Goal: Task Accomplishment & Management: Use online tool/utility

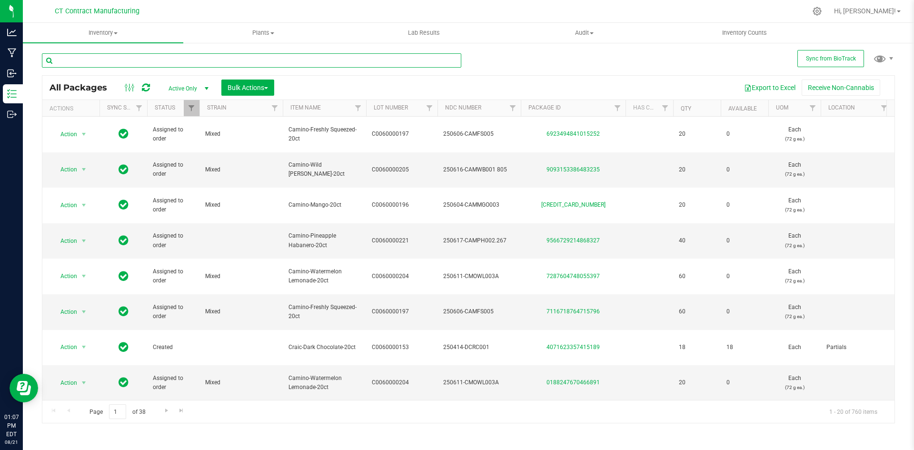
click at [246, 61] on input "text" at bounding box center [252, 60] width 420 height 14
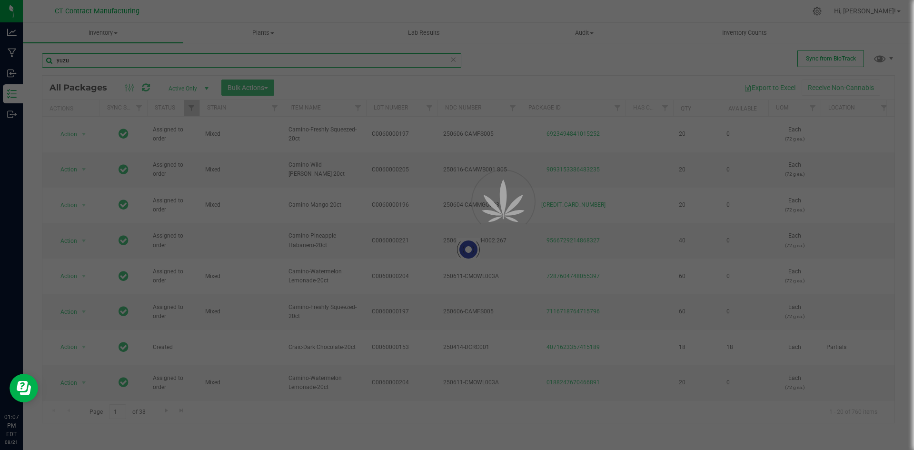
click at [132, 59] on input "yuzu" at bounding box center [252, 60] width 420 height 14
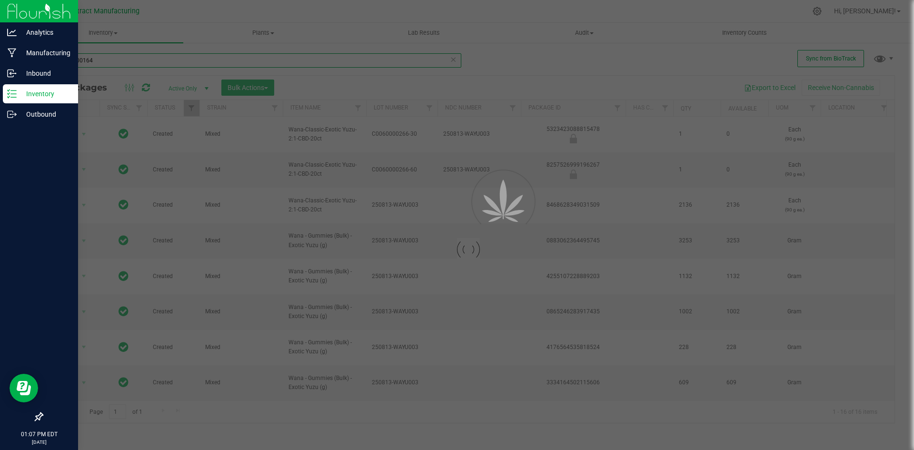
type input "c0060000164"
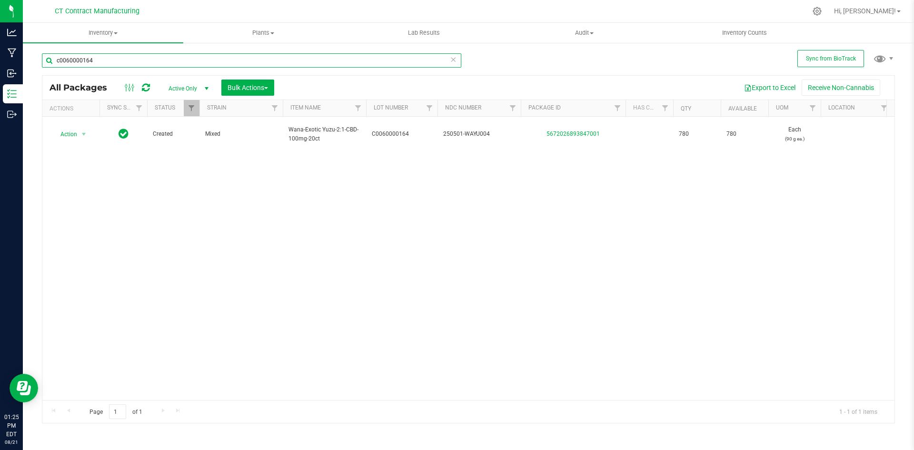
click at [84, 60] on input "c0060000164" at bounding box center [252, 60] width 420 height 14
click at [267, 5] on div at bounding box center [488, 11] width 636 height 19
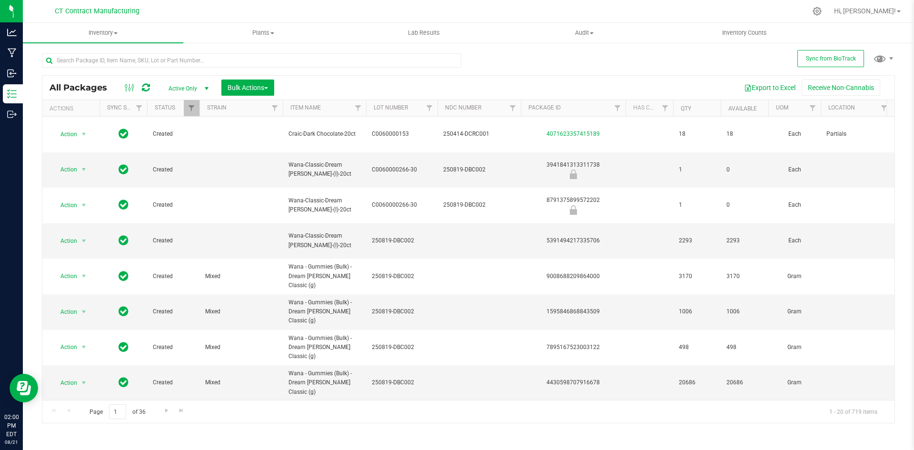
click at [376, 9] on div at bounding box center [488, 11] width 636 height 19
click at [558, 3] on div at bounding box center [488, 11] width 636 height 19
click at [163, 56] on input "text" at bounding box center [252, 60] width 420 height 14
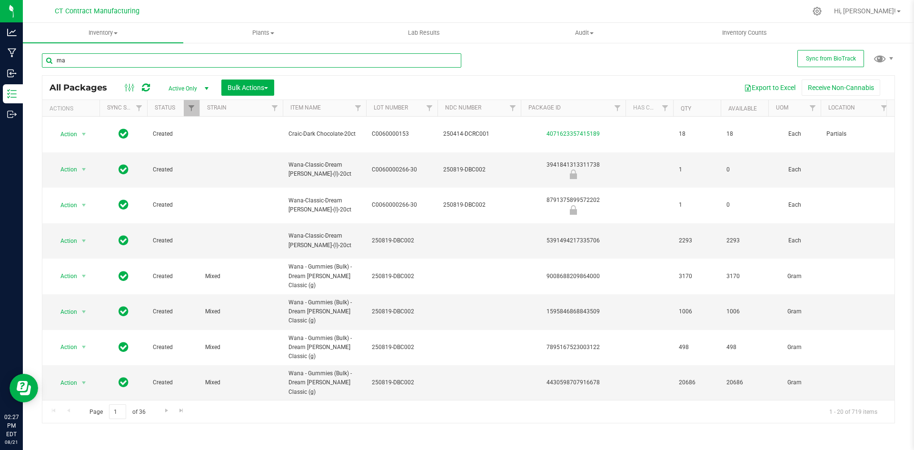
type input "m"
click at [90, 58] on input "text" at bounding box center [252, 60] width 420 height 14
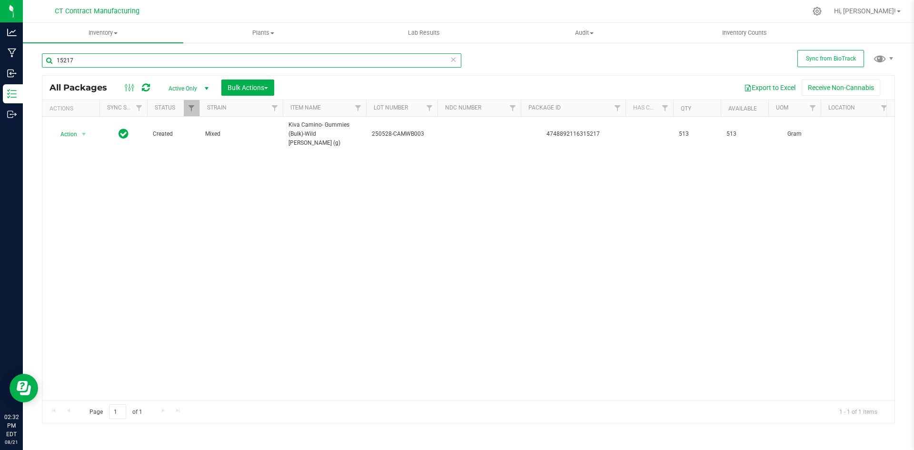
click at [137, 61] on input "15217" at bounding box center [252, 60] width 420 height 14
click at [105, 60] on input "12588" at bounding box center [252, 60] width 420 height 14
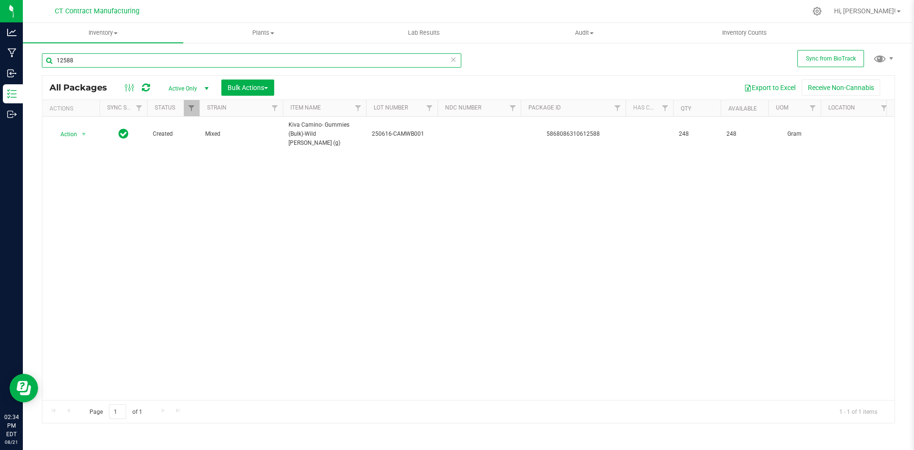
paste input "Kiva Camino- Gummies (Bulk)-Wild [PERSON_NAME] (g)"
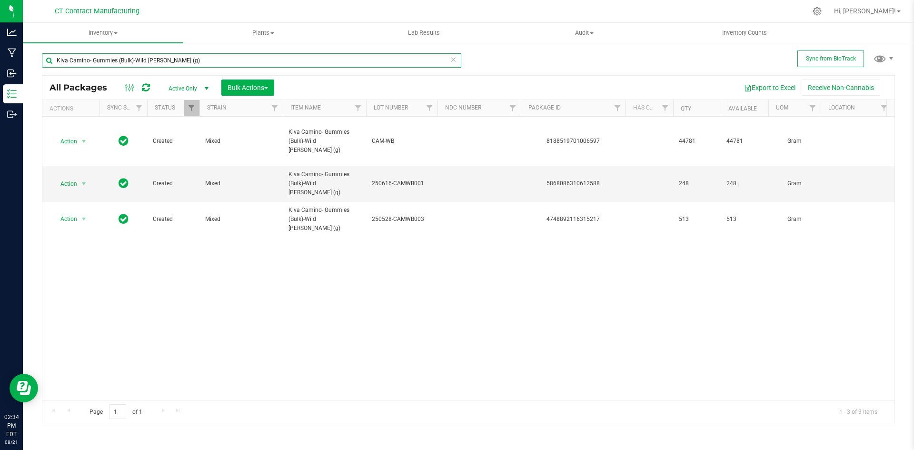
type input "Kiva Camino- Gummies (Bulk)-Wild [PERSON_NAME] (g)"
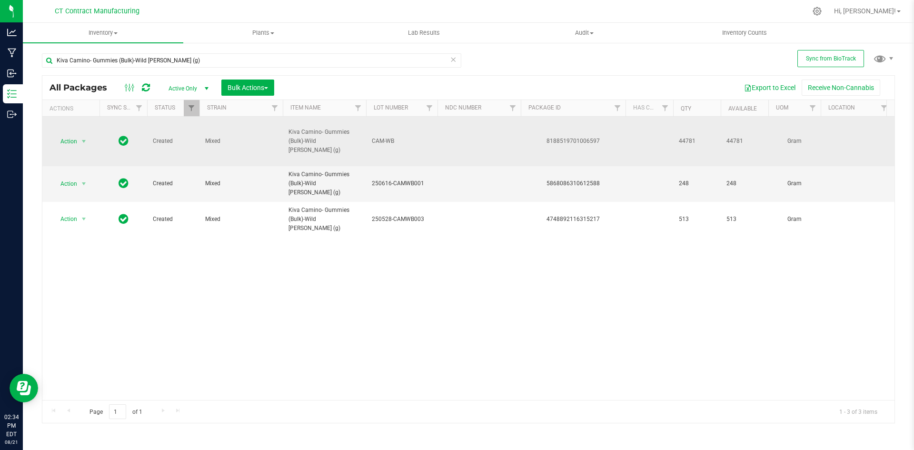
click at [562, 141] on div "8188519701006597" at bounding box center [574, 141] width 108 height 9
copy div "8188519701006597"
click at [78, 141] on span "select" at bounding box center [84, 141] width 12 height 13
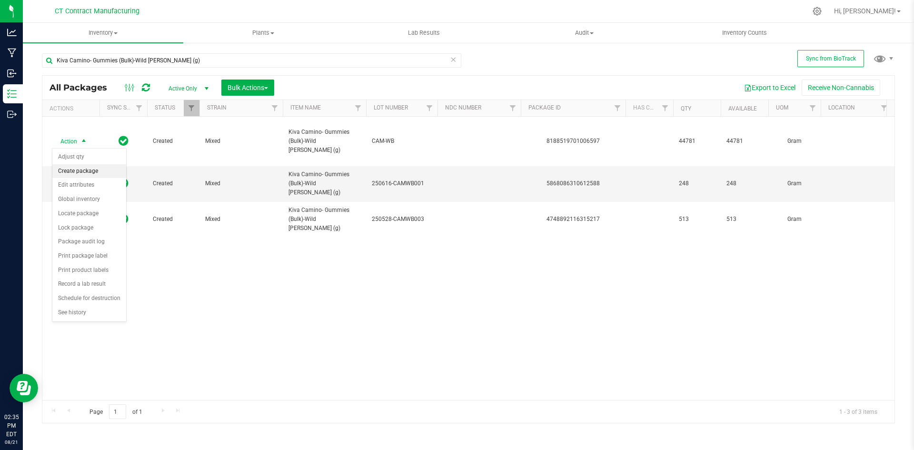
click at [84, 172] on li "Create package" at bounding box center [89, 171] width 74 height 14
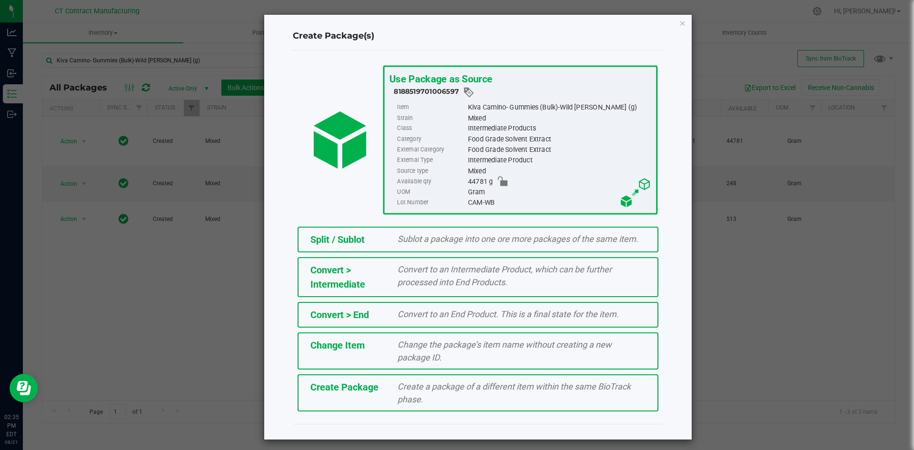
click at [381, 233] on div "Split / Sublot" at bounding box center [347, 239] width 88 height 14
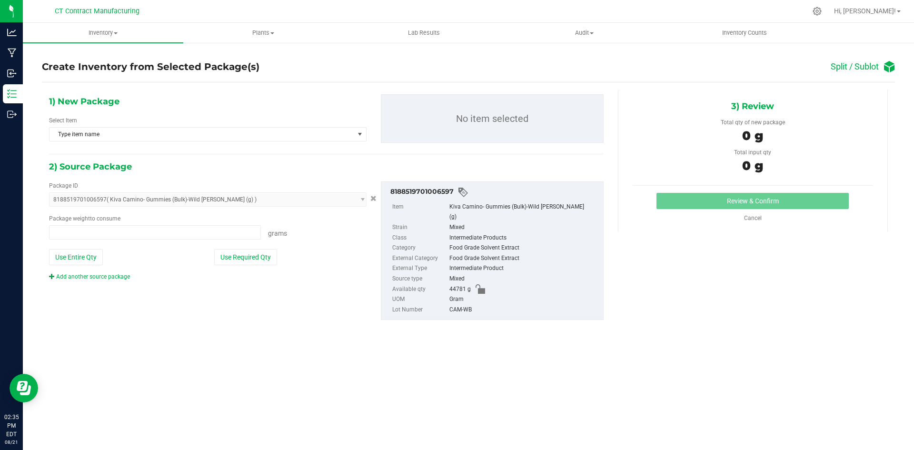
type input "0.0000 g"
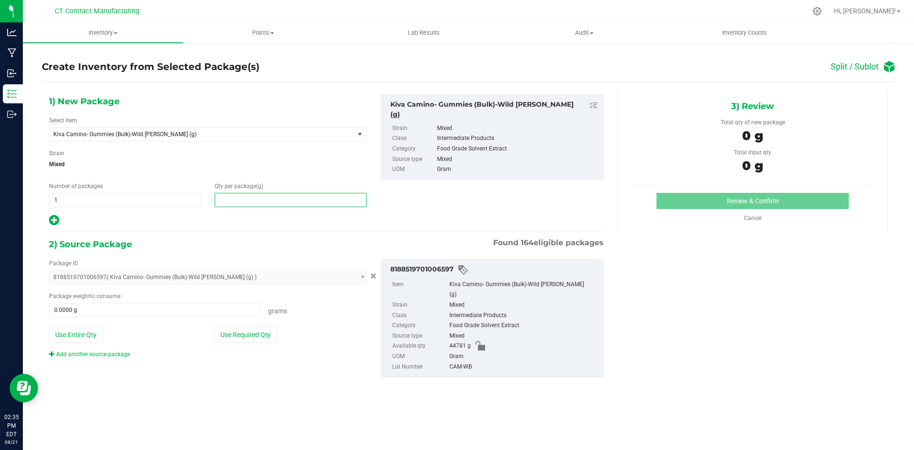
click at [292, 199] on span at bounding box center [290, 200] width 151 height 14
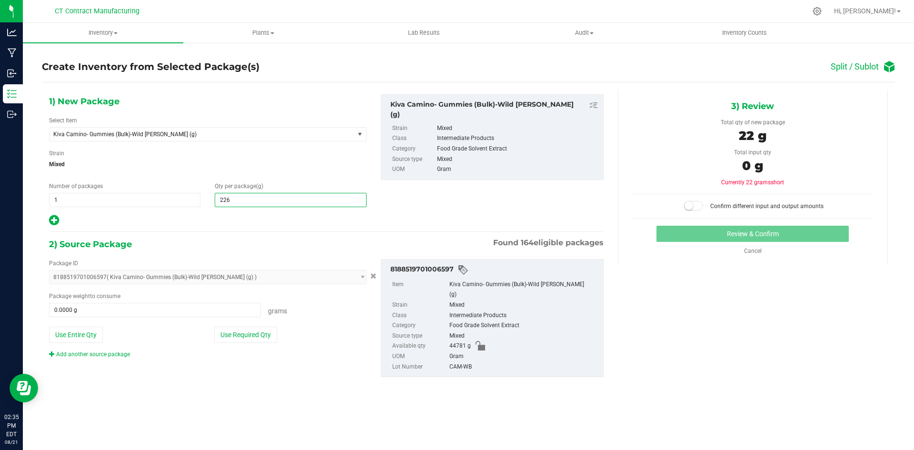
type input "2260"
type input "2,260.0000"
click at [222, 309] on span at bounding box center [155, 310] width 212 height 14
type input "2260"
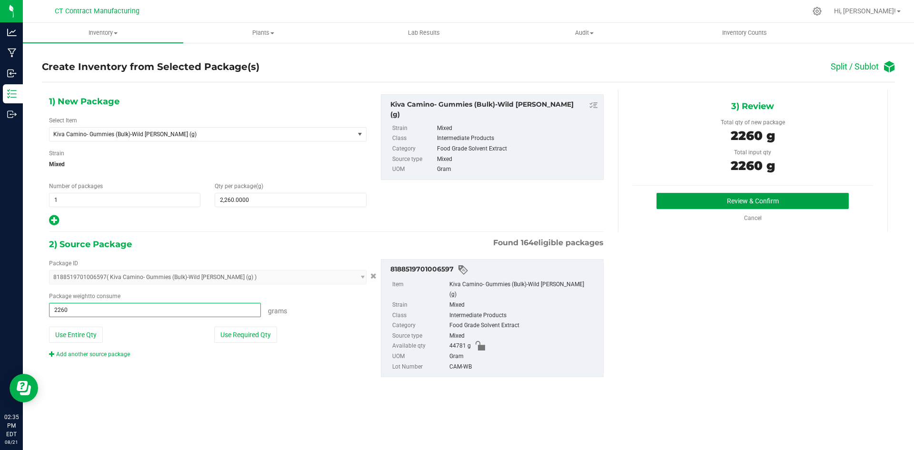
type input "2260.0000 g"
click at [681, 201] on button "Review & Confirm" at bounding box center [753, 201] width 192 height 16
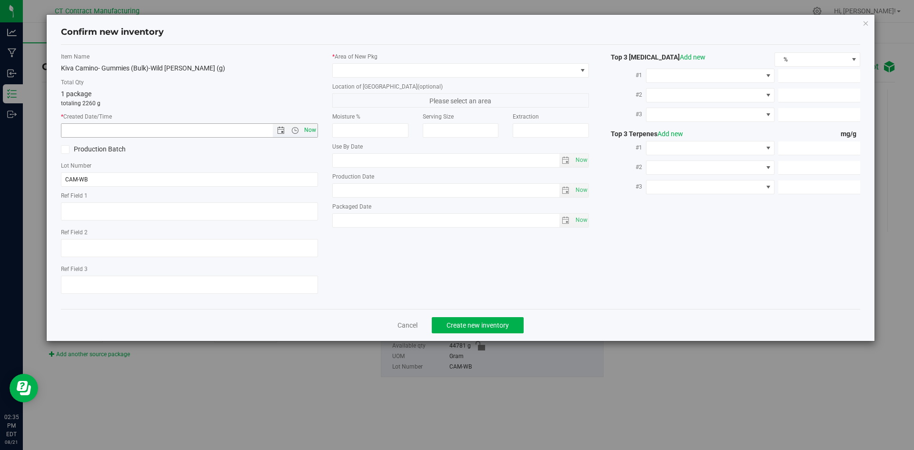
click at [311, 130] on span "Now" at bounding box center [310, 130] width 16 height 14
type input "[DATE] 2:35 PM"
click at [362, 71] on span at bounding box center [455, 70] width 244 height 13
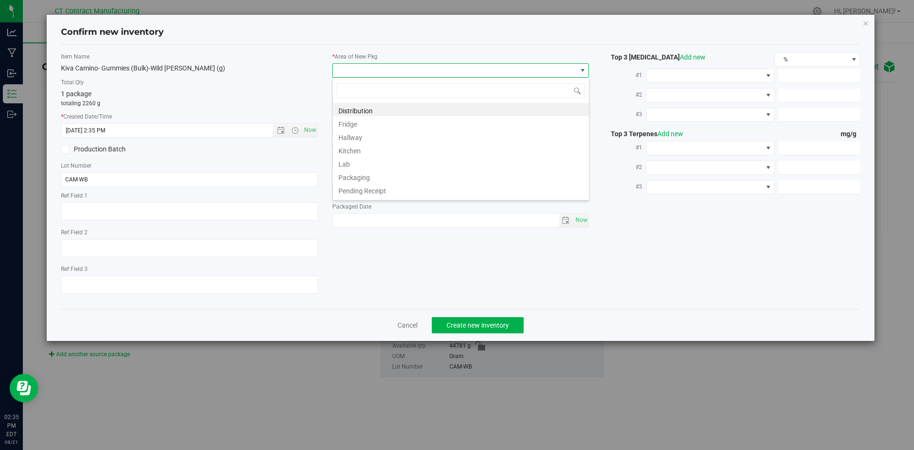
click at [375, 149] on li "Kitchen" at bounding box center [461, 149] width 256 height 13
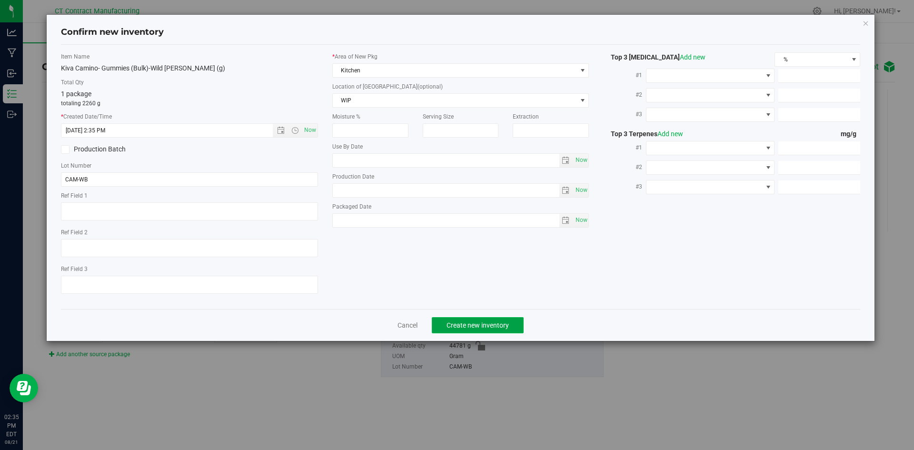
click at [465, 332] on button "Create new inventory" at bounding box center [478, 325] width 92 height 16
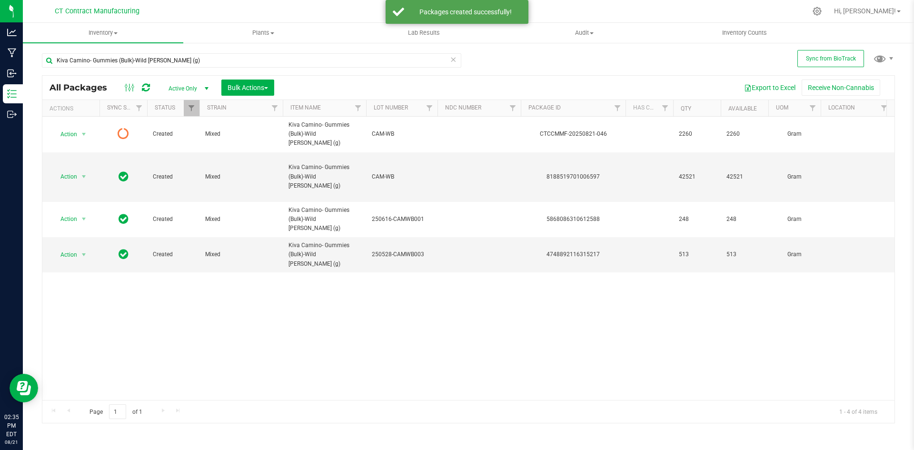
click at [146, 88] on icon at bounding box center [146, 88] width 8 height 10
click at [146, 87] on icon at bounding box center [146, 88] width 8 height 10
click at [149, 86] on icon at bounding box center [146, 88] width 8 height 10
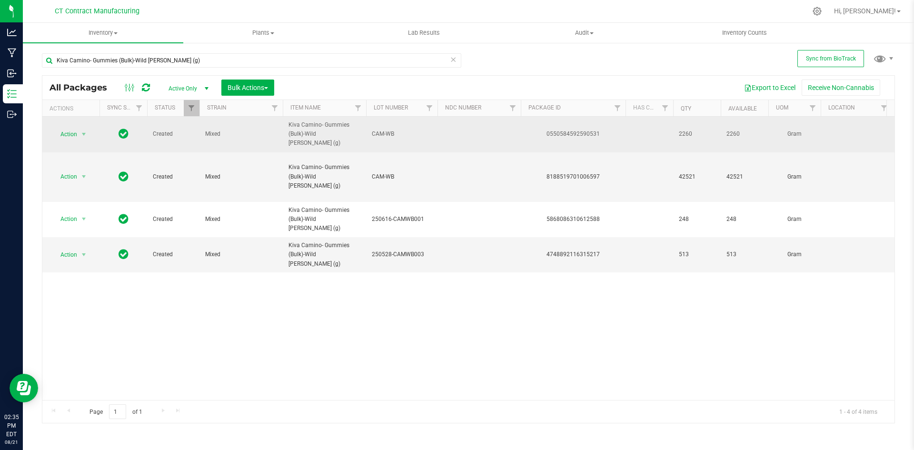
click at [567, 130] on div "0550584592590531" at bounding box center [574, 134] width 108 height 9
copy div "0550584592590531"
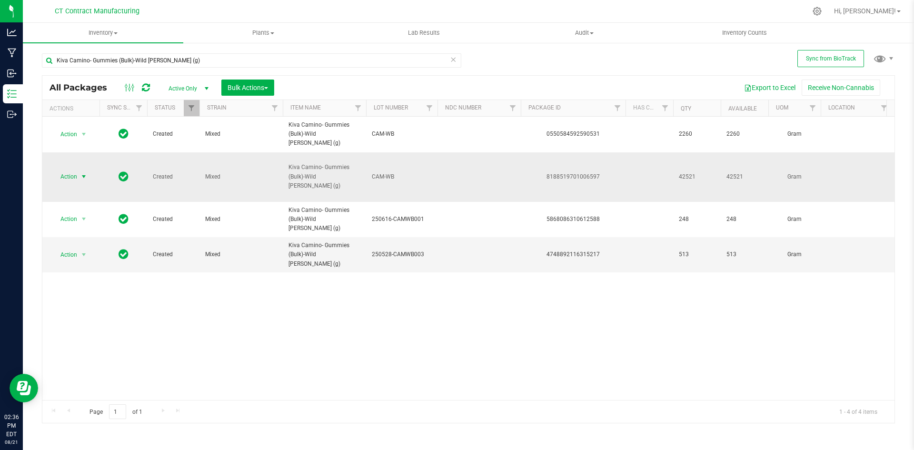
click at [84, 173] on span "select" at bounding box center [84, 177] width 8 height 8
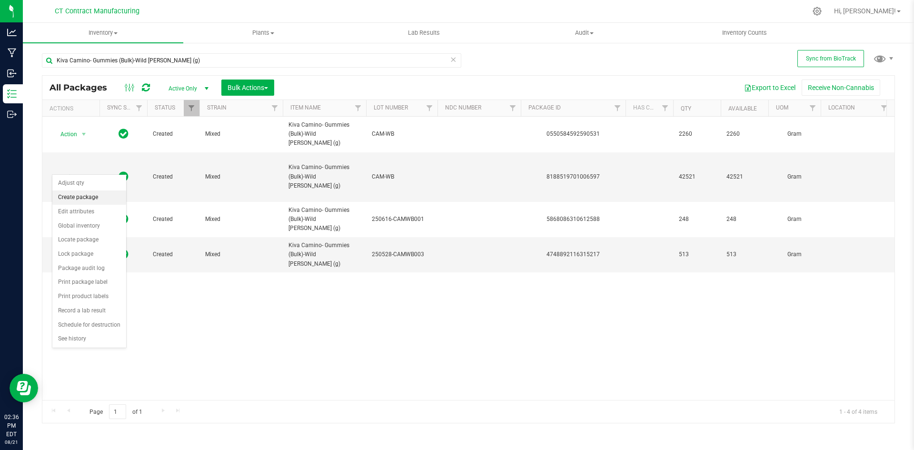
click at [85, 200] on li "Create package" at bounding box center [89, 197] width 74 height 14
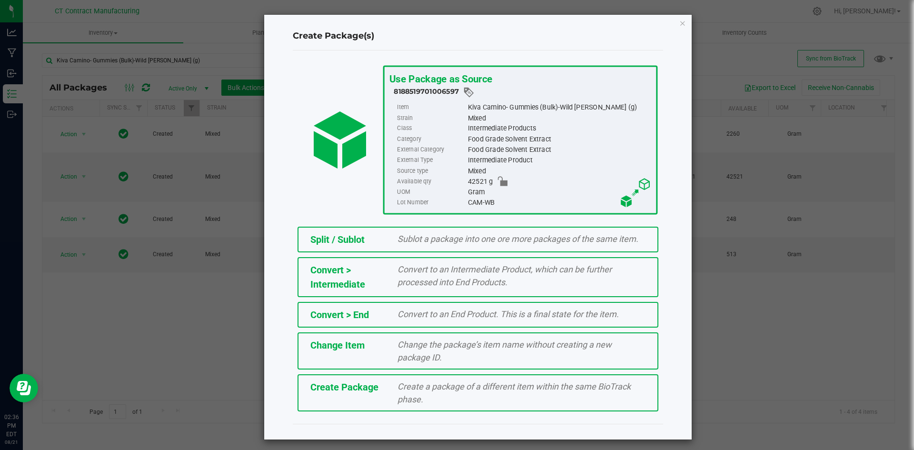
click at [366, 235] on div "Split / Sublot" at bounding box center [347, 239] width 88 height 14
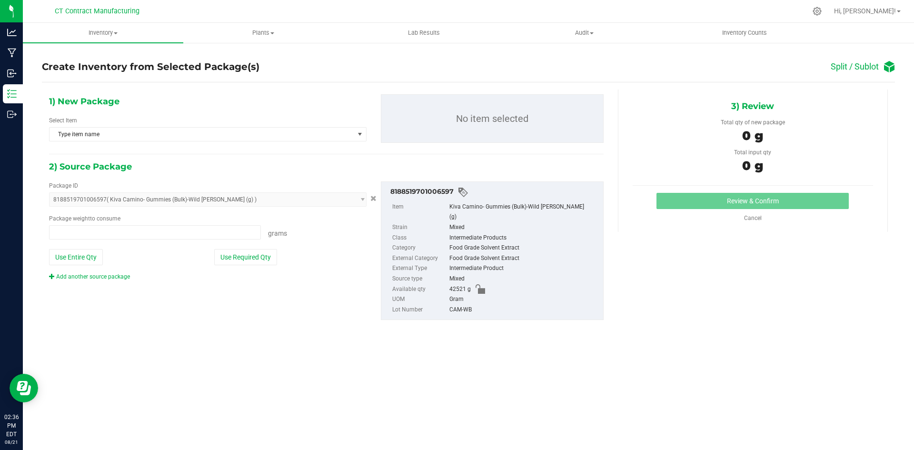
type input "0.0000 g"
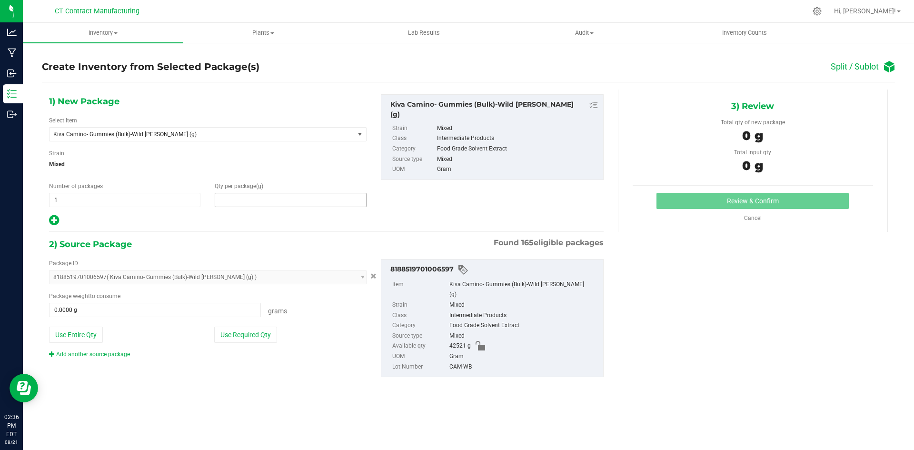
click at [297, 202] on span at bounding box center [290, 200] width 151 height 14
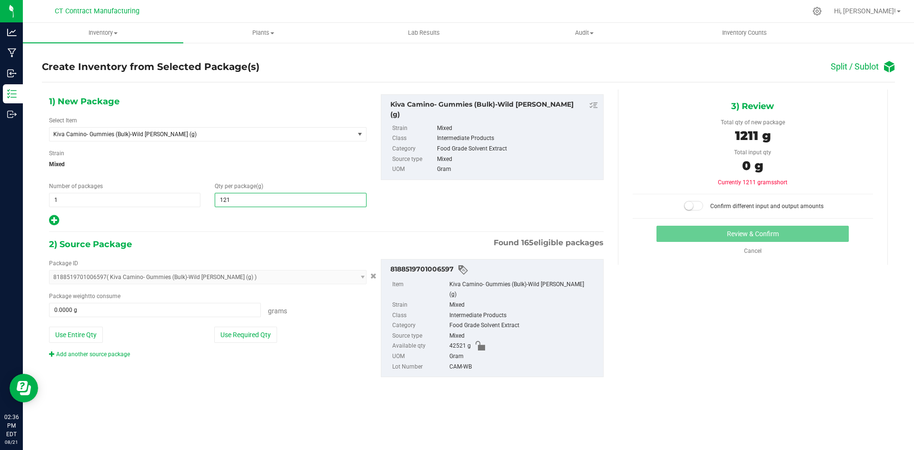
type input "1211"
type input "1,211.0000"
click at [187, 315] on span at bounding box center [155, 310] width 212 height 14
type input "1211"
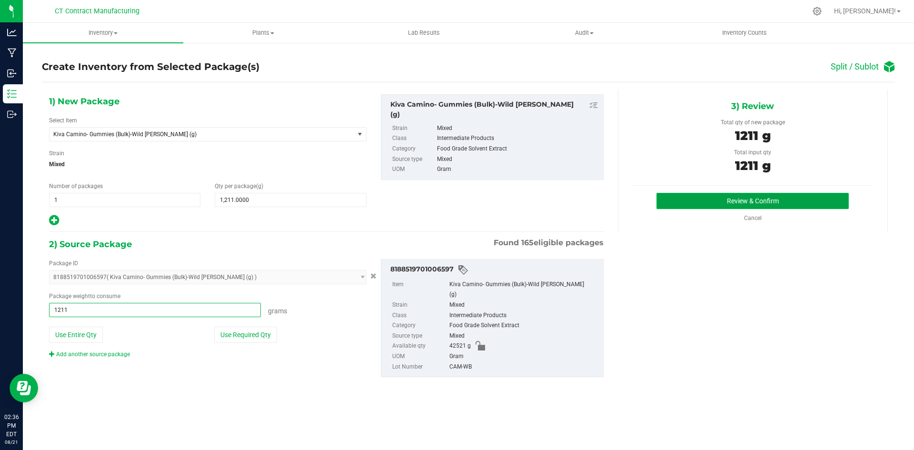
type input "1211.0000 g"
click at [756, 199] on button "Review & Confirm" at bounding box center [753, 201] width 192 height 16
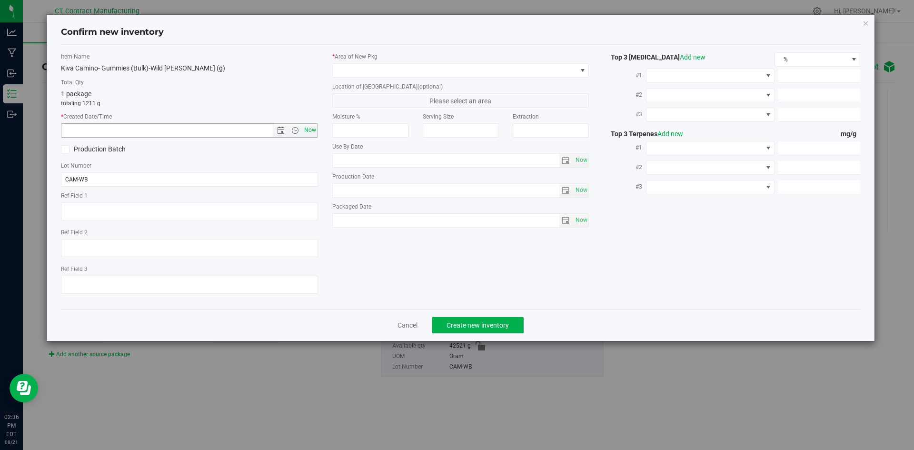
click at [314, 131] on span "Now" at bounding box center [310, 130] width 16 height 14
type input "[DATE] 2:36 PM"
click at [351, 70] on span at bounding box center [455, 70] width 244 height 13
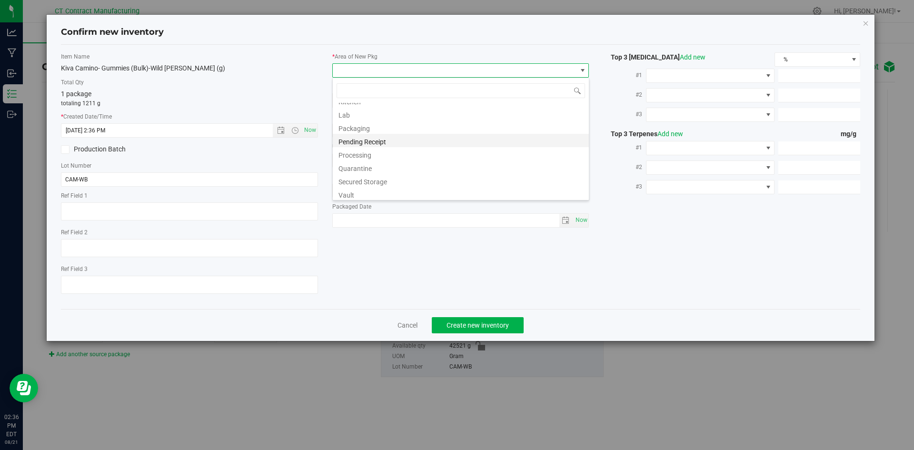
scroll to position [105, 0]
click at [373, 191] on li "Waste Storage" at bounding box center [461, 191] width 256 height 13
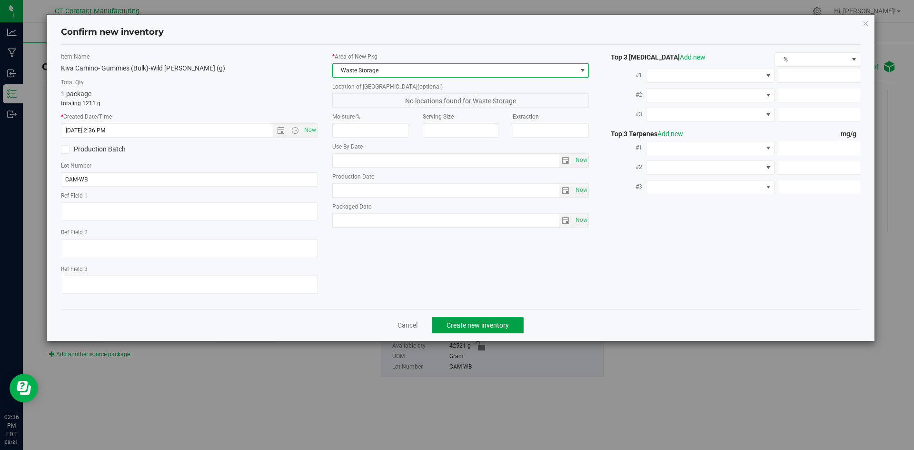
click at [454, 327] on span "Create new inventory" at bounding box center [478, 325] width 62 height 8
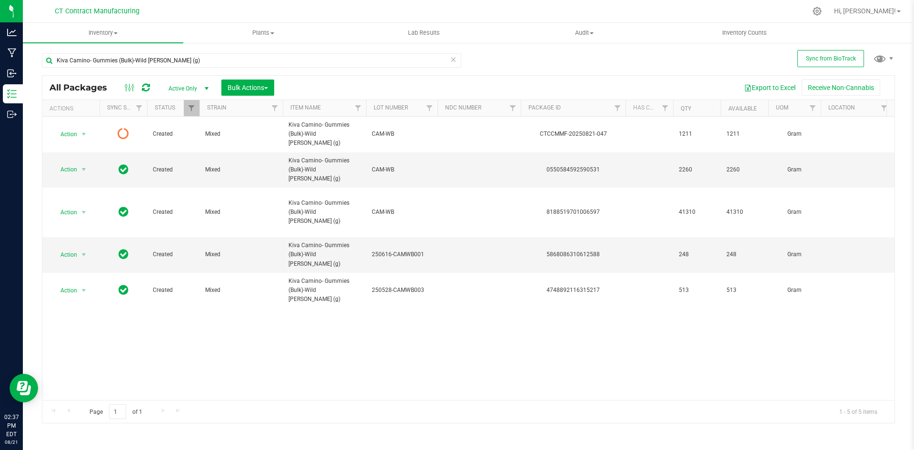
click at [144, 86] on icon at bounding box center [146, 88] width 8 height 10
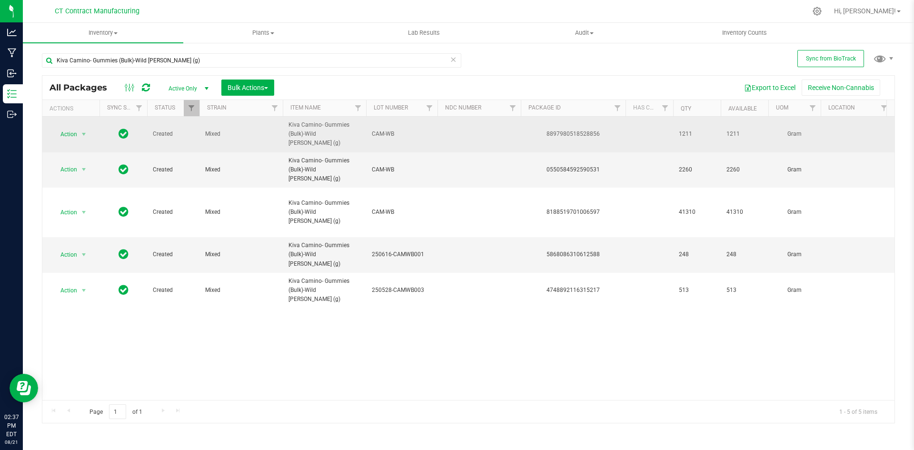
click at [573, 130] on div "8897980518528856" at bounding box center [574, 134] width 108 height 9
copy div "8897980518528856"
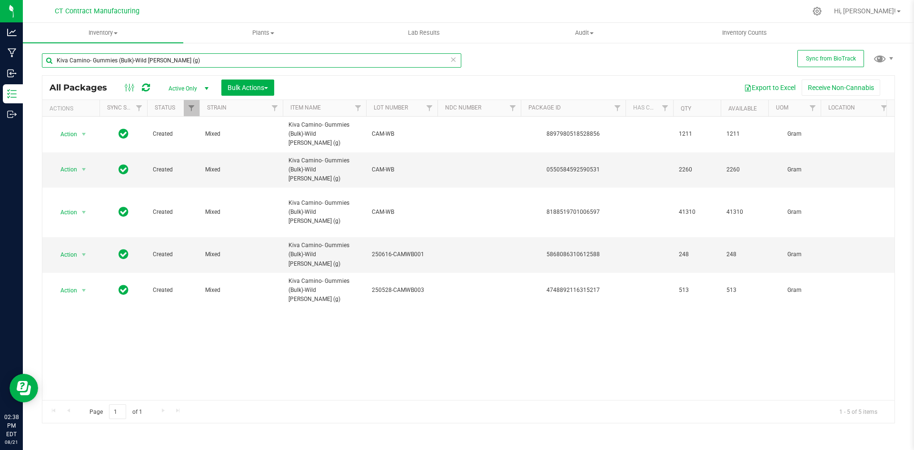
click at [113, 59] on input "Kiva Camino- Gummies (Bulk)-Wild [PERSON_NAME] (g)" at bounding box center [252, 60] width 420 height 14
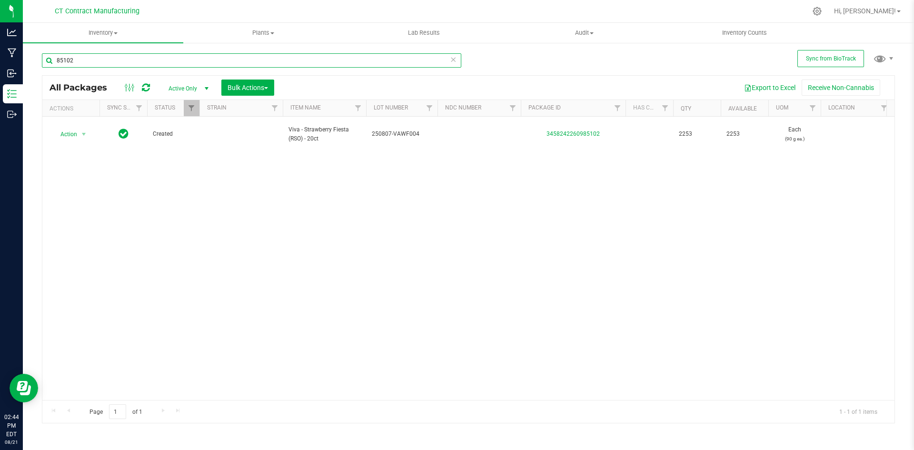
click at [148, 62] on input "85102" at bounding box center [252, 60] width 420 height 14
type input "13912"
click at [122, 64] on input "13912" at bounding box center [252, 60] width 420 height 14
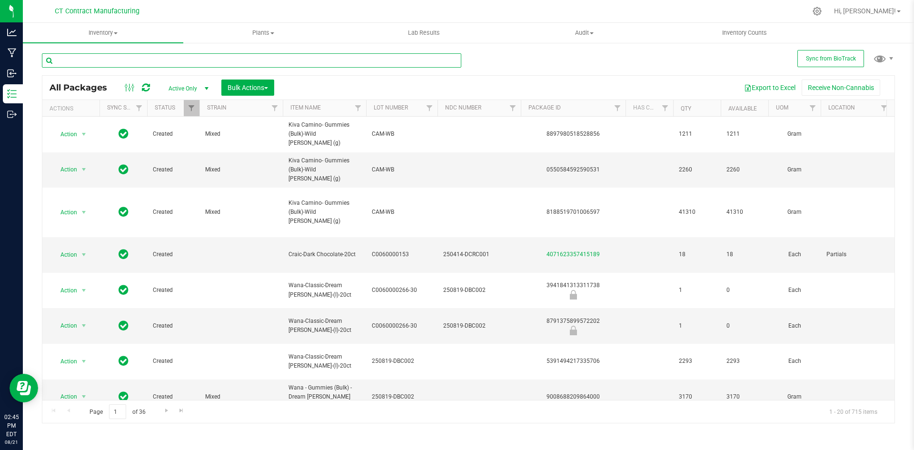
click at [95, 56] on input "text" at bounding box center [252, 60] width 420 height 14
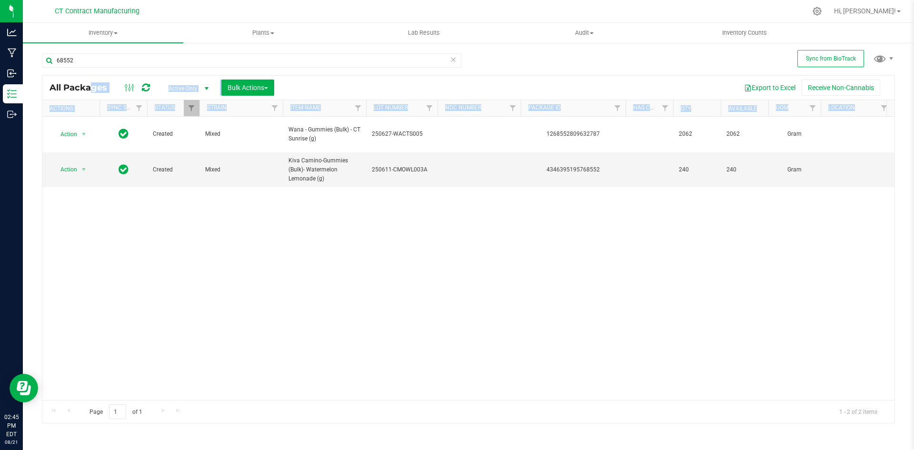
scroll to position [0, 84]
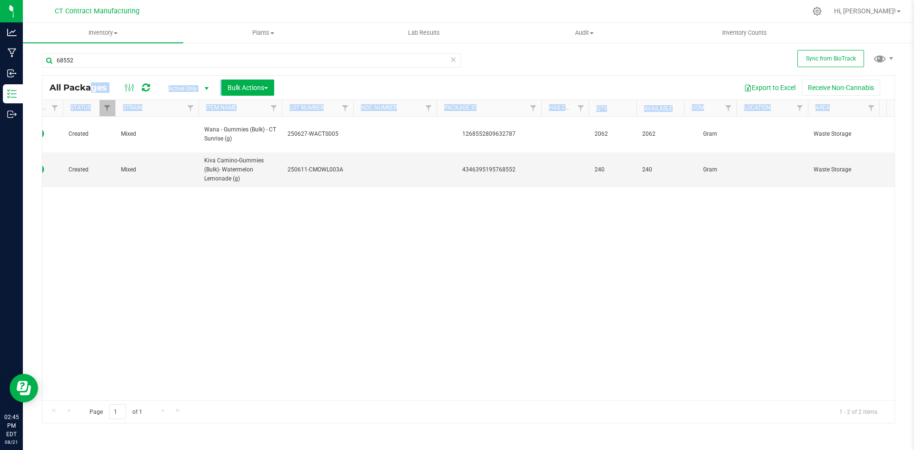
click at [281, 280] on div "Action Action Adjust qty Create package Edit attributes Global inventory Locate…" at bounding box center [468, 258] width 852 height 283
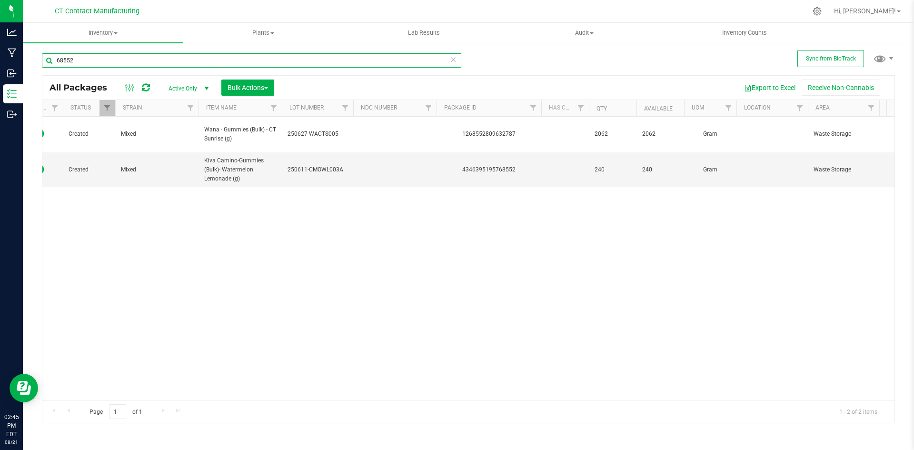
click at [91, 63] on input "68552" at bounding box center [252, 60] width 420 height 14
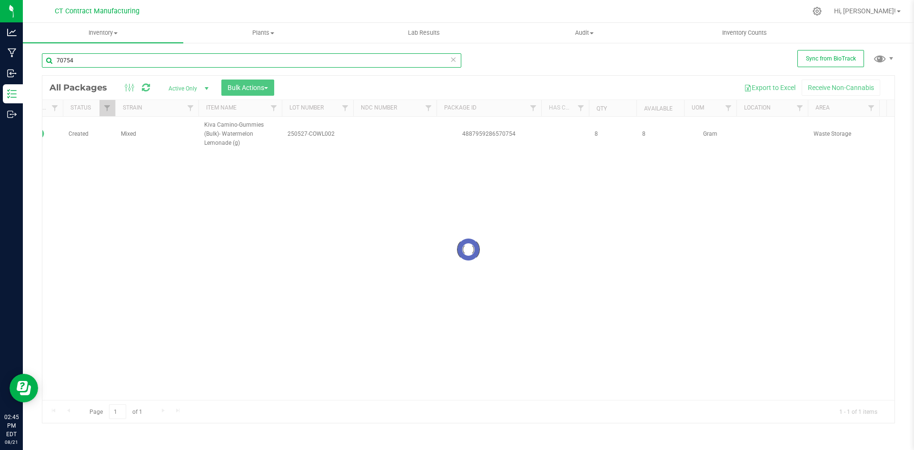
click at [91, 63] on input "70754" at bounding box center [252, 60] width 420 height 14
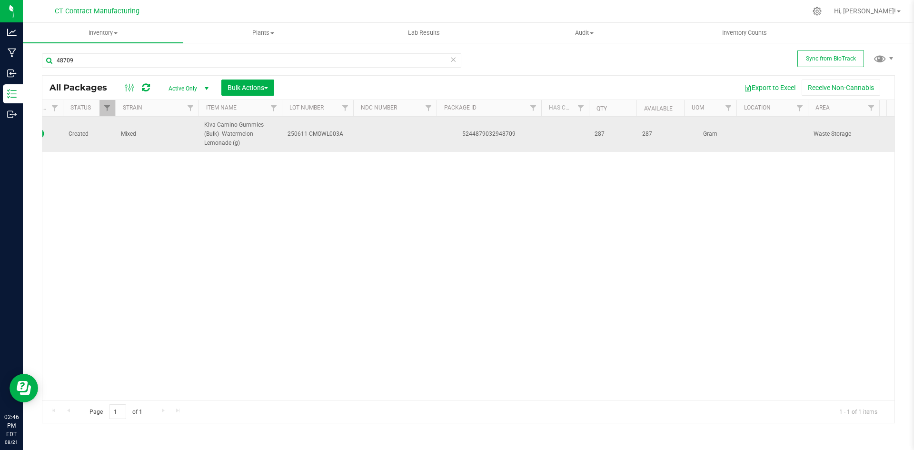
click at [481, 133] on div "5244879032948709" at bounding box center [489, 134] width 108 height 9
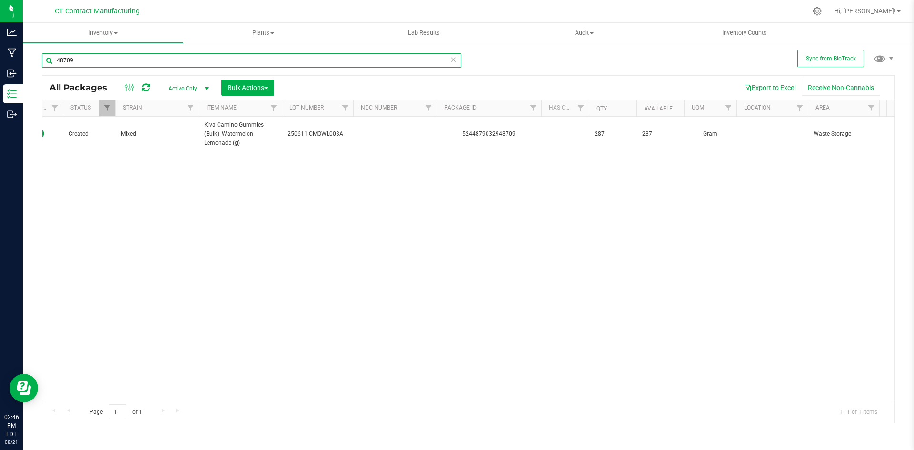
click at [152, 60] on input "48709" at bounding box center [252, 60] width 420 height 14
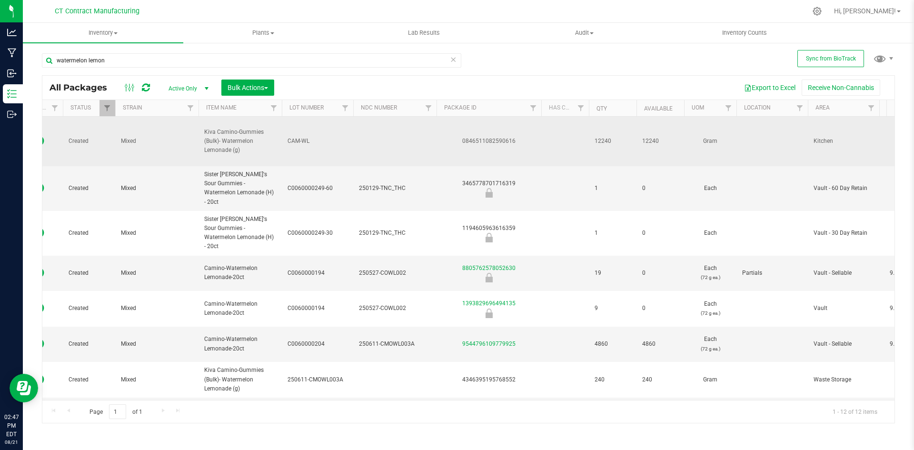
click at [480, 139] on div "0846511082590616" at bounding box center [489, 141] width 108 height 9
copy div "0846511082590616"
click at [490, 140] on div "0846511082590616" at bounding box center [489, 141] width 108 height 9
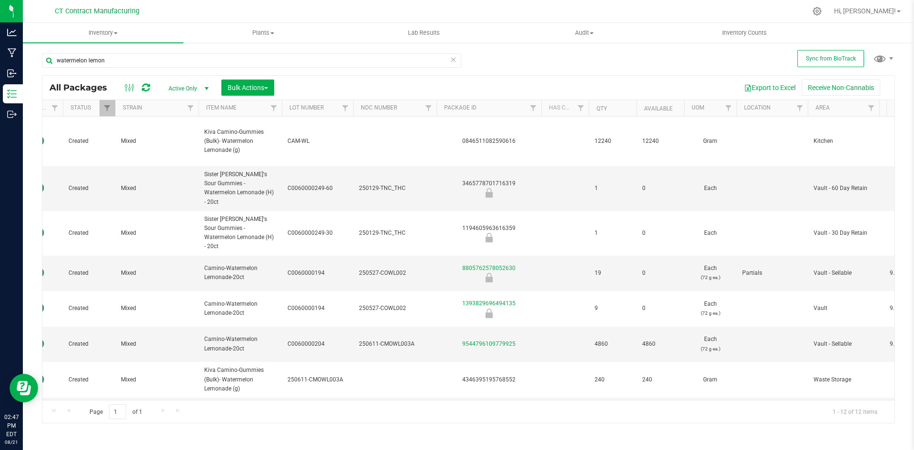
click at [430, 4] on div at bounding box center [488, 11] width 636 height 19
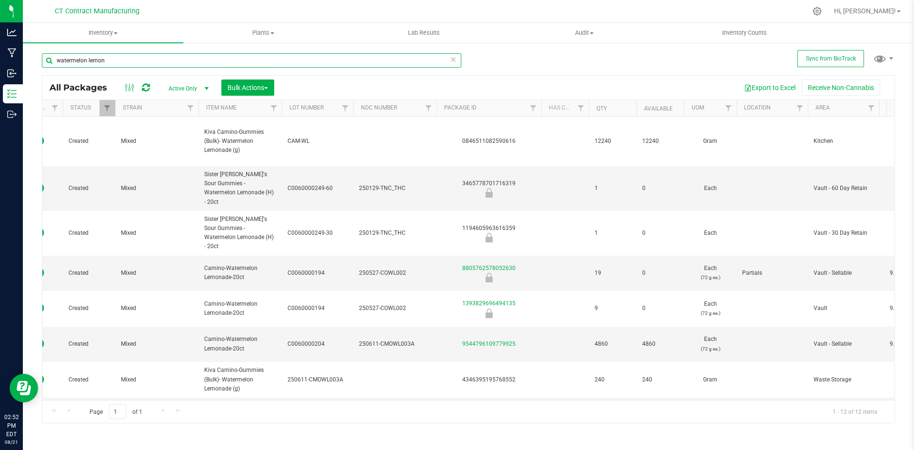
click at [143, 66] on input "watermelon lemon" at bounding box center [252, 60] width 420 height 14
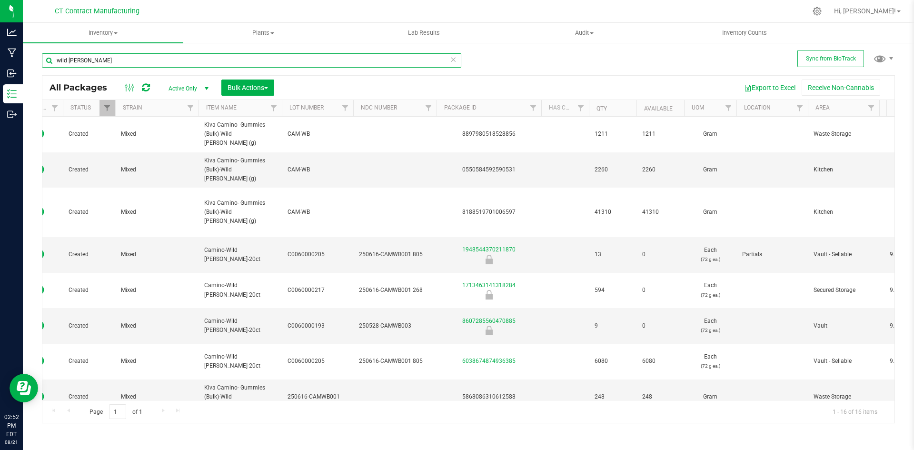
click at [133, 62] on input "wild [PERSON_NAME]" at bounding box center [252, 60] width 420 height 14
type input "watermelon lemon"
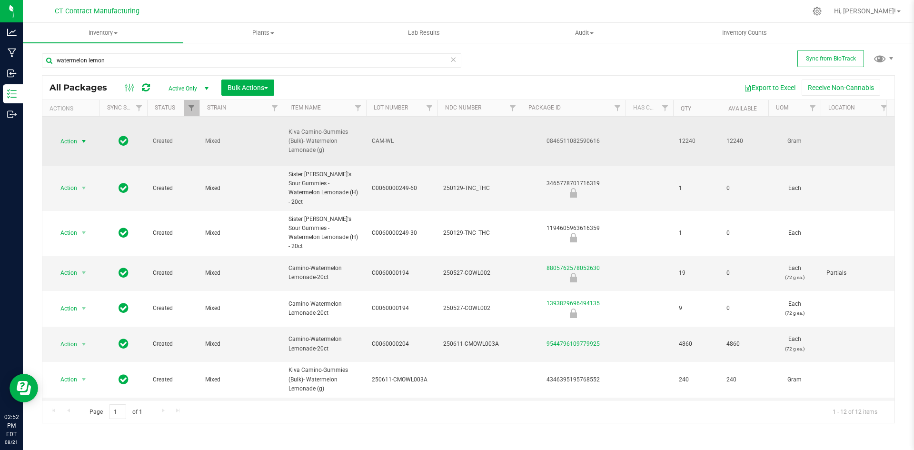
click at [80, 142] on span "select" at bounding box center [84, 141] width 12 height 13
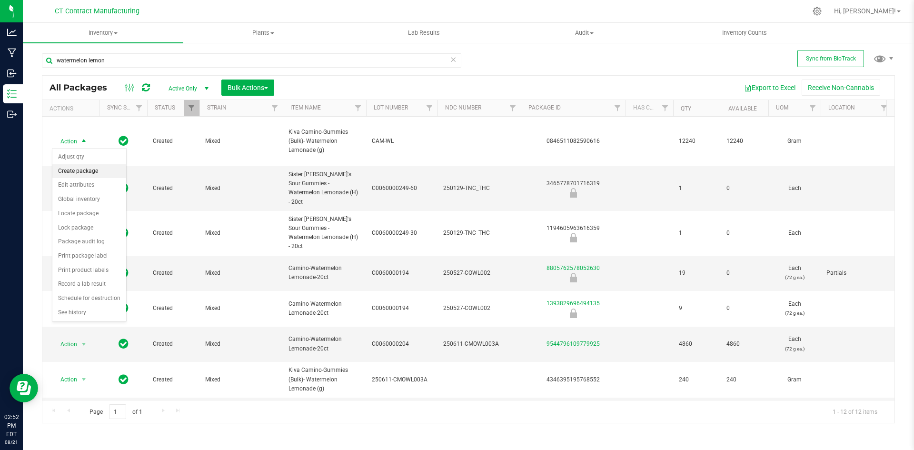
click at [87, 170] on li "Create package" at bounding box center [89, 171] width 74 height 14
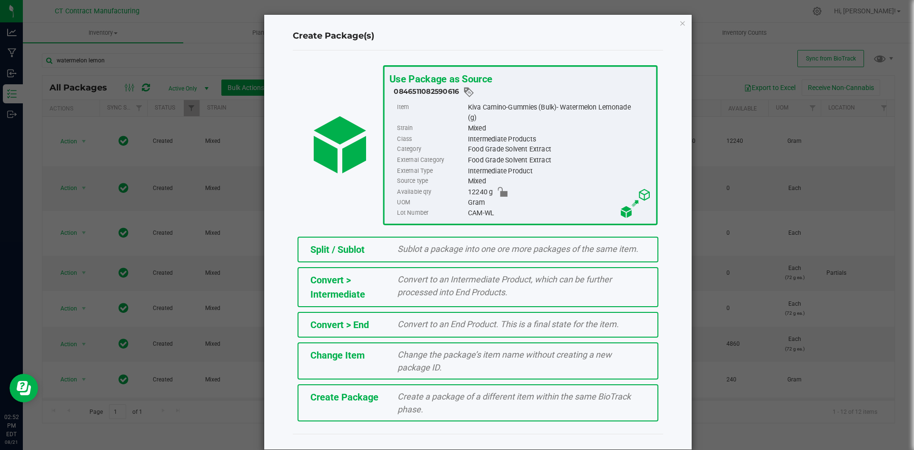
click at [380, 248] on div "Split / Sublot" at bounding box center [347, 249] width 88 height 14
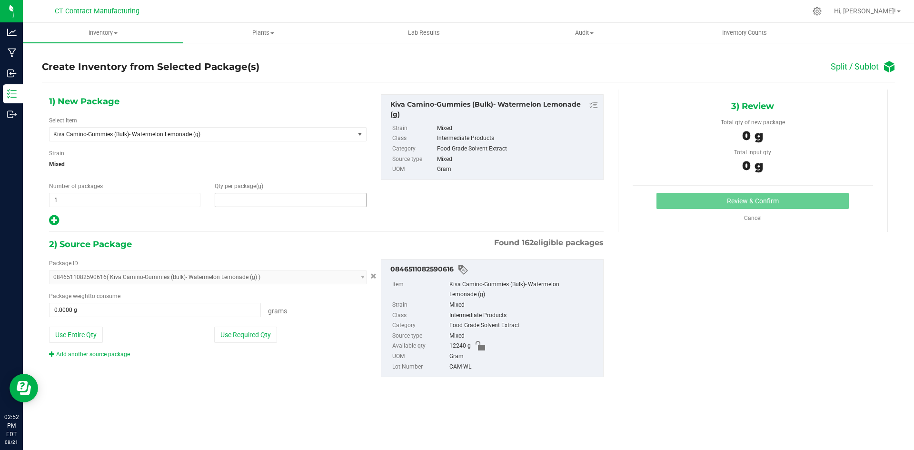
click at [259, 195] on span at bounding box center [290, 200] width 151 height 14
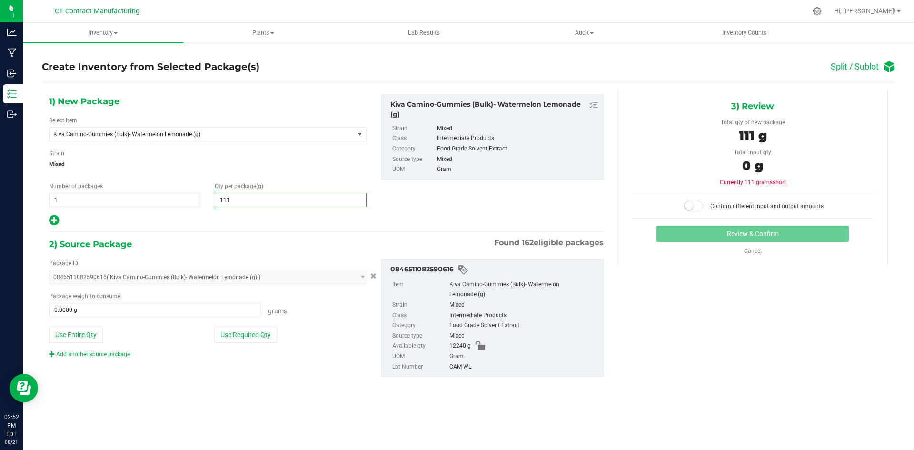
type input "1115"
type input "1,115.0000"
click at [203, 306] on span at bounding box center [155, 310] width 212 height 14
type input "1115"
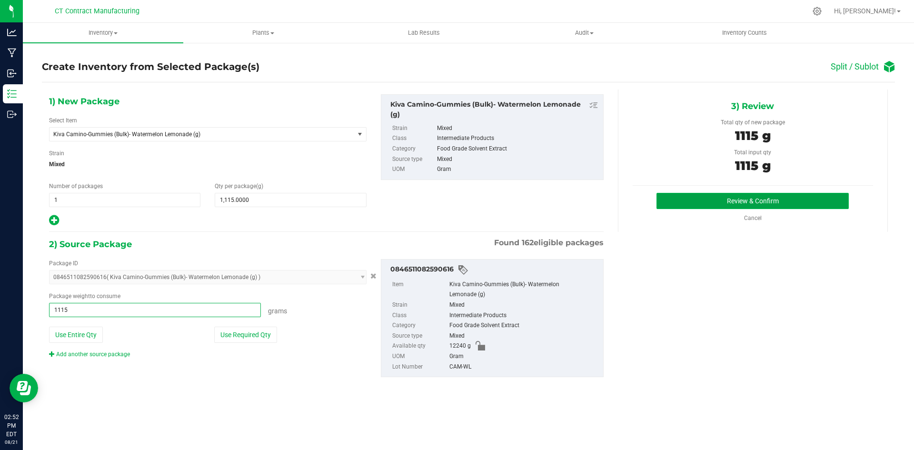
type input "1115.0000 g"
click at [767, 196] on button "Review & Confirm" at bounding box center [753, 201] width 192 height 16
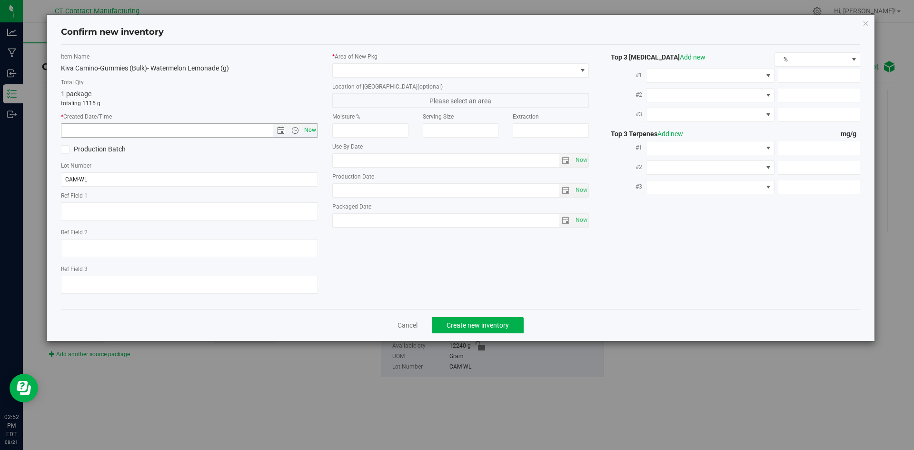
click at [317, 130] on span "Now" at bounding box center [310, 130] width 16 height 14
type input "[DATE] 2:52 PM"
click at [354, 70] on span at bounding box center [455, 70] width 244 height 13
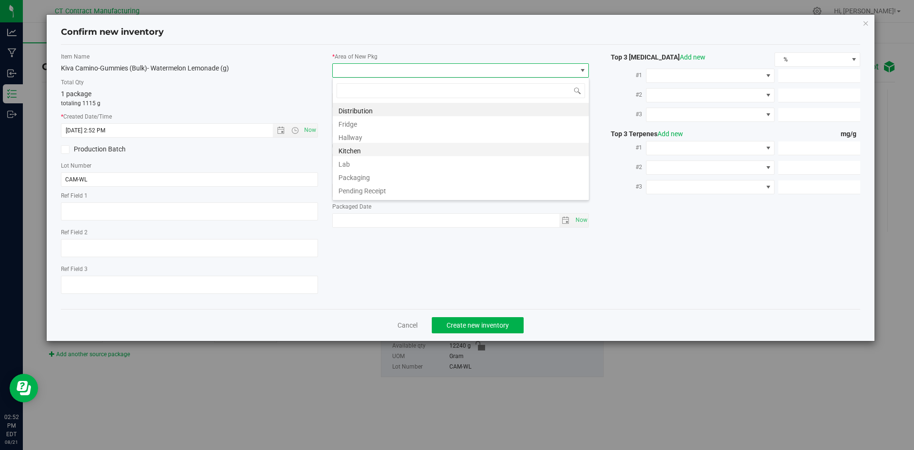
click at [369, 153] on li "Kitchen" at bounding box center [461, 149] width 256 height 13
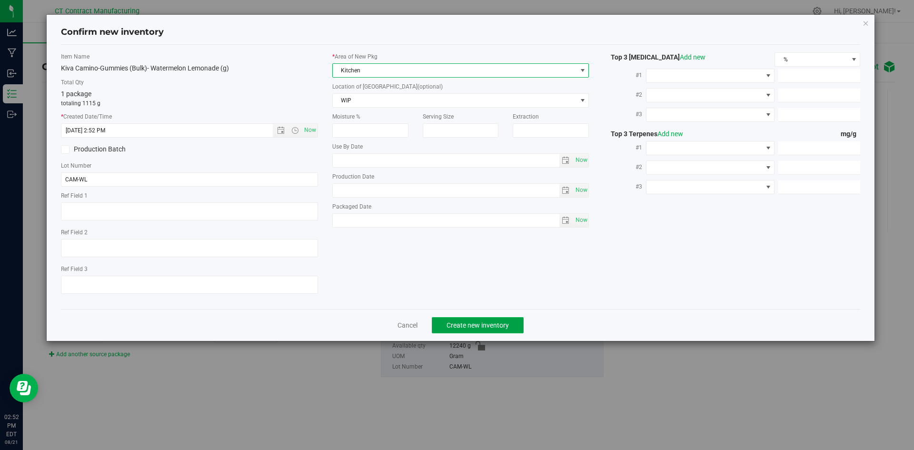
click at [469, 324] on span "Create new inventory" at bounding box center [478, 325] width 62 height 8
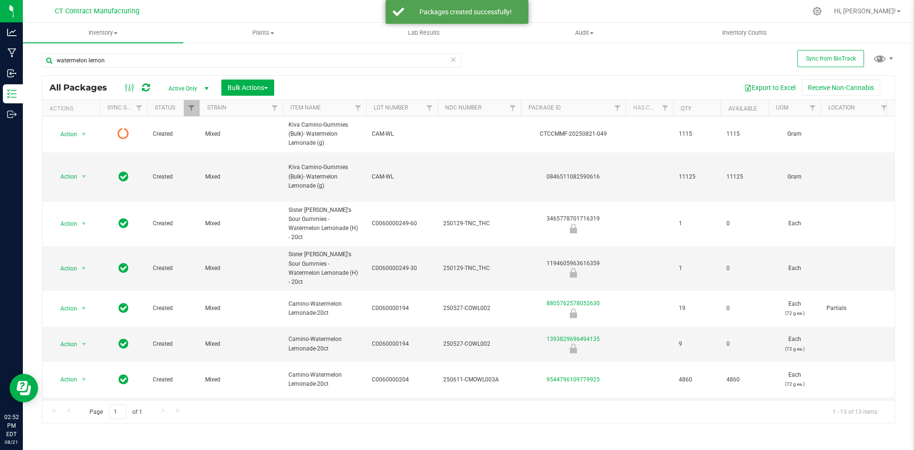
click at [142, 86] on icon at bounding box center [146, 88] width 8 height 10
click at [146, 86] on icon at bounding box center [146, 88] width 8 height 10
click at [85, 177] on span "select" at bounding box center [84, 177] width 8 height 8
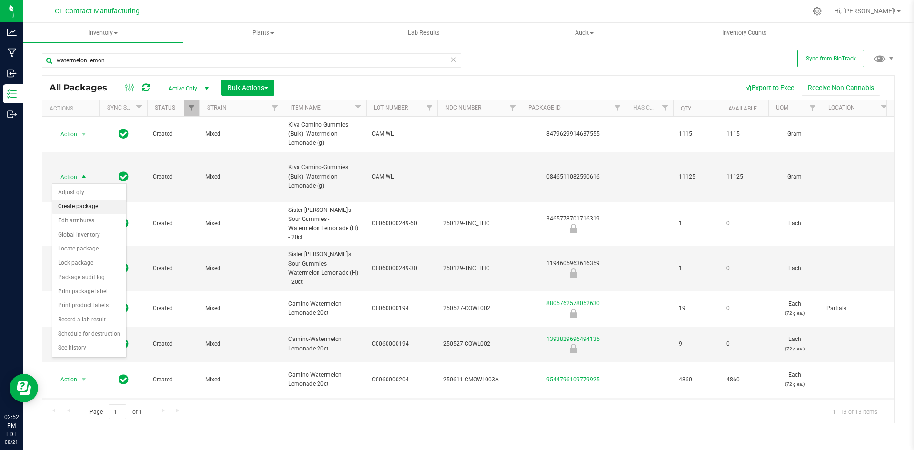
click at [87, 205] on li "Create package" at bounding box center [89, 207] width 74 height 14
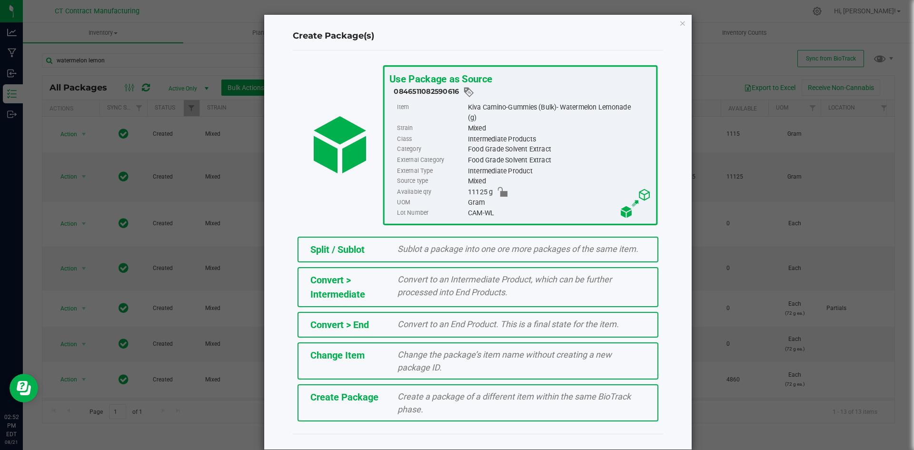
click at [492, 250] on span "Sublot a package into one ore more packages of the same item." at bounding box center [518, 249] width 241 height 10
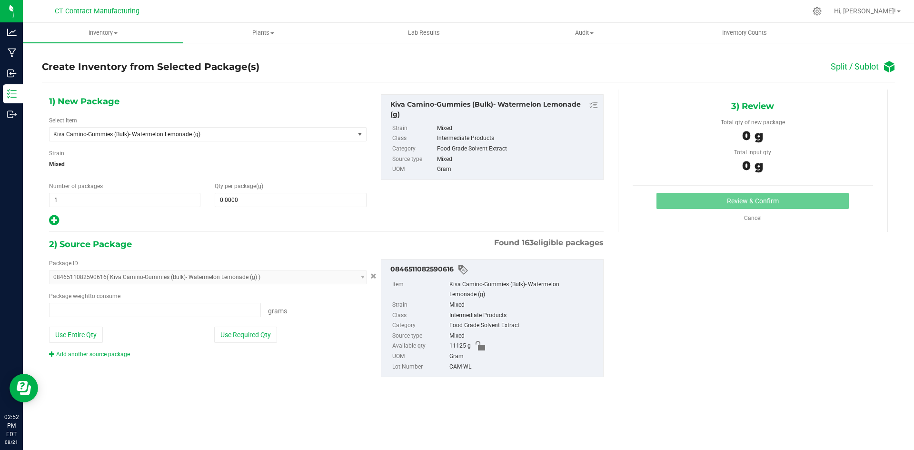
type input "0.0000 g"
click at [273, 203] on span at bounding box center [290, 200] width 151 height 14
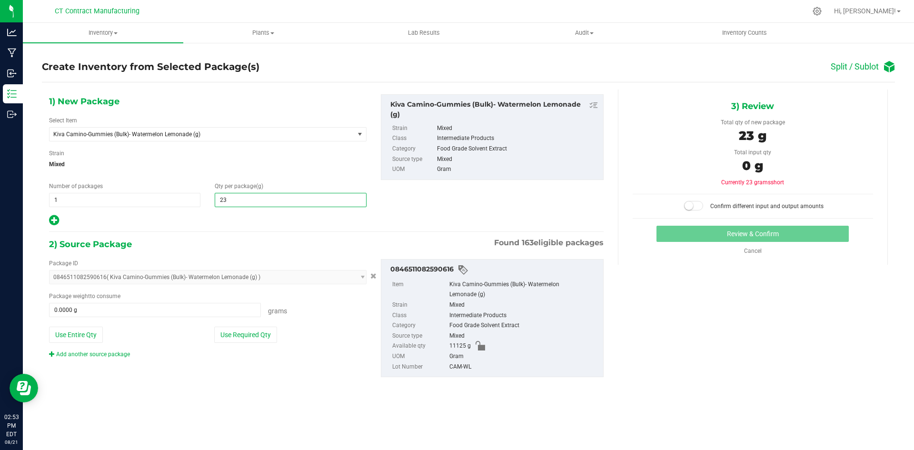
type input "235"
type input "235.0000"
click at [145, 311] on span at bounding box center [155, 310] width 212 height 14
type input "235"
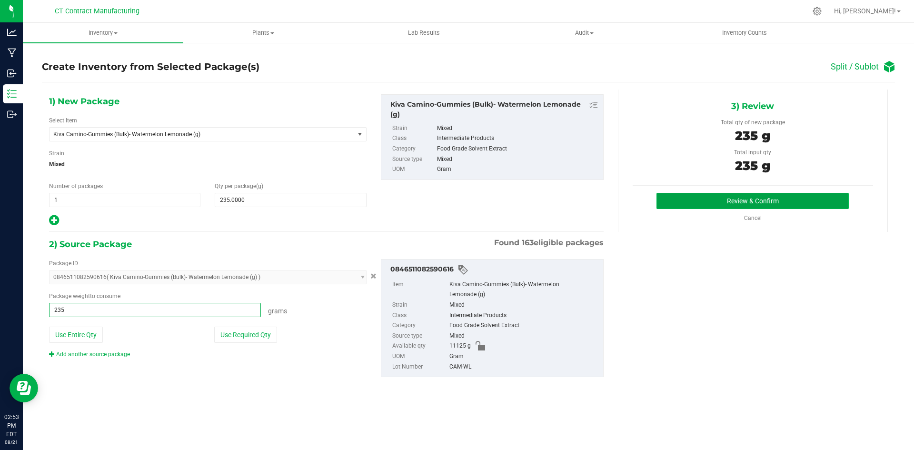
type input "235.0000 g"
click at [698, 201] on button "Review & Confirm" at bounding box center [753, 201] width 192 height 16
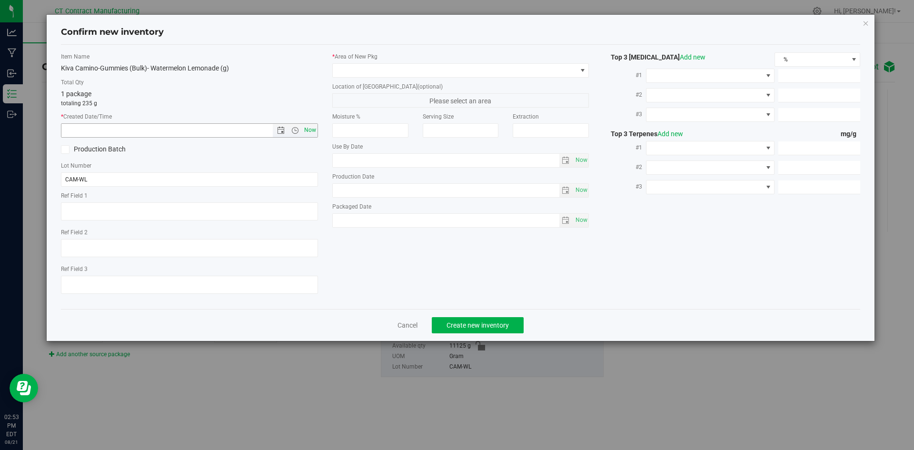
click at [311, 127] on span "Now" at bounding box center [310, 130] width 16 height 14
type input "[DATE] 2:53 PM"
click at [351, 72] on span at bounding box center [455, 70] width 244 height 13
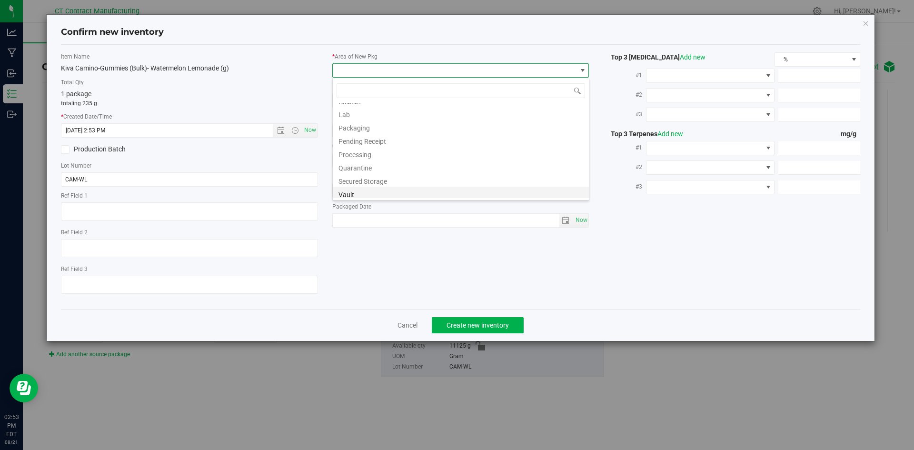
scroll to position [105, 0]
click at [400, 191] on li "Waste Storage" at bounding box center [461, 191] width 256 height 13
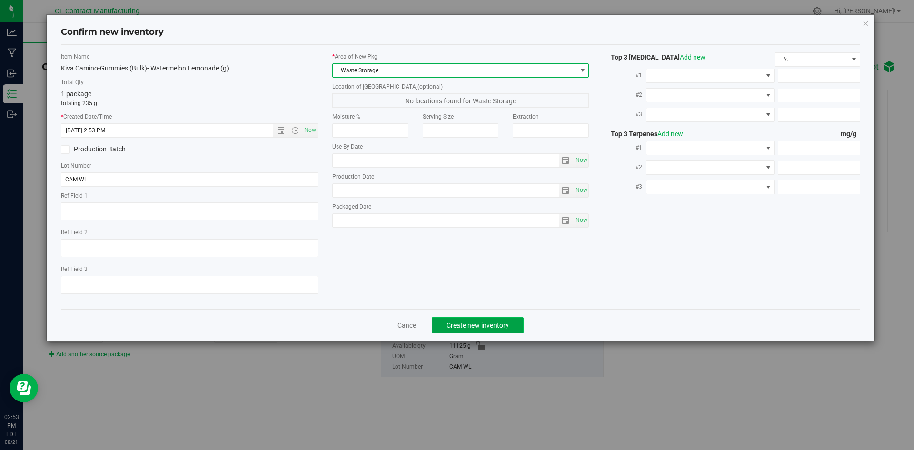
click at [479, 322] on span "Create new inventory" at bounding box center [478, 325] width 62 height 8
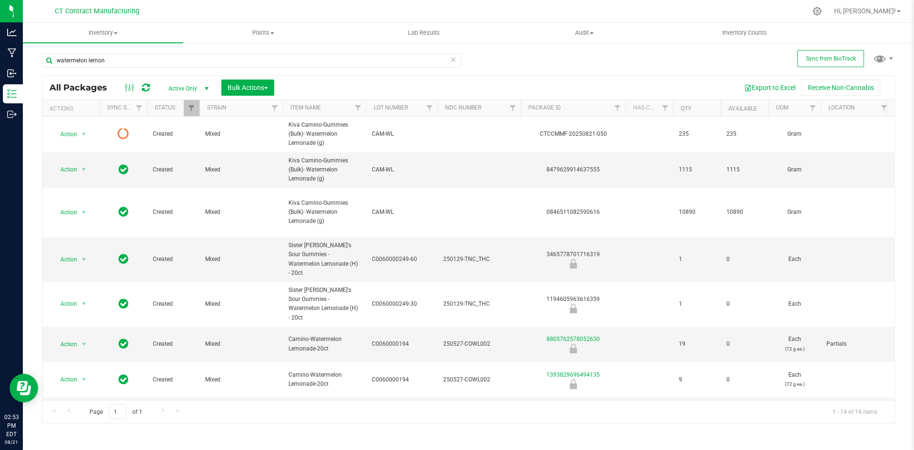
click at [148, 86] on icon at bounding box center [146, 88] width 8 height 10
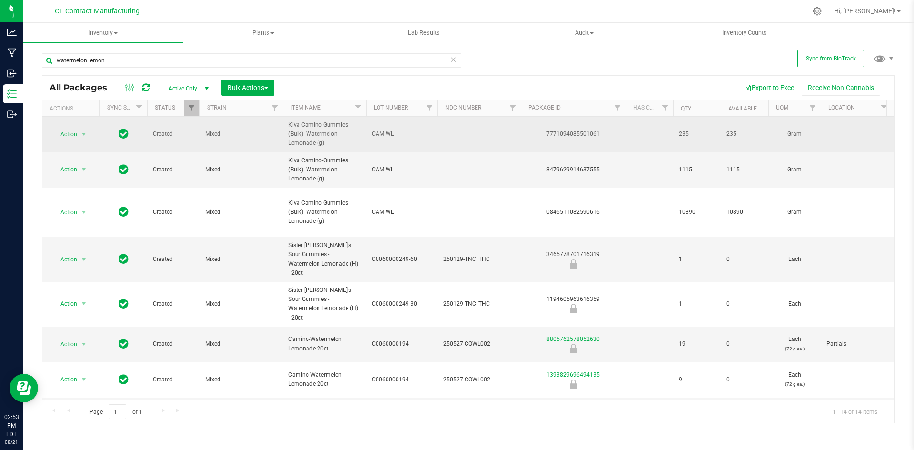
click at [573, 133] on div "7771094085501061" at bounding box center [574, 134] width 108 height 9
copy div "7771094085501061"
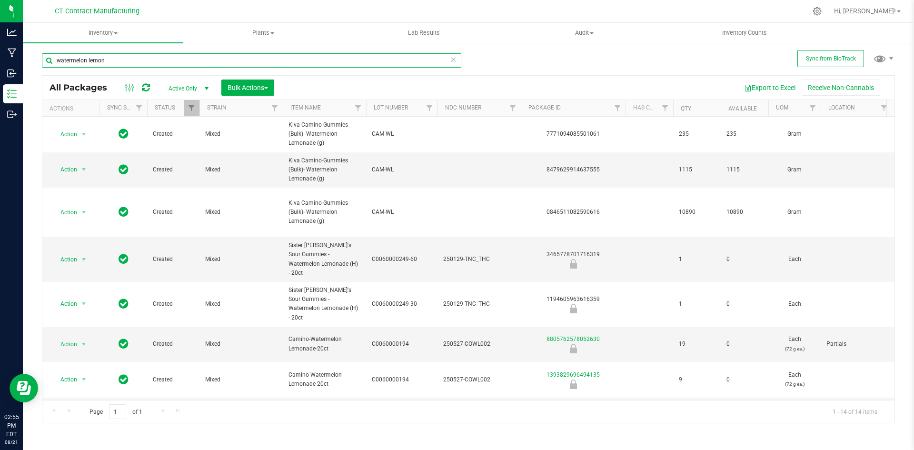
click at [91, 55] on input "watermelon lemon" at bounding box center [252, 60] width 420 height 14
click at [130, 59] on input "watermelon lemon" at bounding box center [252, 60] width 420 height 14
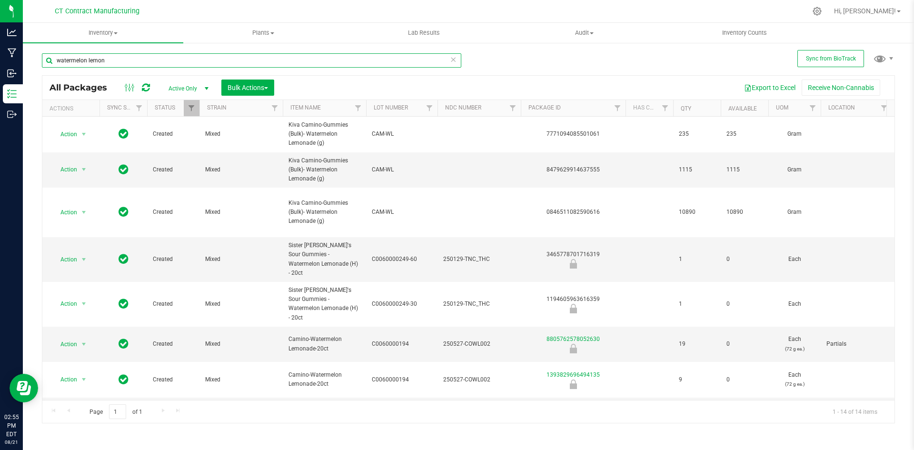
click at [130, 59] on input "watermelon lemon" at bounding box center [252, 60] width 420 height 14
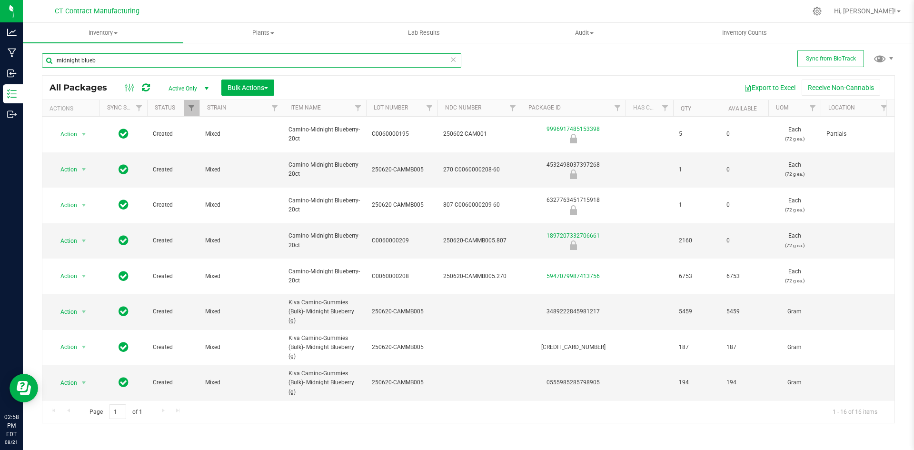
click at [124, 57] on input "midnight blueb" at bounding box center [252, 60] width 420 height 14
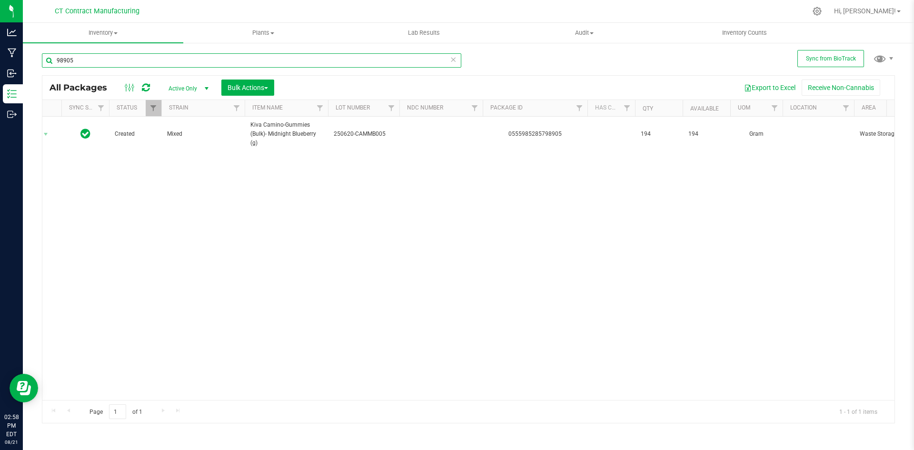
scroll to position [0, 43]
click at [86, 62] on input "98905" at bounding box center [252, 60] width 420 height 14
click at [148, 57] on input "53473" at bounding box center [252, 60] width 420 height 14
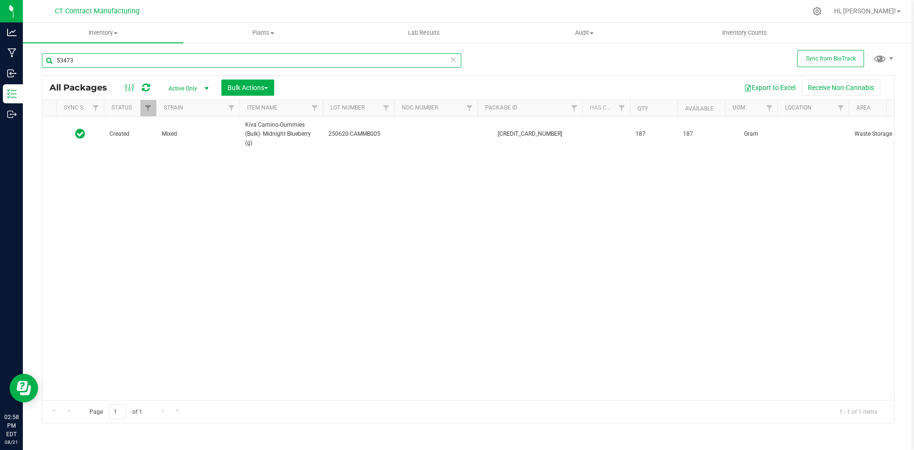
click at [148, 57] on input "53473" at bounding box center [252, 60] width 420 height 14
click at [90, 61] on input "96217" at bounding box center [252, 60] width 420 height 14
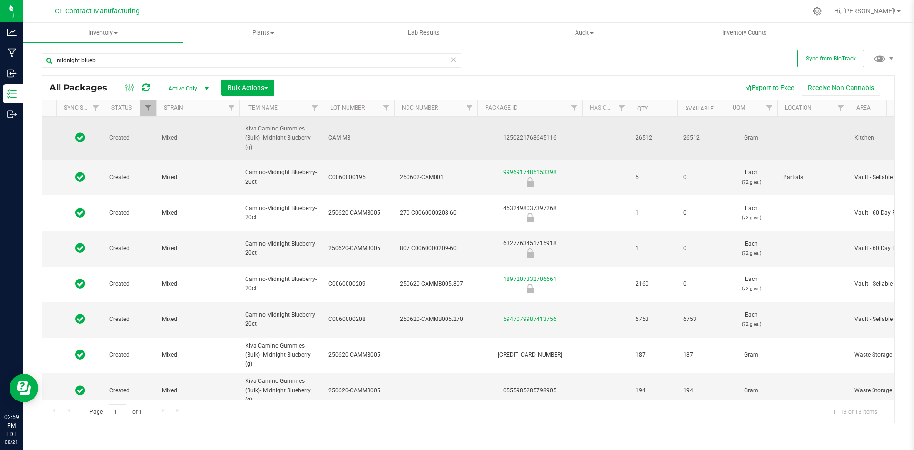
click at [547, 135] on div "1250221768645116" at bounding box center [530, 137] width 108 height 9
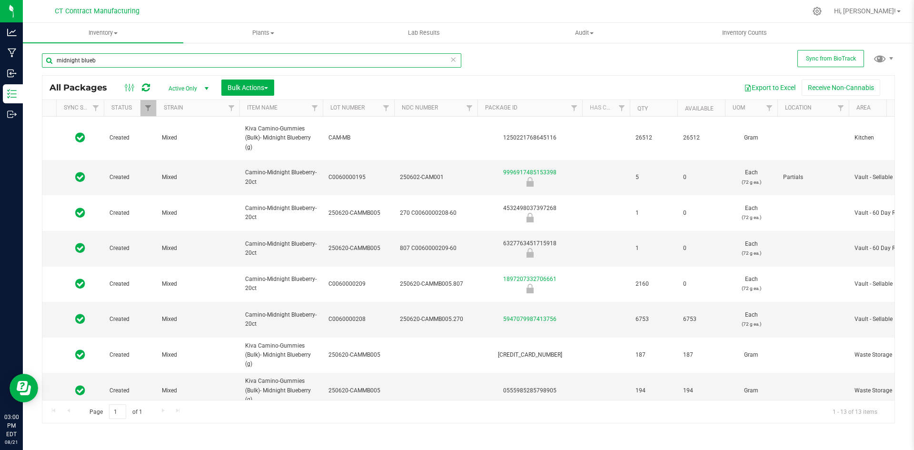
click at [115, 60] on input "midnight blueb" at bounding box center [252, 60] width 420 height 14
click at [115, 62] on input "midnight blueb" at bounding box center [252, 60] width 420 height 14
click at [115, 60] on input "midnight blueb" at bounding box center [252, 60] width 420 height 14
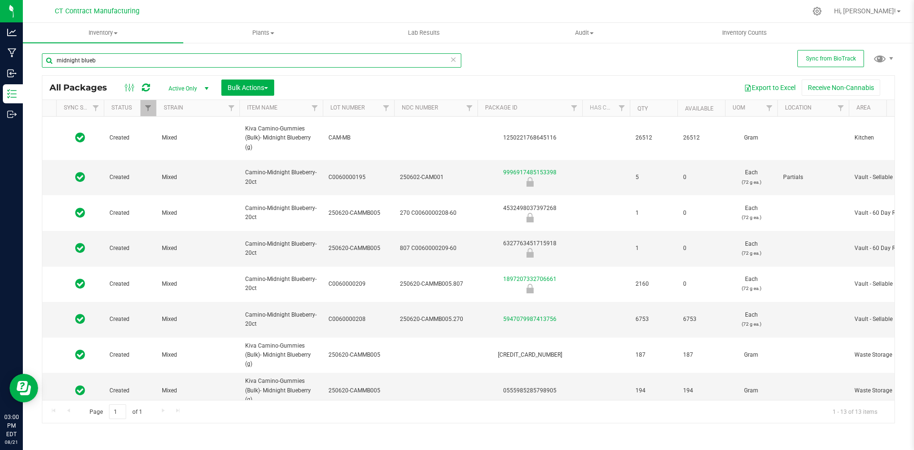
click at [115, 60] on input "midnight blueb" at bounding box center [252, 60] width 420 height 14
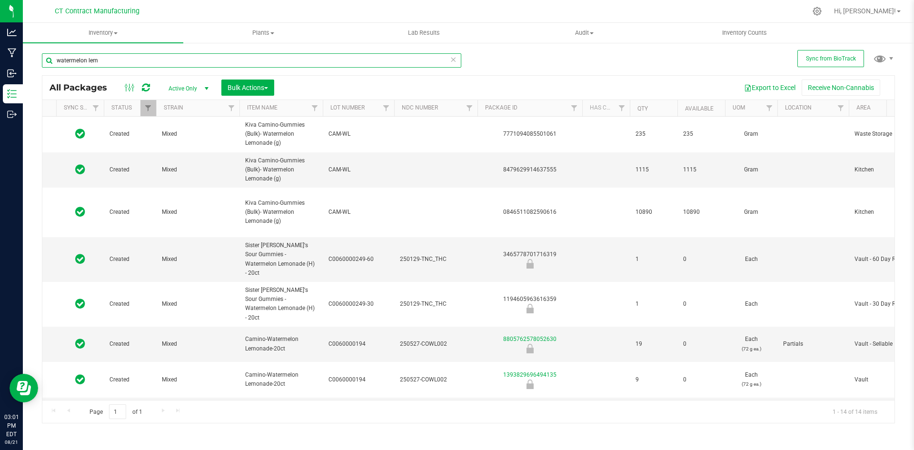
click at [95, 60] on input "watermelon lem" at bounding box center [252, 60] width 420 height 14
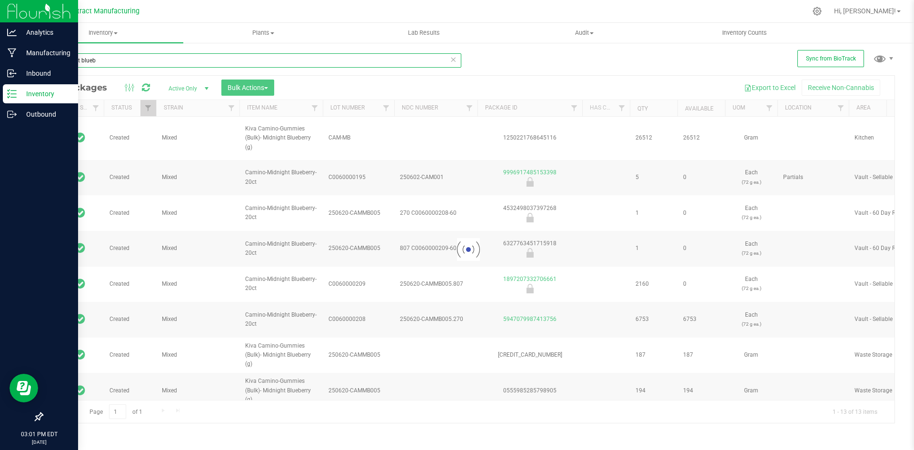
type input "midnight blueb"
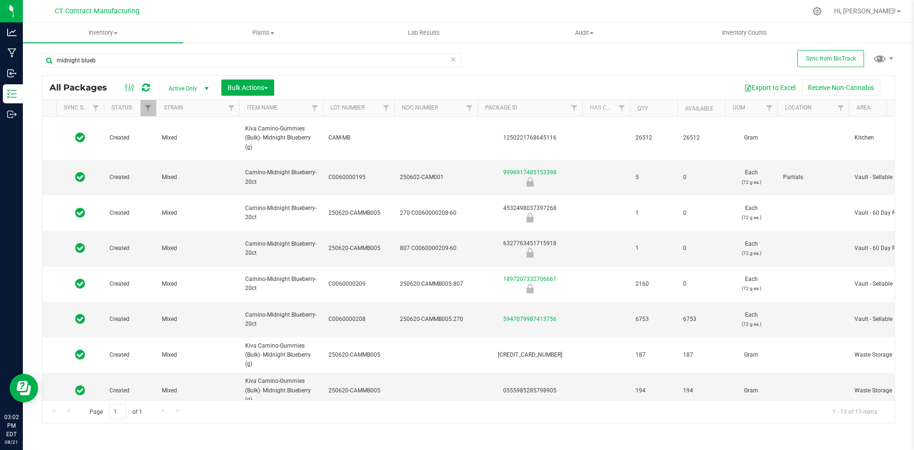
click at [394, 2] on div at bounding box center [488, 11] width 636 height 19
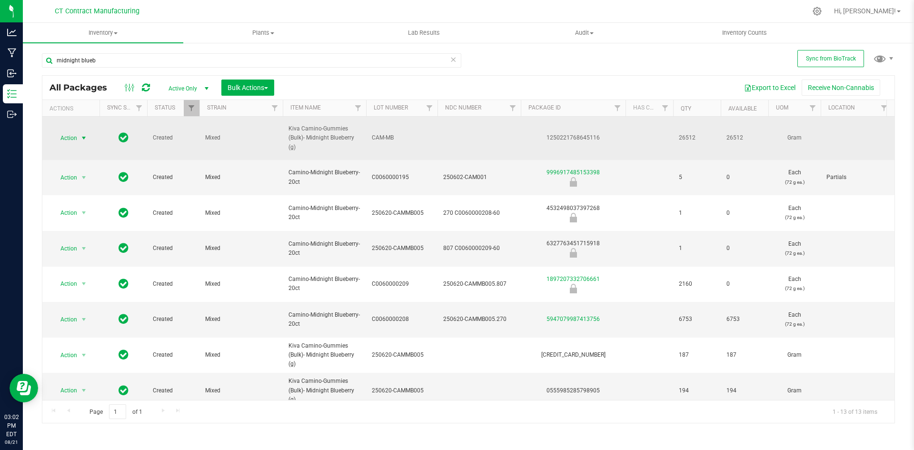
click at [81, 137] on span "select" at bounding box center [84, 137] width 12 height 13
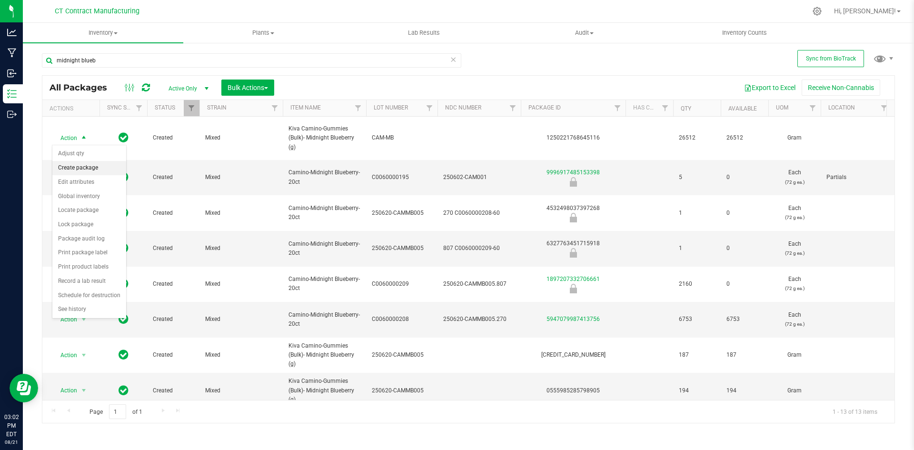
click at [100, 170] on li "Create package" at bounding box center [89, 168] width 74 height 14
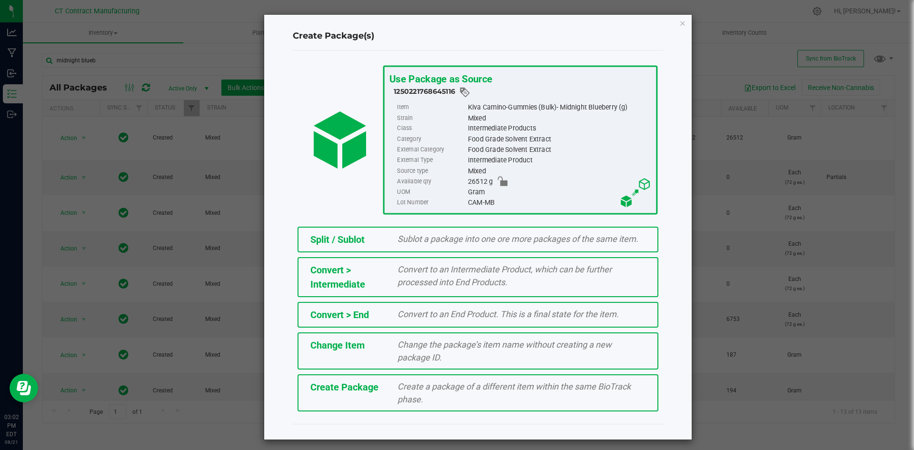
click at [333, 241] on span "Split / Sublot" at bounding box center [338, 239] width 54 height 11
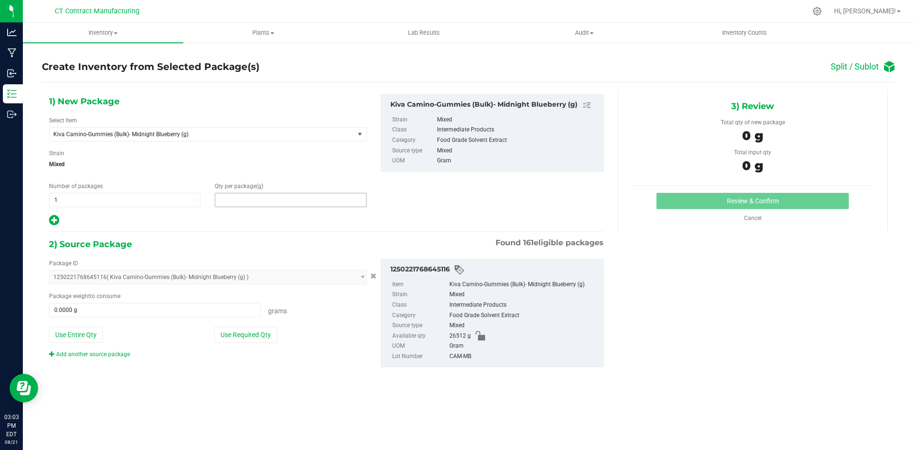
click at [255, 205] on span at bounding box center [290, 200] width 151 height 14
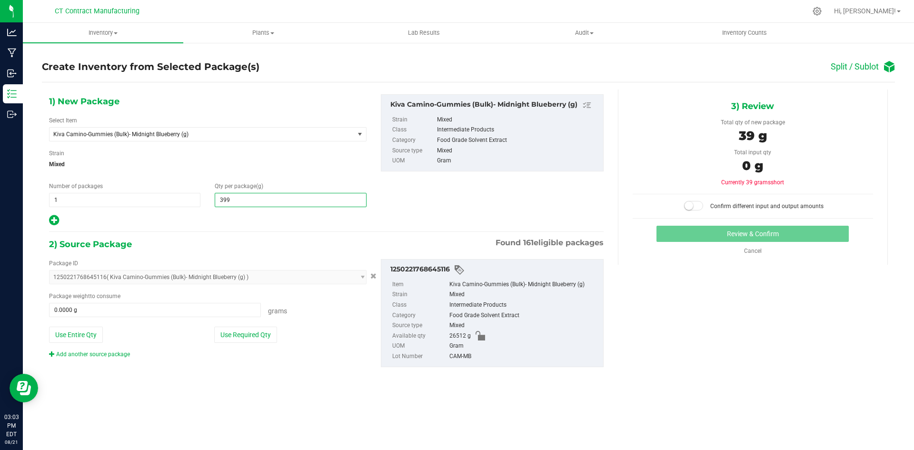
type input "3993"
type input "3,993.0000"
click at [136, 316] on span at bounding box center [155, 310] width 212 height 14
type input "3993"
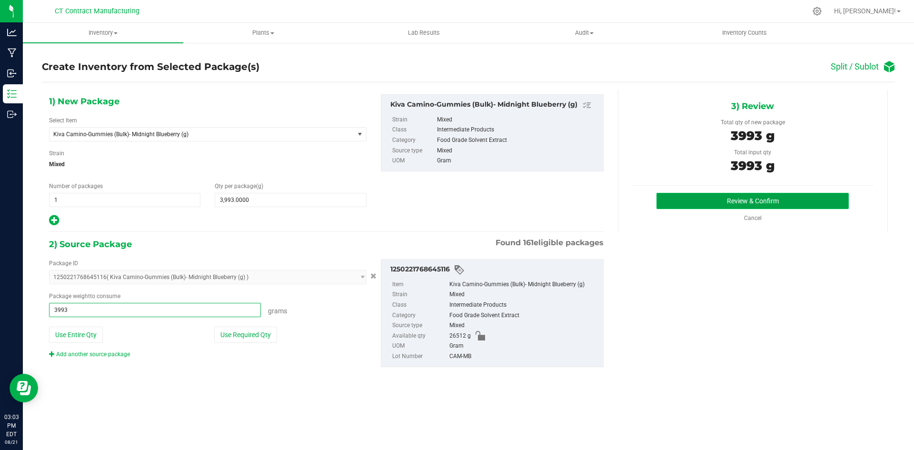
type input "3993.0000 g"
click at [715, 204] on button "Review & Confirm" at bounding box center [753, 201] width 192 height 16
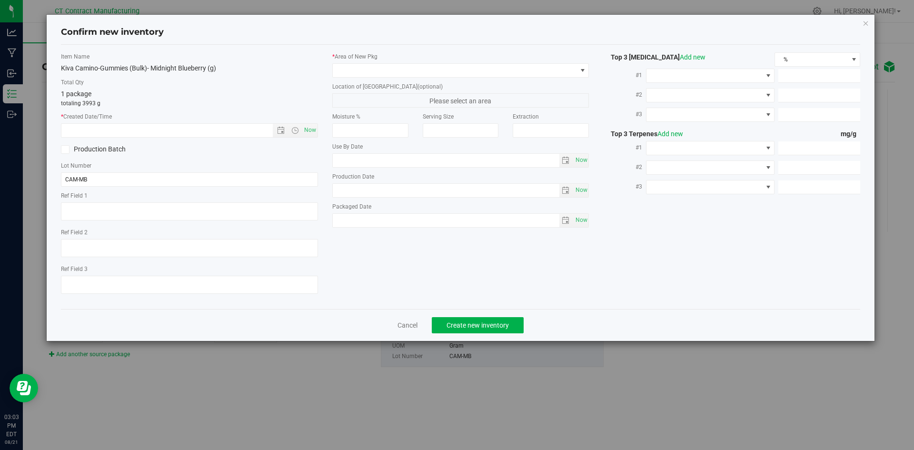
click at [319, 128] on div "Item Name Kiva Camino-Gummies (Bulk)- Midnight Blueberry (g) Total Qty 1 packag…" at bounding box center [189, 176] width 271 height 249
click at [310, 130] on span "Now" at bounding box center [310, 130] width 16 height 14
type input "[DATE] 3:03 PM"
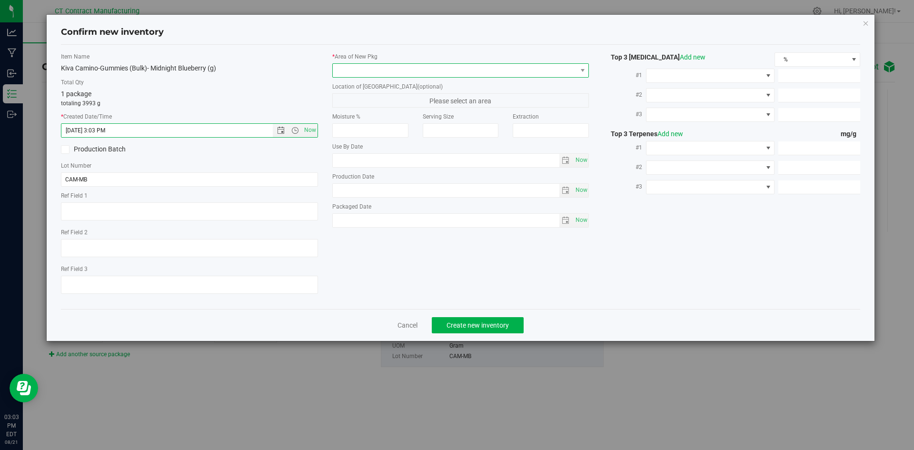
click at [365, 64] on span at bounding box center [455, 70] width 244 height 13
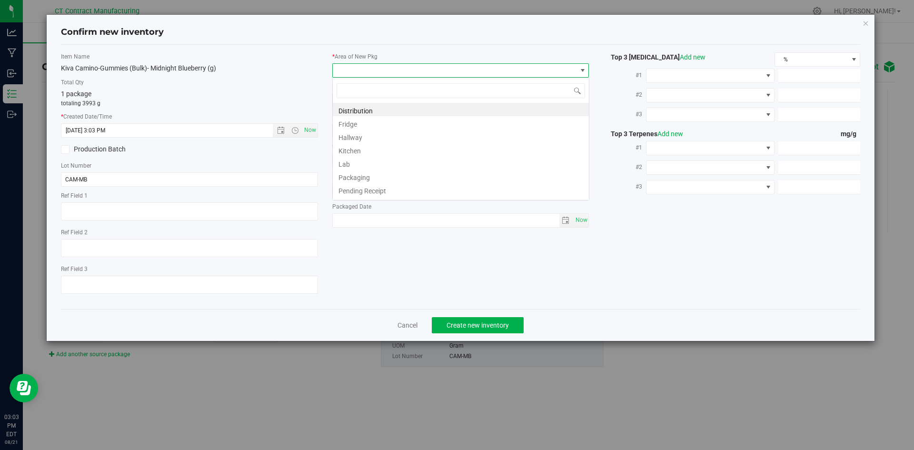
scroll to position [14, 257]
click at [363, 149] on li "Kitchen" at bounding box center [461, 149] width 256 height 13
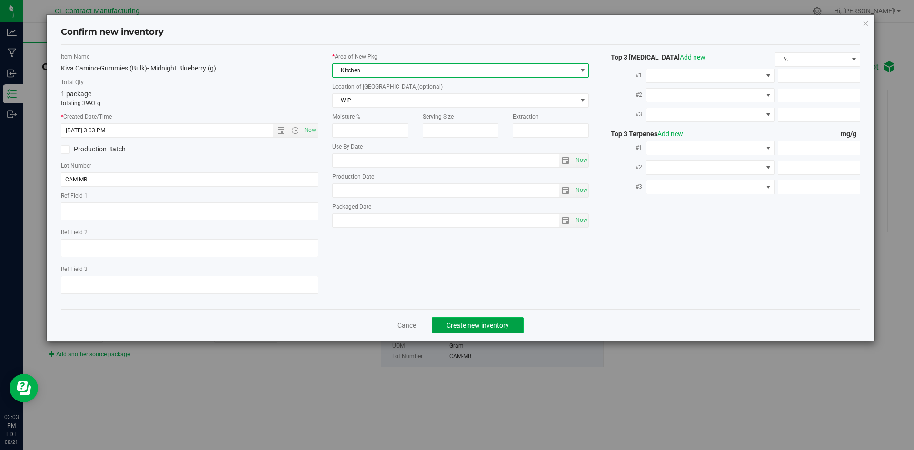
click at [474, 323] on span "Create new inventory" at bounding box center [478, 325] width 62 height 8
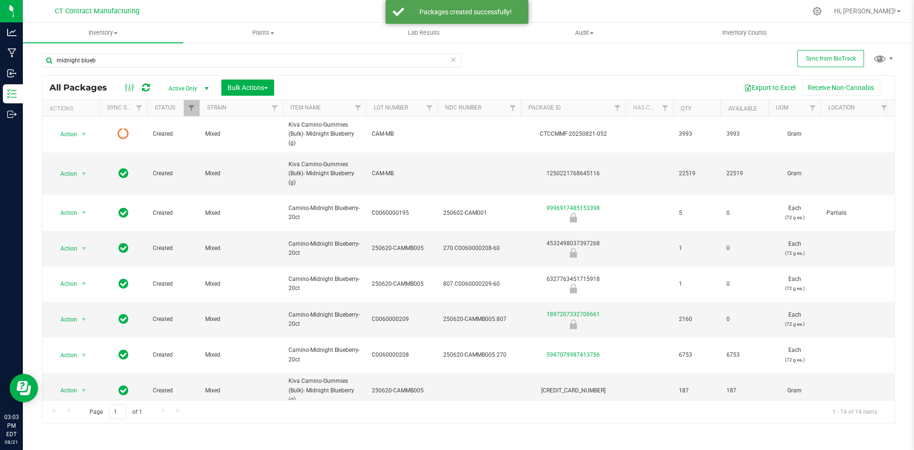
click at [147, 88] on icon at bounding box center [146, 88] width 8 height 10
click at [87, 173] on span "select" at bounding box center [84, 174] width 8 height 8
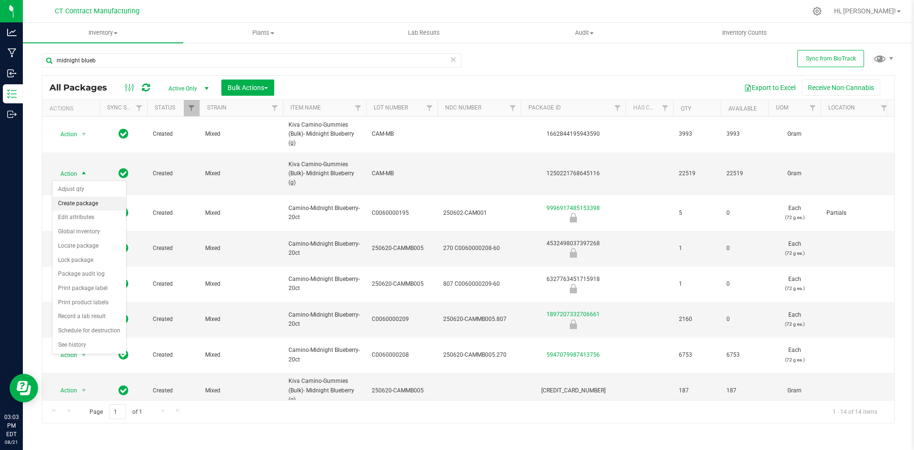
click at [86, 203] on li "Create package" at bounding box center [89, 204] width 74 height 14
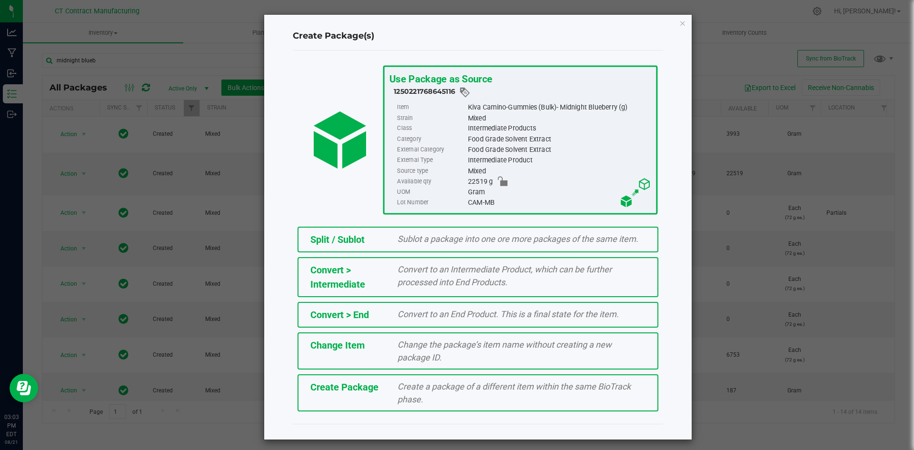
click at [377, 238] on div "Split / Sublot" at bounding box center [347, 239] width 88 height 14
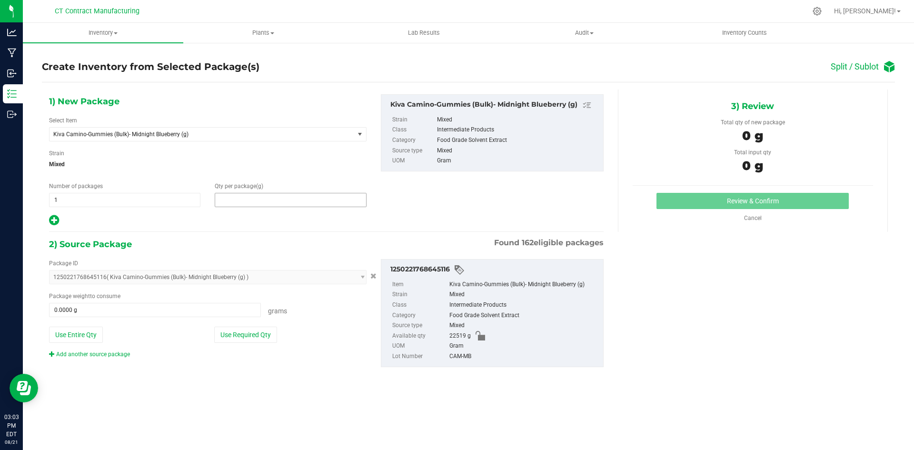
click at [265, 196] on span at bounding box center [290, 200] width 151 height 14
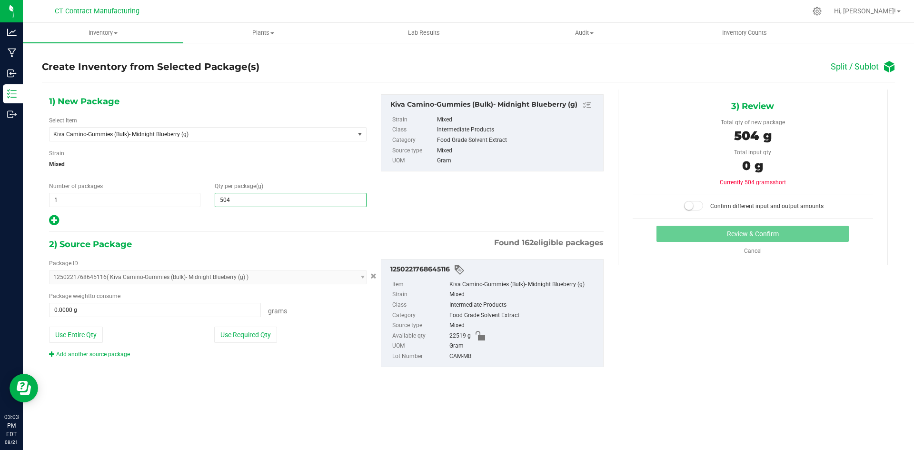
type input "5040"
type input "5,040.0000"
click at [186, 308] on span at bounding box center [155, 310] width 212 height 14
type input "5040"
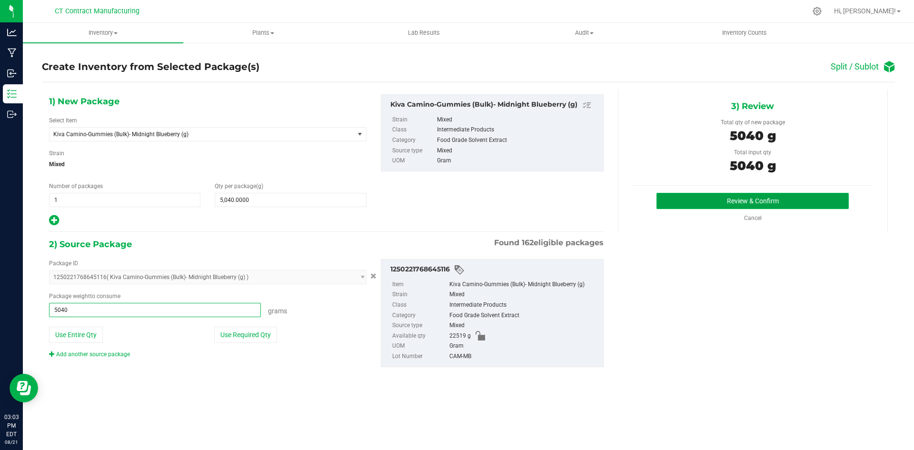
type input "5040.0000 g"
click at [712, 199] on button "Review & Confirm" at bounding box center [753, 201] width 192 height 16
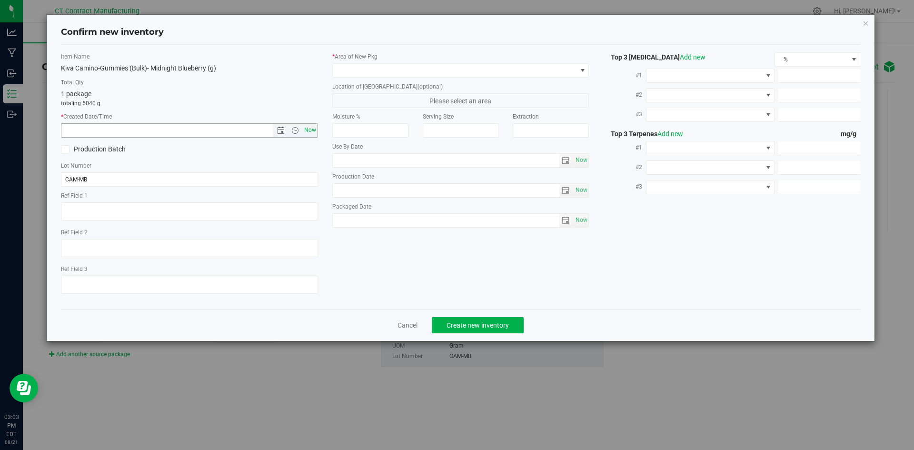
click at [312, 127] on span "Now" at bounding box center [310, 130] width 16 height 14
type input "[DATE] 3:03 PM"
click at [350, 65] on span at bounding box center [455, 70] width 244 height 13
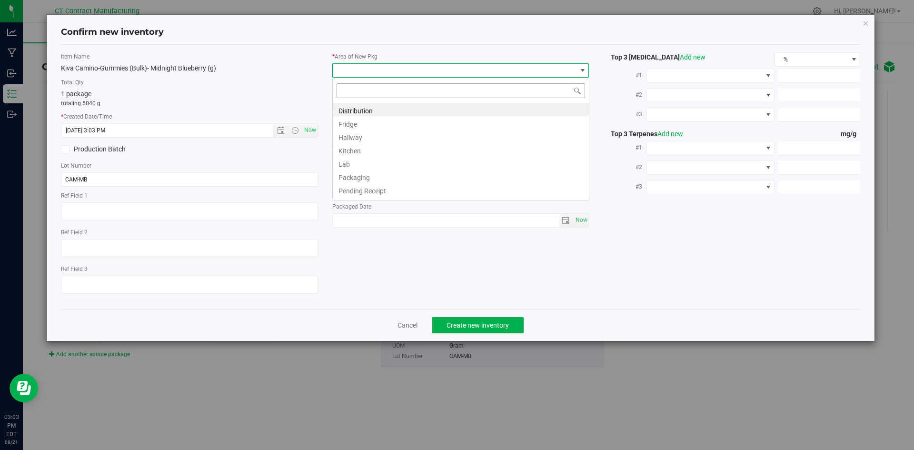
scroll to position [14, 257]
click at [361, 152] on li "Kitchen" at bounding box center [461, 149] width 256 height 13
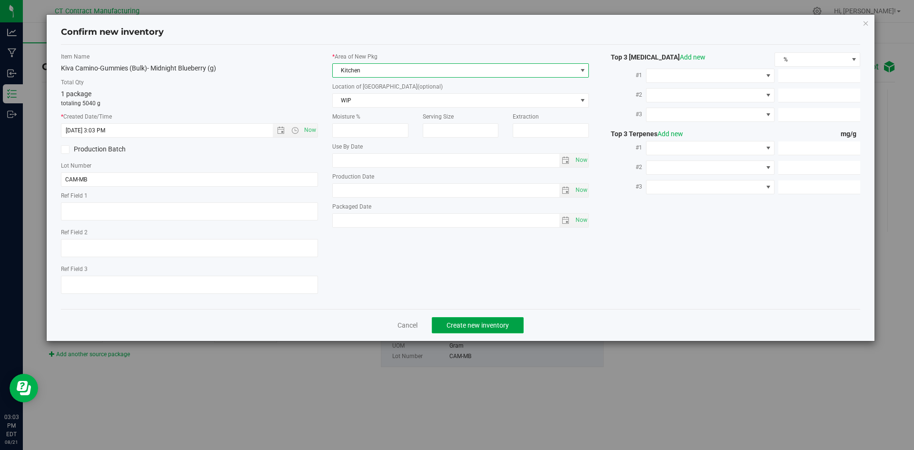
click at [503, 324] on span "Create new inventory" at bounding box center [478, 325] width 62 height 8
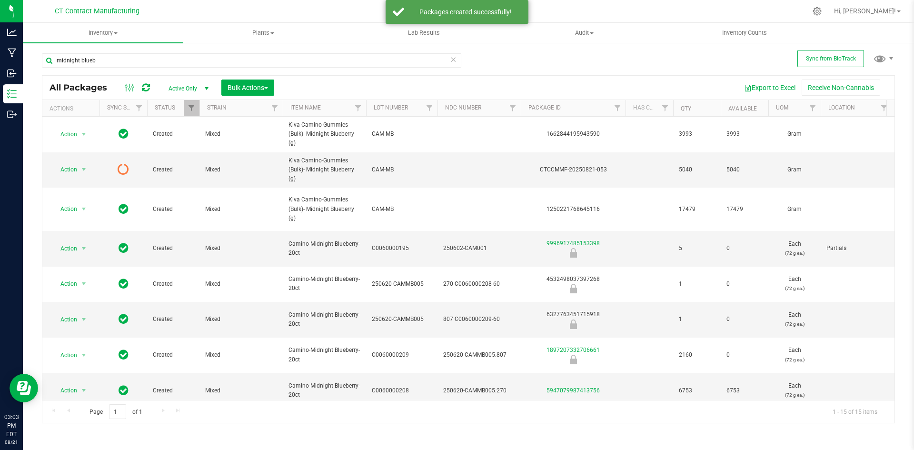
click at [151, 87] on div at bounding box center [137, 87] width 32 height 11
click at [145, 87] on icon at bounding box center [146, 88] width 8 height 10
click at [146, 84] on icon at bounding box center [146, 88] width 8 height 10
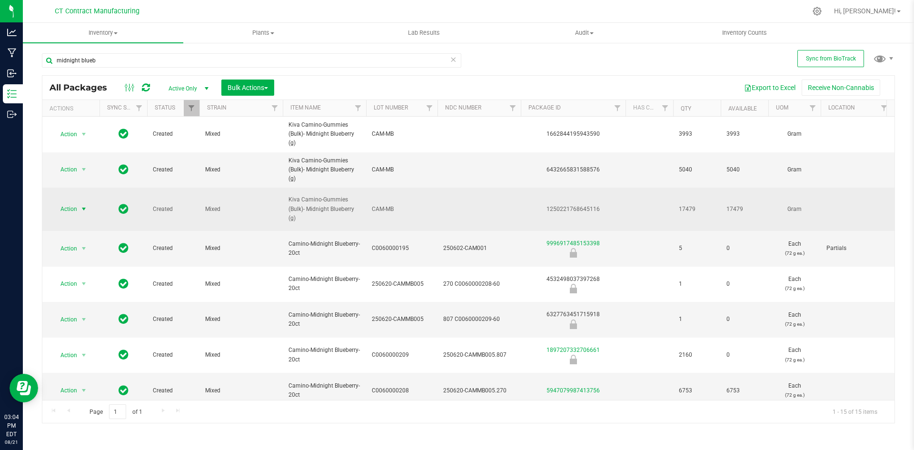
click at [87, 210] on span "select" at bounding box center [84, 209] width 8 height 8
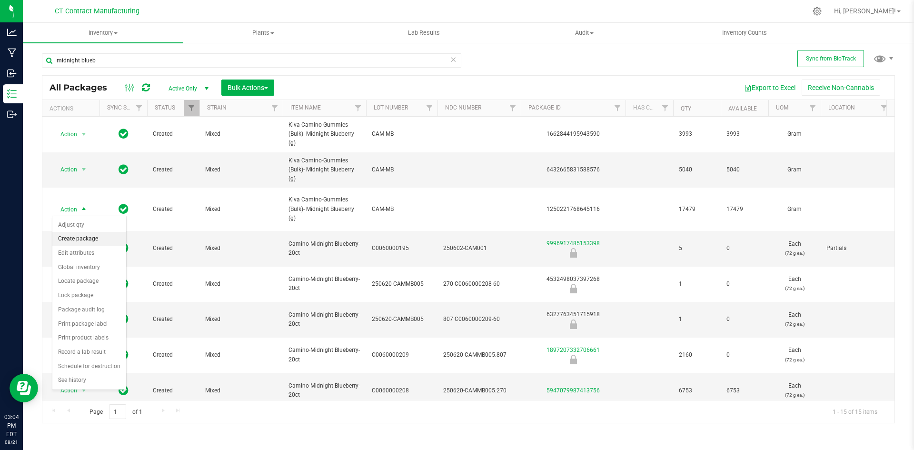
click at [87, 240] on li "Create package" at bounding box center [89, 239] width 74 height 14
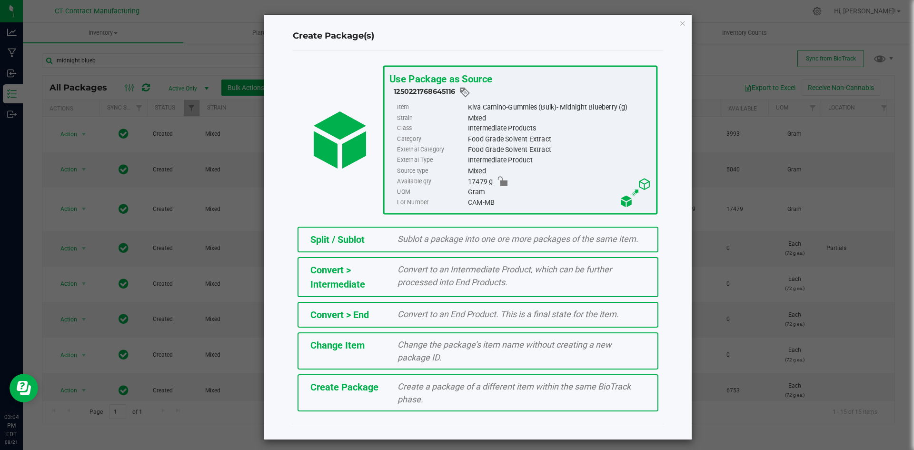
click at [437, 237] on span "Sublot a package into one ore more packages of the same item." at bounding box center [518, 239] width 241 height 10
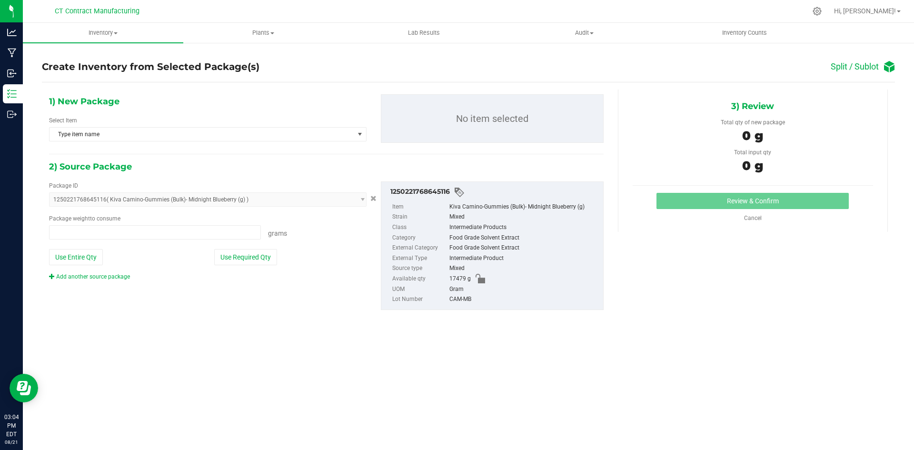
type input "0.0000 g"
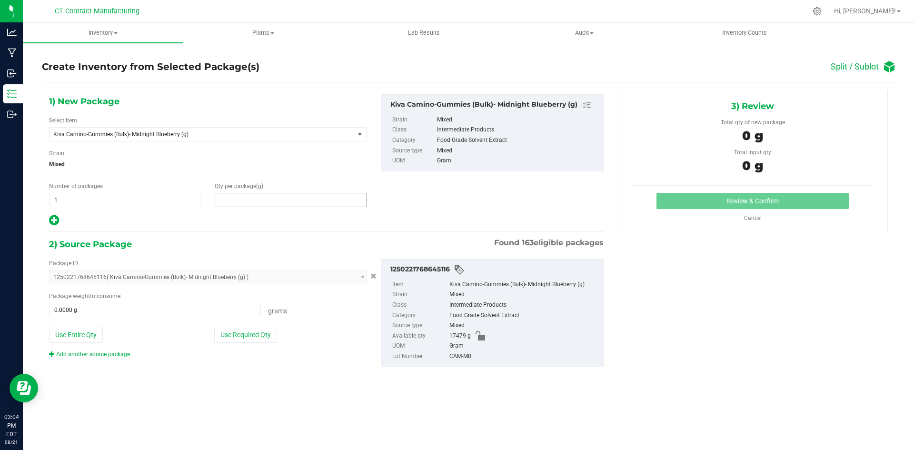
click at [272, 194] on span at bounding box center [290, 200] width 151 height 14
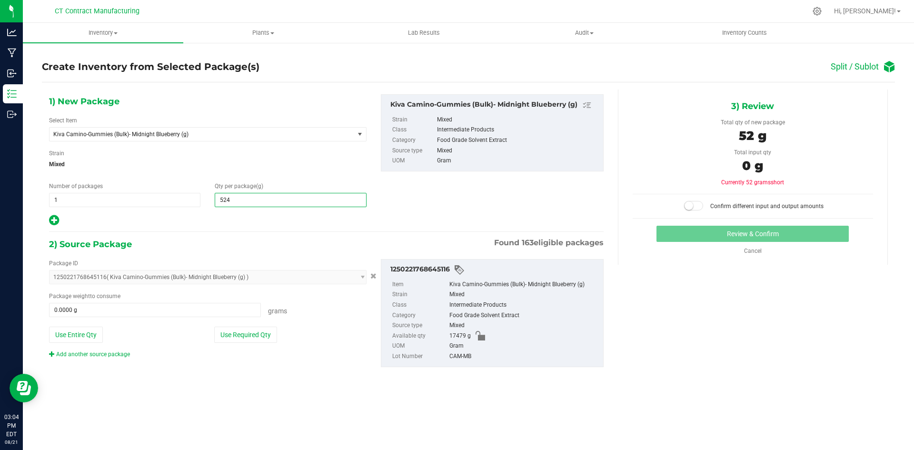
type input "5248"
type input "5,248.0000"
click at [186, 311] on span at bounding box center [155, 310] width 212 height 14
type input "5248"
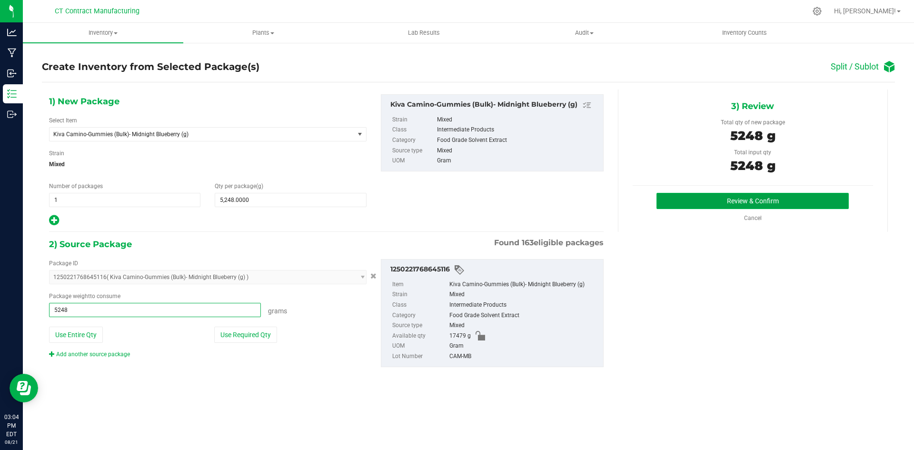
type input "5248.0000 g"
click at [670, 202] on button "Review & Confirm" at bounding box center [753, 201] width 192 height 16
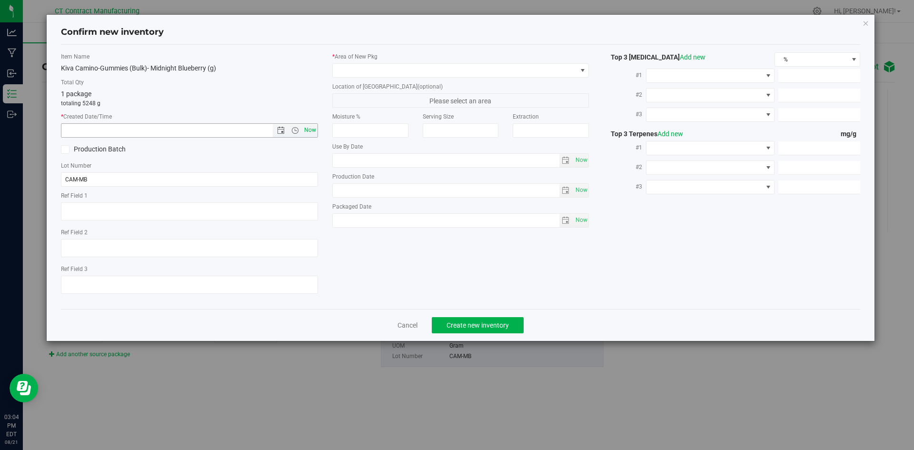
click at [308, 131] on span "Now" at bounding box center [310, 130] width 16 height 14
type input "[DATE] 3:04 PM"
click at [370, 72] on span at bounding box center [455, 70] width 244 height 13
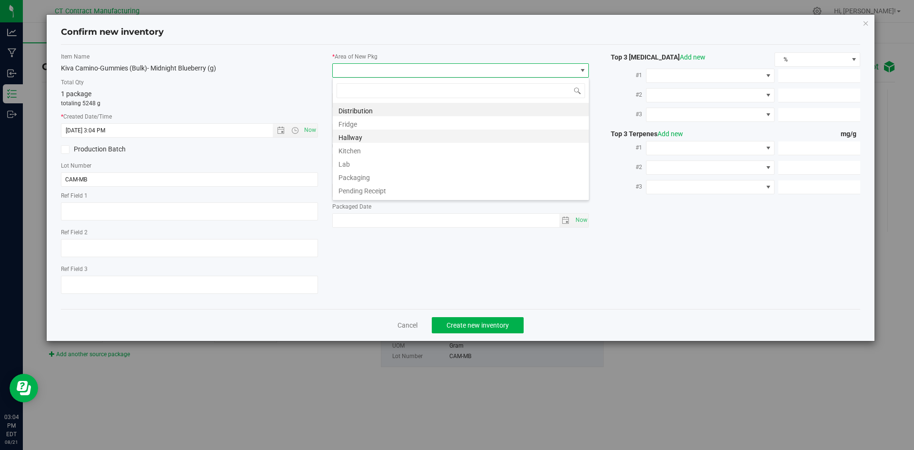
scroll to position [14, 257]
click at [384, 146] on li "Kitchen" at bounding box center [461, 149] width 256 height 13
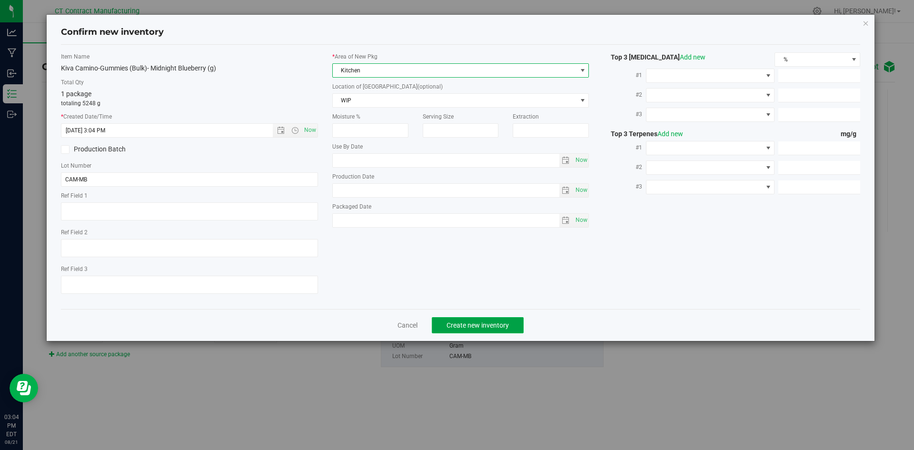
click at [490, 322] on span "Create new inventory" at bounding box center [478, 325] width 62 height 8
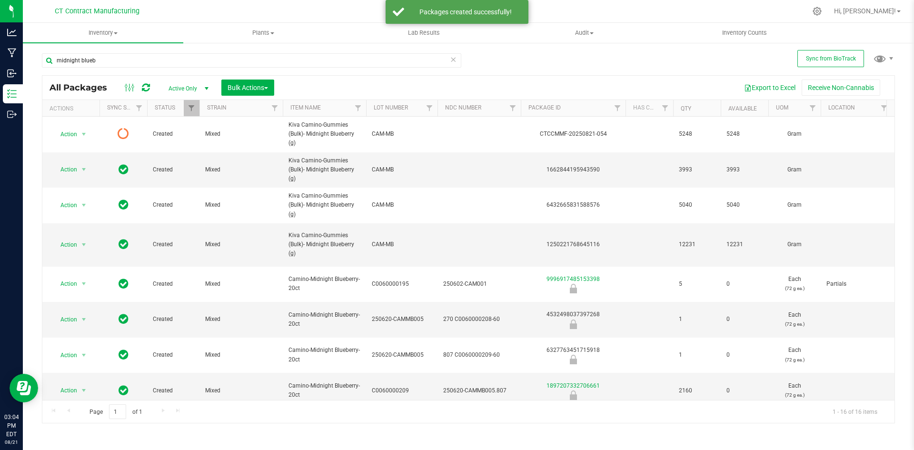
click at [148, 88] on icon at bounding box center [146, 88] width 8 height 10
click at [84, 245] on span "select" at bounding box center [84, 245] width 8 height 8
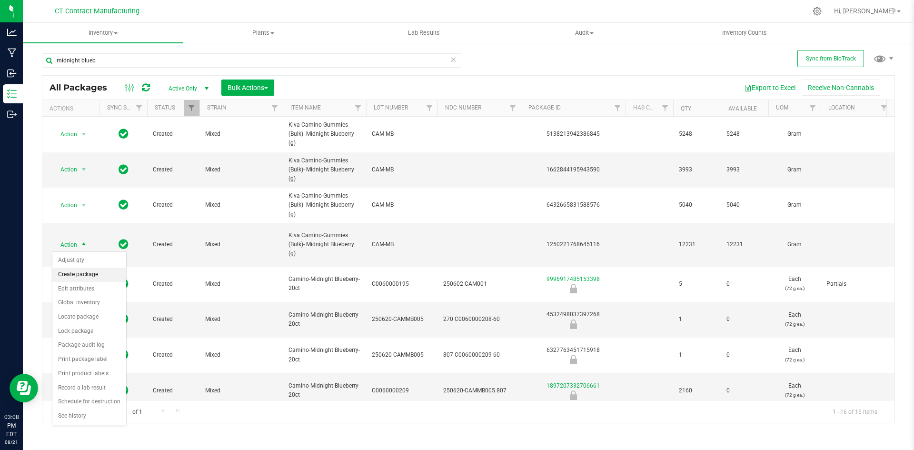
click at [85, 274] on li "Create package" at bounding box center [89, 275] width 74 height 14
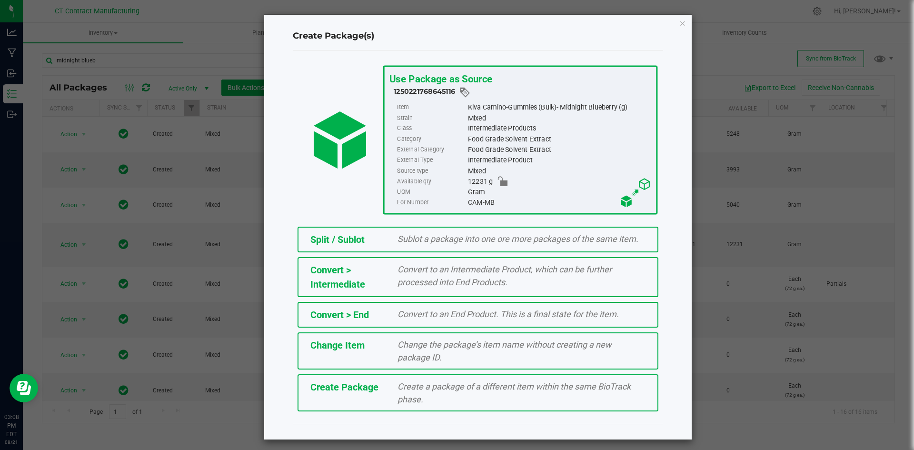
click at [331, 234] on span "Split / Sublot" at bounding box center [338, 239] width 54 height 11
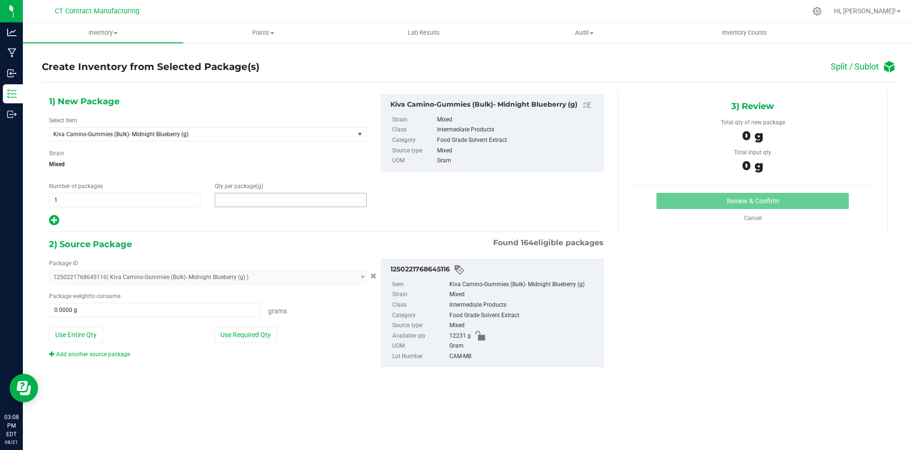
click at [289, 196] on span at bounding box center [290, 200] width 151 height 14
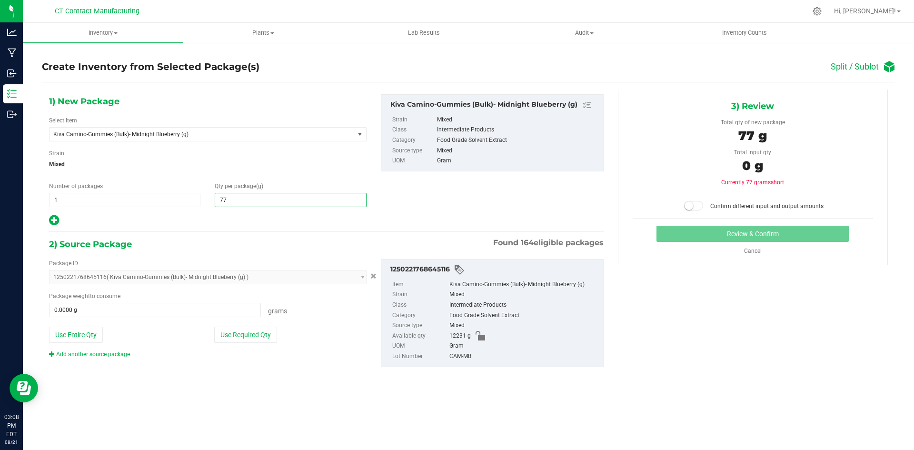
type input "779"
type input "779.0000"
click at [234, 309] on span at bounding box center [155, 310] width 212 height 14
type input "779"
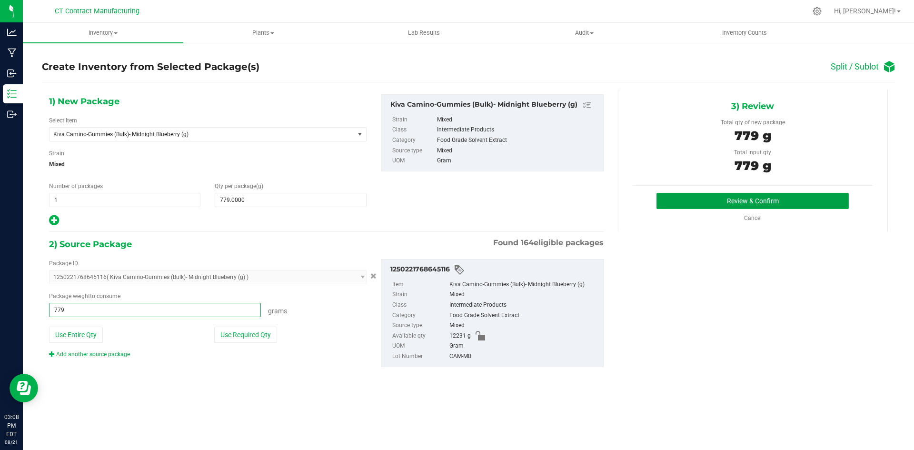
type input "779.0000 g"
click at [704, 199] on button "Review & Confirm" at bounding box center [753, 201] width 192 height 16
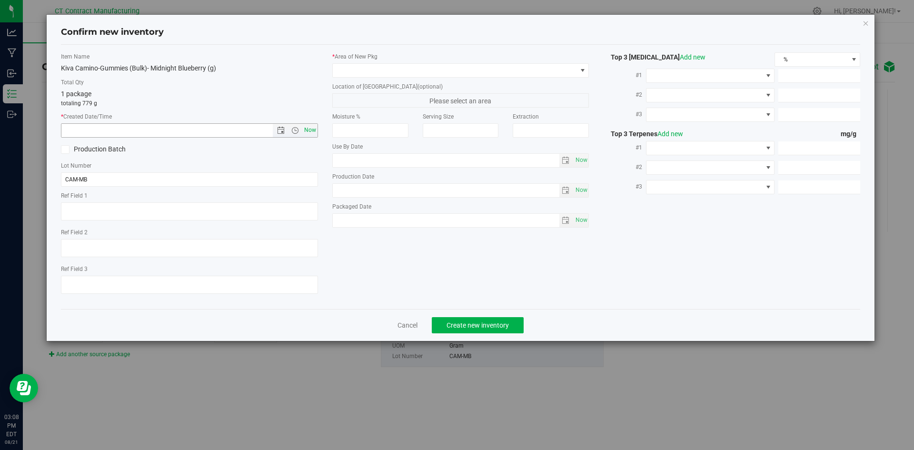
click at [313, 131] on span "Now" at bounding box center [310, 130] width 16 height 14
type input "[DATE] 3:08 PM"
click at [346, 76] on span at bounding box center [455, 70] width 244 height 13
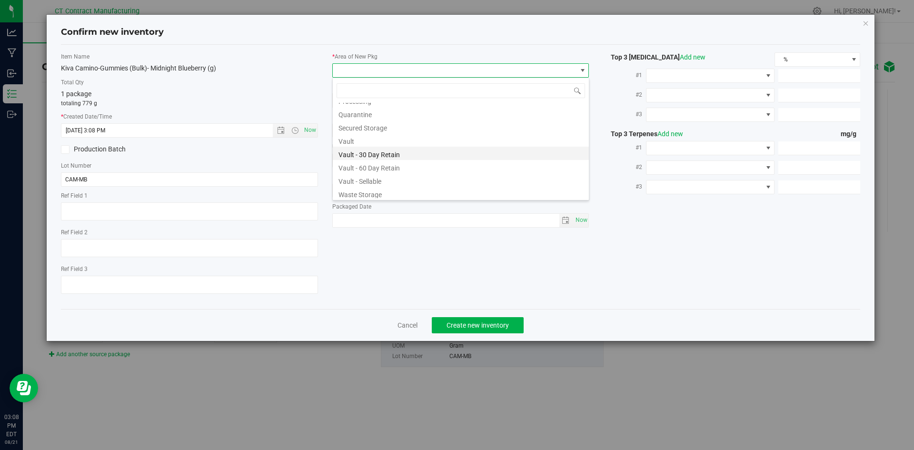
scroll to position [105, 0]
click at [366, 192] on li "Waste Storage" at bounding box center [461, 191] width 256 height 13
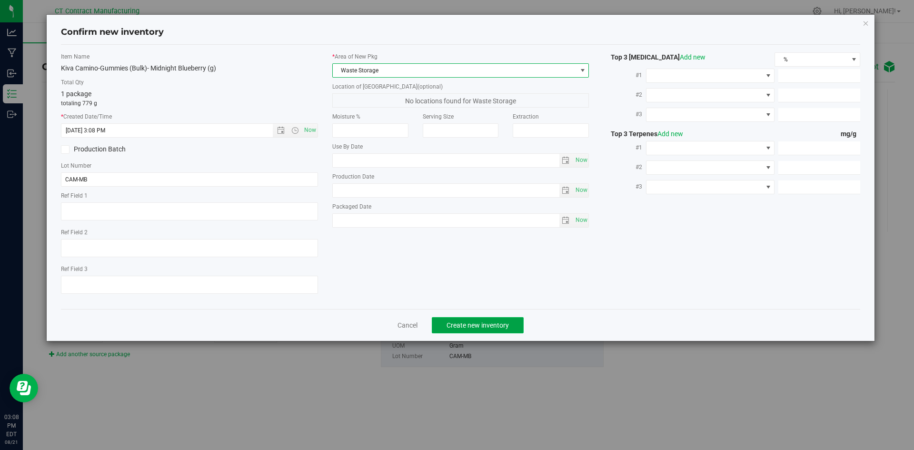
click at [469, 325] on span "Create new inventory" at bounding box center [478, 325] width 62 height 8
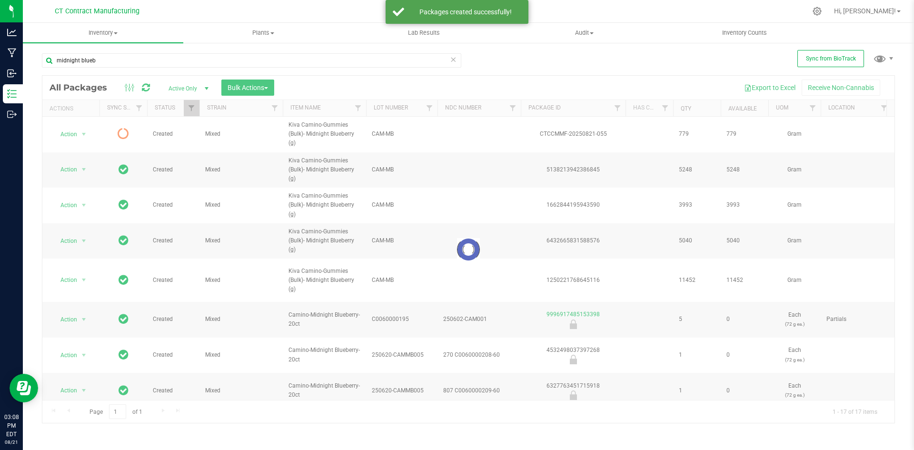
click at [146, 88] on icon at bounding box center [146, 88] width 8 height 10
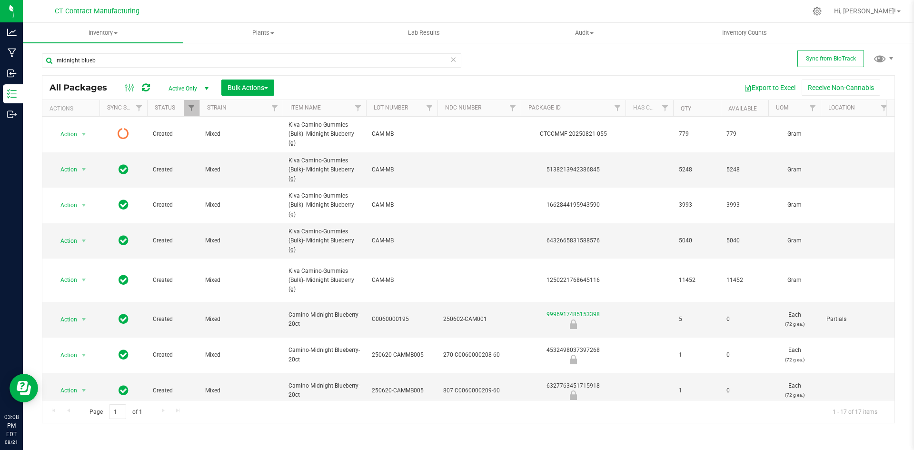
click at [146, 88] on icon at bounding box center [146, 88] width 8 height 10
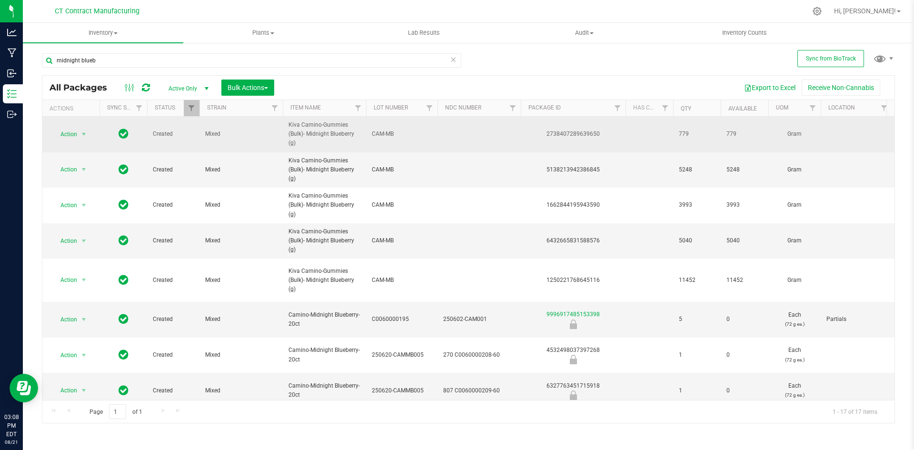
click at [583, 136] on div "2738407289639650" at bounding box center [574, 134] width 108 height 9
copy div "2738407289639650"
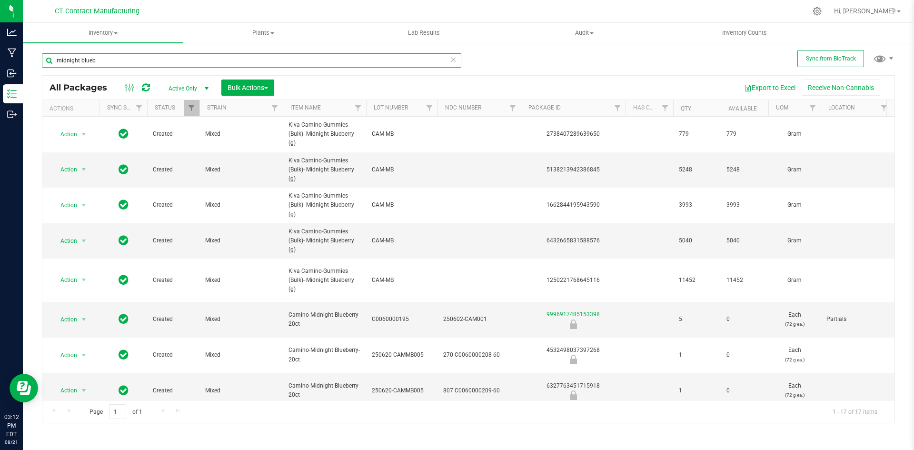
click at [64, 58] on input "midnight blueb" at bounding box center [252, 60] width 420 height 14
type input "b"
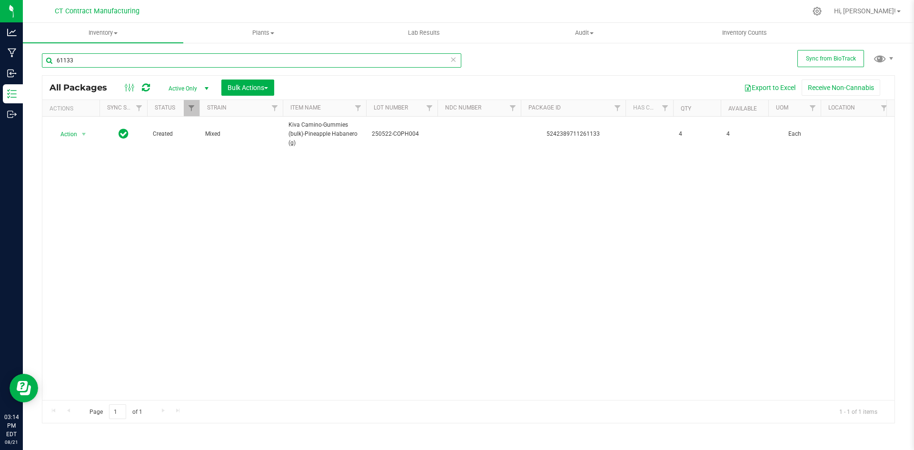
click at [74, 58] on input "61133" at bounding box center [252, 60] width 420 height 14
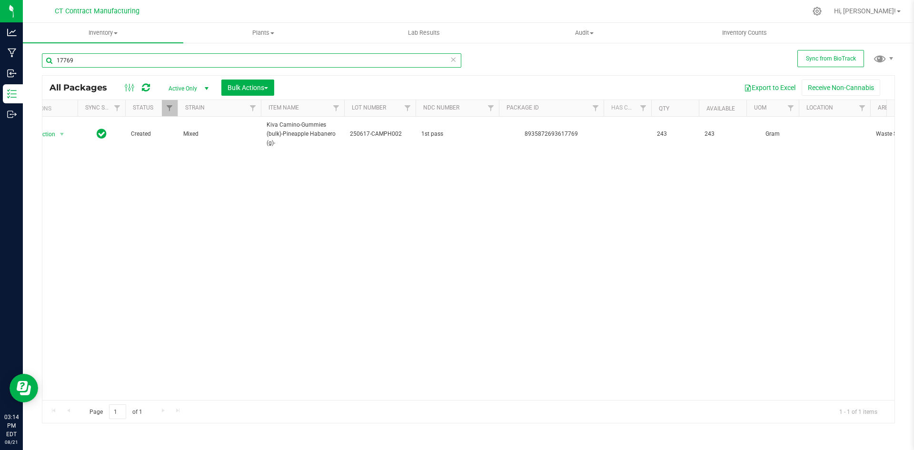
scroll to position [0, 16]
click at [127, 56] on input "17769" at bounding box center [252, 60] width 420 height 14
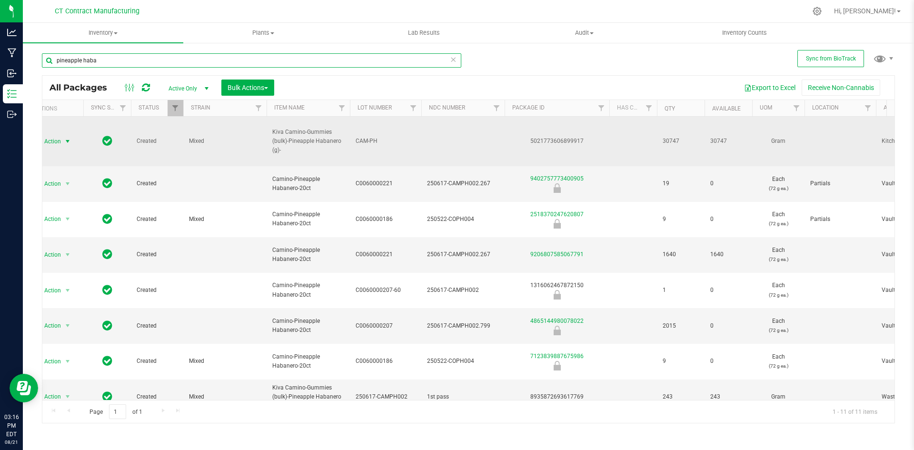
type input "pineapple haba"
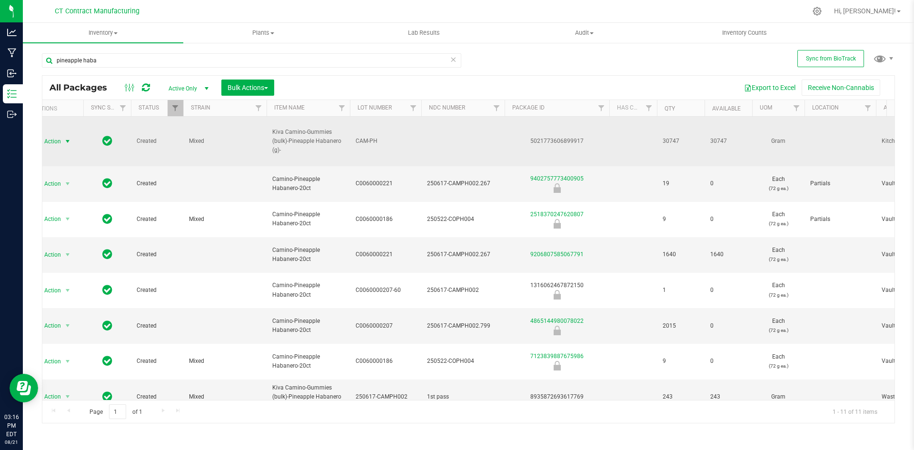
click at [67, 141] on span "select" at bounding box center [68, 142] width 8 height 8
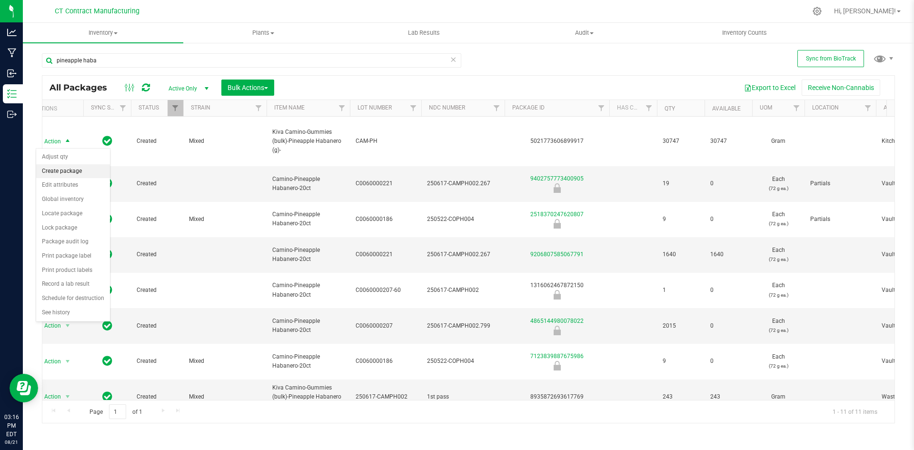
click at [74, 169] on li "Create package" at bounding box center [73, 171] width 74 height 14
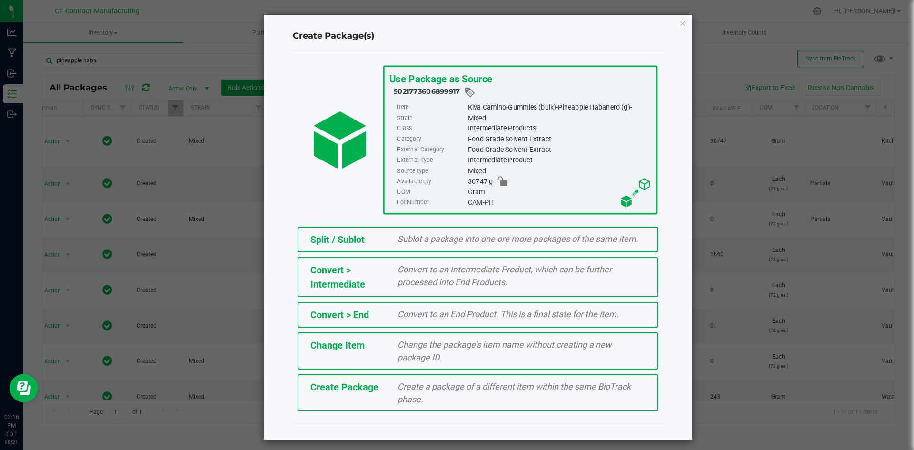
click at [319, 234] on span "Split / Sublot" at bounding box center [338, 239] width 54 height 11
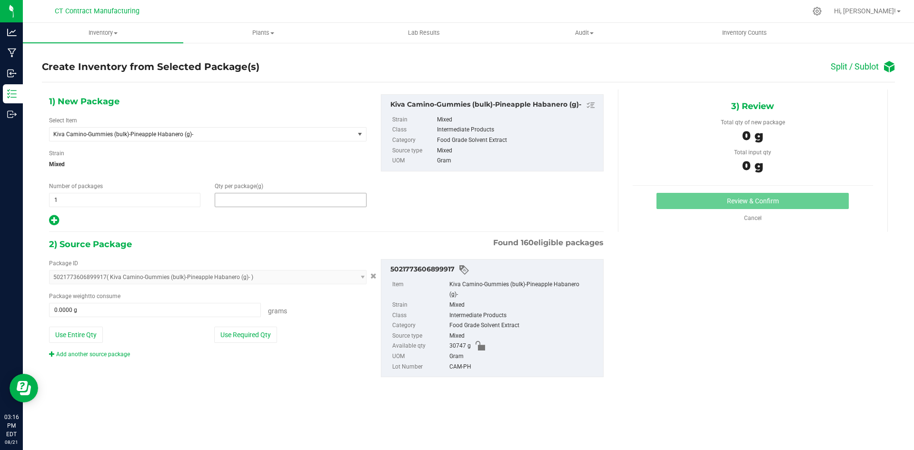
click at [274, 201] on span at bounding box center [290, 200] width 151 height 14
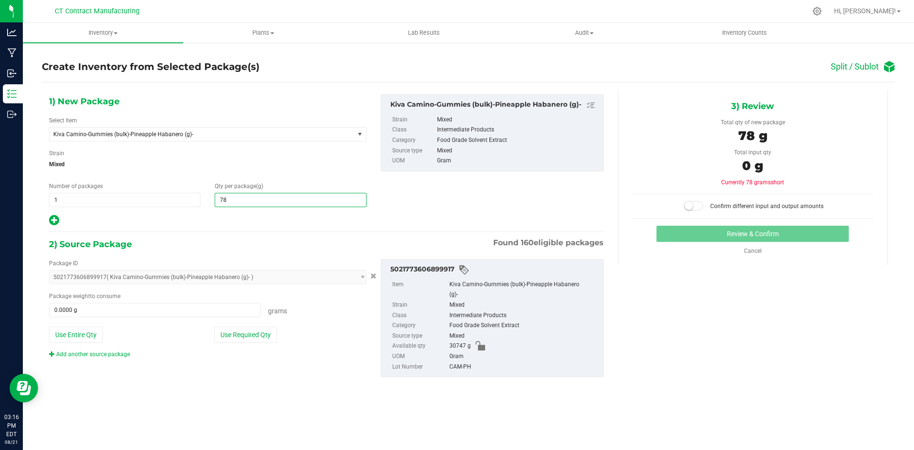
type input "782"
type input "782.0000"
click at [201, 311] on span at bounding box center [155, 310] width 212 height 14
type input "782"
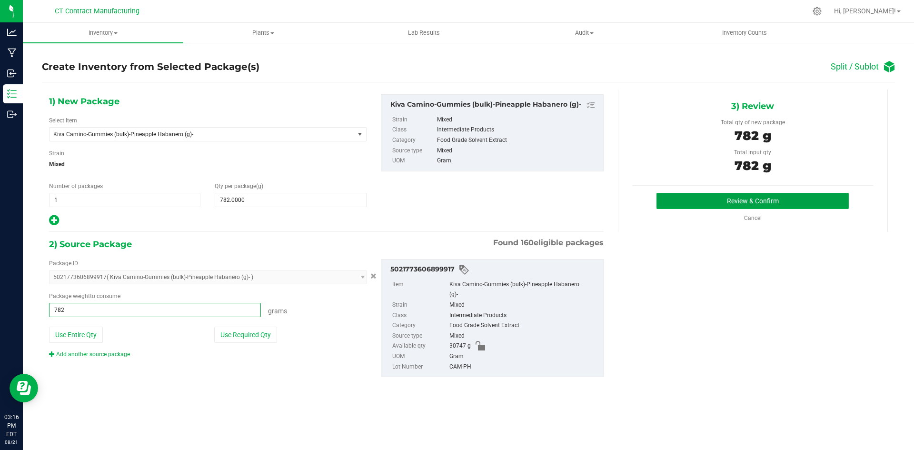
type input "782.0000 g"
click at [714, 194] on button "Review & Confirm" at bounding box center [753, 201] width 192 height 16
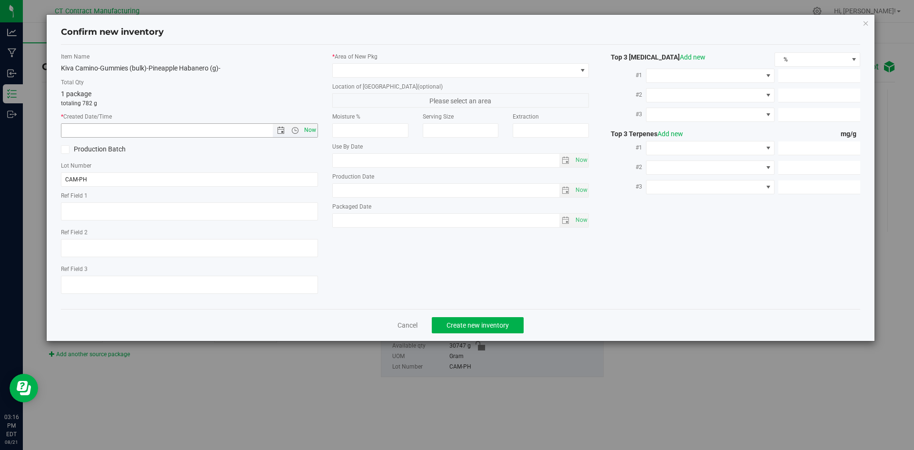
click at [311, 133] on span "Now" at bounding box center [310, 130] width 16 height 14
type input "[DATE] 3:16 PM"
click at [350, 72] on span at bounding box center [455, 70] width 244 height 13
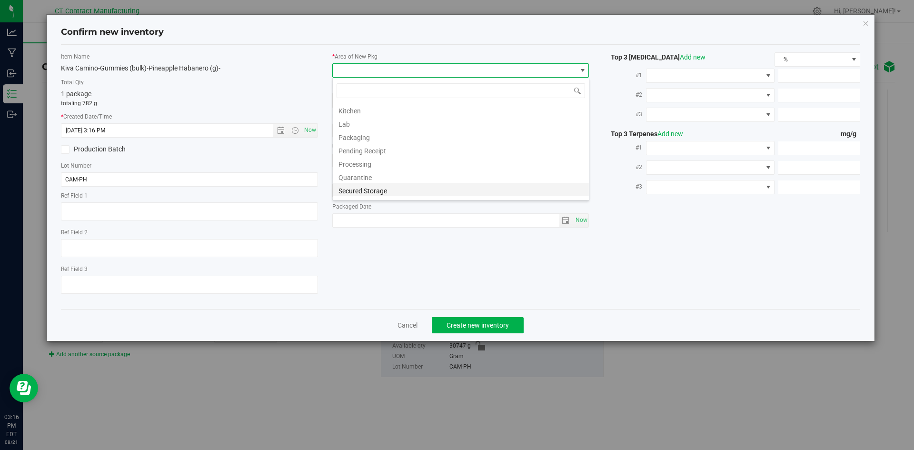
scroll to position [105, 0]
click at [374, 193] on li "Waste Storage" at bounding box center [461, 191] width 256 height 13
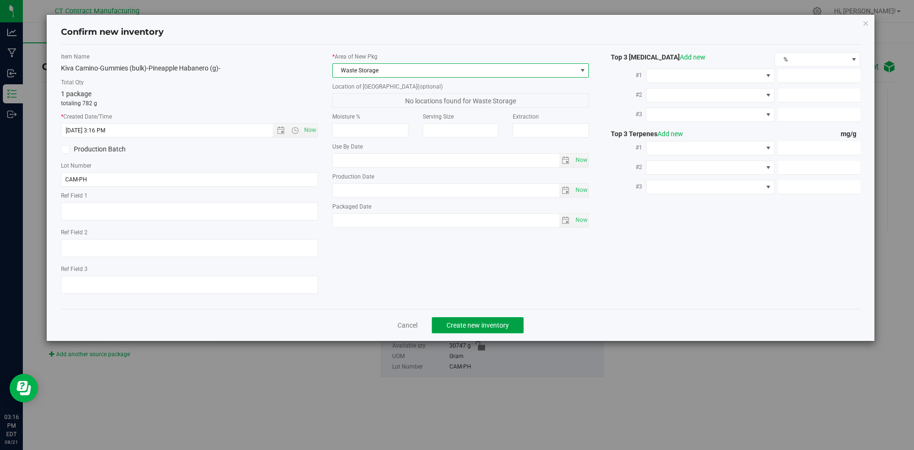
click at [476, 317] on button "Create new inventory" at bounding box center [478, 325] width 92 height 16
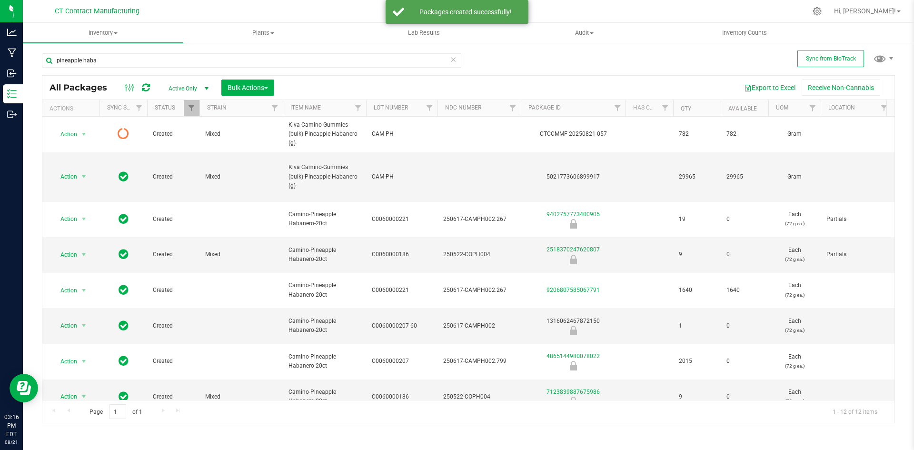
click at [147, 89] on icon at bounding box center [146, 88] width 8 height 10
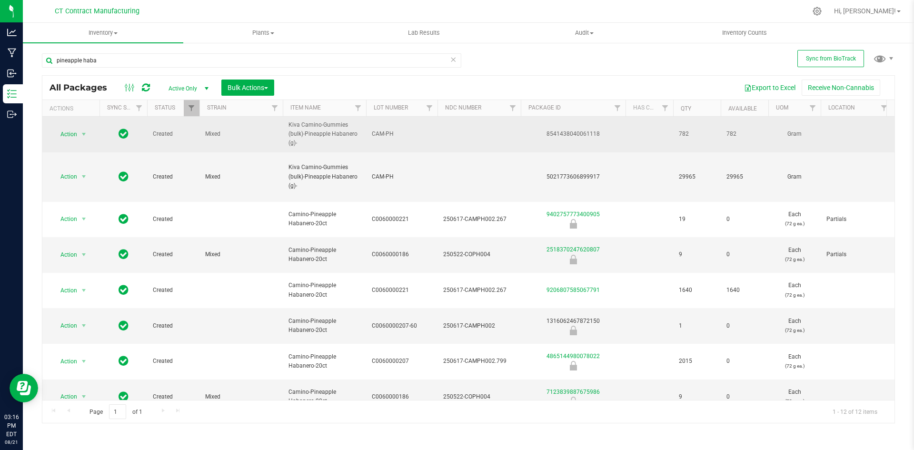
click at [577, 133] on div "8541438040061118" at bounding box center [574, 134] width 108 height 9
copy div "8541438040061118"
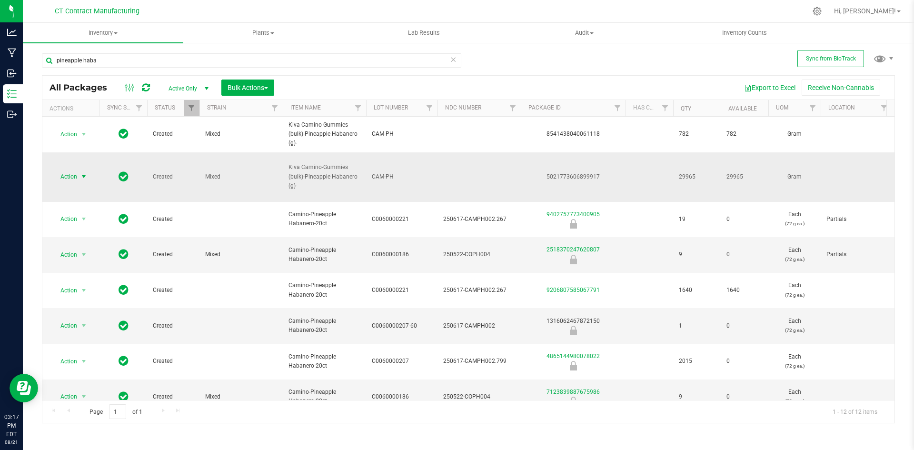
click at [86, 178] on span "select" at bounding box center [84, 177] width 8 height 8
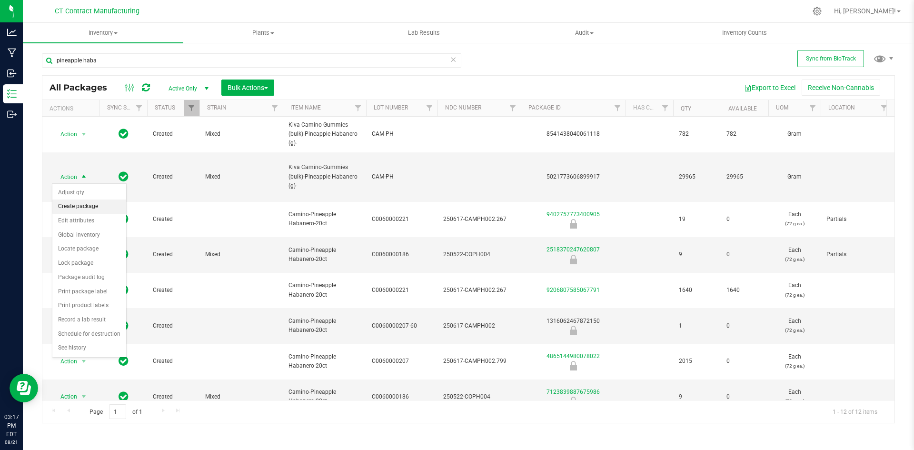
click at [84, 207] on li "Create package" at bounding box center [89, 207] width 74 height 14
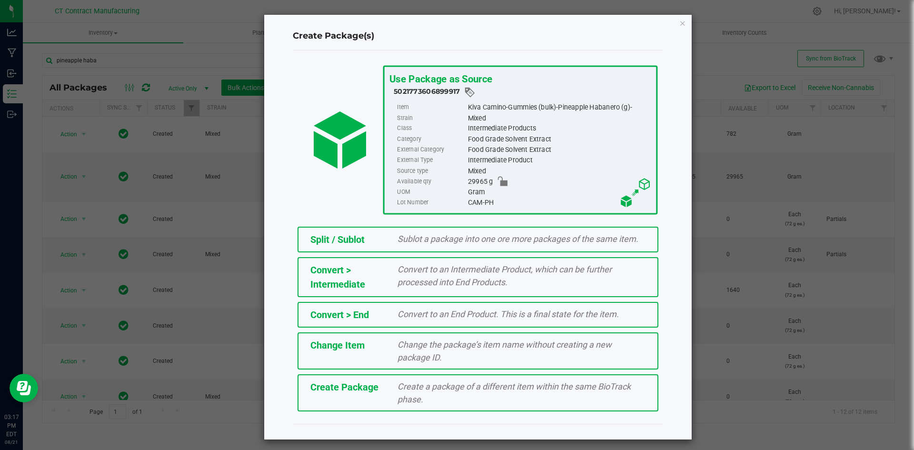
click at [371, 238] on div "Split / Sublot" at bounding box center [347, 239] width 88 height 14
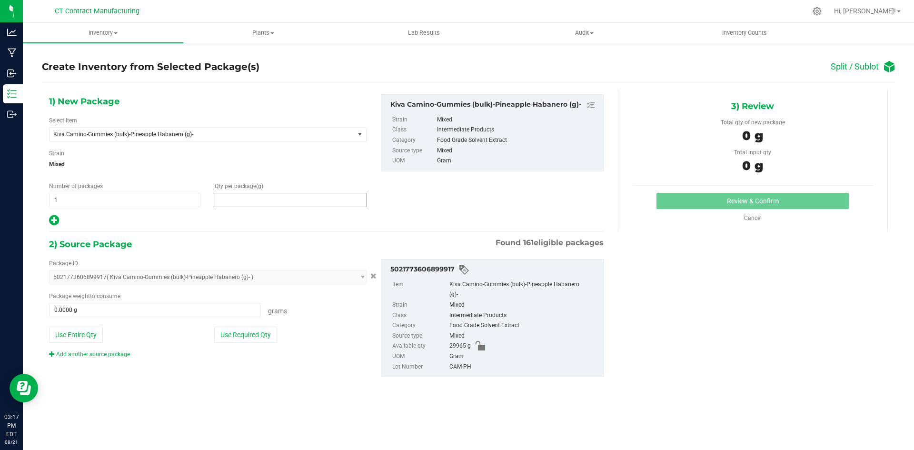
click at [247, 198] on span at bounding box center [290, 200] width 151 height 14
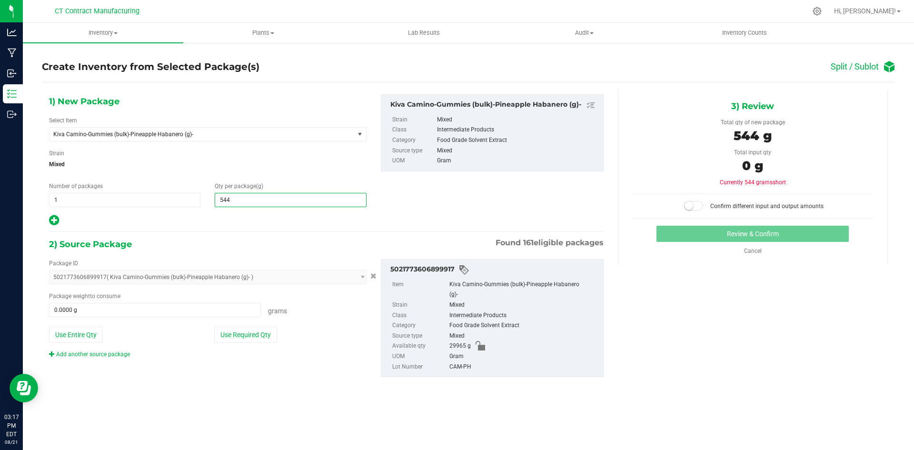
type input "5445"
type input "5,445.0000"
click at [225, 317] on span "0.0000 g 0" at bounding box center [155, 310] width 212 height 14
click at [225, 315] on span at bounding box center [155, 310] width 212 height 14
type input "4"
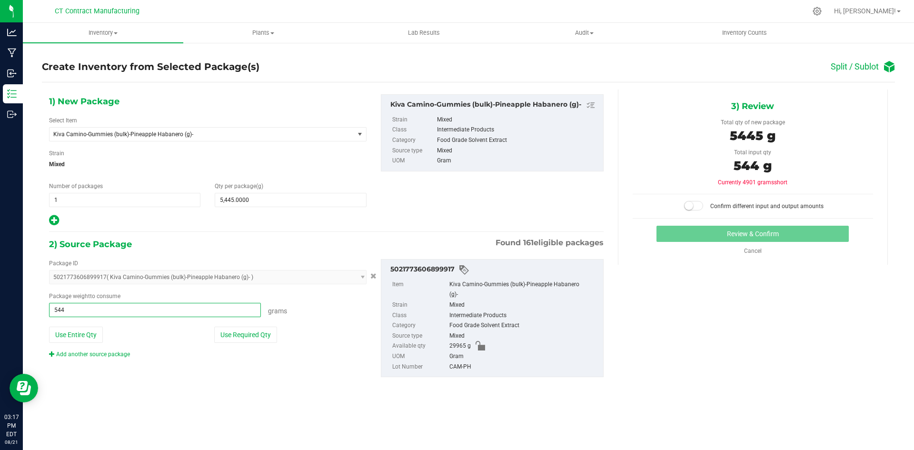
type input "5445"
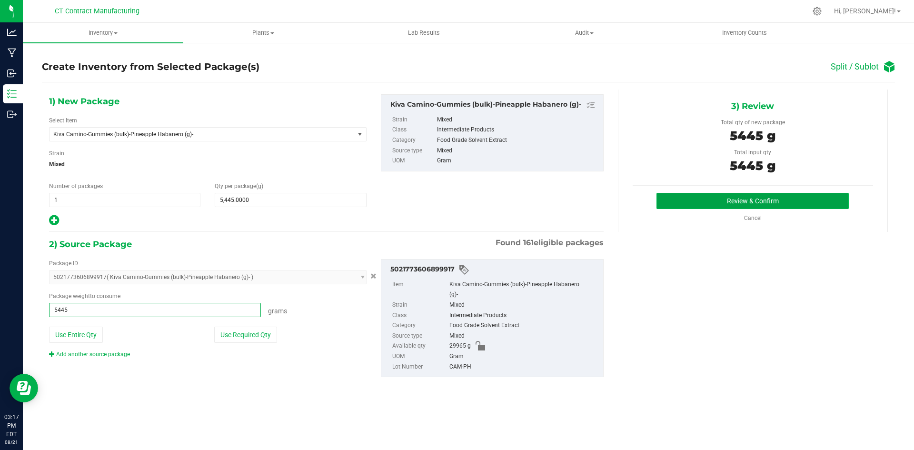
type input "5445.0000 g"
click at [708, 200] on button "Review & Confirm" at bounding box center [753, 201] width 192 height 16
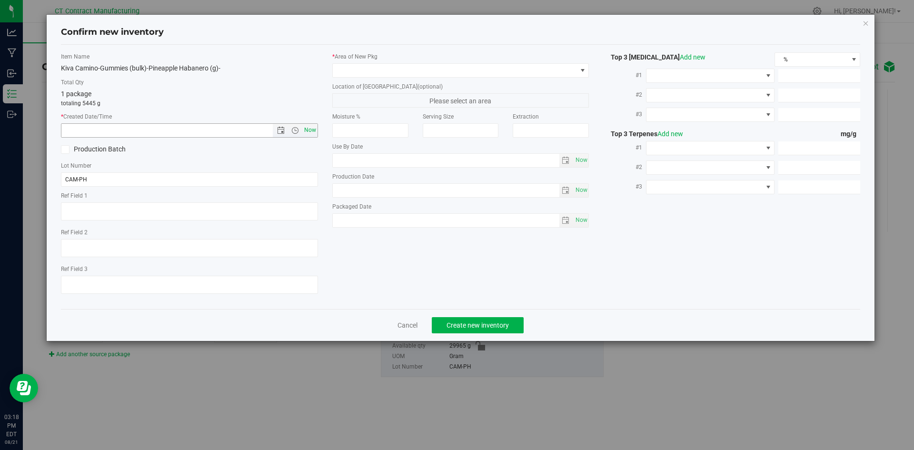
click at [308, 130] on span "Now" at bounding box center [310, 130] width 16 height 14
type input "[DATE] 3:18 PM"
click at [346, 70] on span at bounding box center [455, 70] width 244 height 13
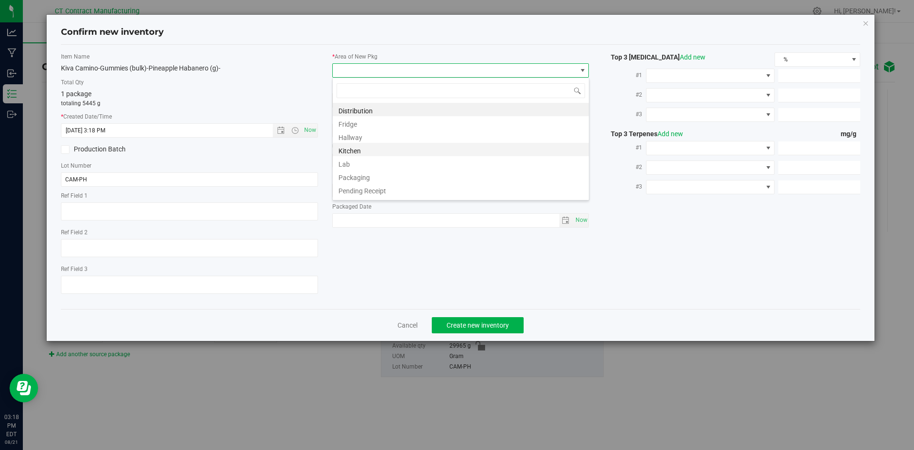
click at [367, 147] on li "Kitchen" at bounding box center [461, 149] width 256 height 13
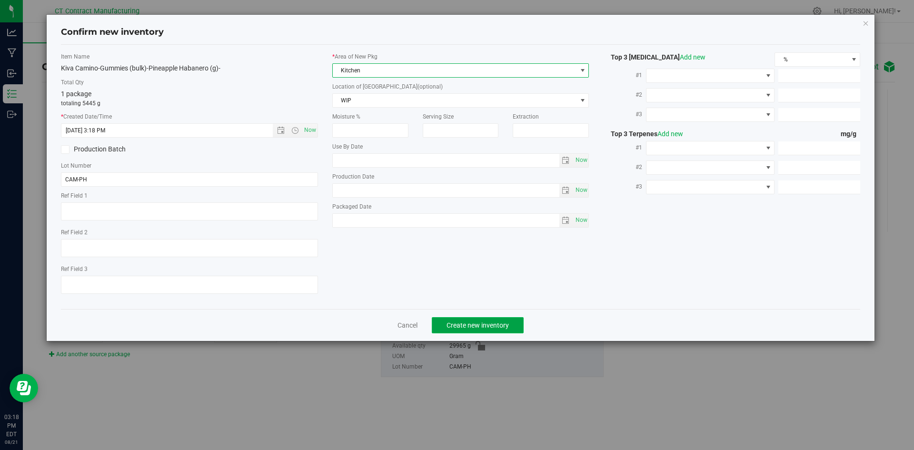
click at [466, 322] on span "Create new inventory" at bounding box center [478, 325] width 62 height 8
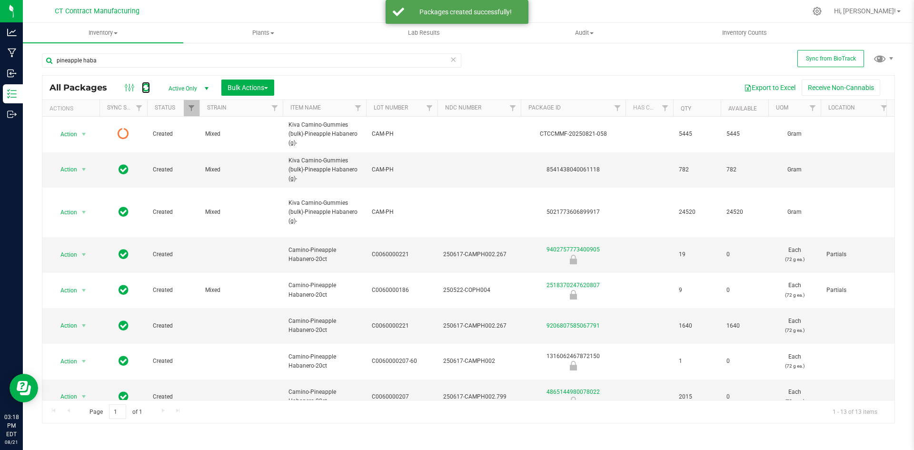
drag, startPoint x: 147, startPoint y: 87, endPoint x: 154, endPoint y: 74, distance: 14.5
click at [147, 87] on icon at bounding box center [146, 88] width 8 height 10
click at [144, 86] on icon at bounding box center [146, 88] width 8 height 10
click at [327, 14] on div at bounding box center [488, 11] width 636 height 19
click at [374, 10] on div at bounding box center [488, 11] width 636 height 19
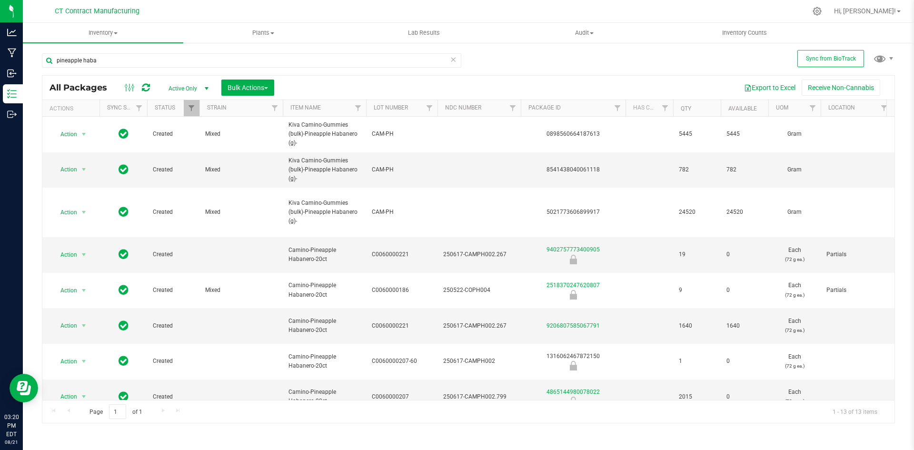
click at [718, 6] on div at bounding box center [488, 11] width 636 height 19
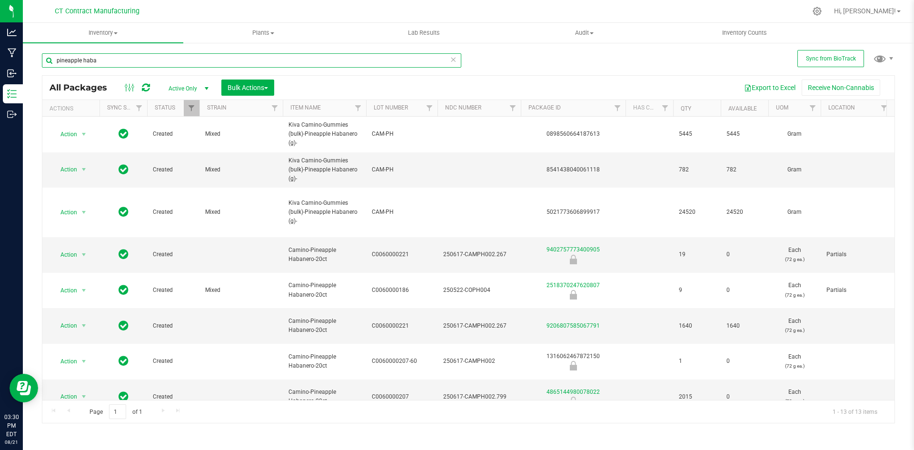
click at [108, 61] on input "pineapple haba" at bounding box center [252, 60] width 420 height 14
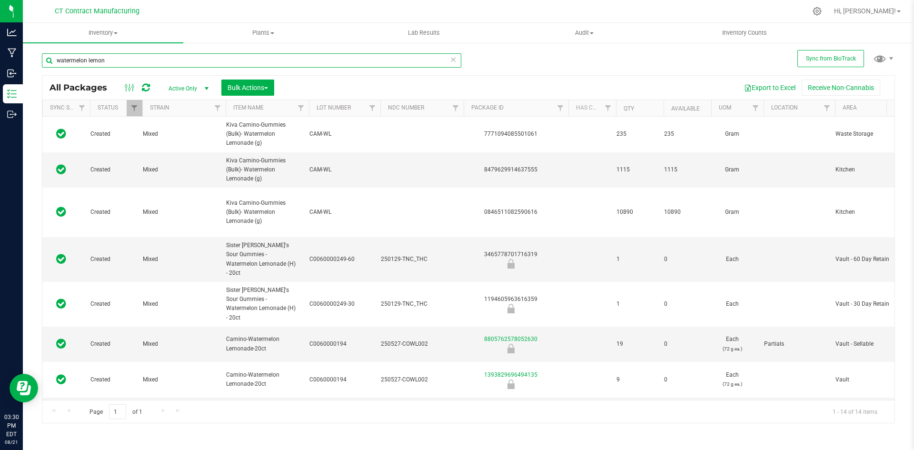
scroll to position [0, 62]
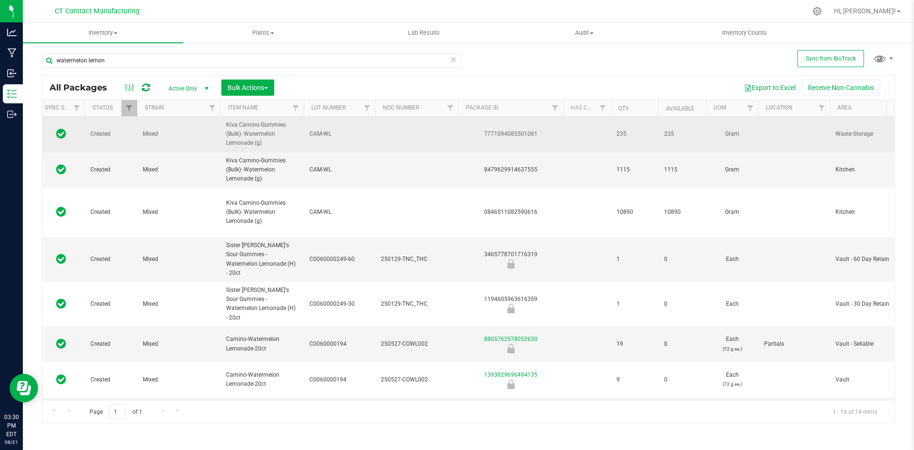
click at [527, 133] on div "7771094085501061" at bounding box center [511, 134] width 108 height 9
copy div "7771094085501061"
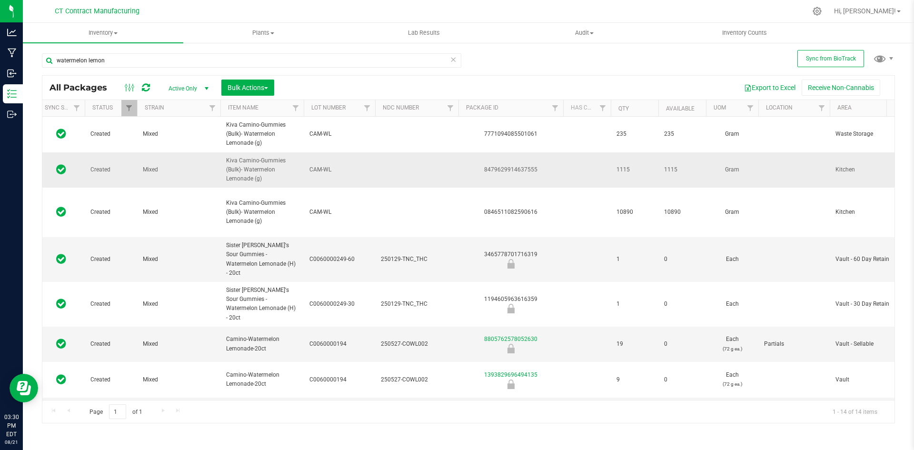
click at [529, 170] on div "8479629914637555" at bounding box center [511, 169] width 108 height 9
copy div "8479629914637555"
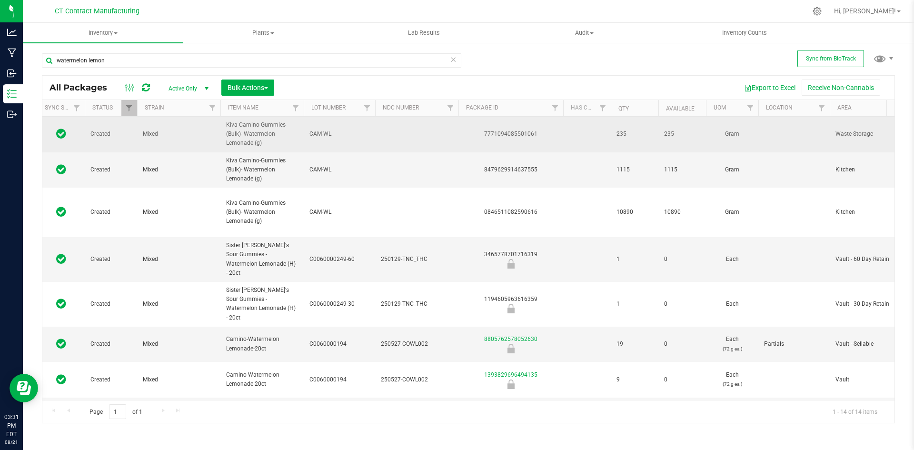
click at [508, 133] on div "7771094085501061" at bounding box center [511, 134] width 108 height 9
copy div "7771094085501061"
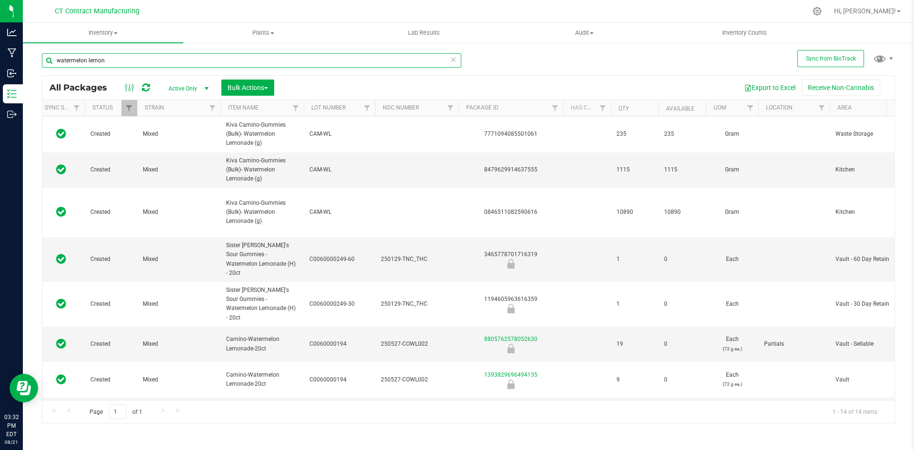
click at [161, 62] on input "watermelon lemon" at bounding box center [252, 60] width 420 height 14
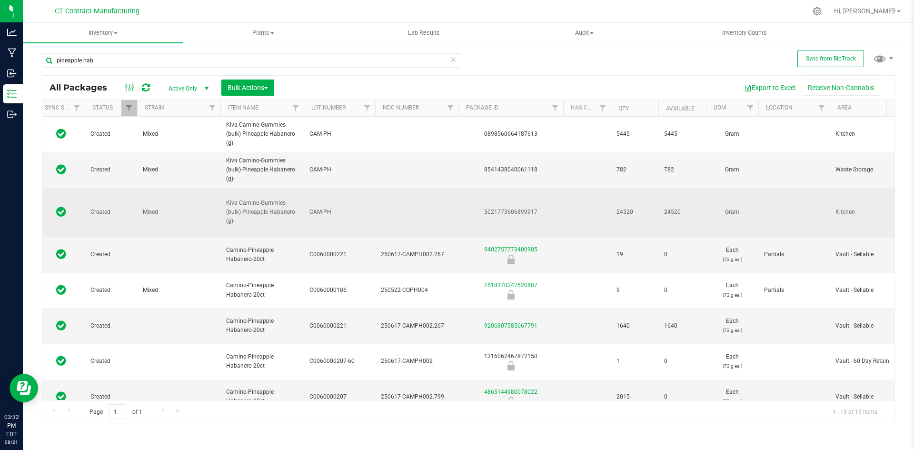
click at [523, 213] on div "5021773606899917" at bounding box center [511, 212] width 108 height 9
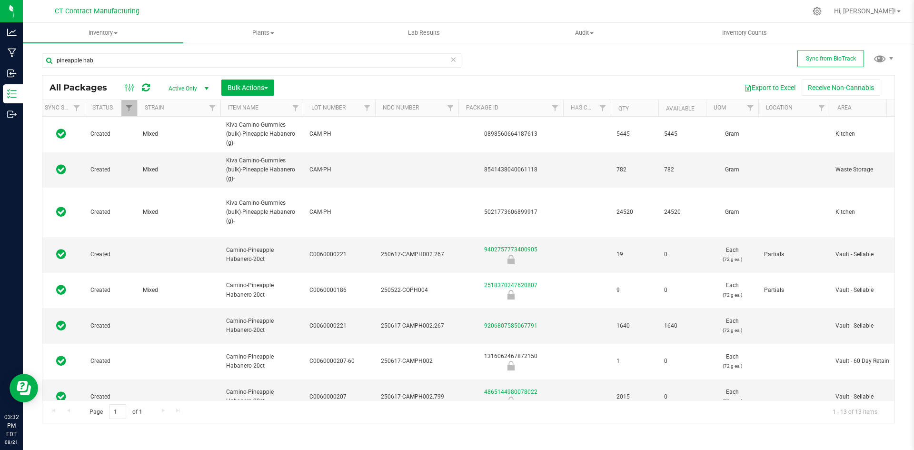
click at [326, 12] on div at bounding box center [488, 11] width 636 height 19
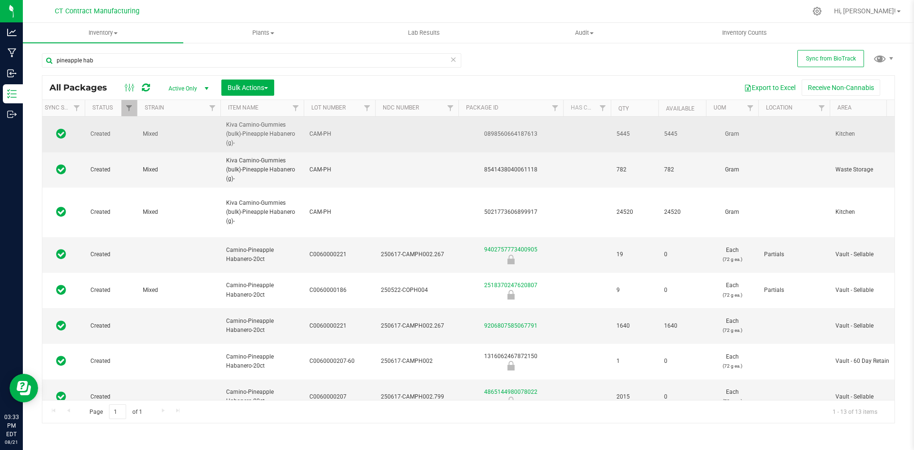
click at [520, 137] on div "0898560664187613" at bounding box center [511, 134] width 108 height 9
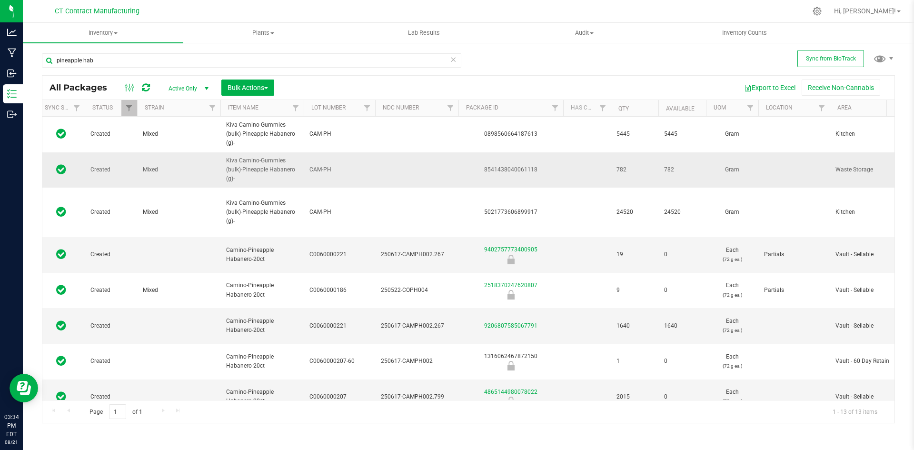
click at [511, 170] on div "8541438040061118" at bounding box center [511, 169] width 108 height 9
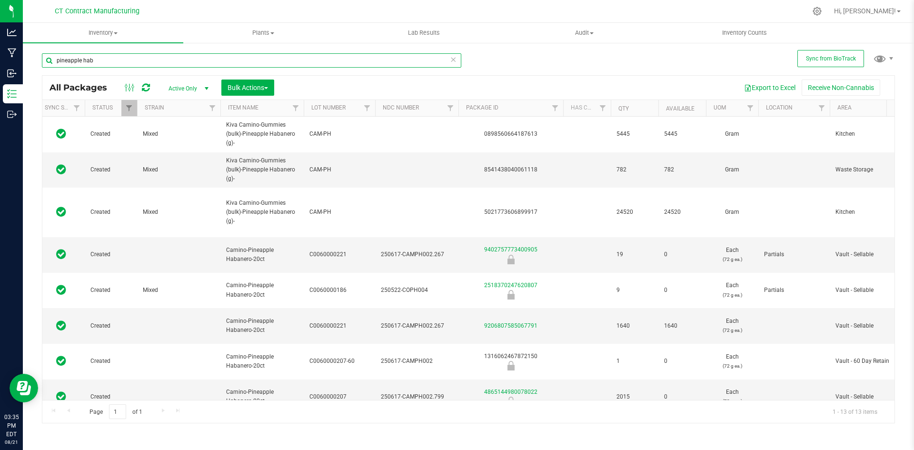
click at [134, 55] on input "pineapple hab" at bounding box center [252, 60] width 420 height 14
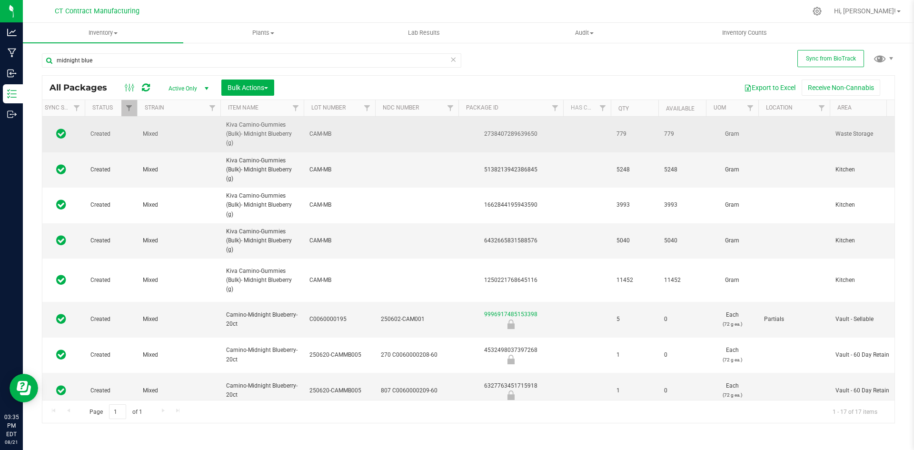
click at [524, 140] on td "2738407289639650" at bounding box center [511, 135] width 105 height 36
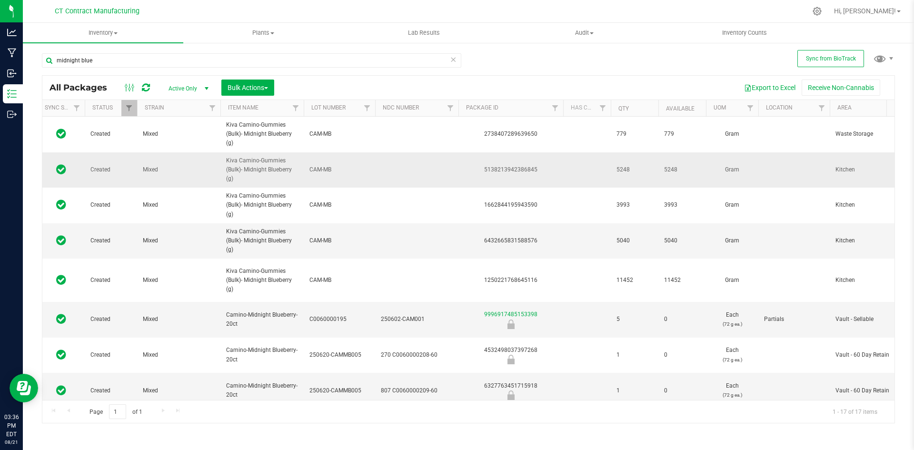
click at [513, 171] on div "5138213942386845" at bounding box center [511, 169] width 108 height 9
click at [519, 241] on div "6432665831588576" at bounding box center [511, 240] width 108 height 9
click at [526, 166] on div "5138213942386845" at bounding box center [511, 169] width 108 height 9
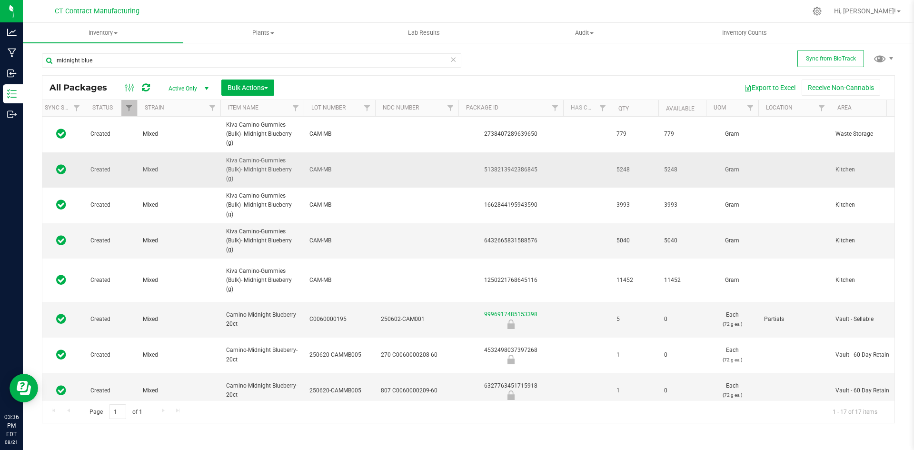
click at [526, 166] on div "5138213942386845" at bounding box center [511, 169] width 108 height 9
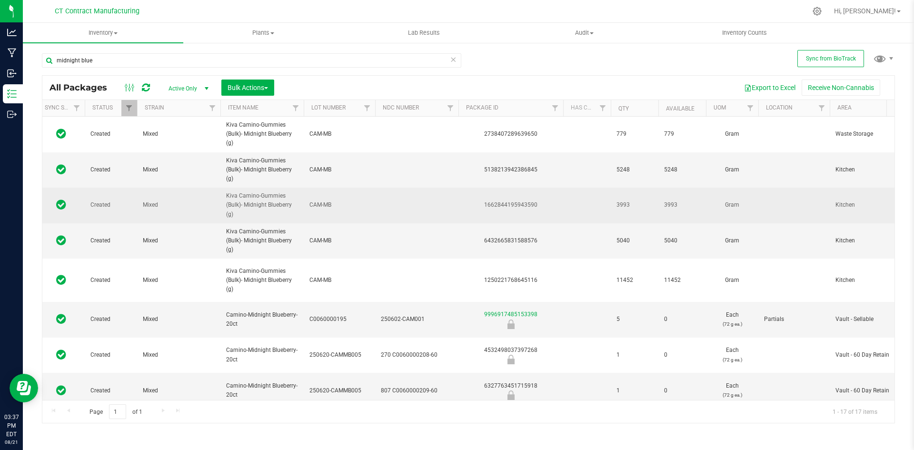
click at [504, 205] on div "1662844195943590" at bounding box center [511, 204] width 108 height 9
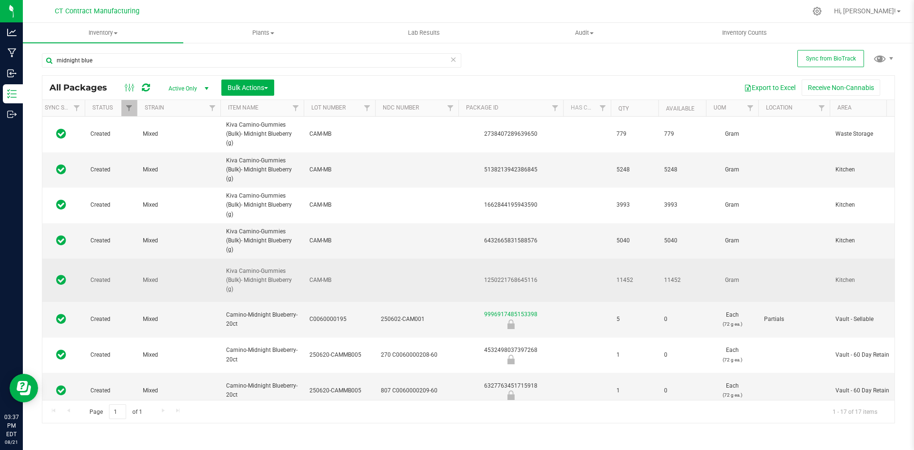
click at [503, 279] on div "1250221768645116" at bounding box center [511, 280] width 108 height 9
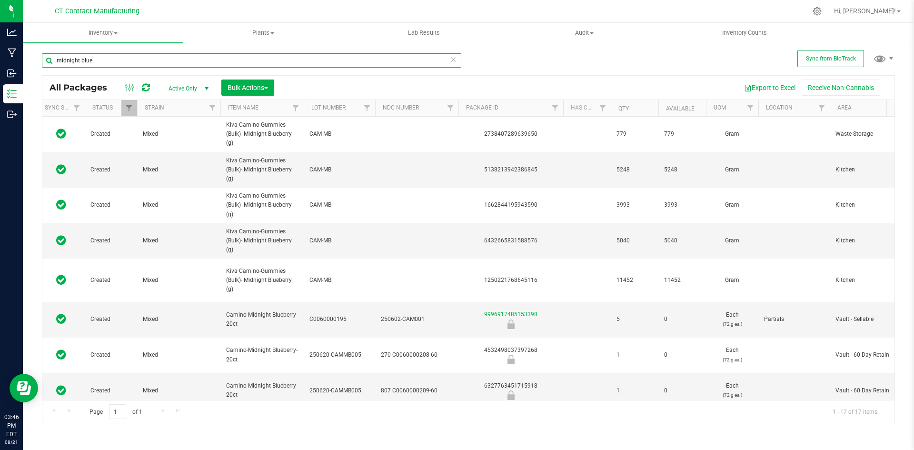
click at [156, 62] on input "midnight blue" at bounding box center [252, 60] width 420 height 14
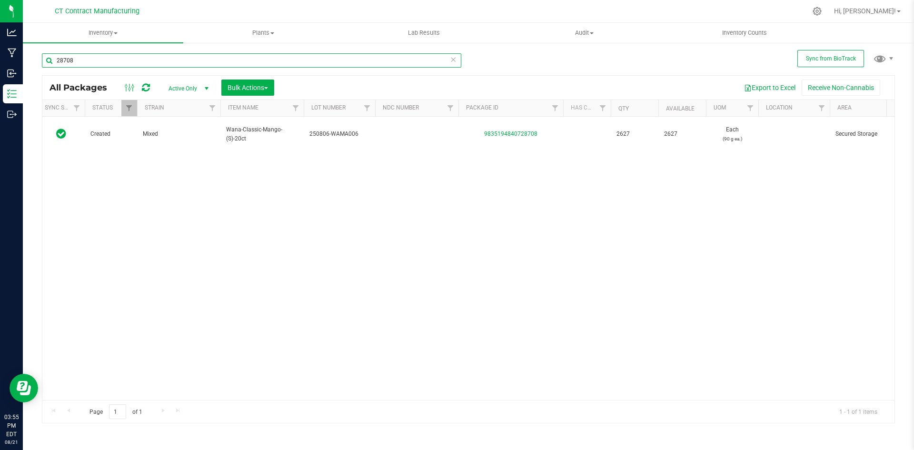
click at [198, 57] on input "28708" at bounding box center [252, 60] width 420 height 14
type input "31473"
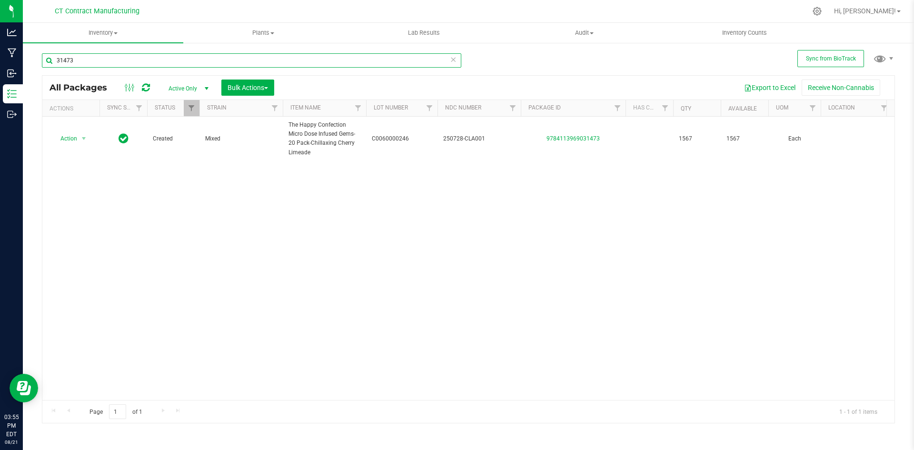
click at [100, 53] on input "31473" at bounding box center [252, 60] width 420 height 14
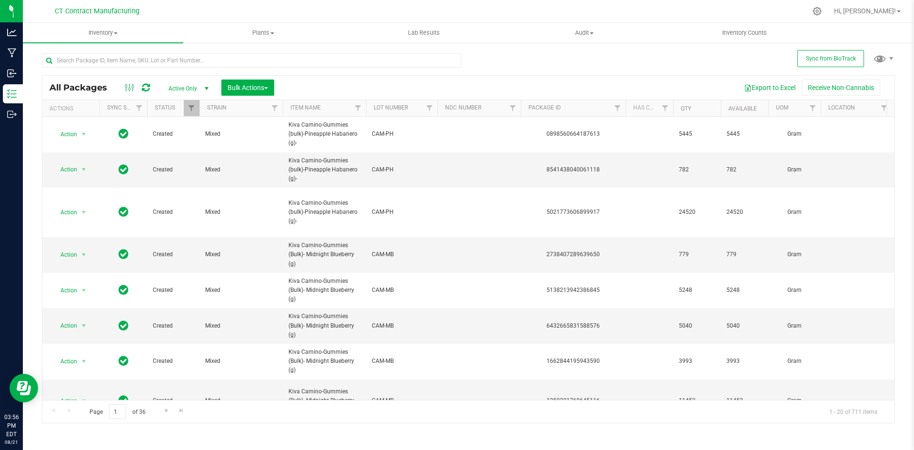
click at [526, 15] on div at bounding box center [488, 11] width 636 height 19
click at [228, 8] on div at bounding box center [488, 11] width 636 height 19
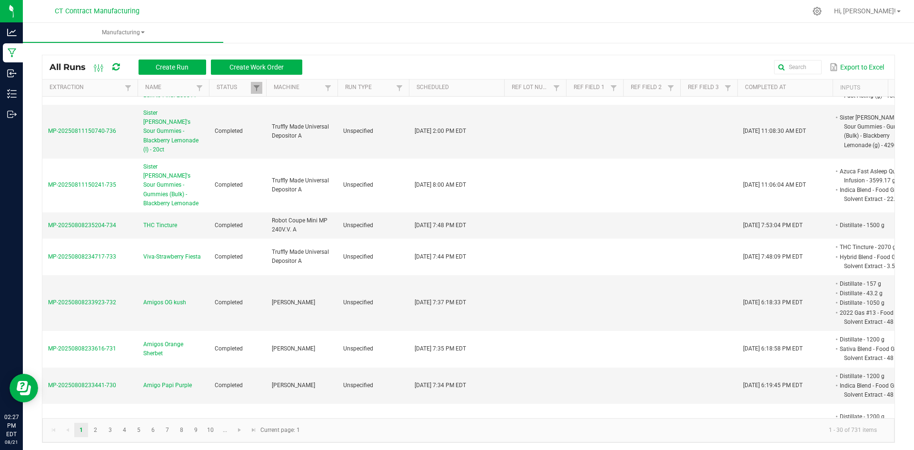
scroll to position [918, 0]
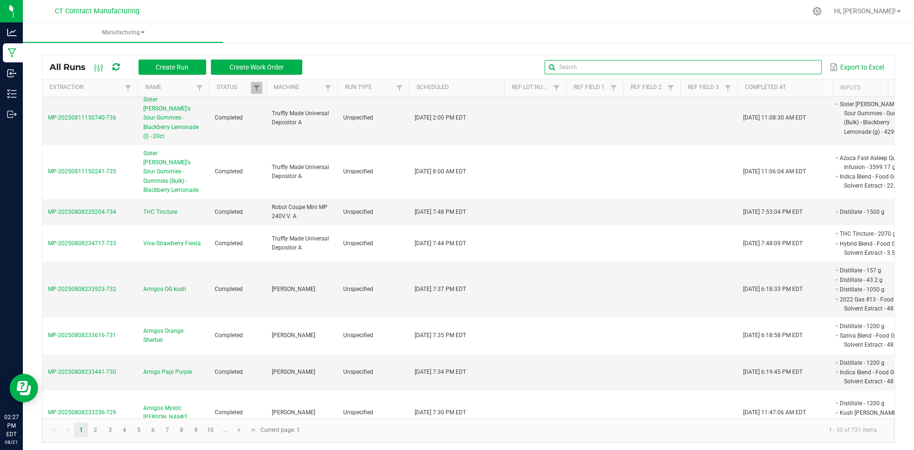
click at [782, 66] on input "text" at bounding box center [683, 67] width 277 height 14
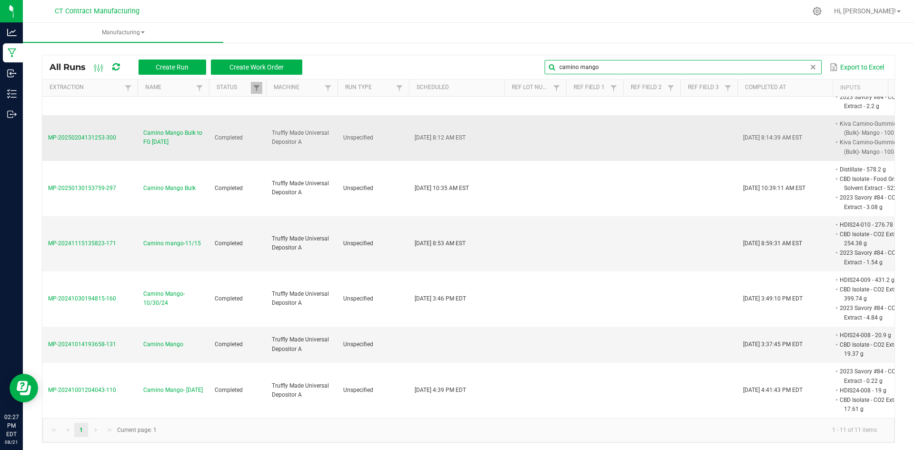
scroll to position [357, 0]
click at [591, 67] on input "camino mango" at bounding box center [683, 67] width 277 height 14
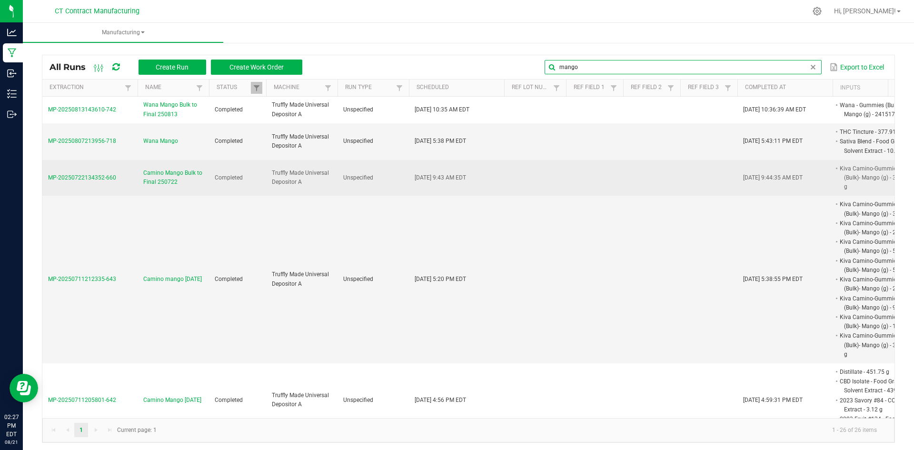
type input "mango"
click at [174, 174] on span "Camino Mango Bulk to Final 250722" at bounding box center [173, 178] width 60 height 18
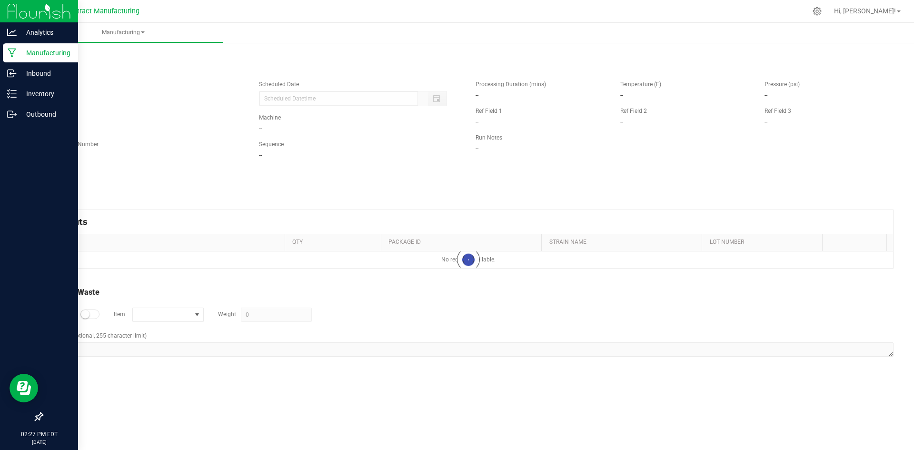
type input "07/22/2025 9:43 AM"
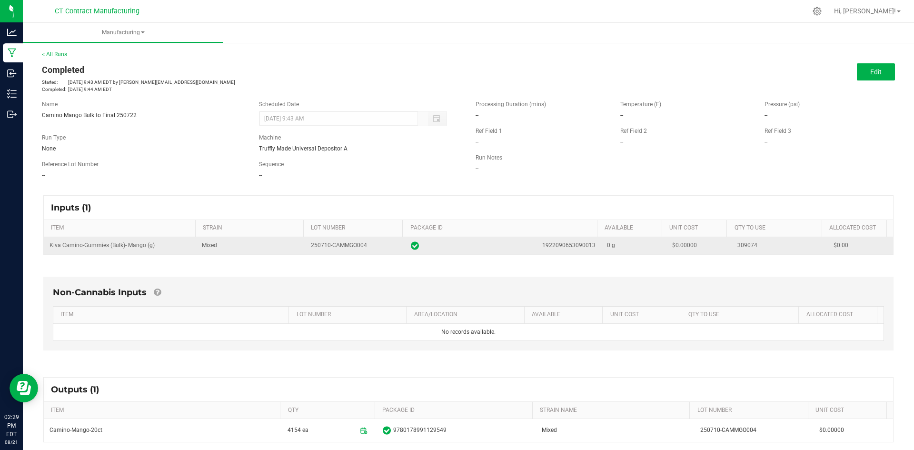
click at [340, 246] on span "250710-CAMMGO004" at bounding box center [339, 245] width 56 height 7
copy tr "250710-CAMMGO004"
click at [556, 247] on span "1922090653090013" at bounding box center [568, 245] width 53 height 9
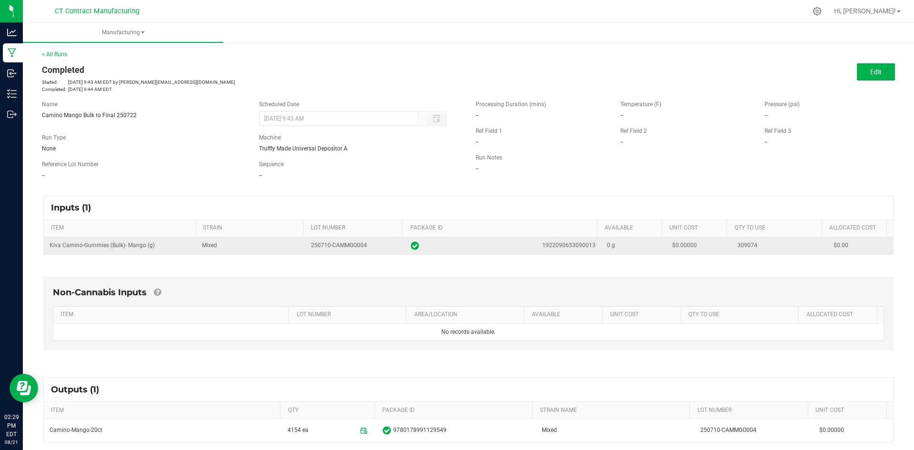
click at [556, 247] on span "1922090653090013" at bounding box center [568, 245] width 53 height 9
copy span "1922090653090013"
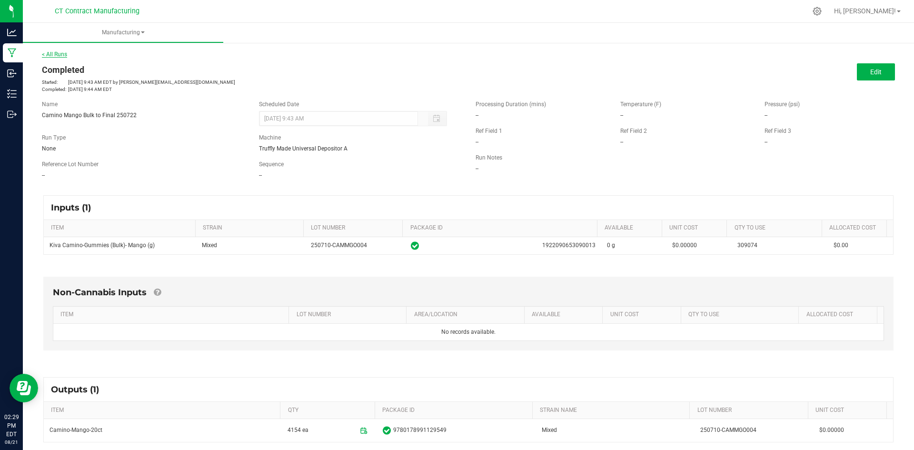
click at [65, 54] on link "< All Runs" at bounding box center [54, 54] width 25 height 7
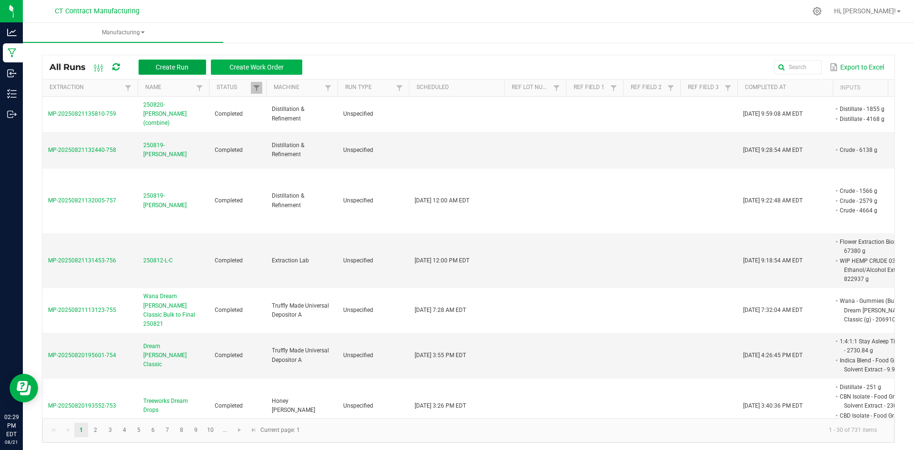
click at [188, 72] on button "Create Run" at bounding box center [173, 67] width 68 height 15
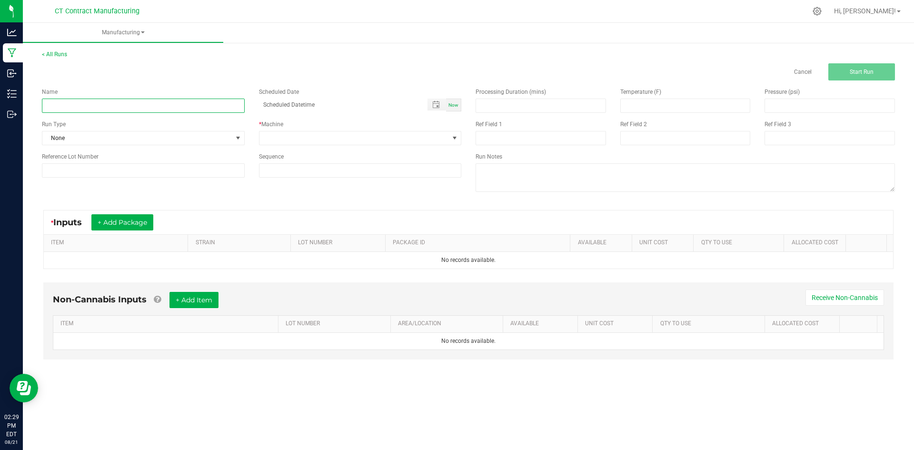
click at [144, 109] on input at bounding box center [143, 106] width 203 height 14
type input "Camino Wild Berry"
click at [451, 104] on span "Now" at bounding box center [454, 104] width 10 height 5
type input "08/21/2025 2:29 PM"
click at [455, 136] on span at bounding box center [455, 138] width 8 height 8
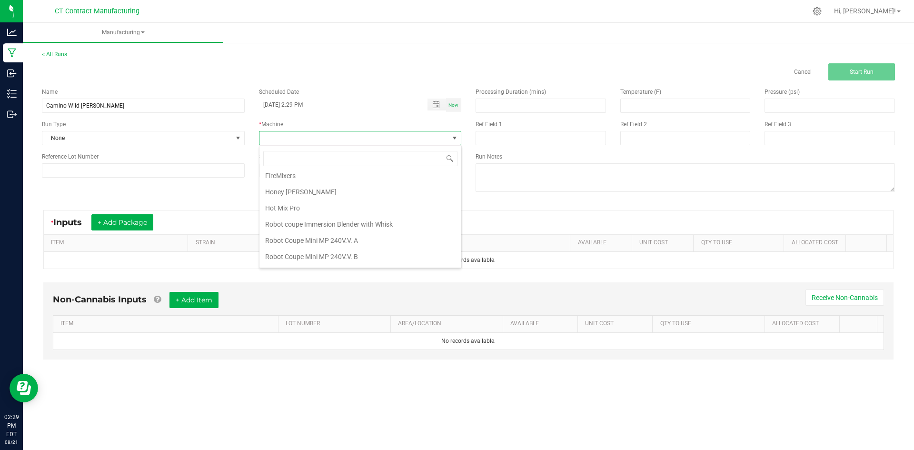
scroll to position [83, 0]
click at [329, 239] on li "Truffly Made Universal Depositor A" at bounding box center [361, 242] width 202 height 16
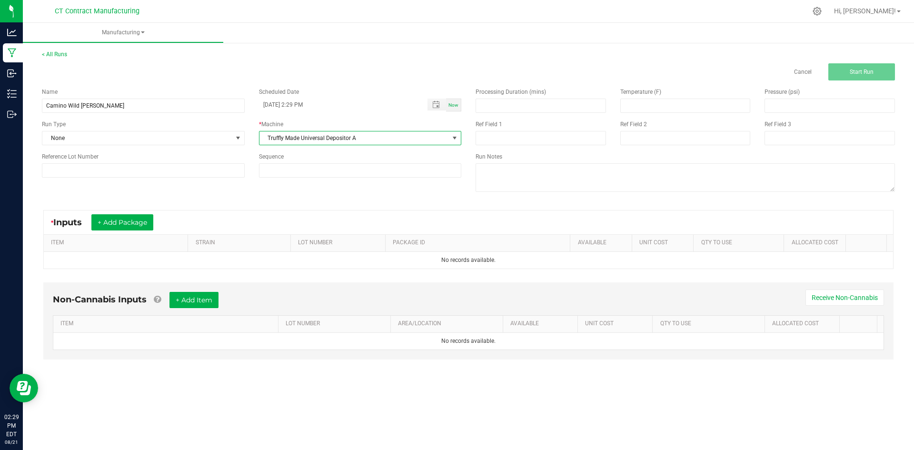
click at [378, 6] on div at bounding box center [488, 11] width 636 height 19
click at [116, 220] on button "+ Add Package" at bounding box center [122, 222] width 62 height 16
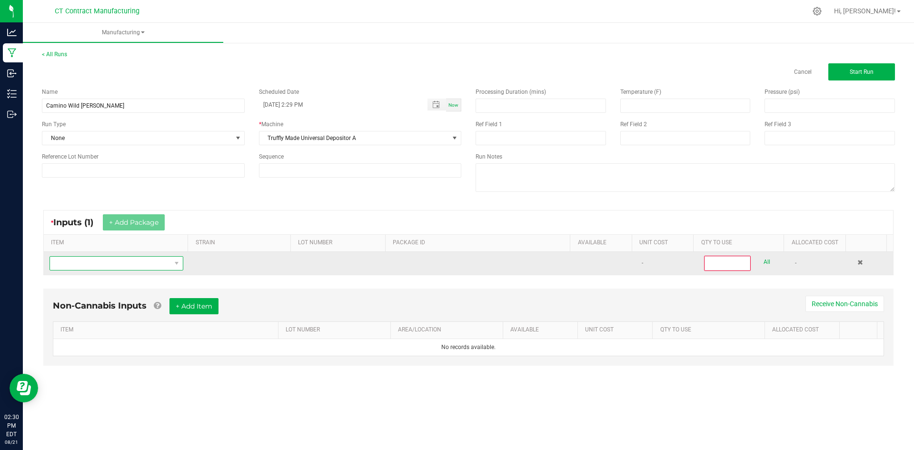
click at [116, 261] on span "NO DATA FOUND" at bounding box center [110, 263] width 121 height 13
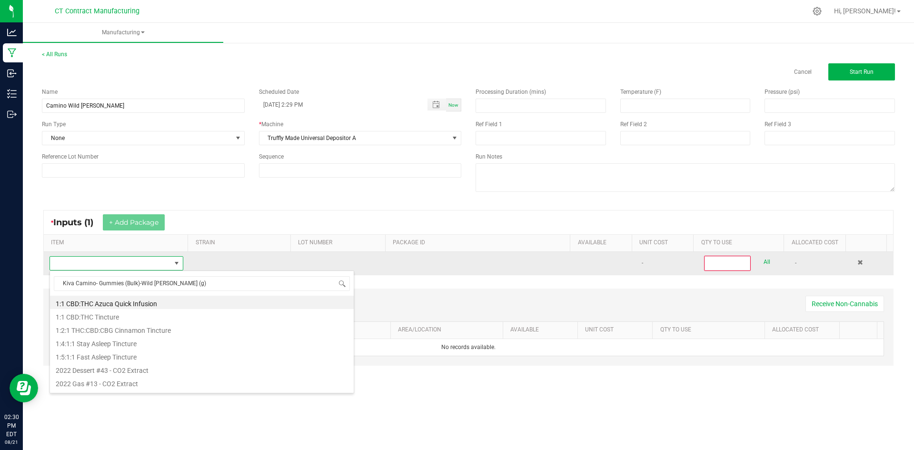
scroll to position [14, 131]
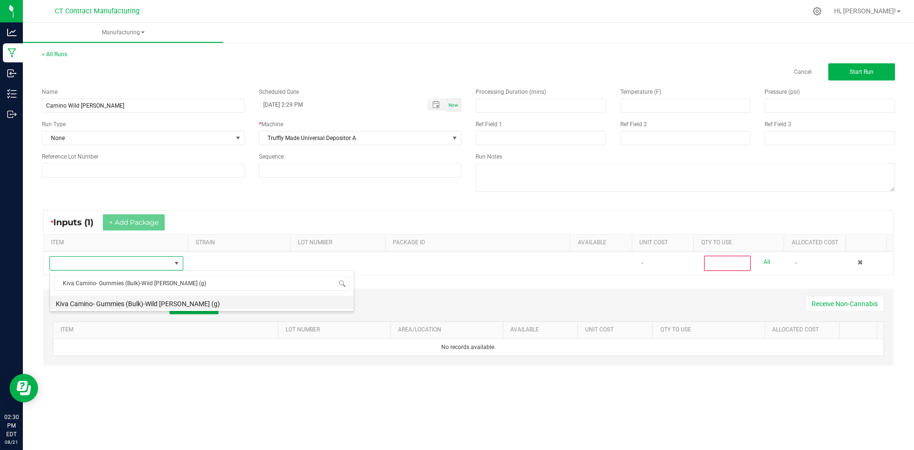
click at [125, 304] on li "Kiva Camino- Gummies (Bulk)-Wild [PERSON_NAME] (g)" at bounding box center [202, 302] width 304 height 13
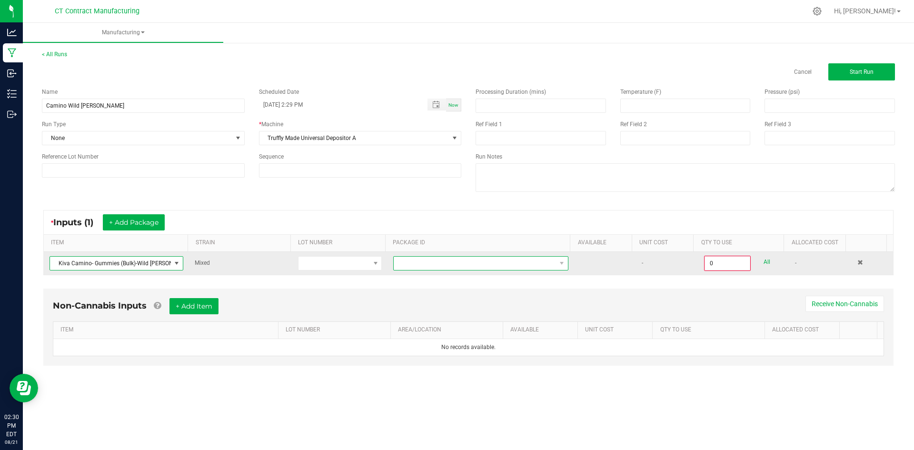
click at [543, 267] on span at bounding box center [475, 263] width 162 height 13
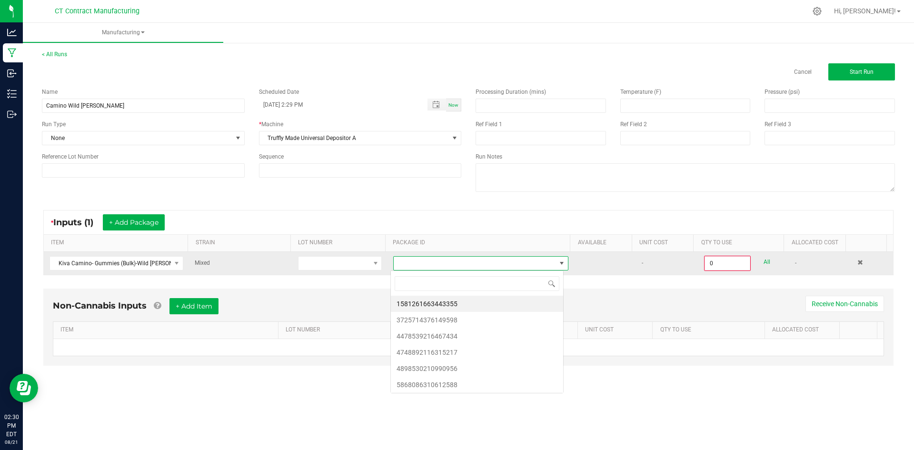
scroll to position [14, 174]
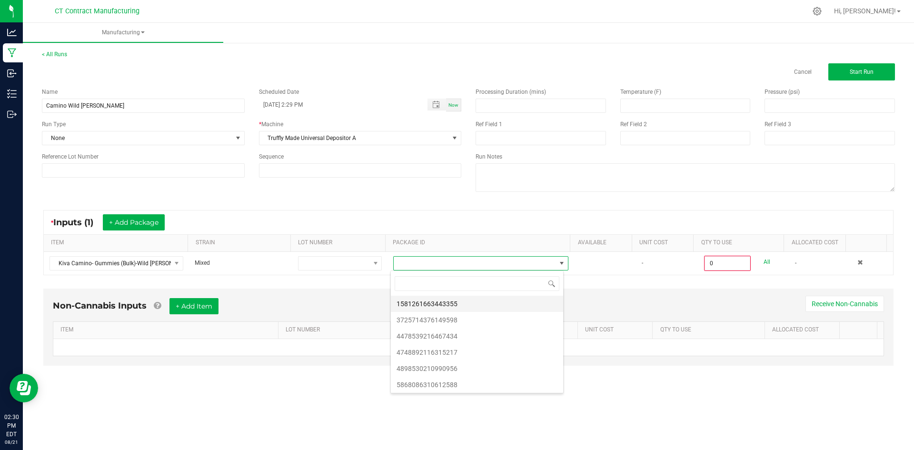
click at [525, 305] on li "1581261663443355" at bounding box center [477, 304] width 172 height 16
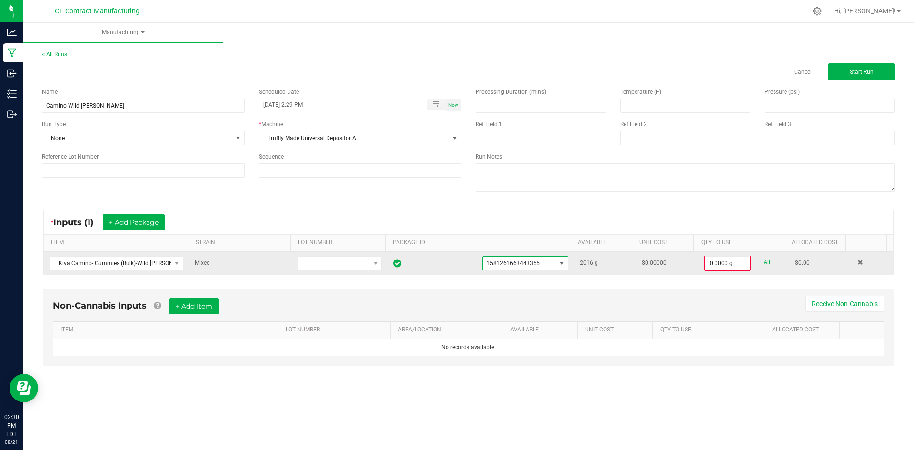
click at [764, 262] on link "All" at bounding box center [767, 262] width 7 height 13
type input "2016.0000 g"
click at [157, 226] on button "+ Add Package" at bounding box center [134, 222] width 62 height 16
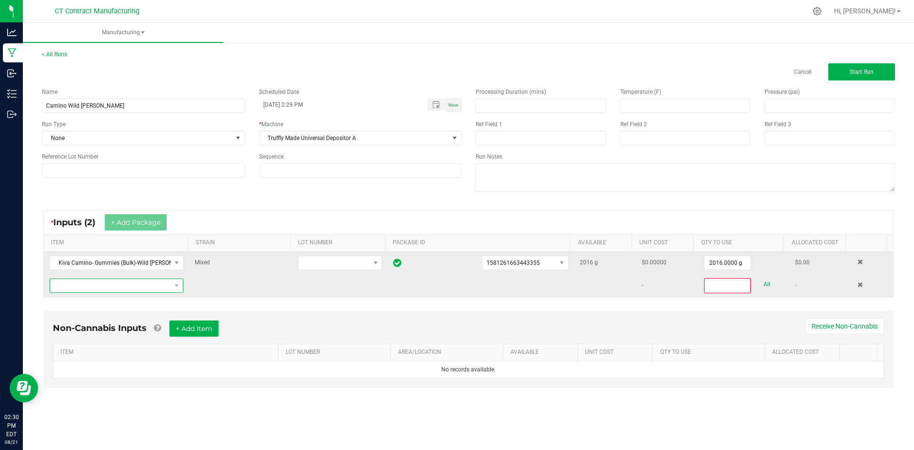
click at [143, 287] on span "NO DATA FOUND" at bounding box center [110, 285] width 121 height 13
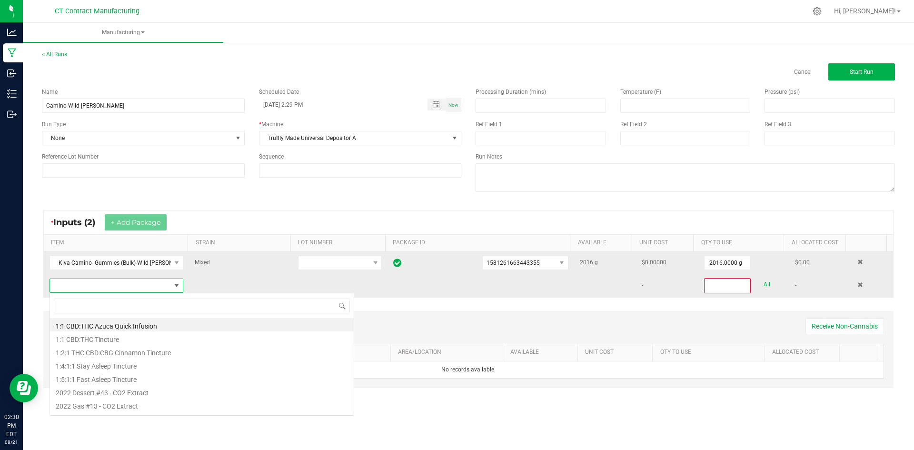
scroll to position [14, 131]
type input "Kiva Camino- Gummies (Bulk)-Wild [PERSON_NAME] (g)"
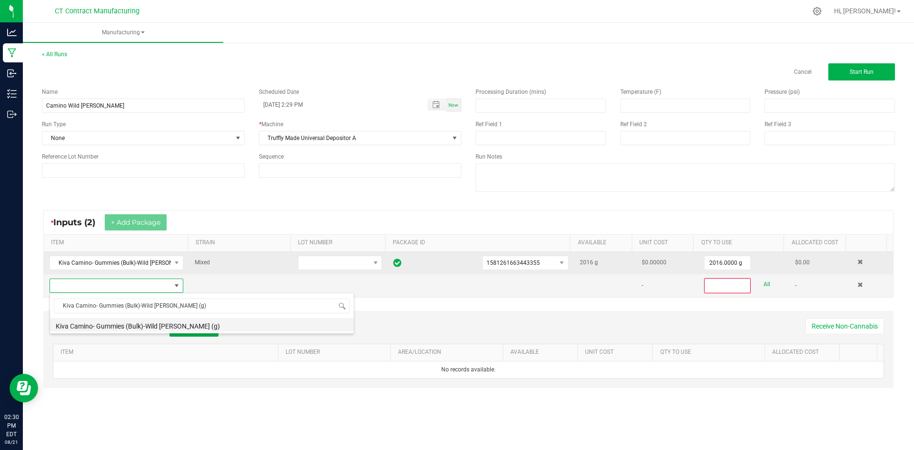
click at [163, 324] on li "Kiva Camino- Gummies (Bulk)-Wild [PERSON_NAME] (g)" at bounding box center [202, 324] width 304 height 13
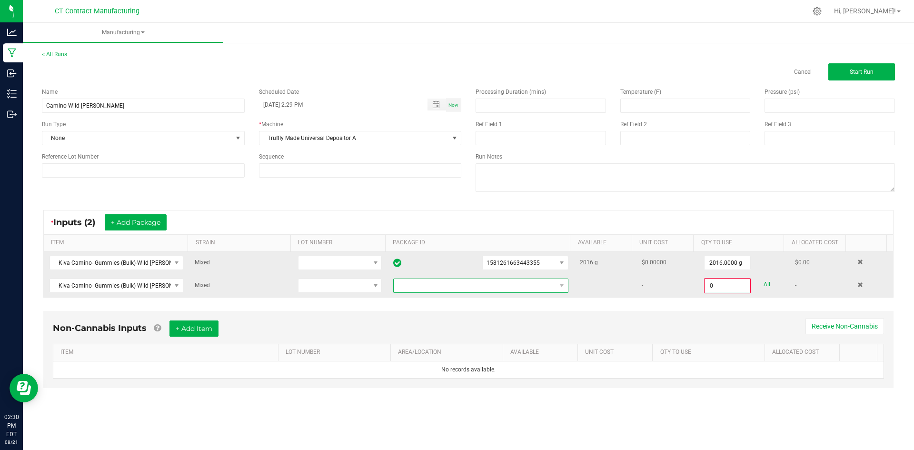
click at [448, 287] on span at bounding box center [475, 285] width 162 height 13
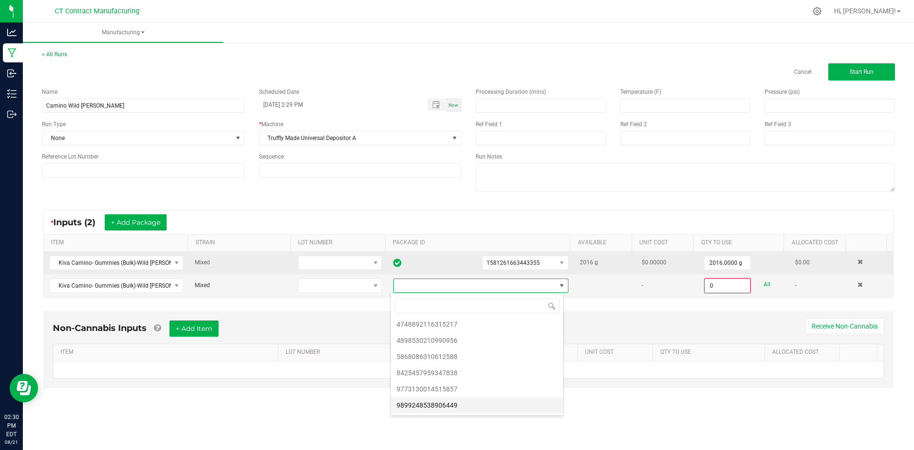
click at [464, 407] on li "9899248538906449" at bounding box center [477, 405] width 172 height 16
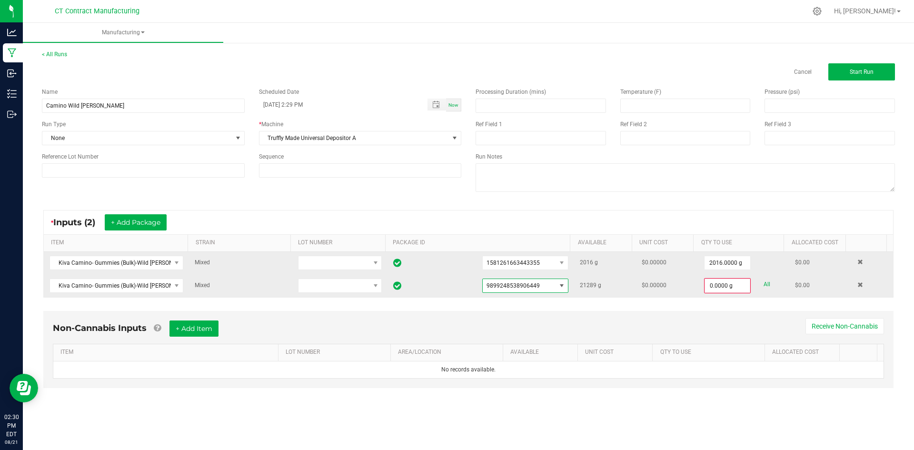
click at [764, 283] on link "All" at bounding box center [767, 284] width 7 height 13
type input "21289.0000 g"
click at [149, 223] on button "+ Add Package" at bounding box center [136, 222] width 62 height 16
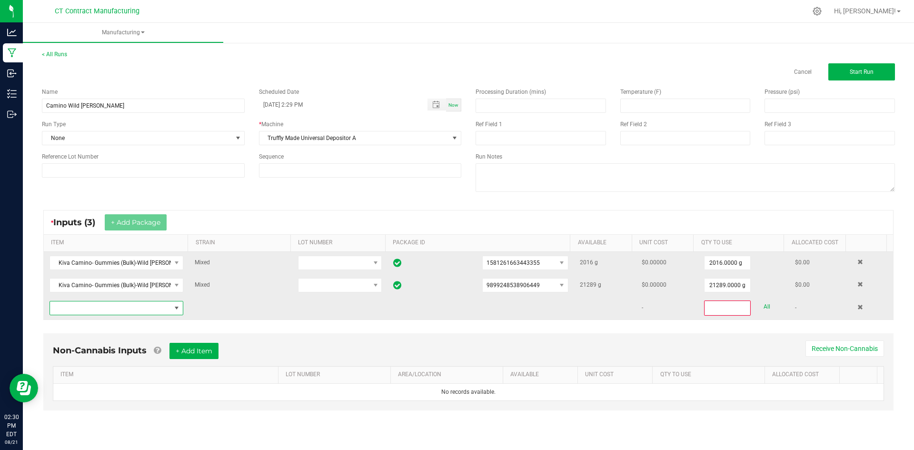
click at [151, 315] on span "NO DATA FOUND" at bounding box center [117, 308] width 134 height 14
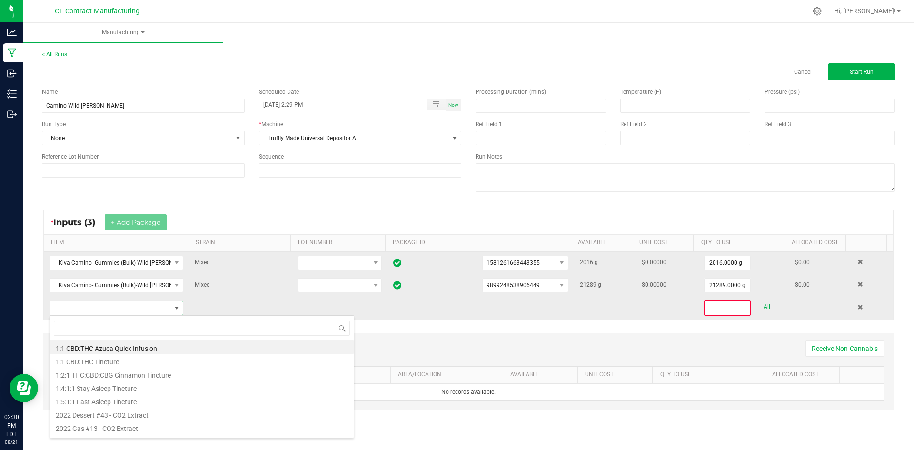
scroll to position [14, 131]
type input "Kiva Camino- Gummies (Bulk)-Wild [PERSON_NAME] (g)"
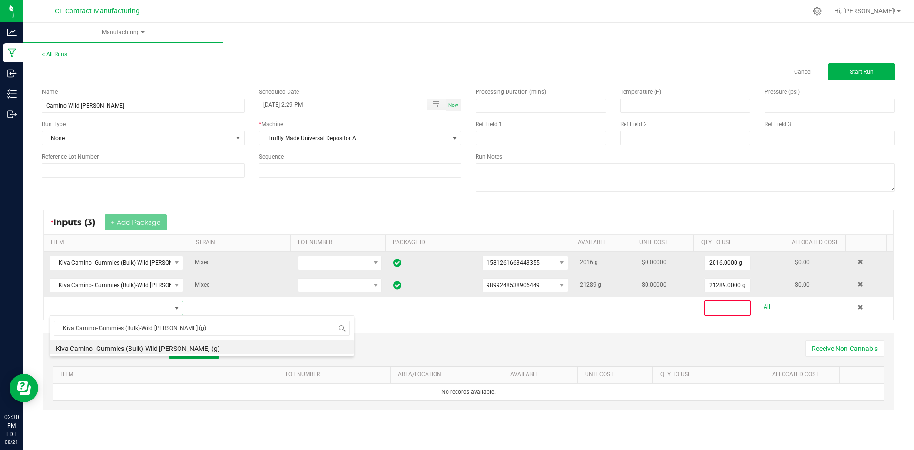
click at [162, 345] on li "Kiva Camino- Gummies (Bulk)-Wild [PERSON_NAME] (g)" at bounding box center [202, 347] width 304 height 13
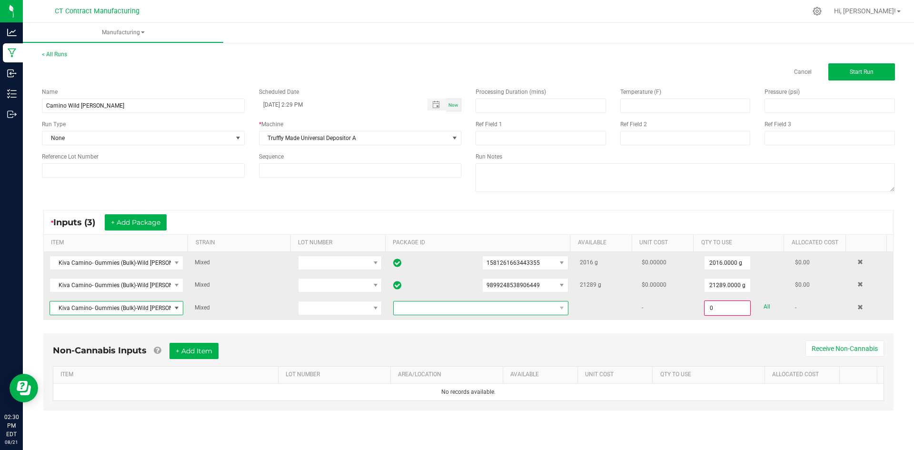
click at [522, 308] on span at bounding box center [475, 307] width 162 height 13
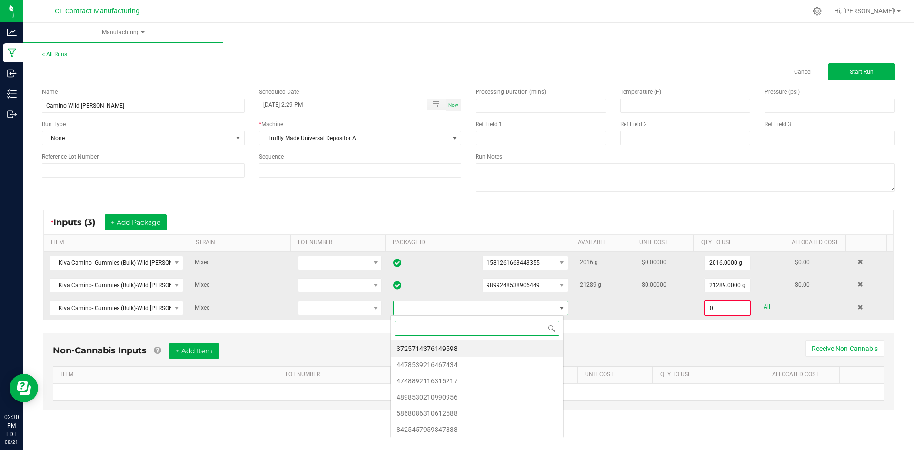
scroll to position [14, 174]
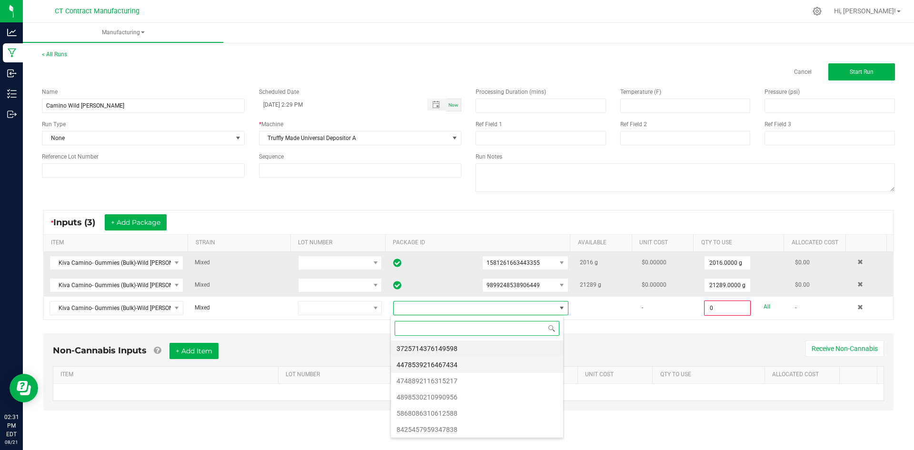
click at [496, 366] on li "4478539216467434" at bounding box center [477, 365] width 172 height 16
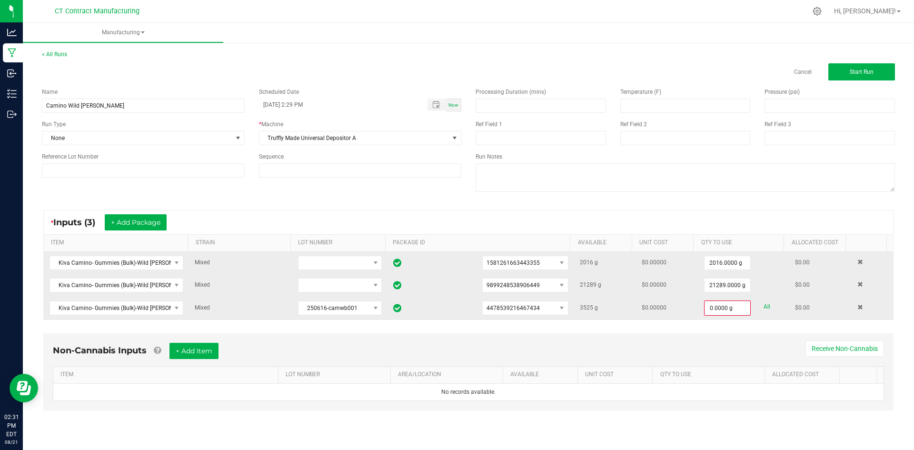
click at [764, 307] on link "All" at bounding box center [767, 307] width 7 height 13
type input "3525.0000 g"
click at [618, 20] on nav "CT Contract Manufacturing Hi, Andy!" at bounding box center [469, 11] width 892 height 23
click at [134, 216] on button "+ Add Package" at bounding box center [136, 222] width 62 height 16
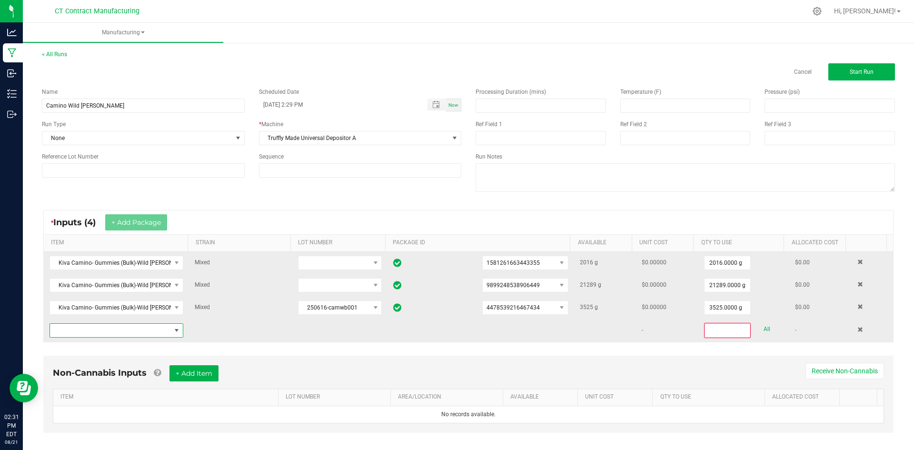
click at [136, 331] on span "NO DATA FOUND" at bounding box center [110, 330] width 121 height 13
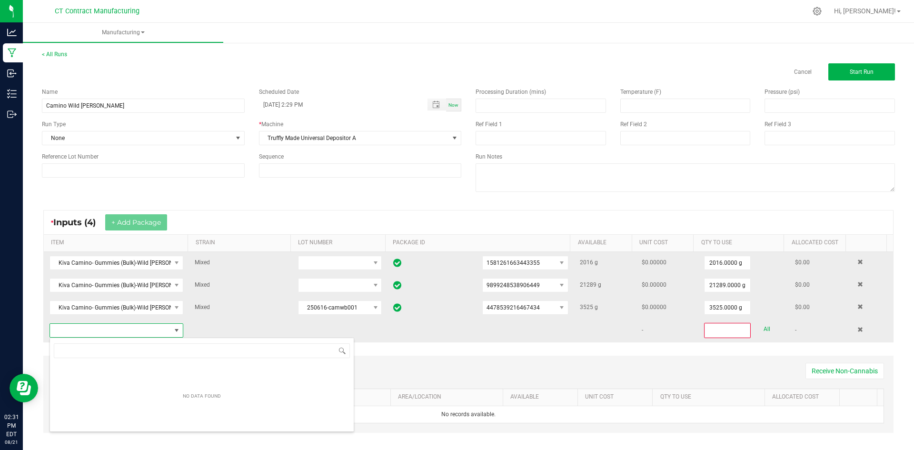
scroll to position [14, 130]
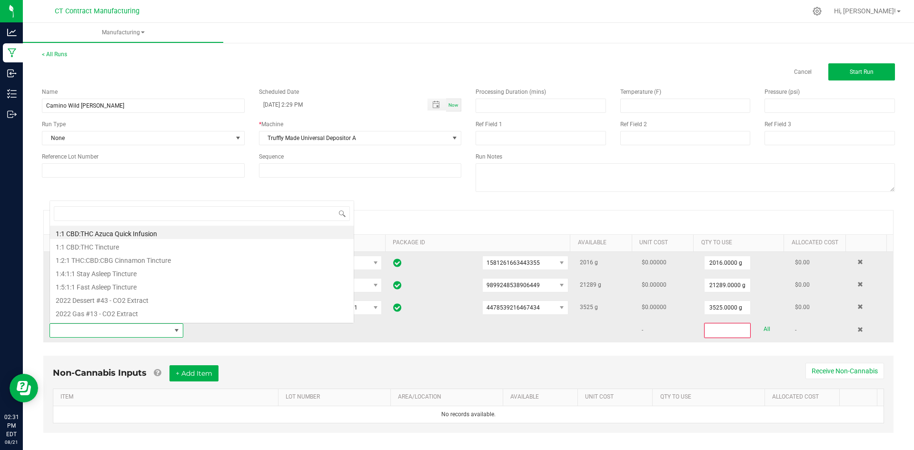
type input "Kiva Camino- Gummies (Bulk)-Wild [PERSON_NAME] (g)"
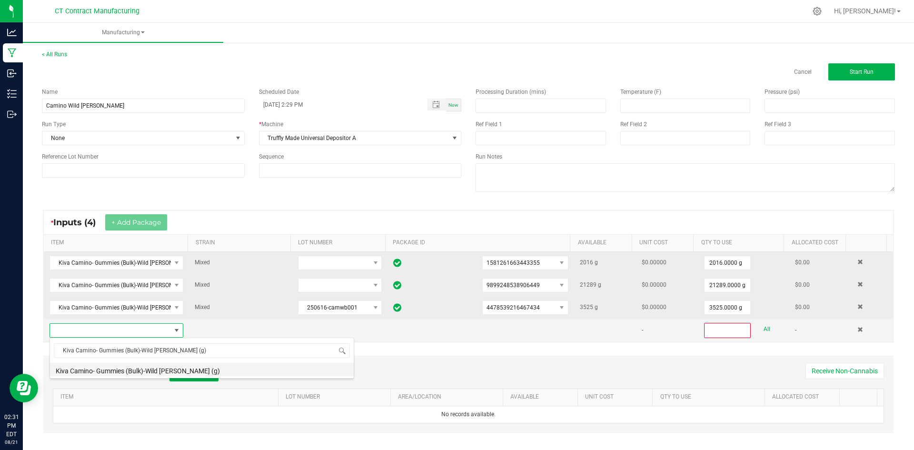
click at [145, 368] on li "Kiva Camino- Gummies (Bulk)-Wild [PERSON_NAME] (g)" at bounding box center [202, 369] width 304 height 13
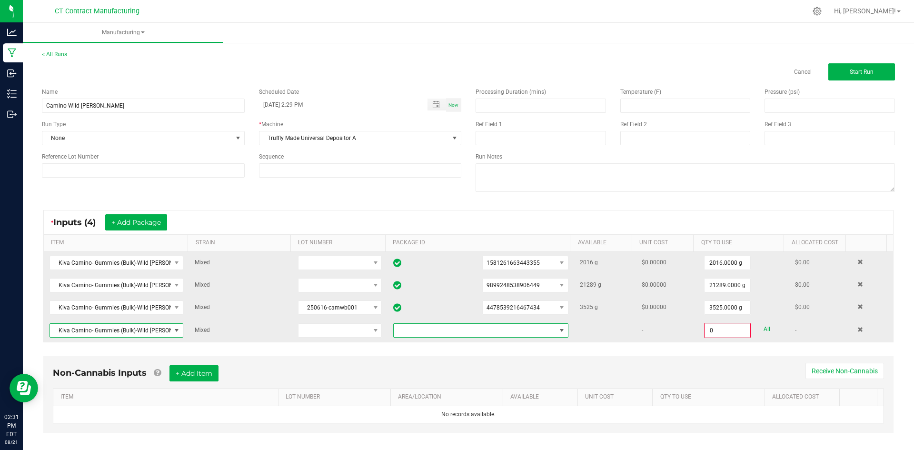
click at [558, 327] on span at bounding box center [562, 331] width 8 height 8
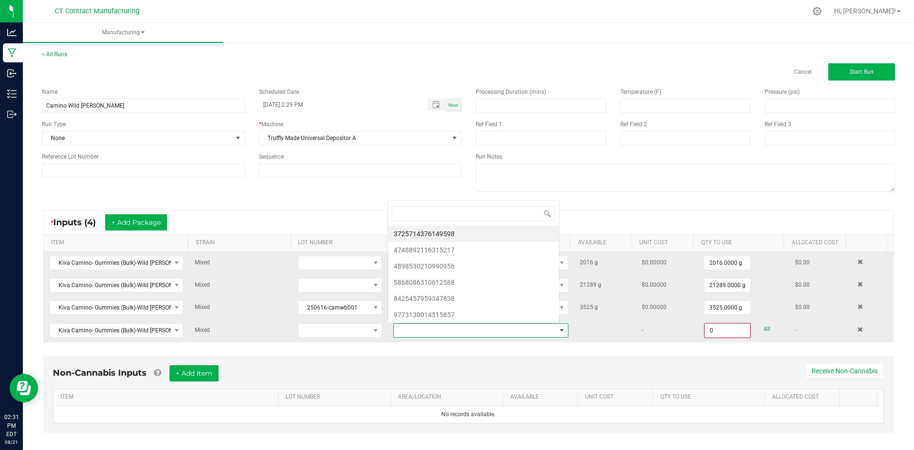
scroll to position [14, 170]
click at [501, 266] on li "4898530210990956" at bounding box center [473, 266] width 171 height 16
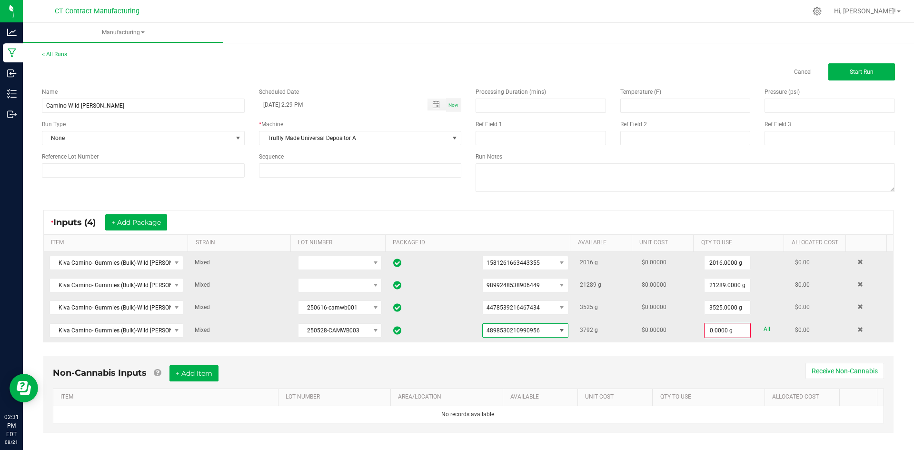
click at [764, 328] on link "All" at bounding box center [767, 329] width 7 height 13
type input "3792.0000 g"
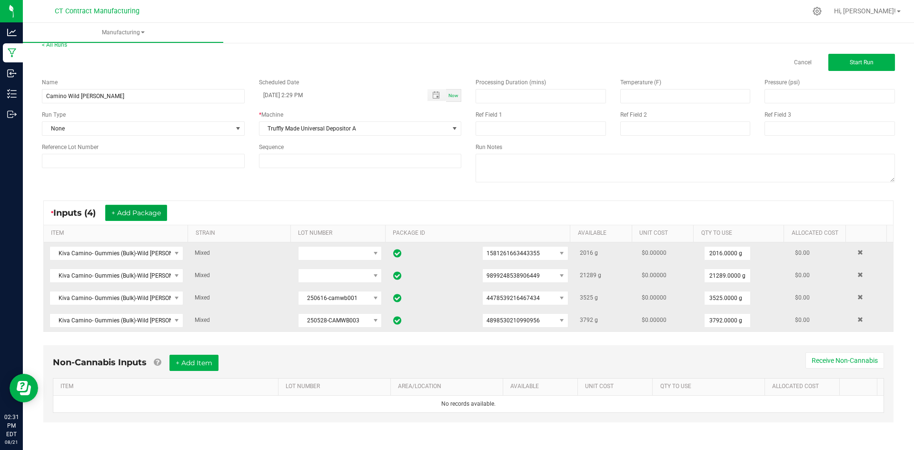
click at [145, 208] on button "+ Add Package" at bounding box center [136, 213] width 62 height 16
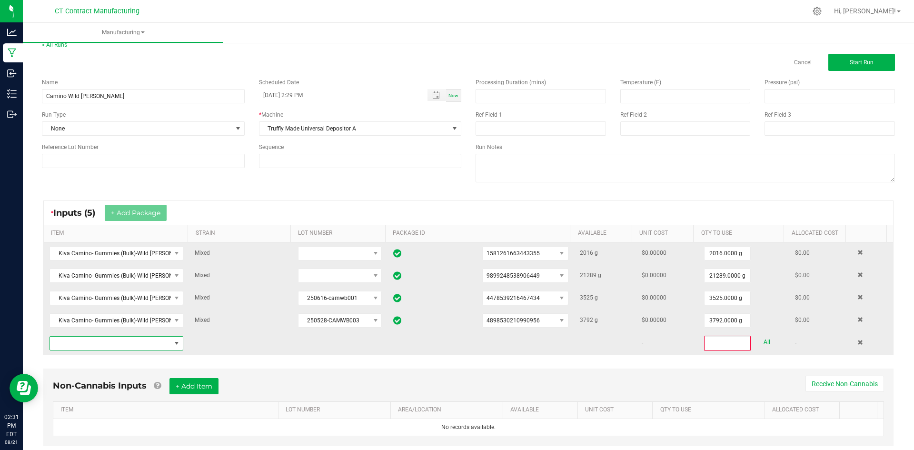
click at [173, 343] on span "NO DATA FOUND" at bounding box center [177, 344] width 8 height 8
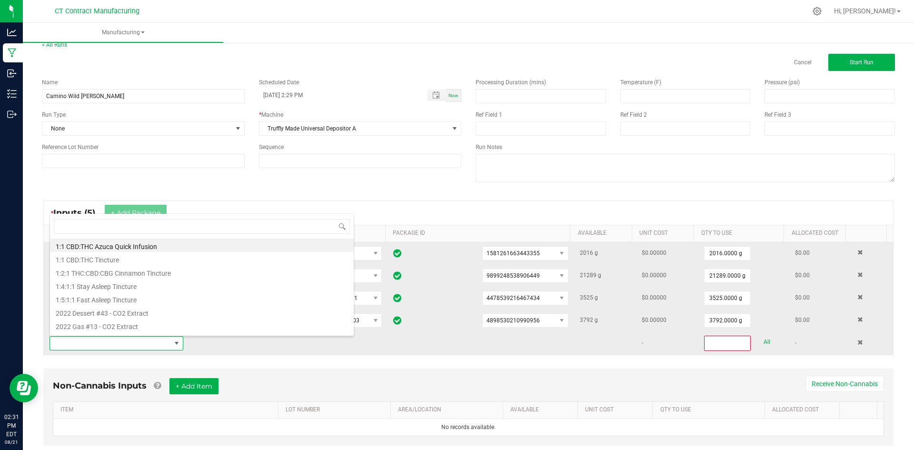
scroll to position [14, 130]
type input "Kiva Camino- Gummies (Bulk)-Wild [PERSON_NAME] (g)"
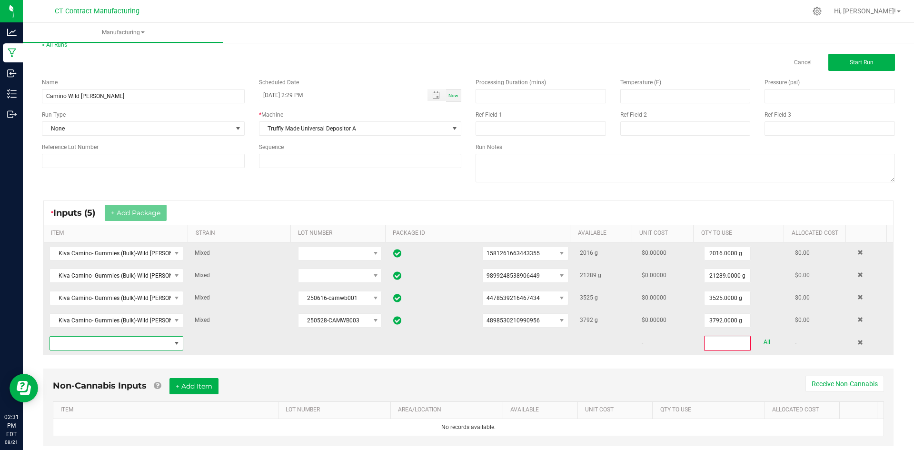
click at [173, 343] on span "NO DATA FOUND" at bounding box center [177, 344] width 8 height 8
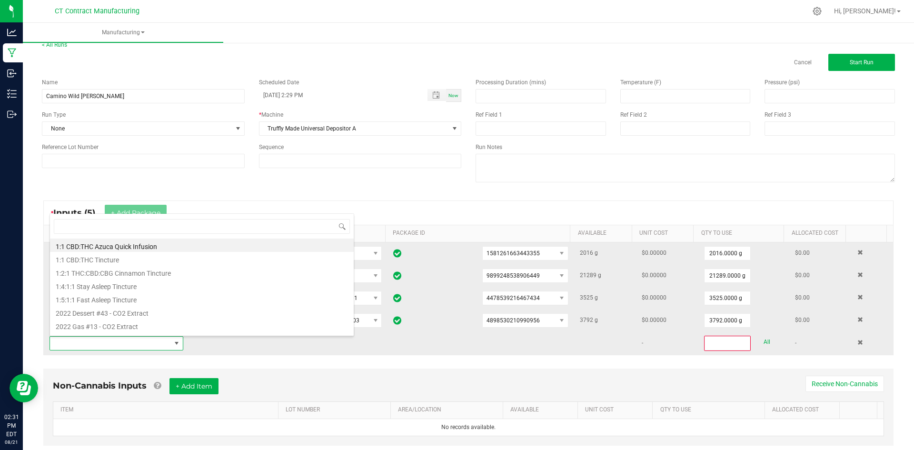
type input "Kiva Camino- Gummies (Bulk)-Wild [PERSON_NAME] (g)"
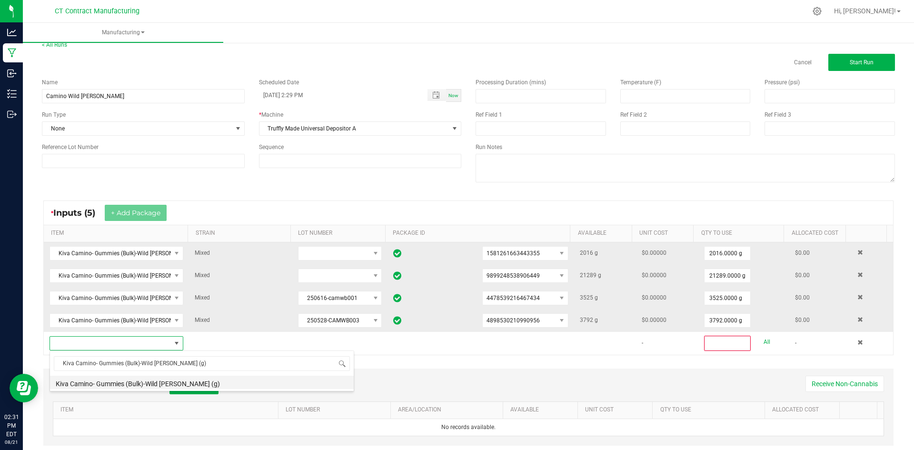
click at [185, 377] on li "Kiva Camino- Gummies (Bulk)-Wild [PERSON_NAME] (g)" at bounding box center [202, 382] width 304 height 13
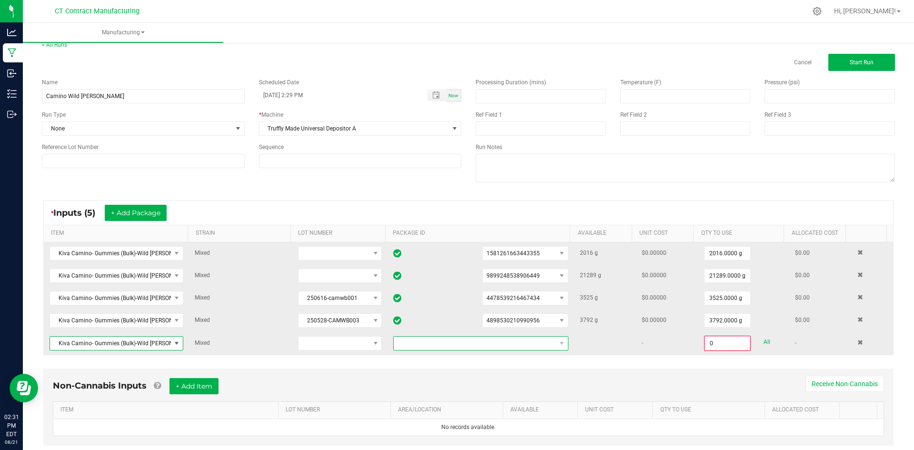
click at [429, 343] on span at bounding box center [475, 343] width 162 height 13
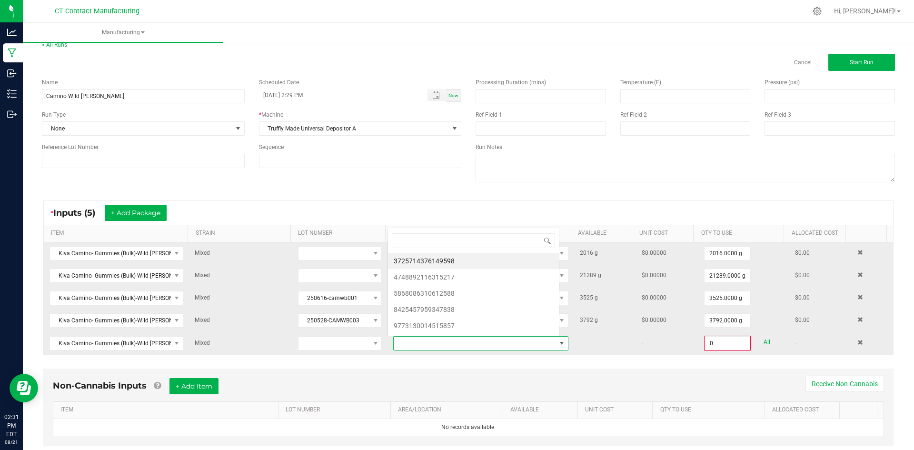
scroll to position [14, 170]
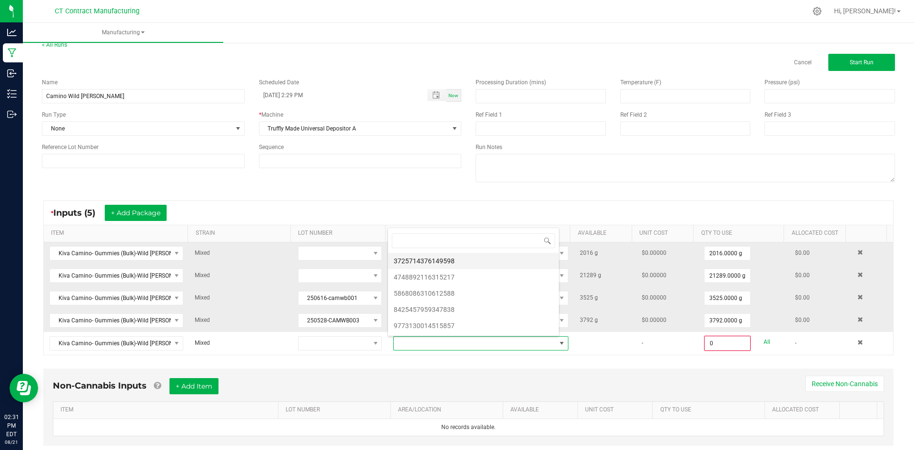
click at [448, 258] on li "3725714376149598" at bounding box center [473, 261] width 171 height 16
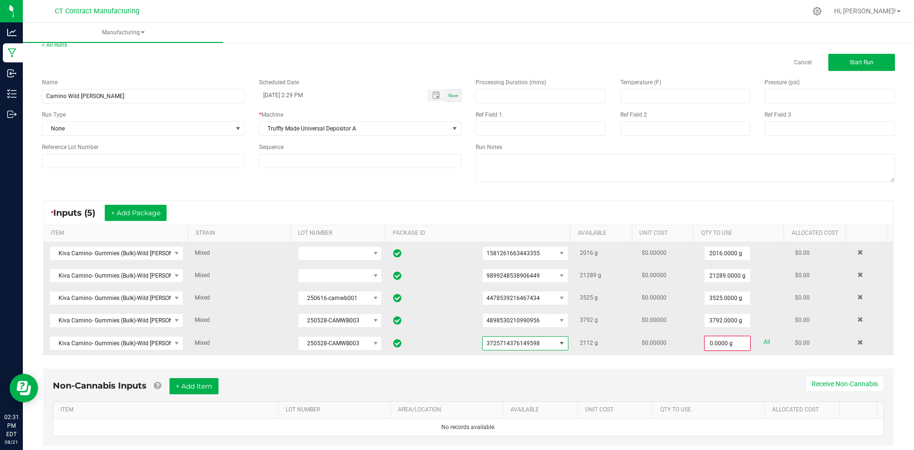
click at [764, 339] on link "All" at bounding box center [767, 342] width 7 height 13
type input "2112.0000 g"
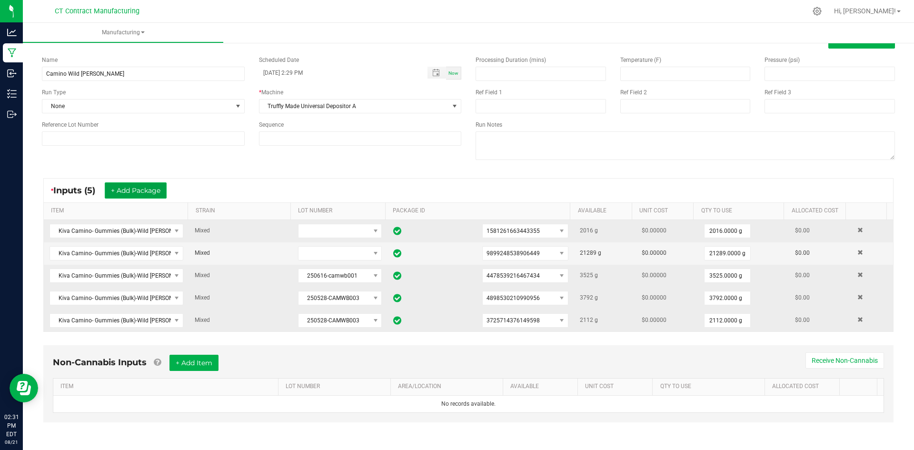
click at [130, 192] on button "+ Add Package" at bounding box center [136, 190] width 62 height 16
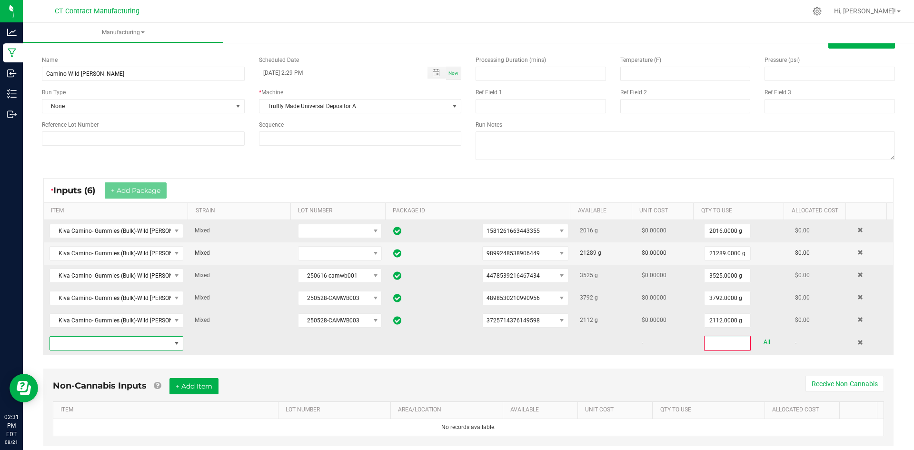
click at [106, 345] on span "NO DATA FOUND" at bounding box center [110, 343] width 121 height 13
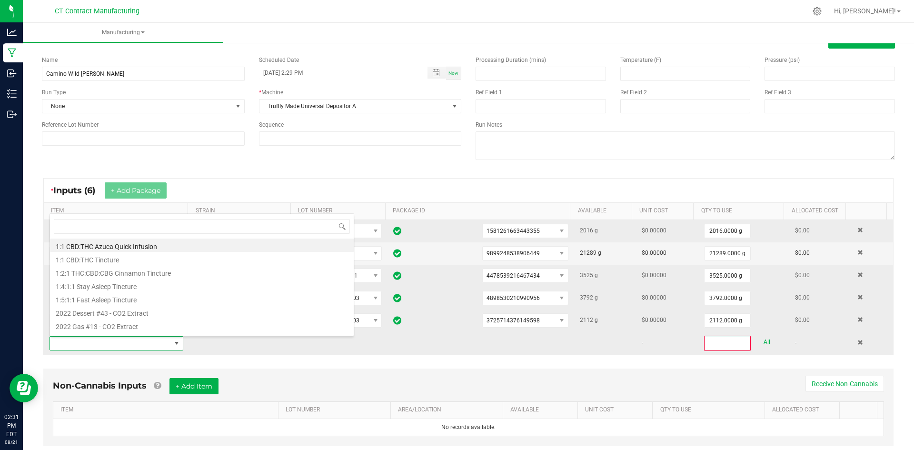
type input "Kiva Camino- Gummies (Bulk)-Wild [PERSON_NAME] (g)"
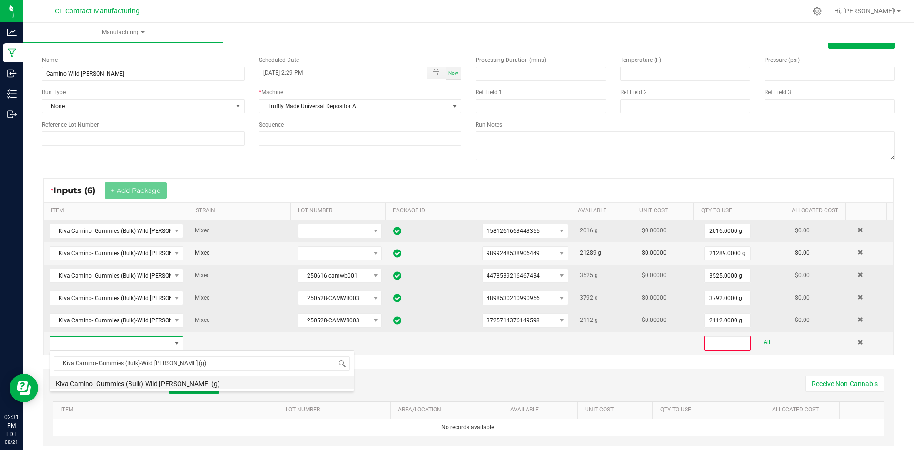
click at [128, 381] on li "Kiva Camino- Gummies (Bulk)-Wild [PERSON_NAME] (g)" at bounding box center [202, 382] width 304 height 13
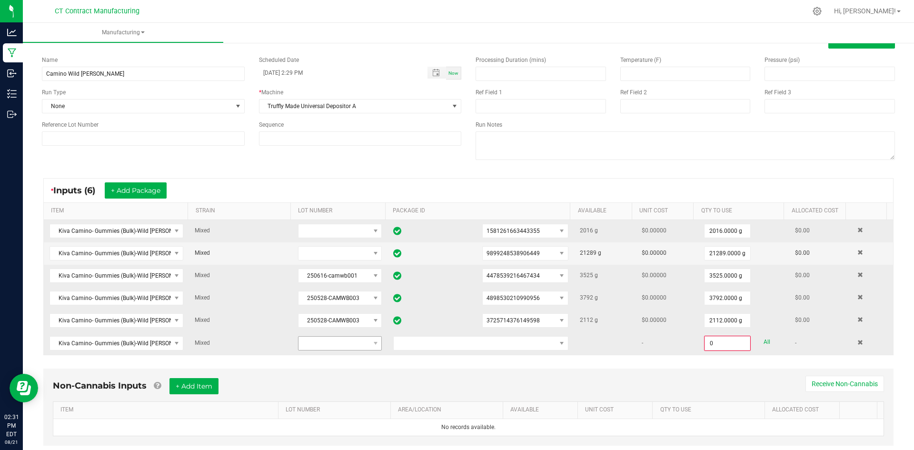
drag, startPoint x: 327, startPoint y: 353, endPoint x: 336, endPoint y: 343, distance: 13.5
click at [327, 353] on td at bounding box center [339, 343] width 95 height 23
click at [474, 345] on span at bounding box center [475, 343] width 162 height 13
click at [471, 415] on li "8425457959347838" at bounding box center [473, 416] width 171 height 16
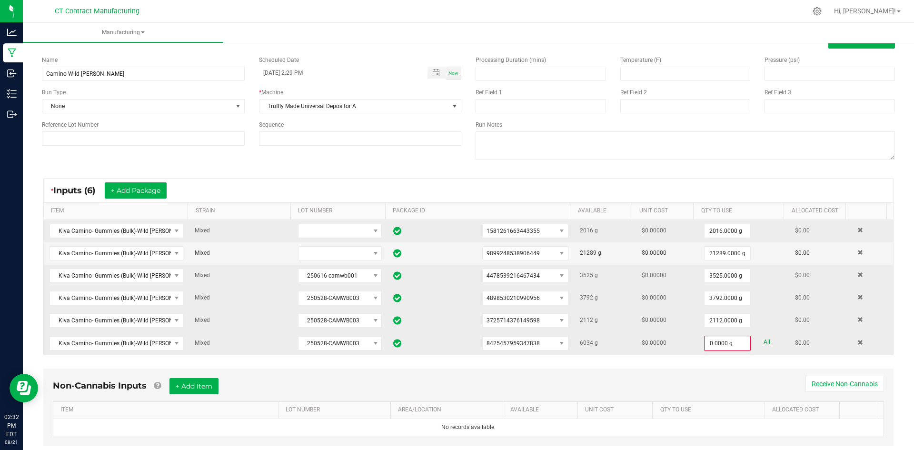
click at [764, 341] on link "All" at bounding box center [767, 342] width 7 height 13
type input "6034.0000 g"
click at [153, 189] on button "+ Add Package" at bounding box center [136, 190] width 62 height 16
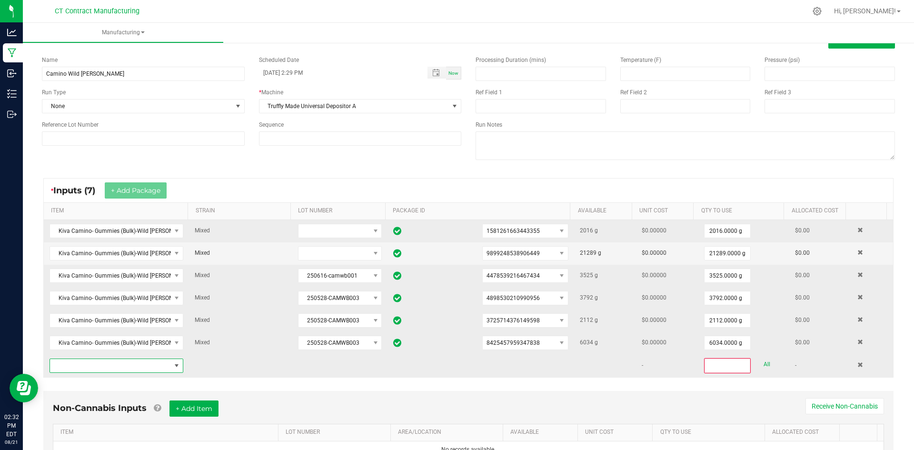
click at [144, 363] on span "NO DATA FOUND" at bounding box center [110, 365] width 121 height 13
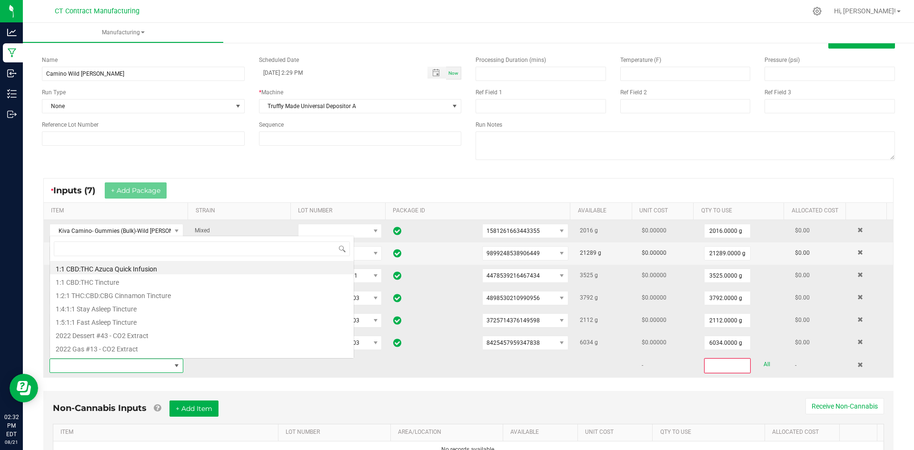
scroll to position [14, 130]
type input "Kiva Camino- Gummies (Bulk)-Wild [PERSON_NAME] (g)"
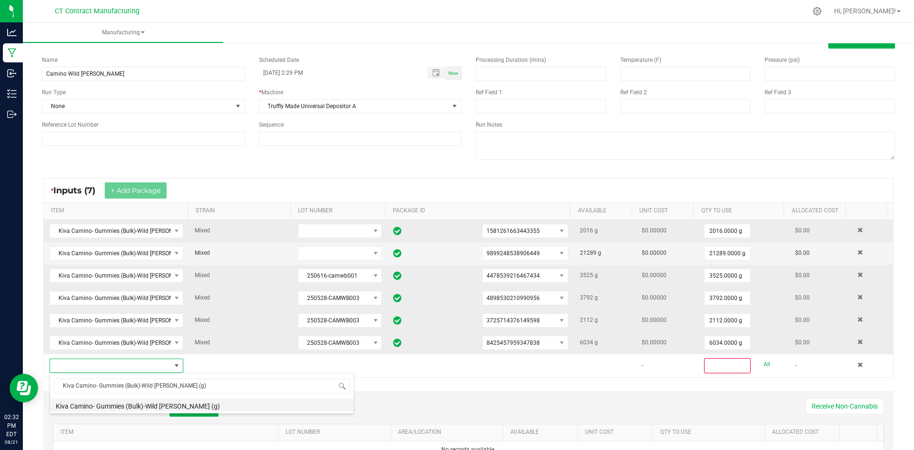
click at [181, 404] on li "Kiva Camino- Gummies (Bulk)-Wild [PERSON_NAME] (g)" at bounding box center [202, 404] width 304 height 13
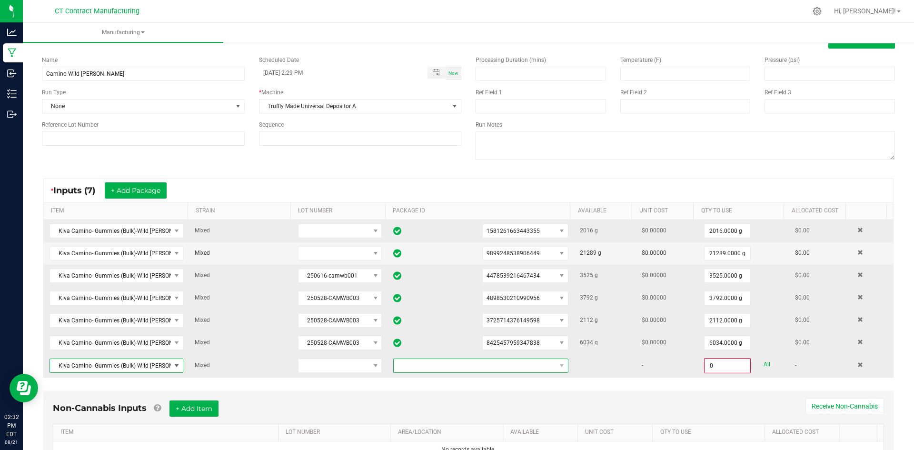
click at [487, 364] on span at bounding box center [475, 365] width 162 height 13
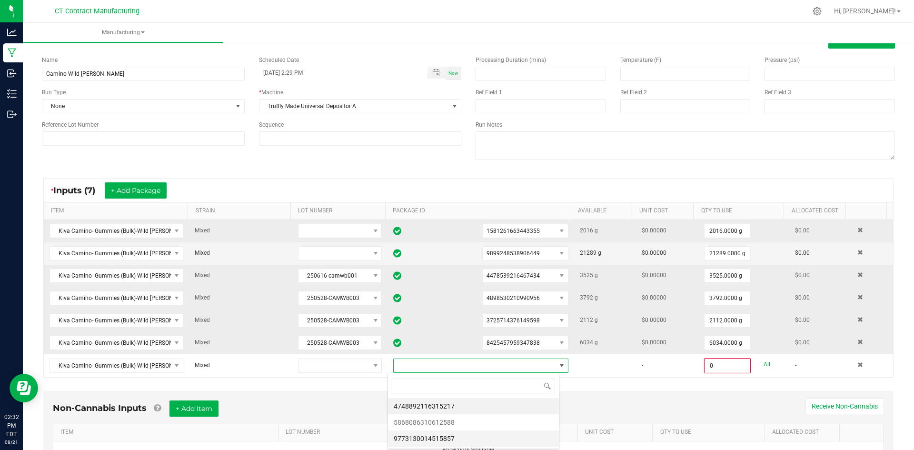
click at [485, 441] on li "9773130014515857" at bounding box center [473, 439] width 171 height 16
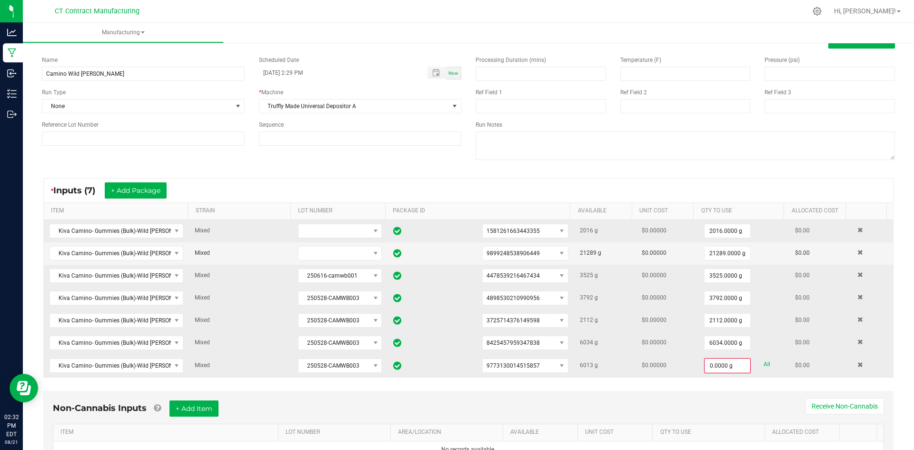
click at [764, 365] on link "All" at bounding box center [767, 364] width 7 height 13
type input "6013.0000 g"
click at [538, 366] on span "9773130014515857" at bounding box center [519, 365] width 73 height 13
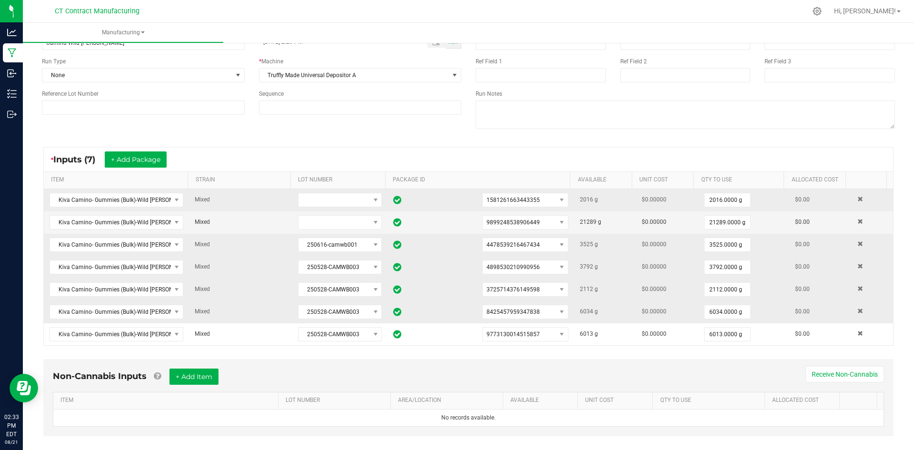
scroll to position [77, 0]
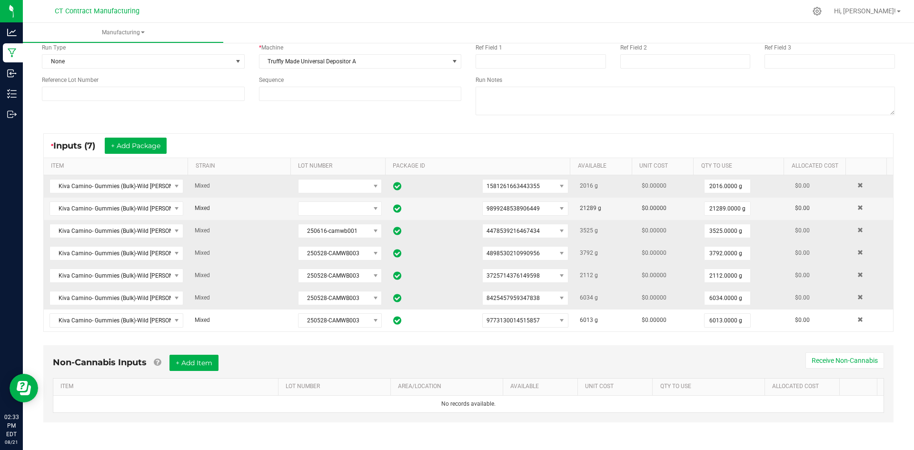
click at [497, 11] on div at bounding box center [488, 11] width 636 height 19
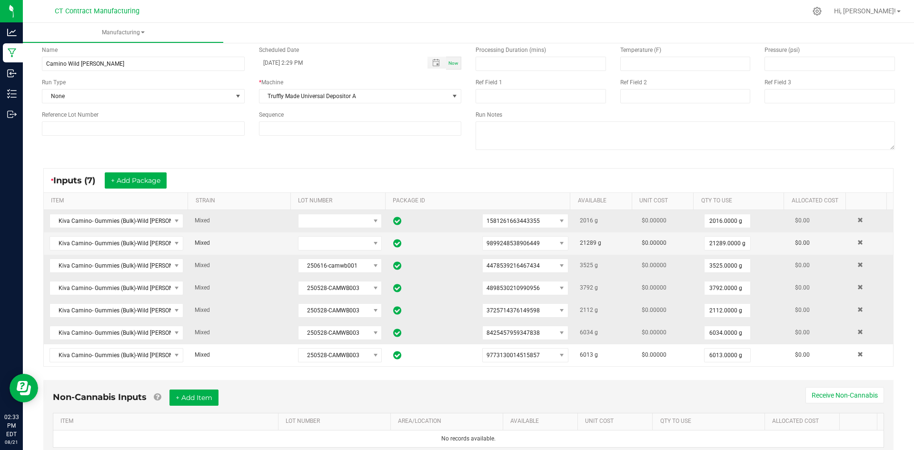
scroll to position [0, 0]
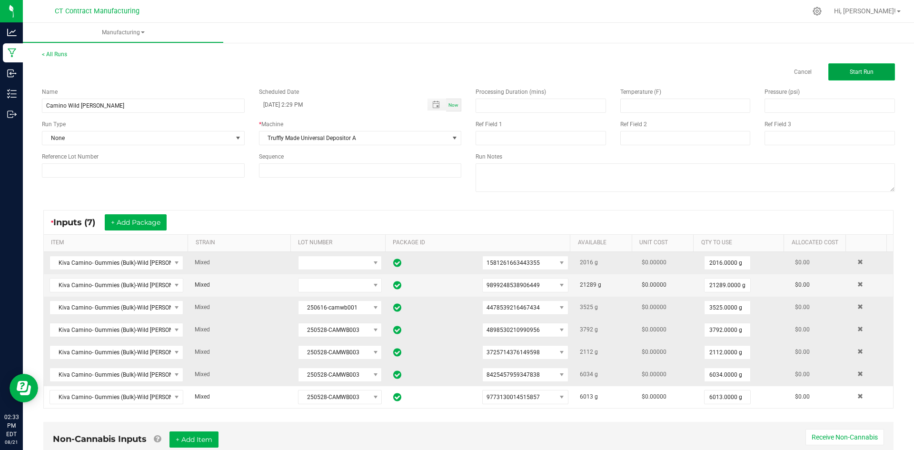
click at [862, 73] on span "Start Run" at bounding box center [862, 72] width 24 height 7
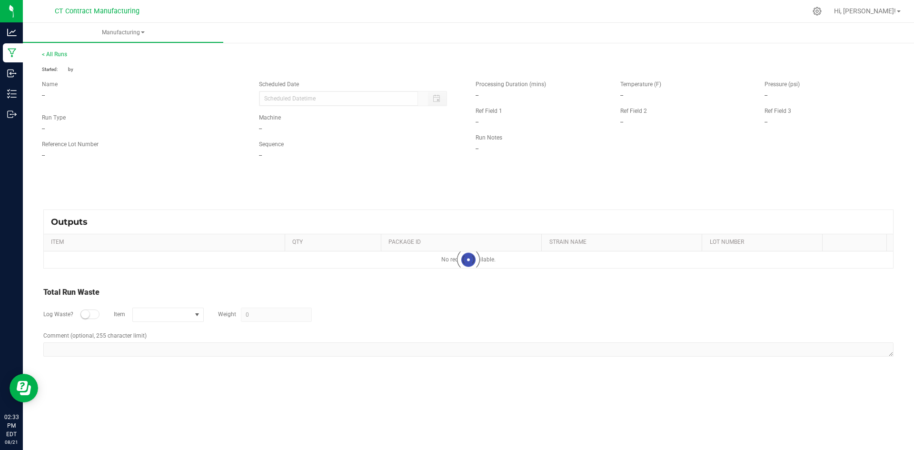
type input "08/21/2025 2:29 PM"
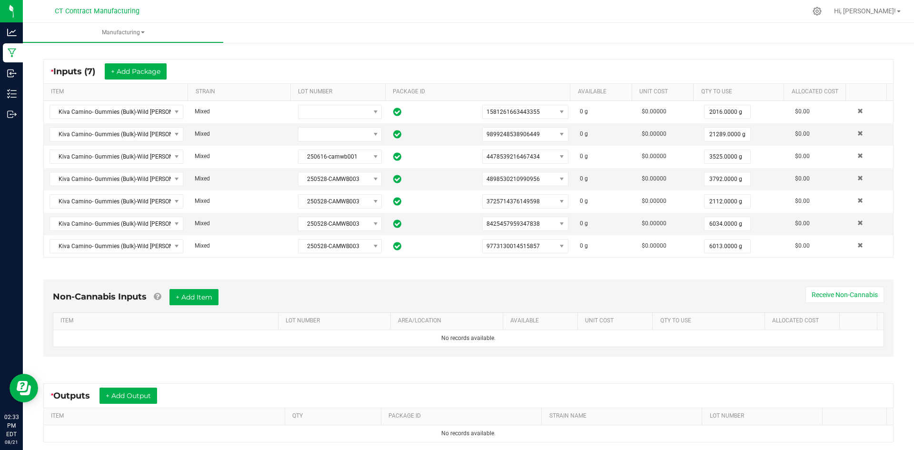
scroll to position [264, 0]
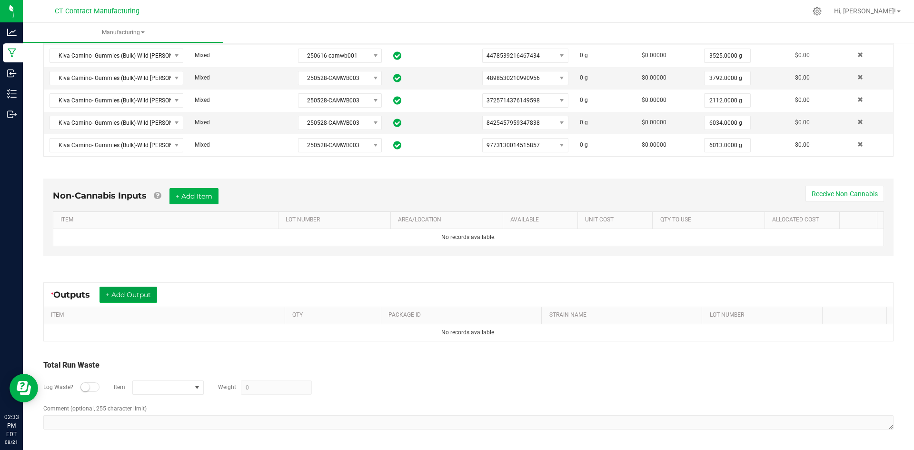
click at [150, 296] on button "+ Add Output" at bounding box center [129, 295] width 58 height 16
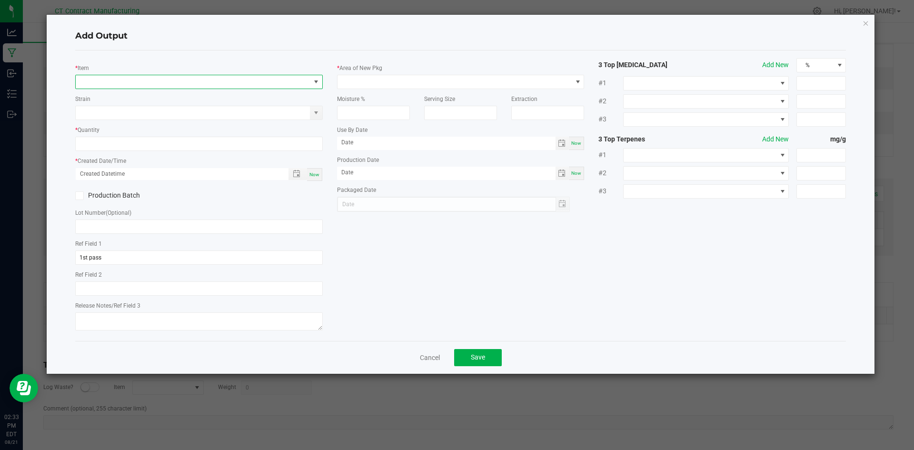
click at [152, 80] on span "NO DATA FOUND" at bounding box center [193, 81] width 235 height 13
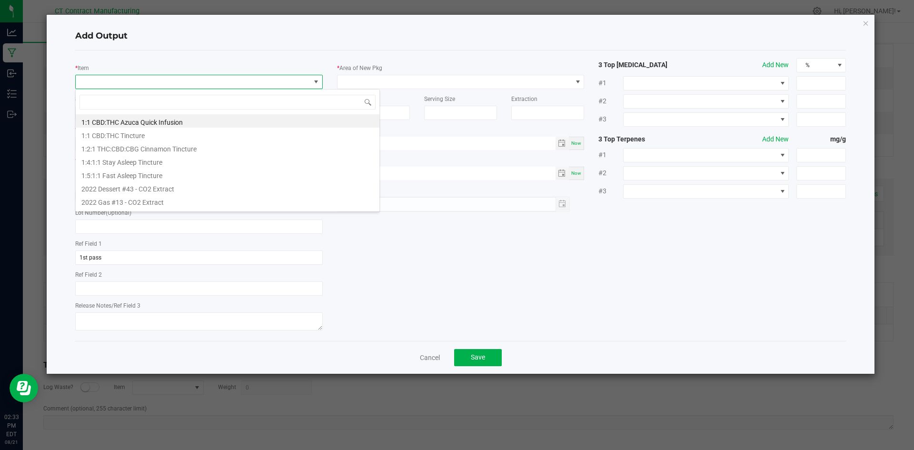
scroll to position [14, 248]
type input "Kiva Camino- Gummies (Bulk)-Wild [PERSON_NAME] (g)"
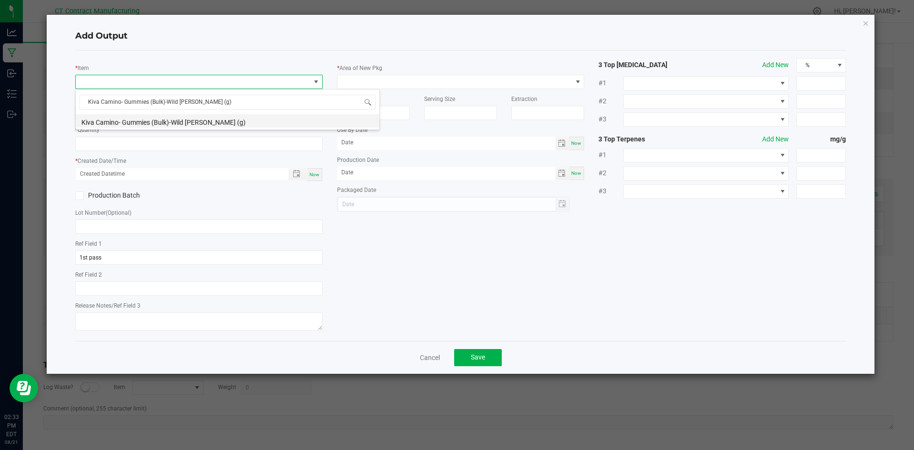
click at [153, 120] on li "Kiva Camino- Gummies (Bulk)-Wild [PERSON_NAME] (g)" at bounding box center [228, 120] width 304 height 13
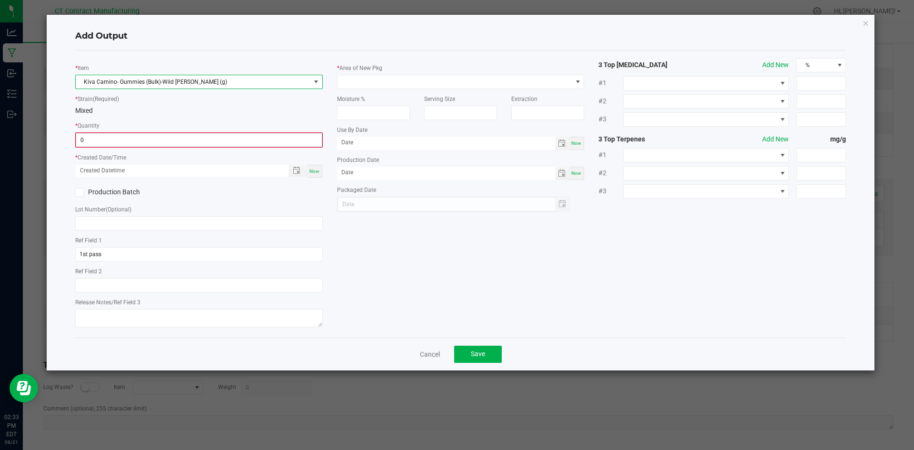
click at [146, 141] on input "0" at bounding box center [199, 139] width 246 height 13
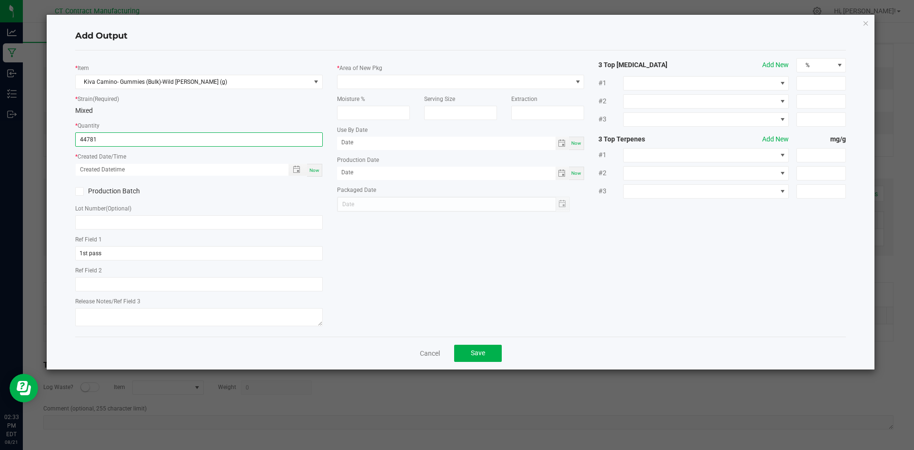
type input "44781.0000 g"
click at [314, 170] on span "Now" at bounding box center [315, 170] width 10 height 5
type input "08/21/2025 2:33 PM"
type input "[DATE]"
click at [364, 82] on span at bounding box center [455, 81] width 235 height 13
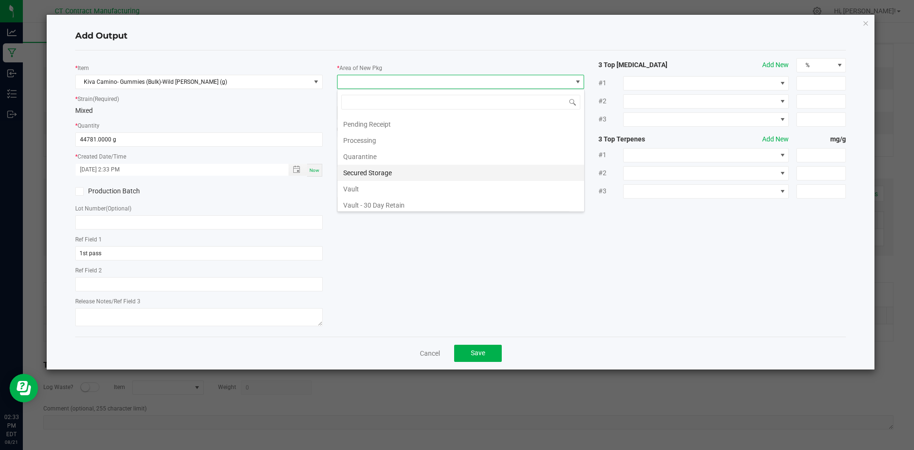
scroll to position [48, 0]
click at [375, 121] on li "Kitchen" at bounding box center [461, 123] width 247 height 16
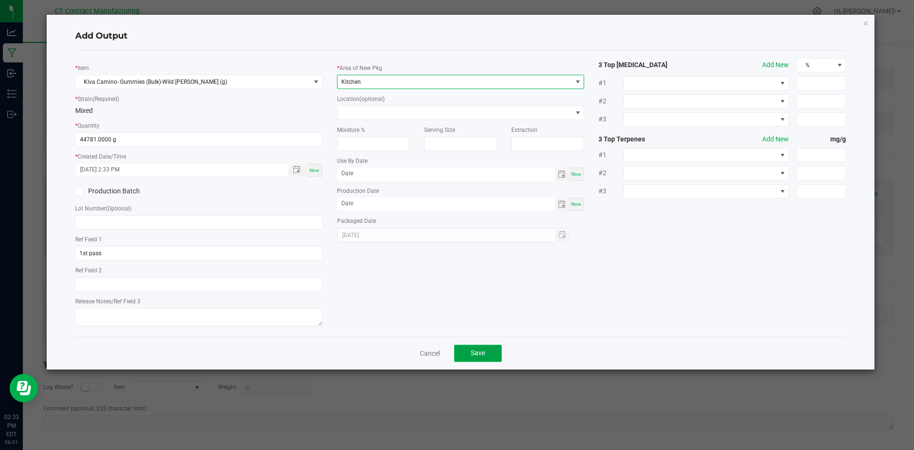
click at [482, 356] on span "Save" at bounding box center [478, 353] width 14 height 8
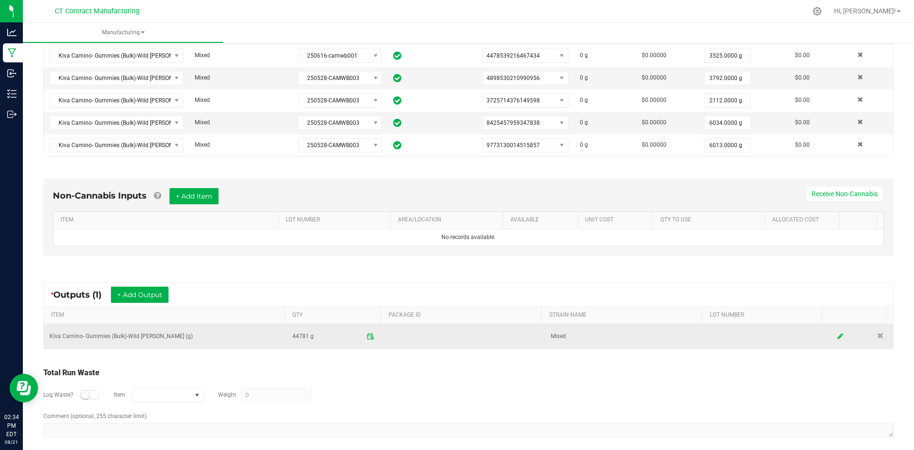
click at [834, 332] on link at bounding box center [841, 336] width 14 height 19
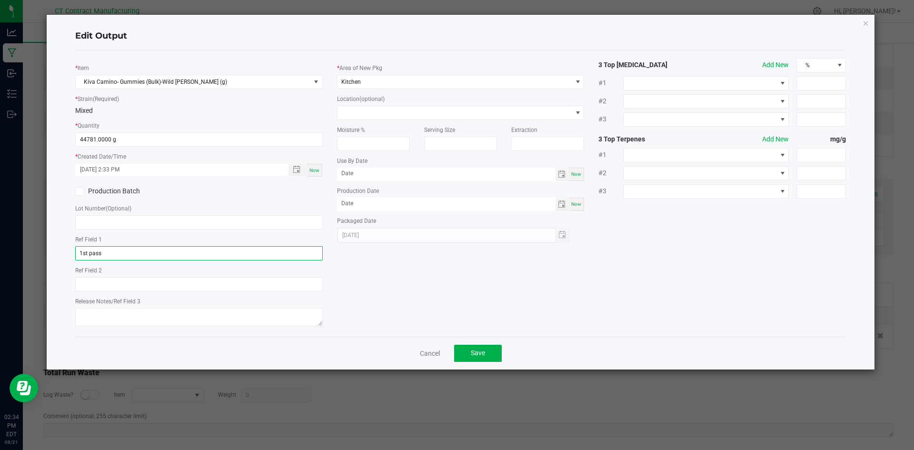
click at [105, 251] on input "1st pass" at bounding box center [199, 253] width 248 height 14
click at [107, 226] on input "text" at bounding box center [199, 222] width 248 height 14
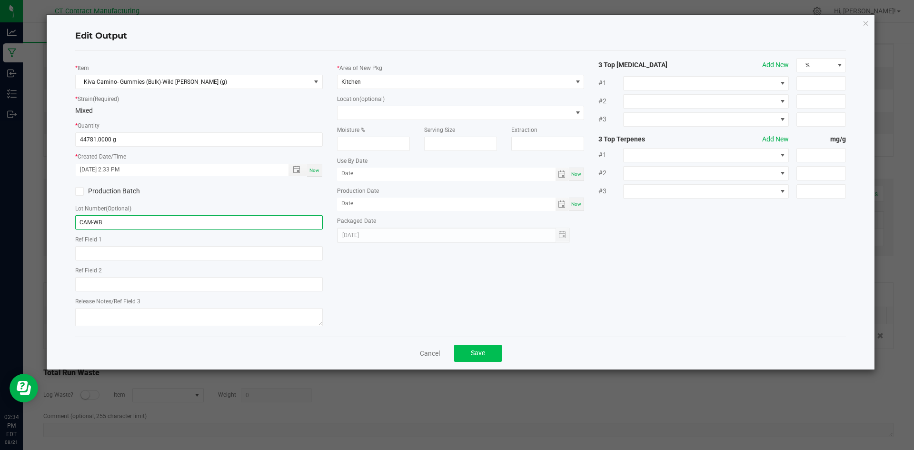
type input "CAM-WB"
click at [472, 360] on button "Save" at bounding box center [478, 353] width 48 height 17
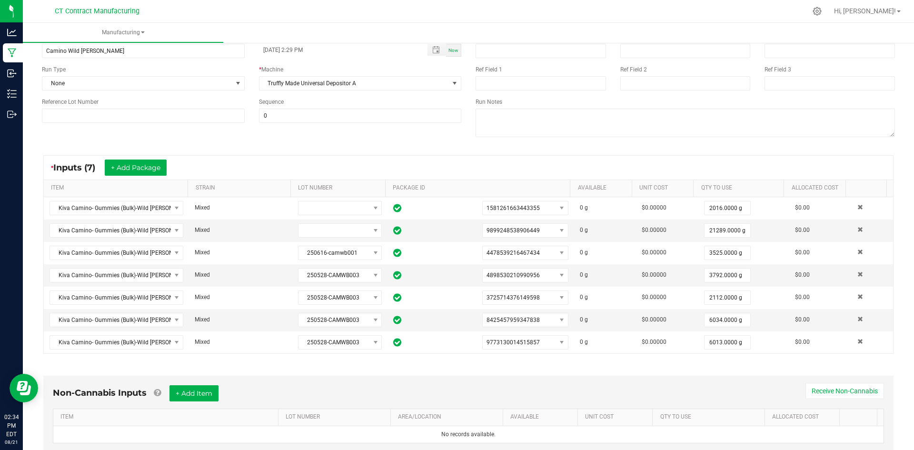
scroll to position [0, 0]
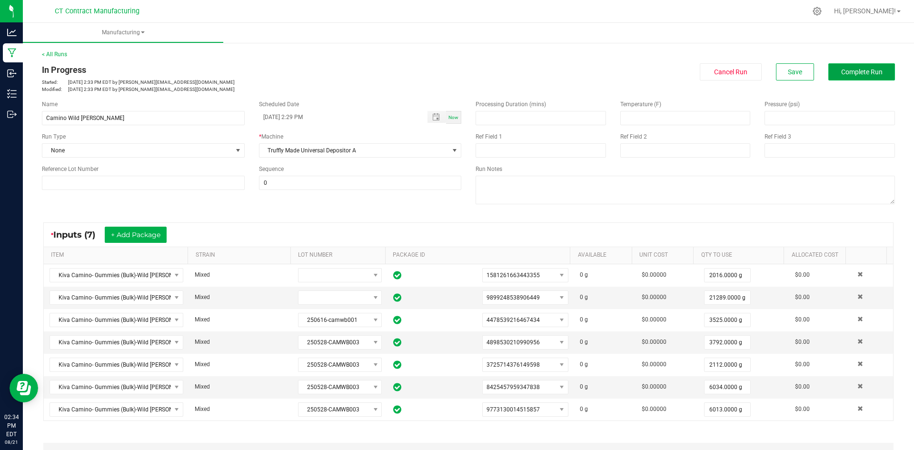
click at [857, 70] on span "Complete Run" at bounding box center [862, 72] width 41 height 8
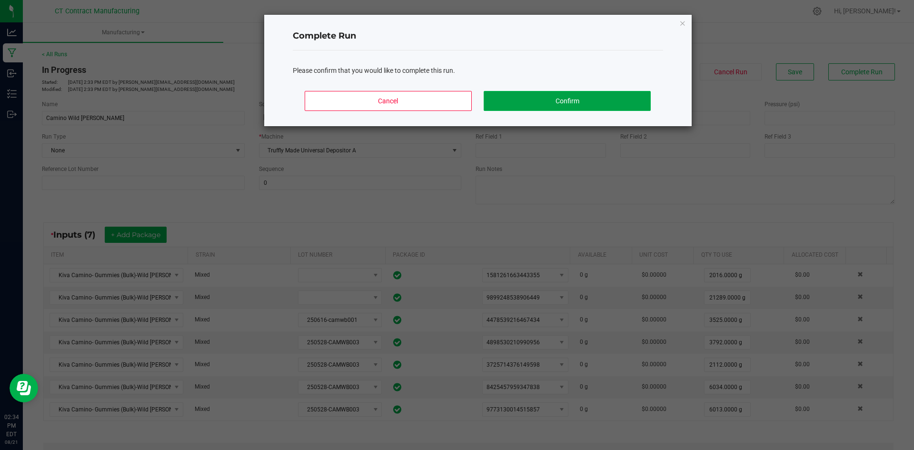
click at [601, 103] on button "Confirm" at bounding box center [567, 101] width 167 height 20
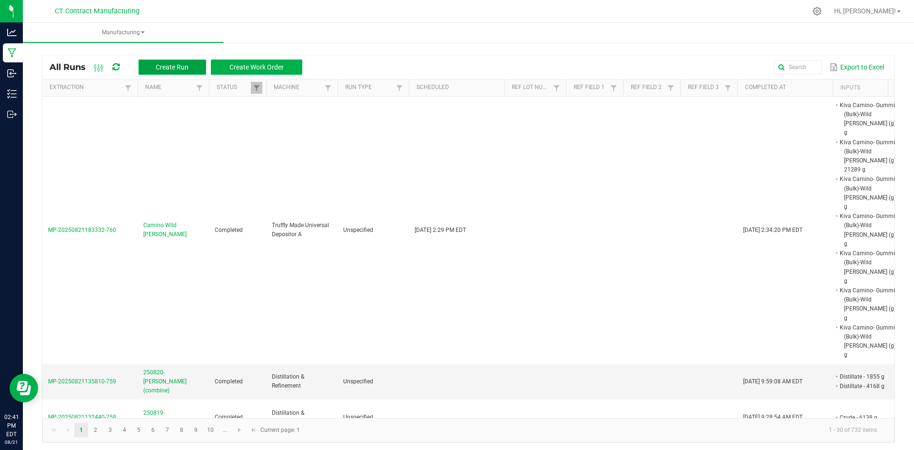
click at [184, 68] on span "Create Run" at bounding box center [172, 67] width 33 height 8
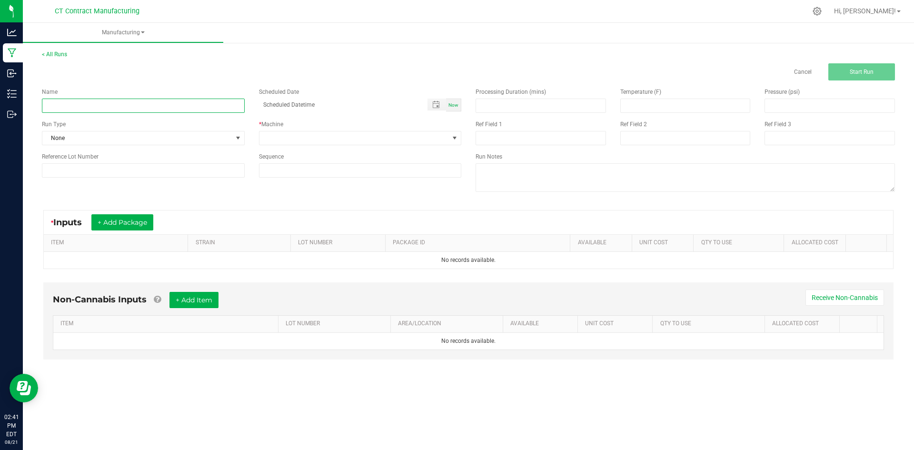
click at [231, 107] on input at bounding box center [143, 106] width 203 height 14
type input "Camino Watermelon Lemonade"
click at [456, 107] on span "Now" at bounding box center [454, 104] width 10 height 5
type input "08/21/2025 2:42 PM"
click at [129, 220] on button "+ Add Package" at bounding box center [122, 222] width 62 height 16
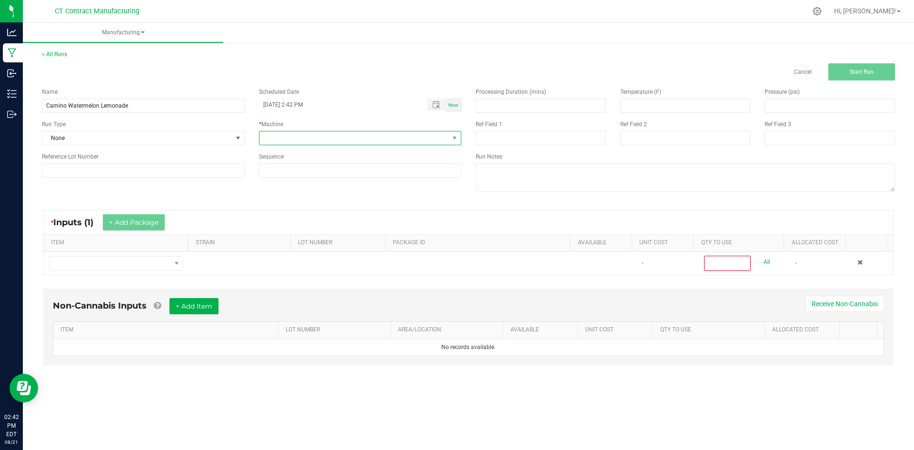
click at [433, 142] on span at bounding box center [355, 137] width 190 height 13
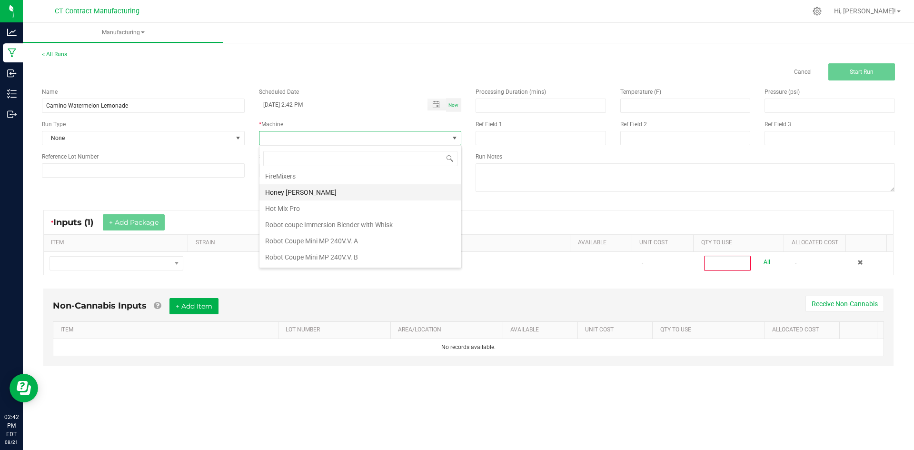
scroll to position [83, 0]
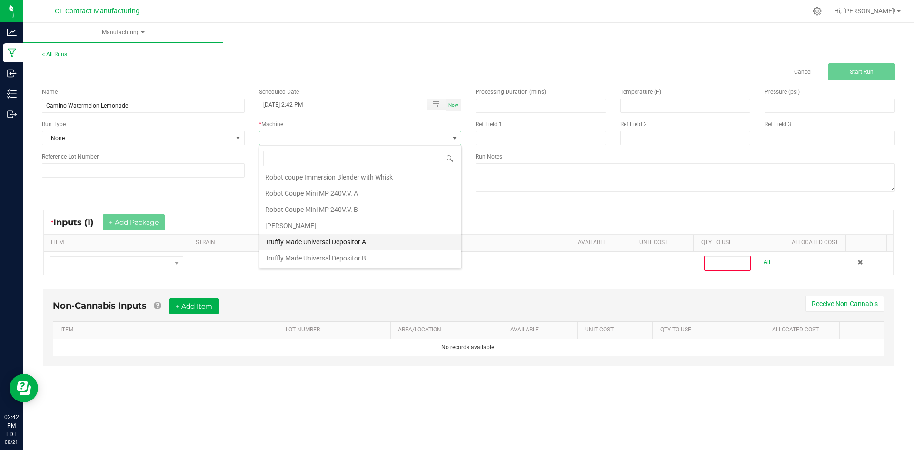
click at [329, 239] on li "Truffly Made Universal Depositor A" at bounding box center [361, 242] width 202 height 16
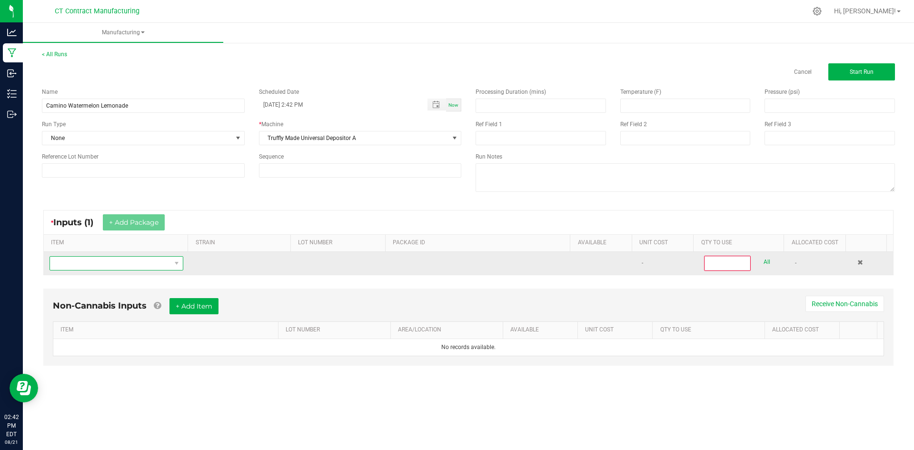
click at [109, 267] on span "NO DATA FOUND" at bounding box center [110, 263] width 121 height 13
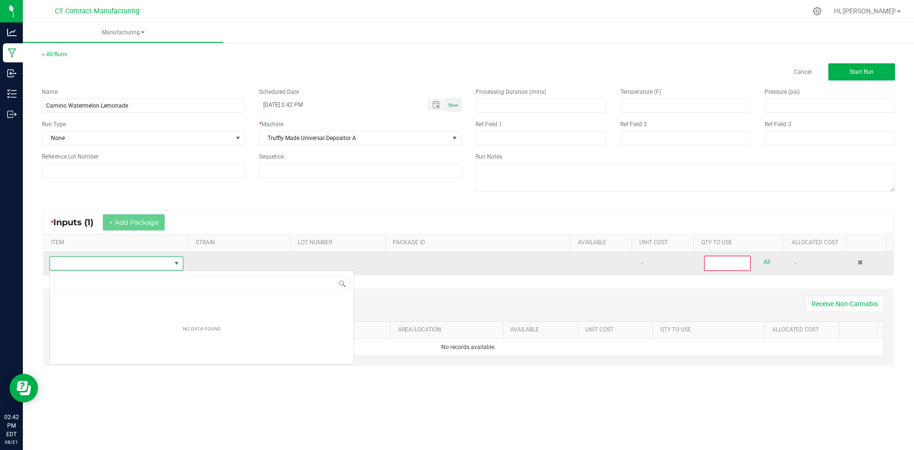
scroll to position [47610, 47491]
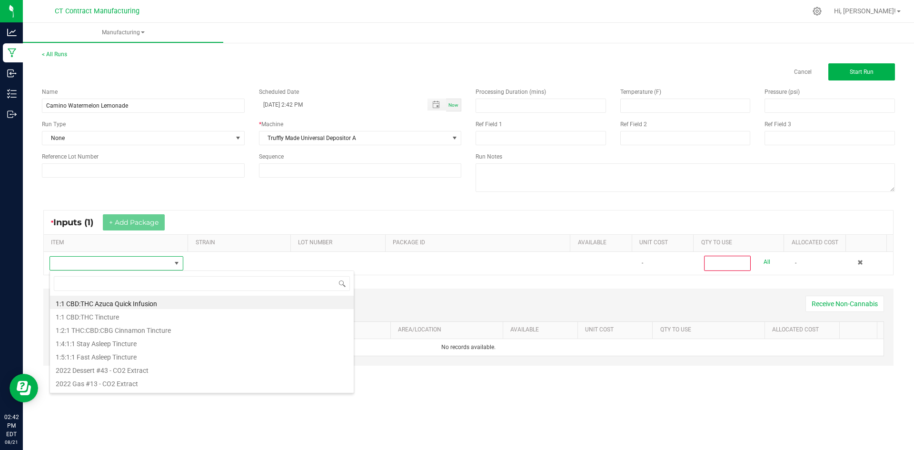
type input "Kiva Camino-Gummies (Bulk)- Watermelon Lemonade (g)"
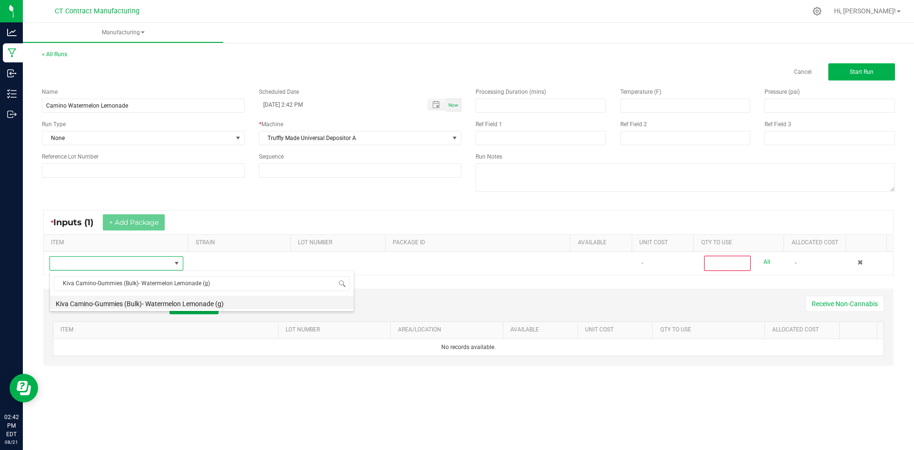
click at [150, 304] on li "Kiva Camino-Gummies (Bulk)- Watermelon Lemonade (g)" at bounding box center [202, 302] width 304 height 13
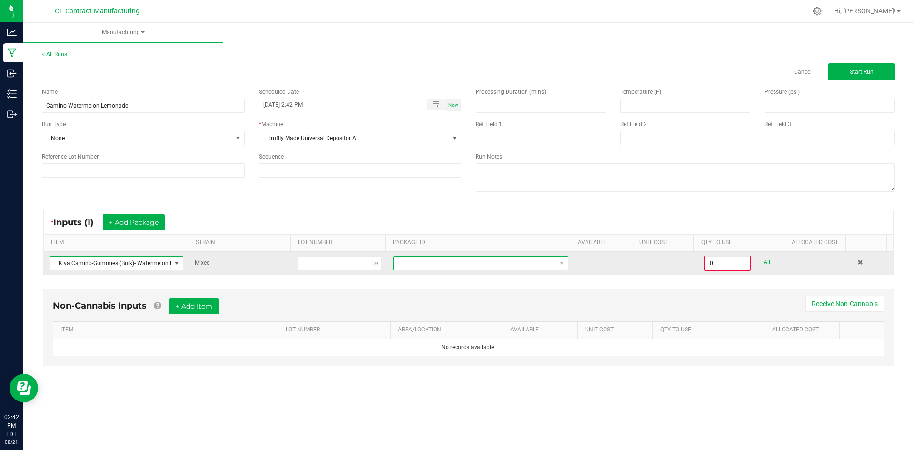
click at [433, 261] on span at bounding box center [475, 263] width 162 height 13
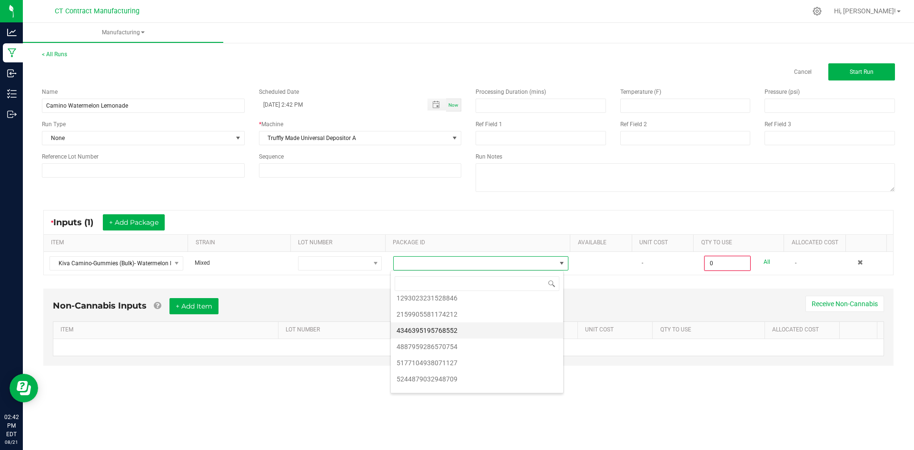
scroll to position [34, 0]
click at [473, 382] on li "9312178977186626" at bounding box center [477, 383] width 172 height 16
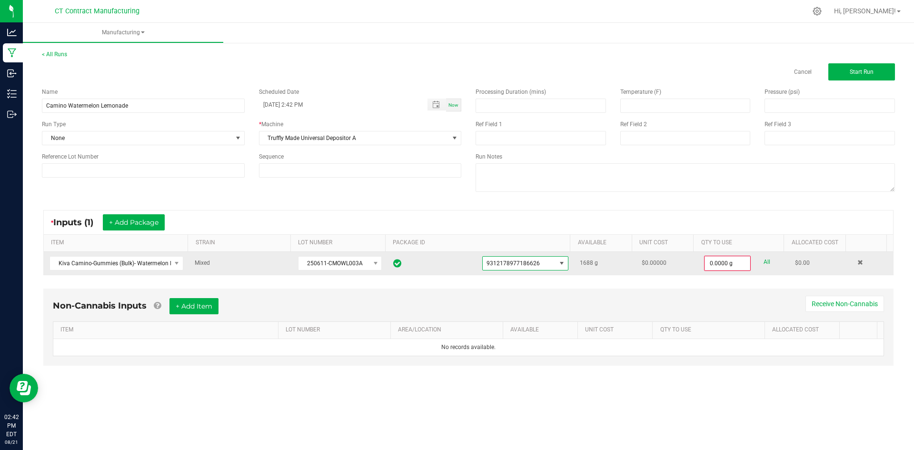
click at [764, 262] on link "All" at bounding box center [767, 262] width 7 height 13
type input "1688.0000 g"
drag, startPoint x: 156, startPoint y: 221, endPoint x: 154, endPoint y: 239, distance: 18.2
click at [156, 221] on button "+ Add Package" at bounding box center [134, 222] width 62 height 16
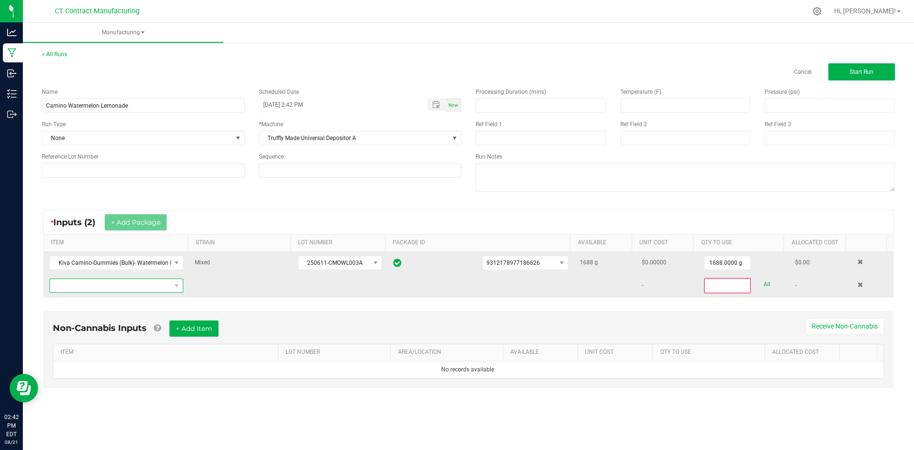
click at [132, 283] on span "NO DATA FOUND" at bounding box center [110, 285] width 121 height 13
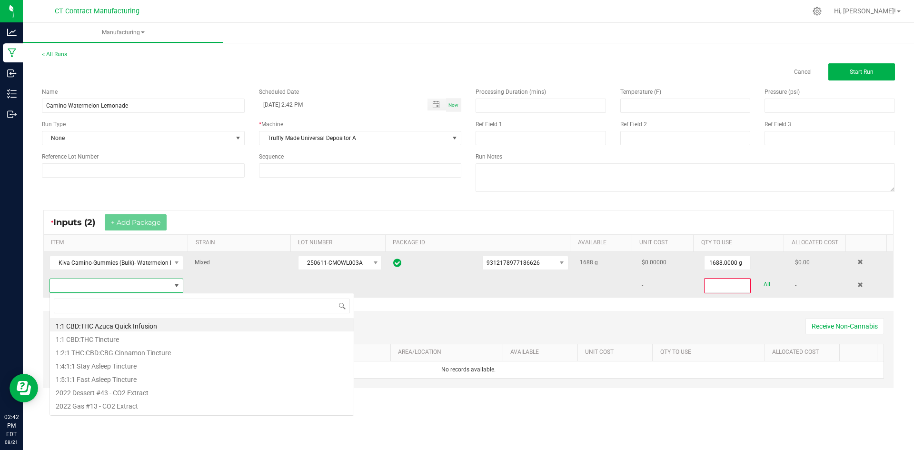
scroll to position [14, 131]
type input "Kiva Camino-Gummies (Bulk)- Watermelon Lemonade (g)"
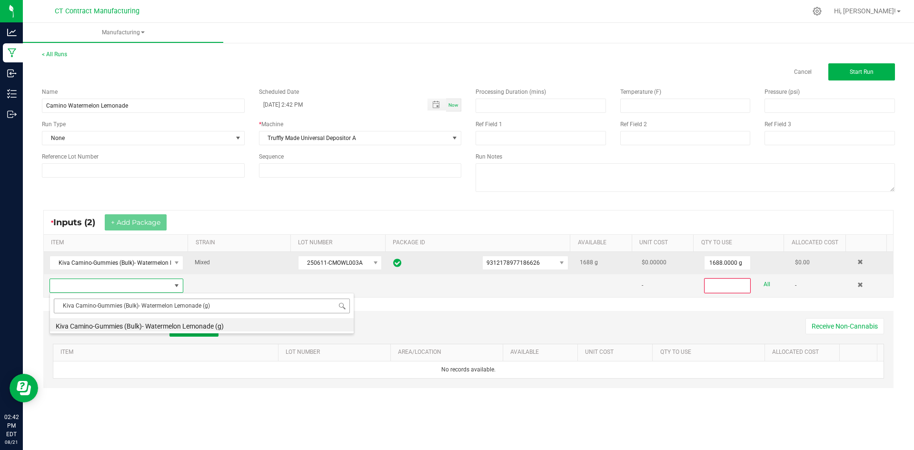
click at [251, 307] on input "Kiva Camino-Gummies (Bulk)- Watermelon Lemonade (g)" at bounding box center [202, 306] width 296 height 15
click at [240, 323] on li "Kiva Camino-Gummies (Bulk)- Watermelon Lemonade (g)" at bounding box center [202, 324] width 304 height 13
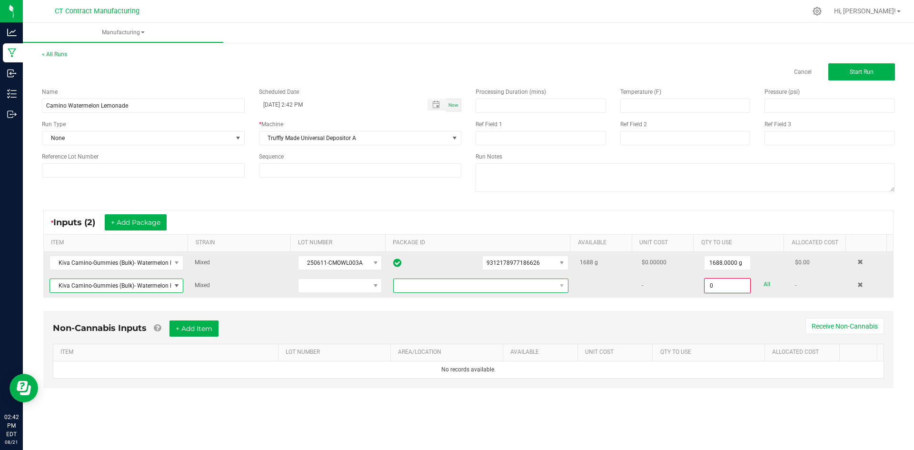
click at [531, 283] on span at bounding box center [475, 285] width 162 height 13
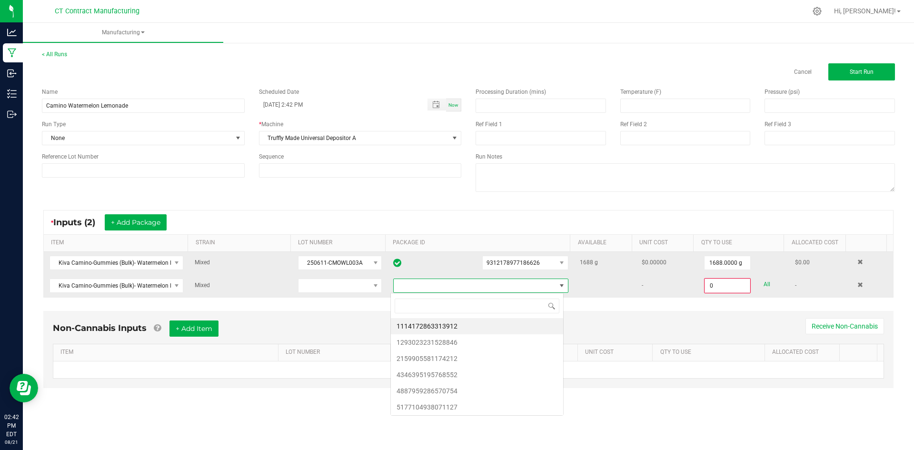
scroll to position [14, 174]
click at [486, 354] on li "2159905581174212" at bounding box center [477, 359] width 172 height 16
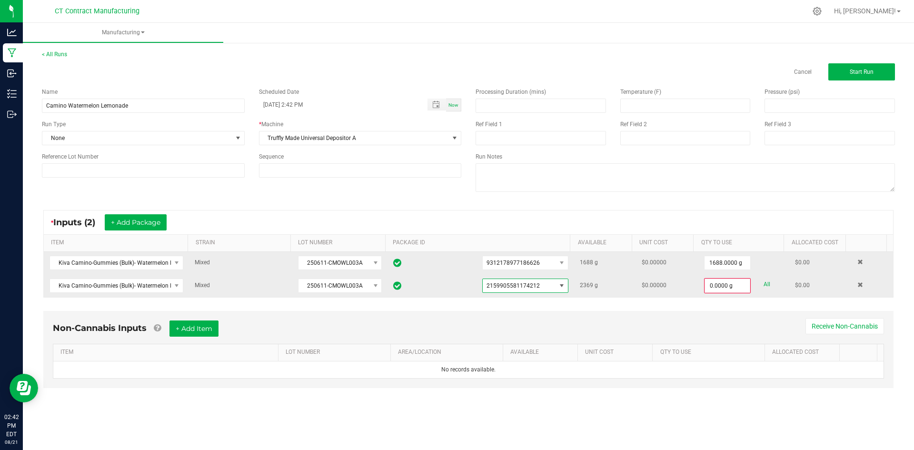
click at [764, 287] on link "All" at bounding box center [767, 284] width 7 height 13
type input "2369.0000 g"
click at [150, 221] on button "+ Add Package" at bounding box center [136, 222] width 62 height 16
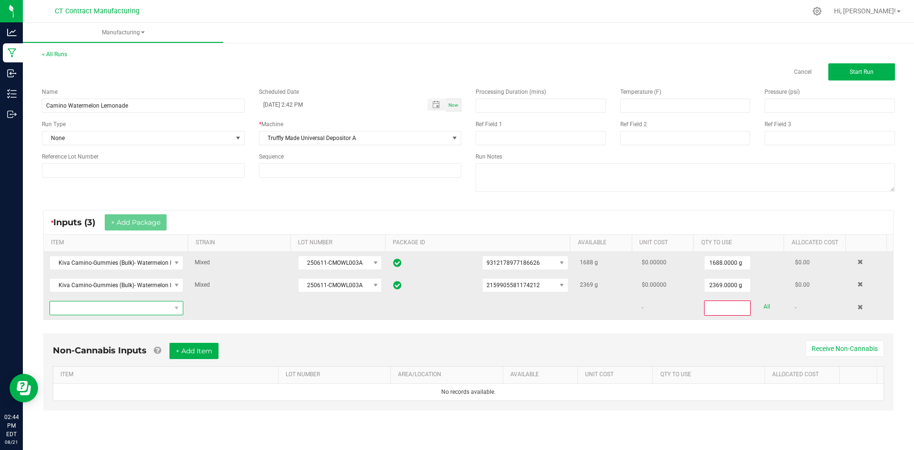
click at [136, 309] on span "NO DATA FOUND" at bounding box center [110, 307] width 121 height 13
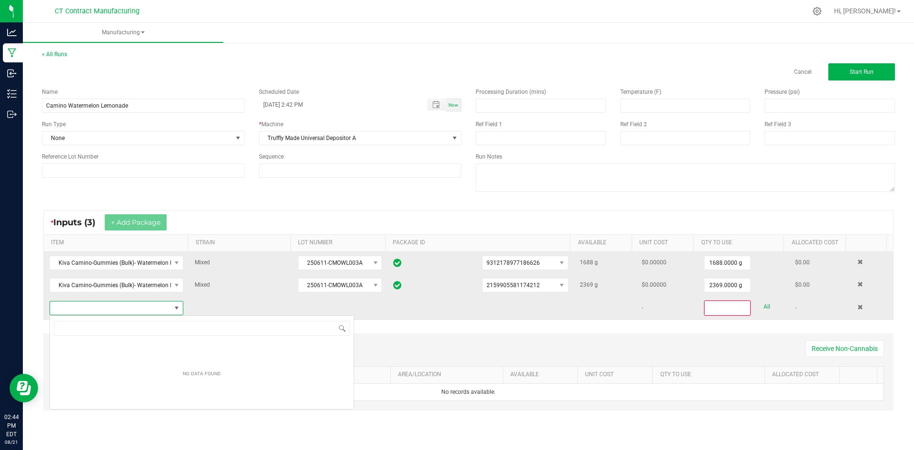
scroll to position [47610, 47491]
type input "Kiva Camino-Gummies (Bulk)- Watermelon Lemonade (g)"
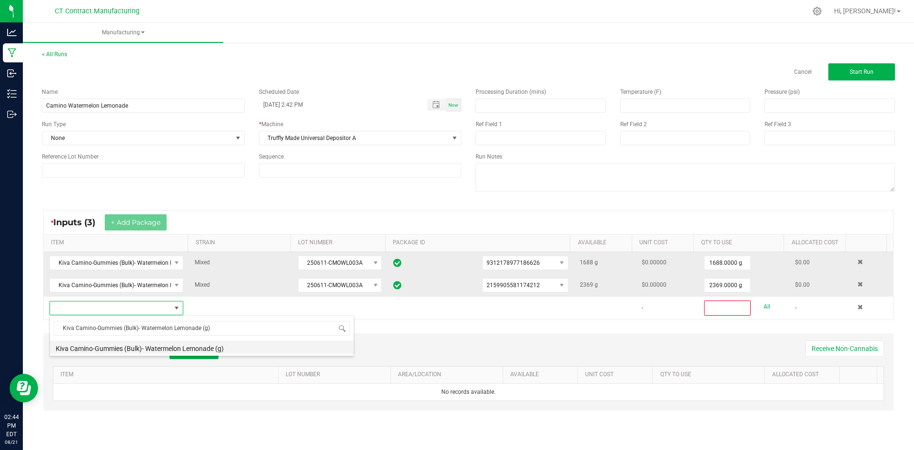
click at [139, 350] on li "Kiva Camino-Gummies (Bulk)- Watermelon Lemonade (g)" at bounding box center [202, 347] width 304 height 13
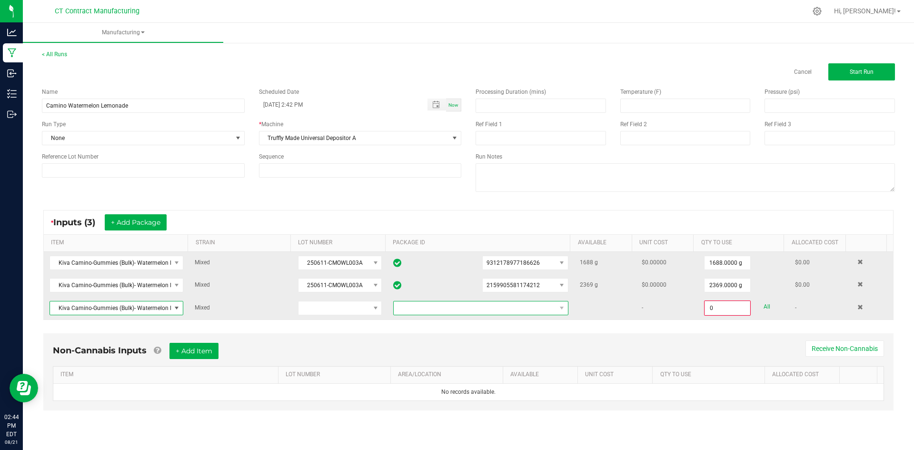
click at [456, 306] on span at bounding box center [475, 307] width 162 height 13
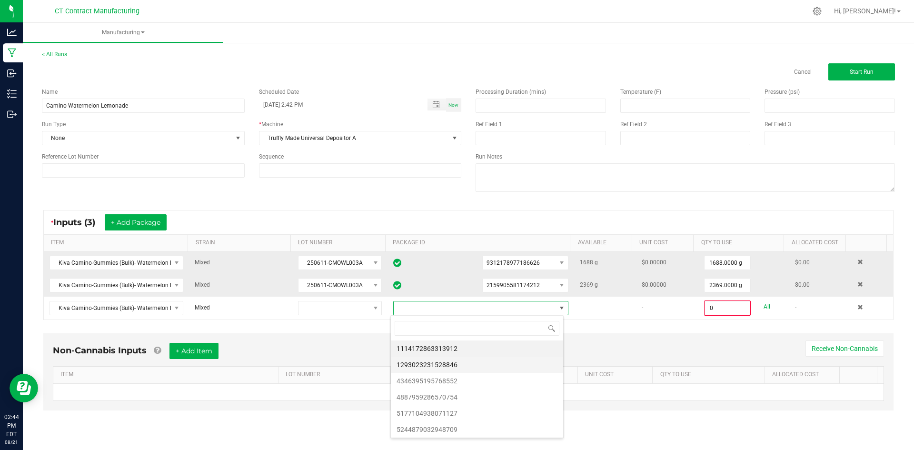
click at [451, 362] on li "1293023231528846" at bounding box center [477, 365] width 172 height 16
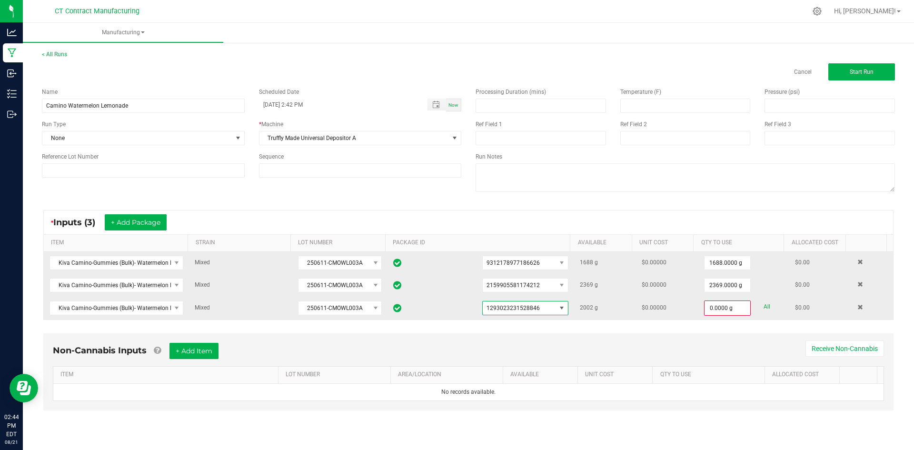
click at [764, 306] on link "All" at bounding box center [767, 307] width 7 height 13
type input "2002.0000 g"
click at [161, 224] on button "+ Add Package" at bounding box center [136, 222] width 62 height 16
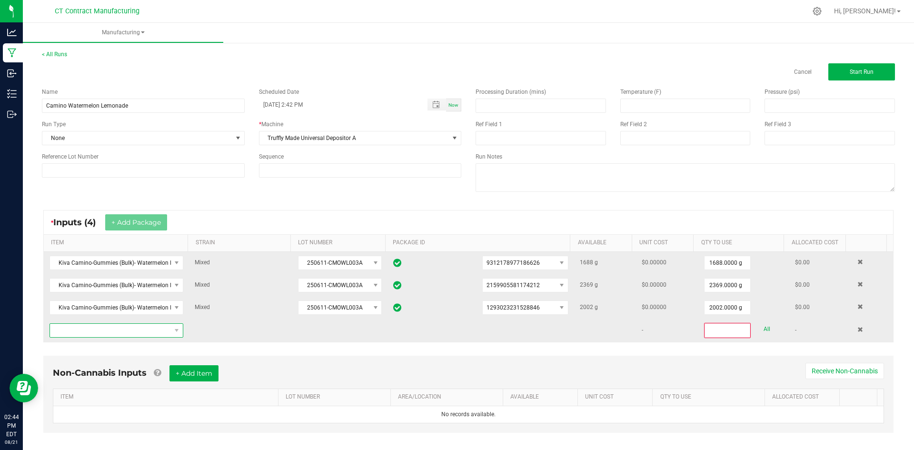
click at [155, 331] on span "NO DATA FOUND" at bounding box center [110, 330] width 121 height 13
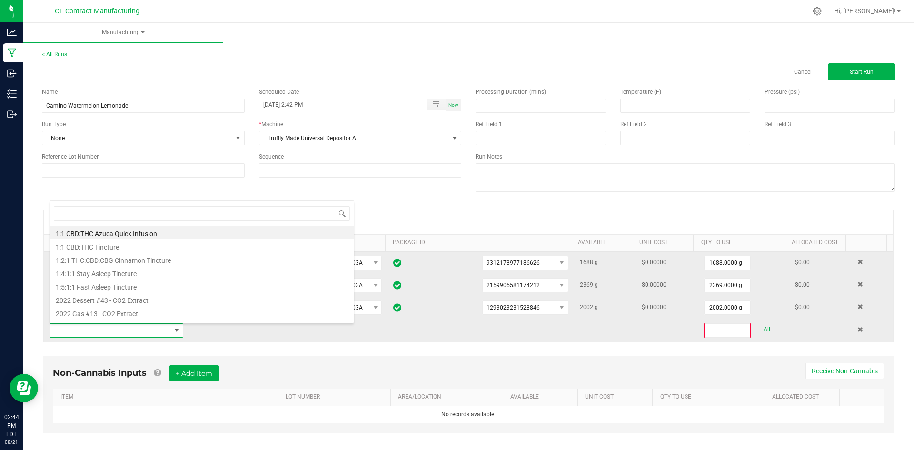
type input "Kiva Camino-Gummies (Bulk)- Watermelon Lemonade (g)"
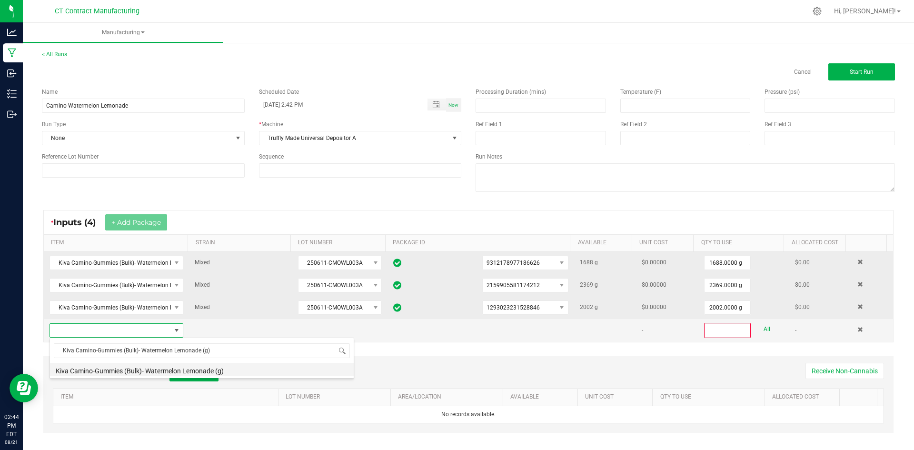
click at [164, 372] on li "Kiva Camino-Gummies (Bulk)- Watermelon Lemonade (g)" at bounding box center [202, 369] width 304 height 13
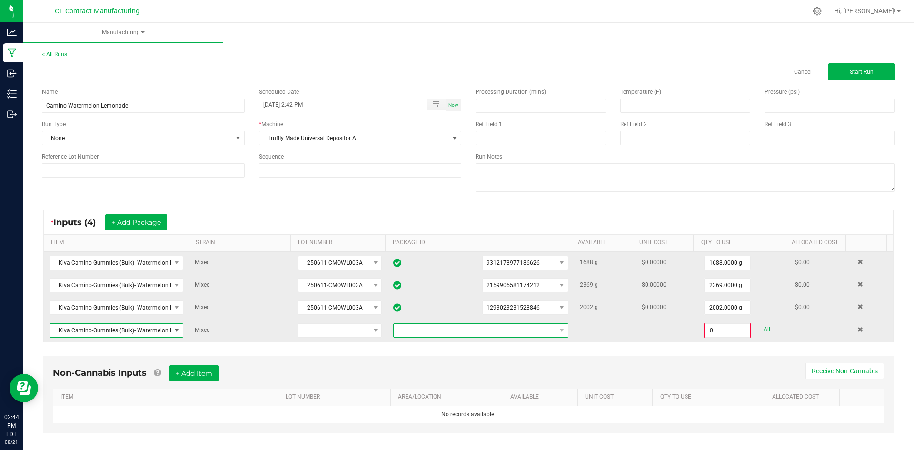
click at [501, 331] on span at bounding box center [475, 330] width 162 height 13
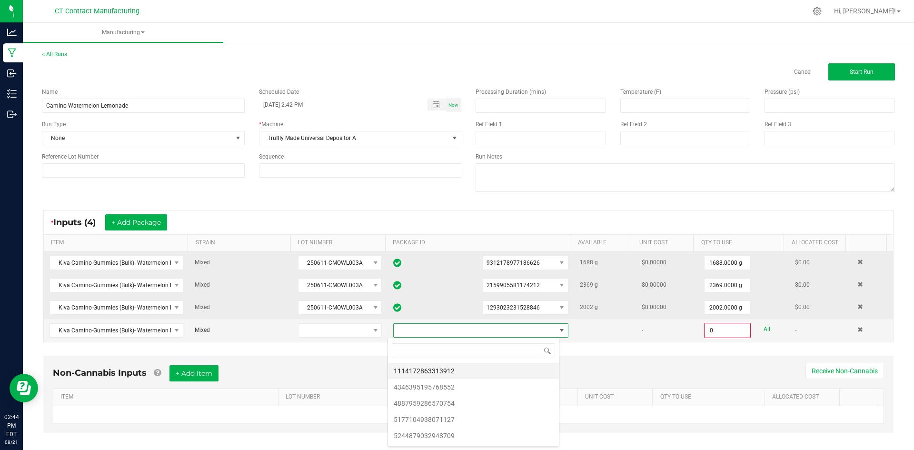
click at [464, 371] on li "1114172863313912" at bounding box center [473, 371] width 171 height 16
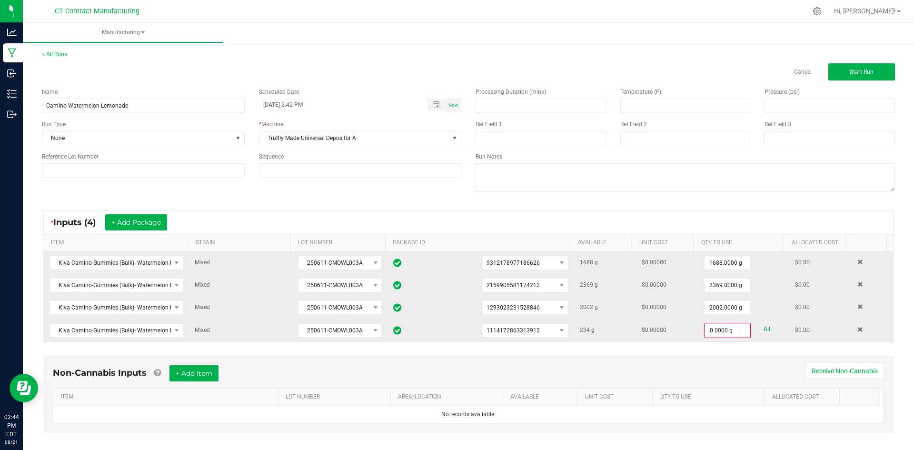
click at [764, 328] on link "All" at bounding box center [767, 329] width 7 height 13
type input "234.0000 g"
click at [148, 221] on button "+ Add Package" at bounding box center [136, 222] width 62 height 16
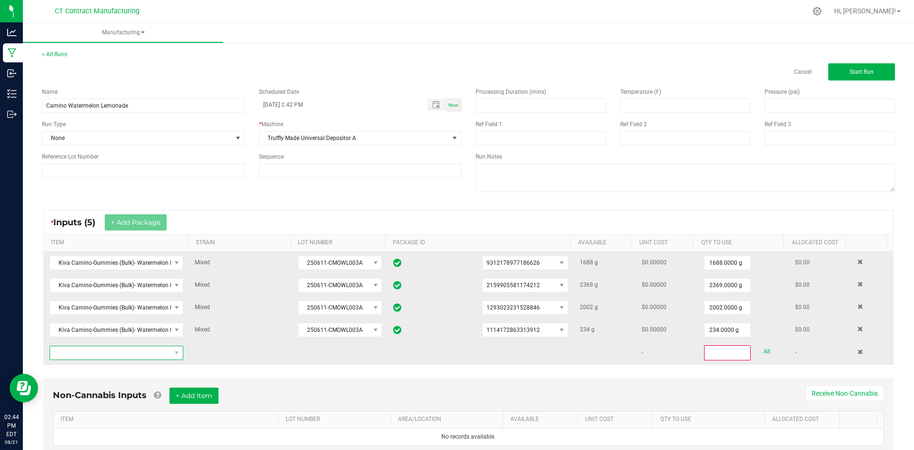
click at [137, 350] on span "NO DATA FOUND" at bounding box center [110, 352] width 121 height 13
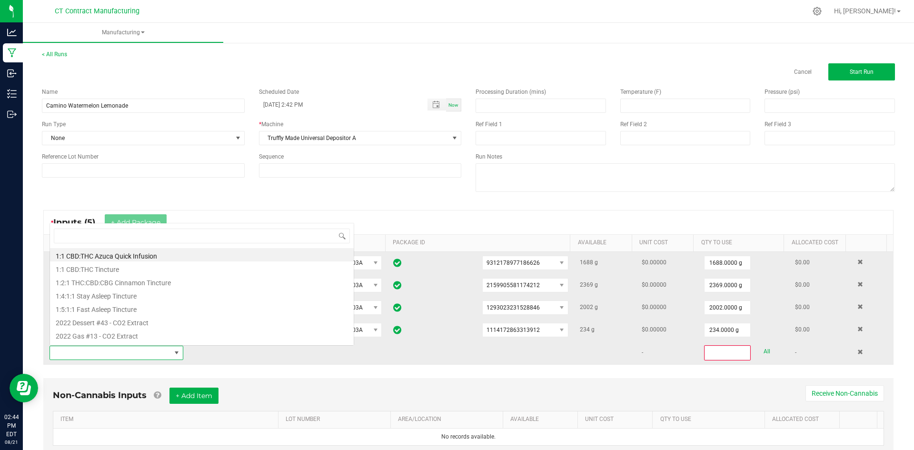
scroll to position [14, 130]
type input "Kiva Camino-Gummies (Bulk)- Watermelon Lemonade (g)"
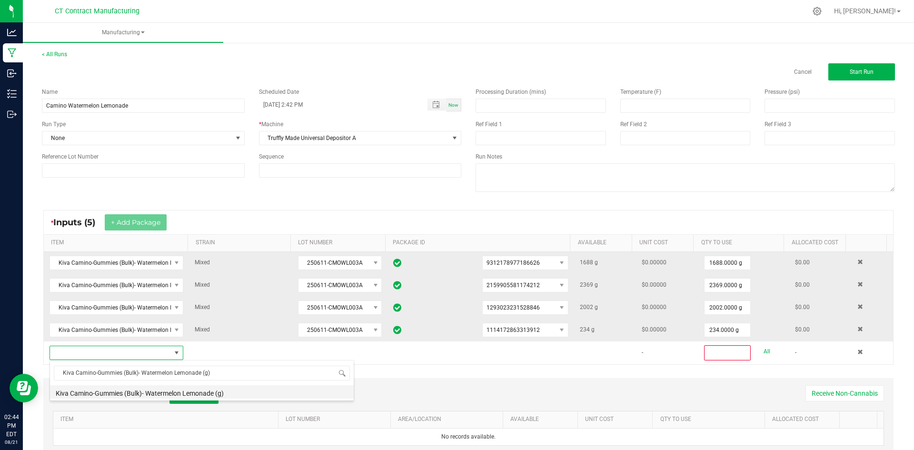
click at [157, 391] on li "Kiva Camino-Gummies (Bulk)- Watermelon Lemonade (g)" at bounding box center [202, 391] width 304 height 13
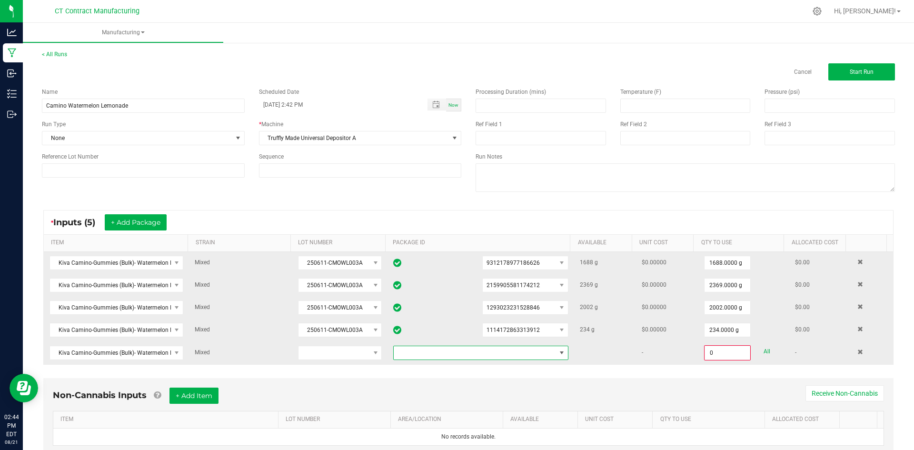
click at [501, 354] on span at bounding box center [475, 352] width 162 height 13
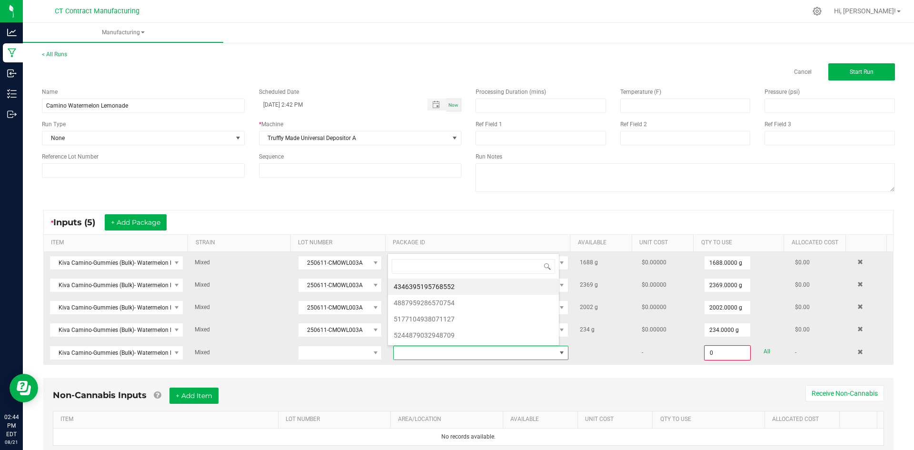
scroll to position [14, 170]
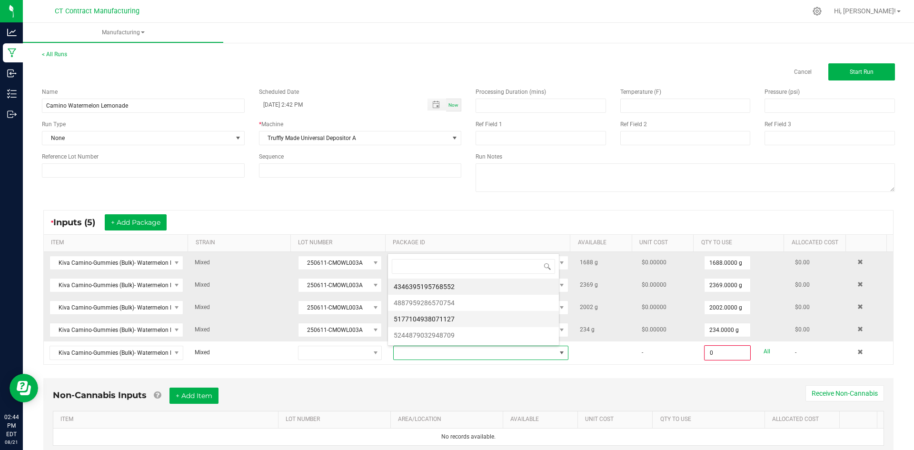
click at [473, 319] on li "5177104938071127" at bounding box center [473, 319] width 171 height 16
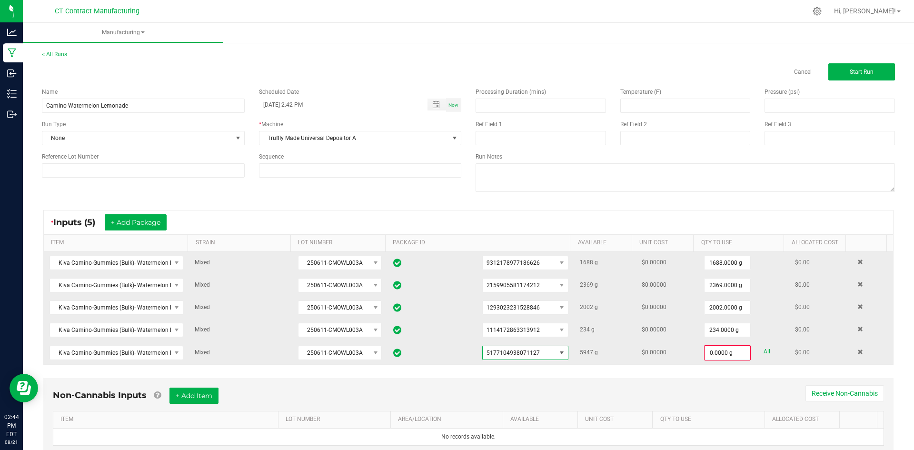
click at [764, 352] on link "All" at bounding box center [767, 351] width 7 height 13
type input "5947.0000 g"
click at [542, 355] on span "5177104938071127" at bounding box center [519, 352] width 73 height 13
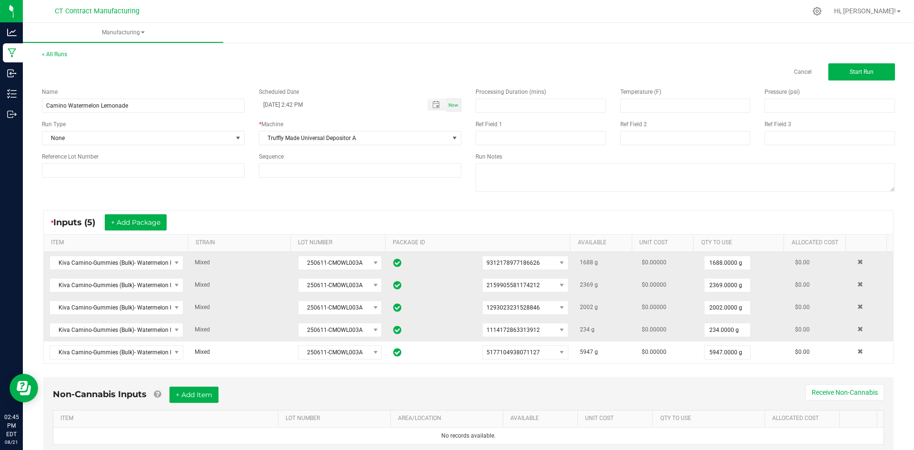
click at [518, 4] on div at bounding box center [488, 11] width 636 height 19
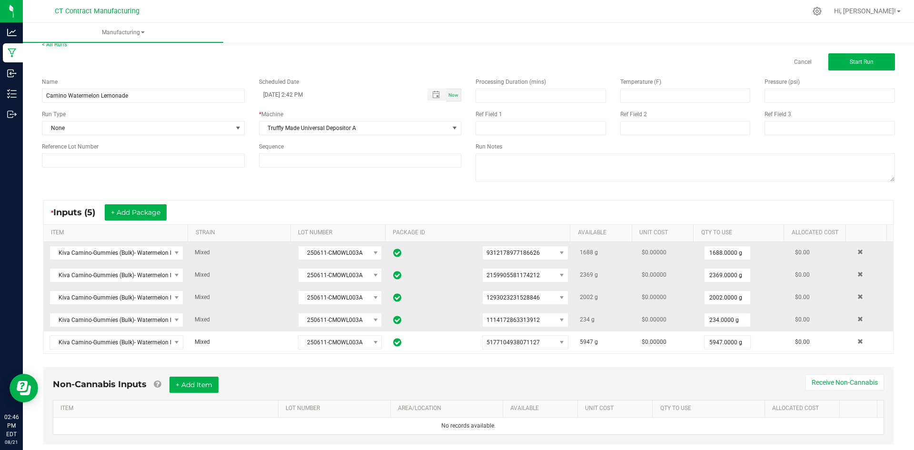
scroll to position [0, 0]
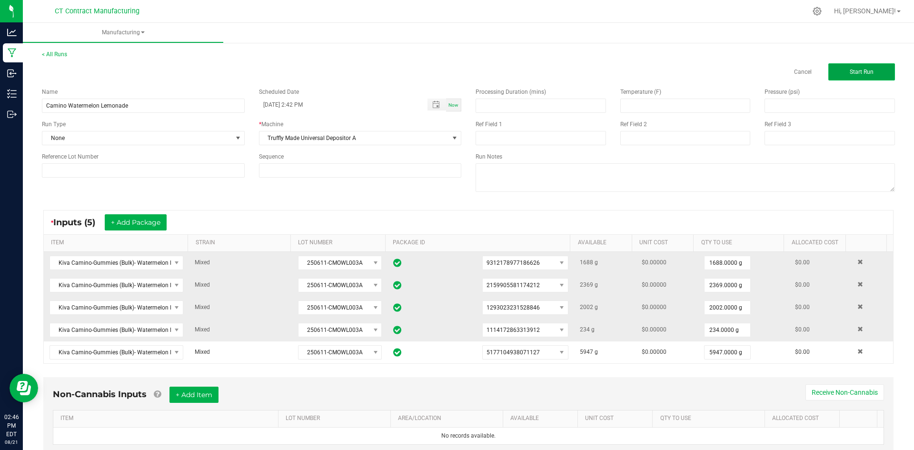
click at [874, 70] on button "Start Run" at bounding box center [862, 71] width 67 height 17
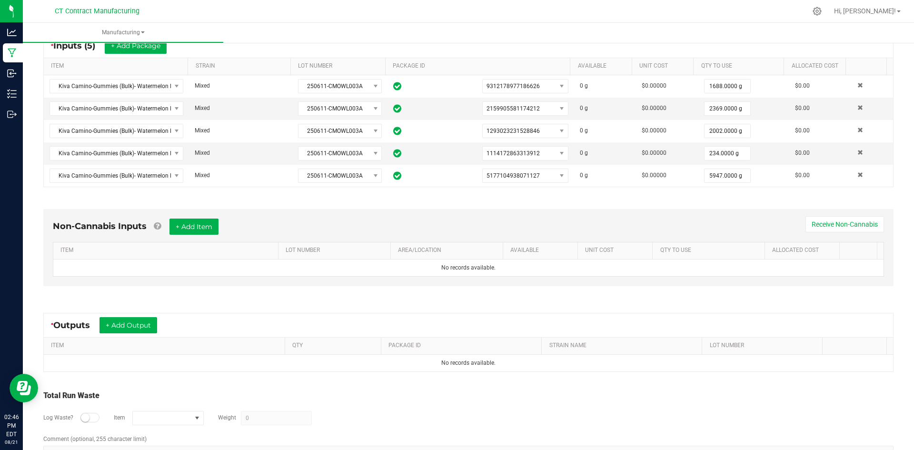
scroll to position [190, 0]
click at [137, 323] on button "+ Add Output" at bounding box center [129, 324] width 58 height 16
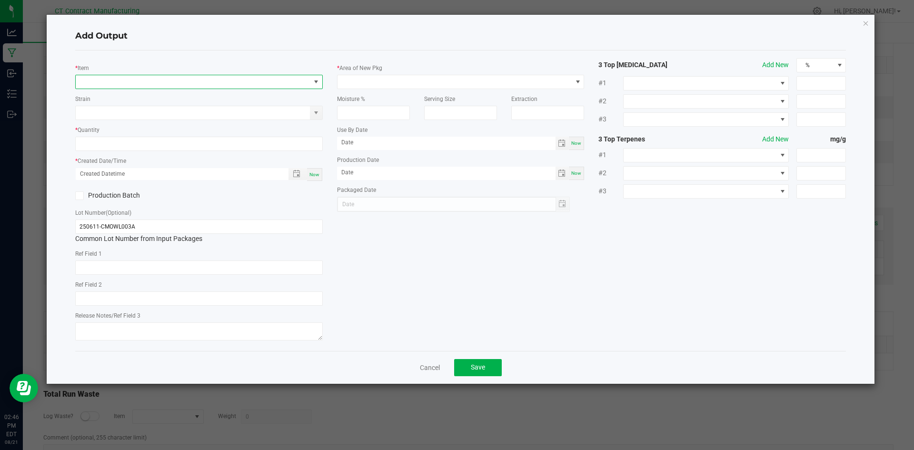
click at [153, 82] on span "NO DATA FOUND" at bounding box center [193, 81] width 235 height 13
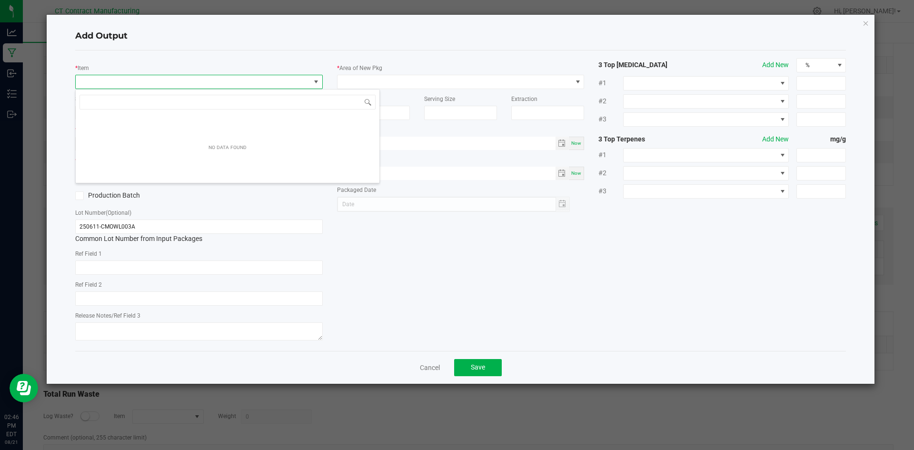
scroll to position [14, 248]
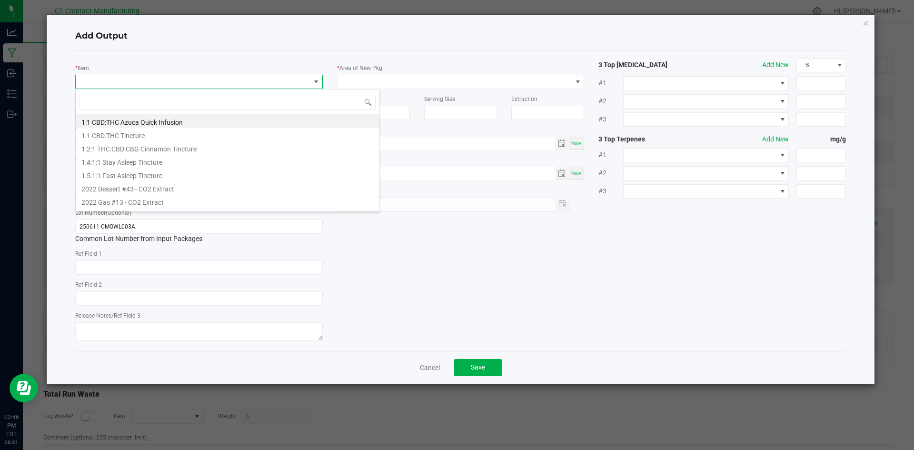
type input "Kiva Camino-Gummies (Bulk)- Watermelon Lemonade (g)"
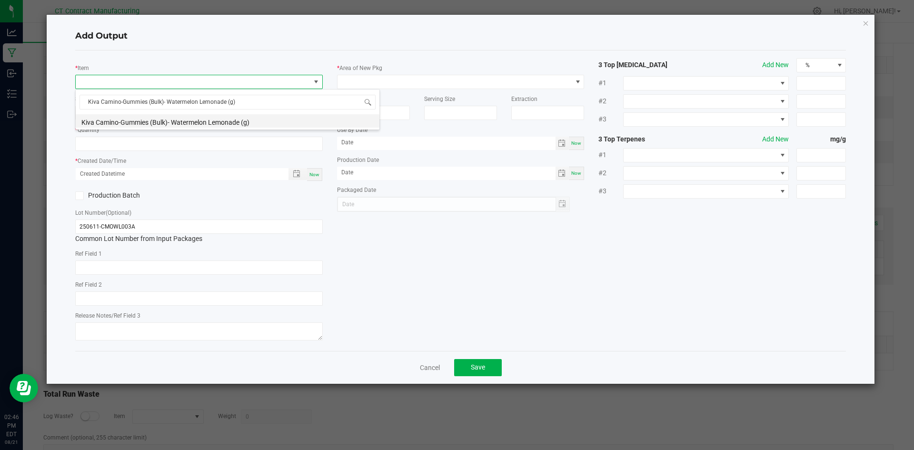
click at [160, 120] on li "Kiva Camino-Gummies (Bulk)- Watermelon Lemonade (g)" at bounding box center [228, 120] width 304 height 13
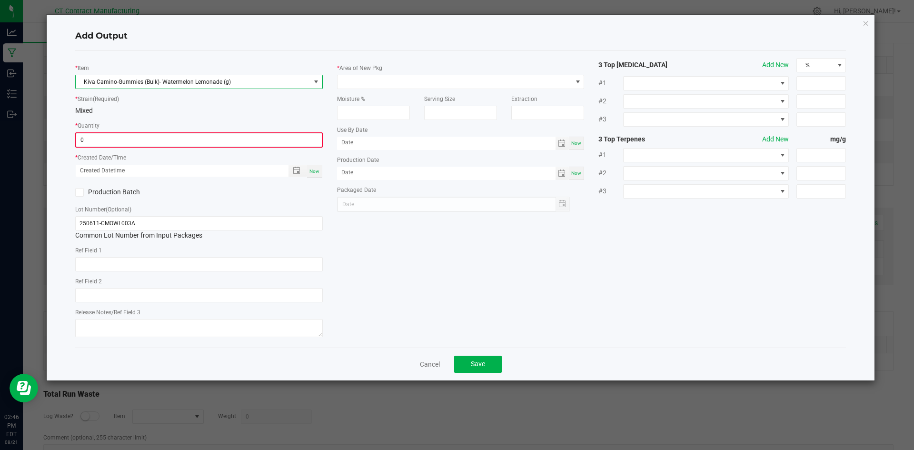
click at [148, 144] on input "0" at bounding box center [199, 139] width 246 height 13
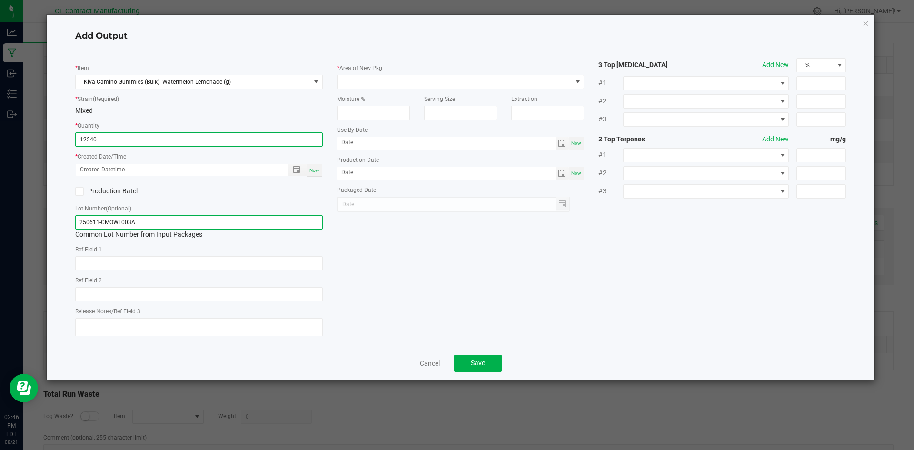
type input "12240.0000 g"
drag, startPoint x: 167, startPoint y: 220, endPoint x: 57, endPoint y: 224, distance: 109.6
click at [57, 224] on div "Add Output * Item Kiva Camino-Gummies (Bulk)- Watermelon Lemonade (g) * Strain …" at bounding box center [461, 197] width 829 height 365
type input "CAM-WL"
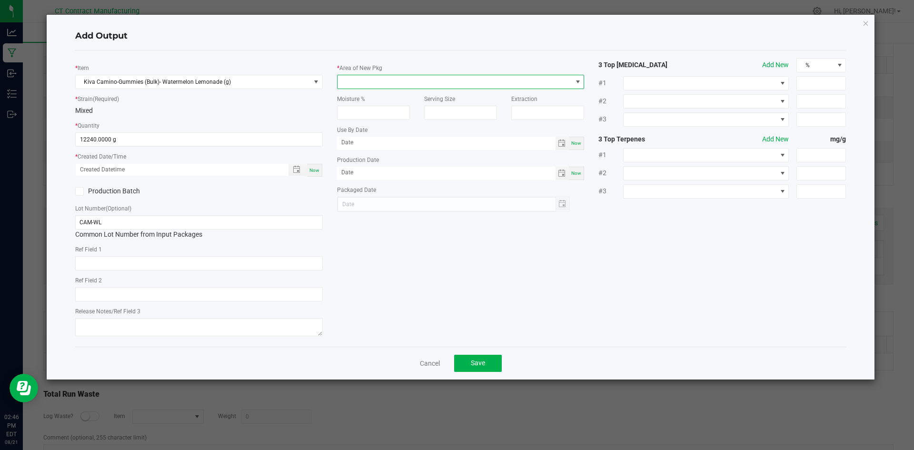
click at [465, 84] on span at bounding box center [455, 81] width 235 height 13
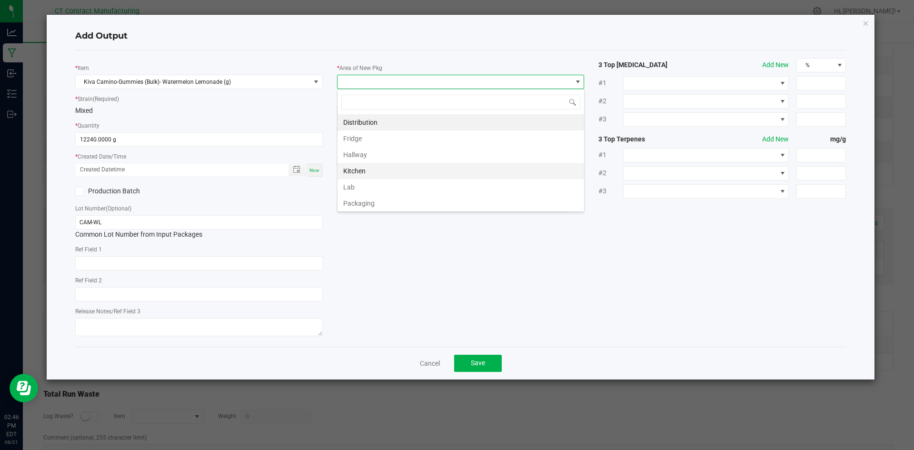
click at [433, 172] on li "Kitchen" at bounding box center [461, 171] width 247 height 16
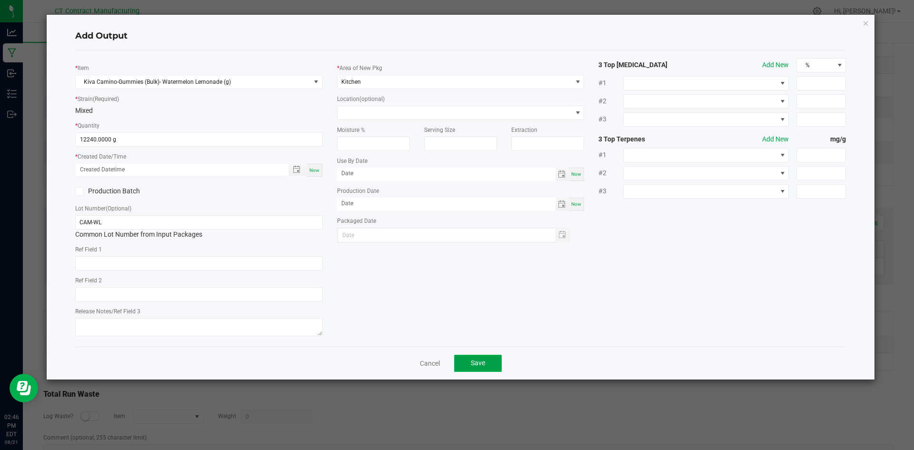
click at [493, 360] on button "Save" at bounding box center [478, 363] width 48 height 17
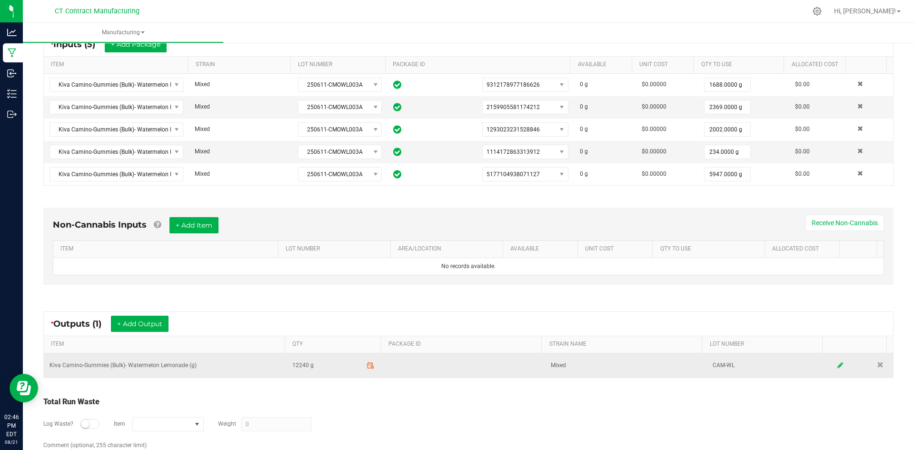
click at [834, 369] on link at bounding box center [841, 365] width 14 height 19
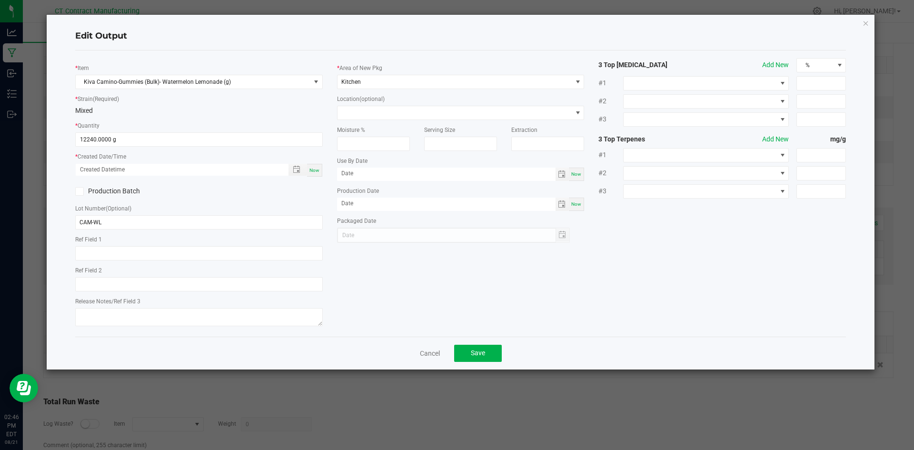
click at [313, 172] on span "Now" at bounding box center [315, 170] width 10 height 5
type input "08/21/2025 2:46 PM"
type input "[DATE]"
click at [494, 353] on button "Save" at bounding box center [478, 353] width 48 height 17
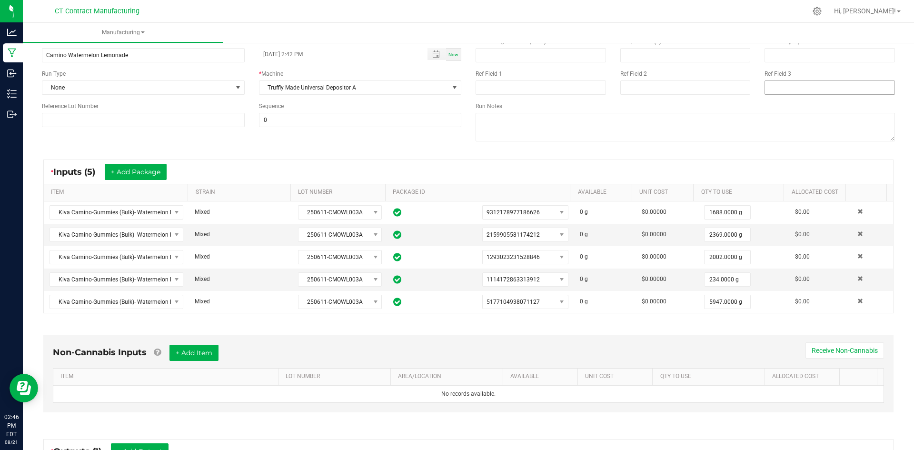
scroll to position [0, 0]
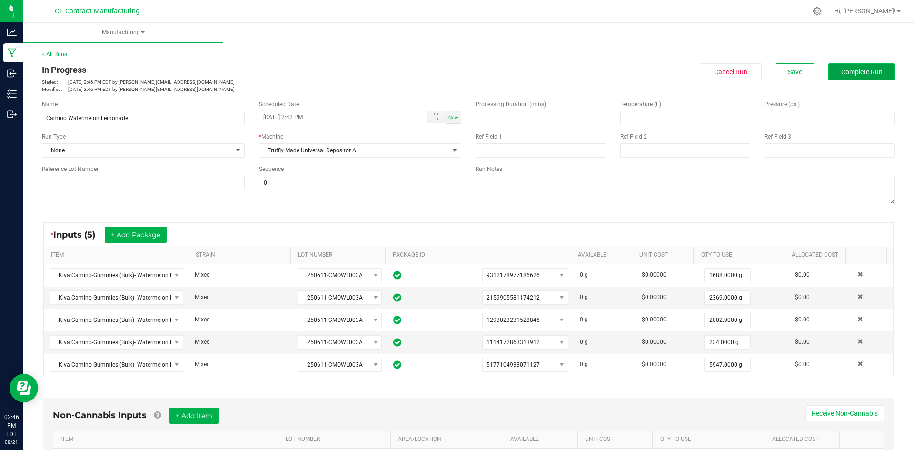
click at [842, 75] on span "Complete Run" at bounding box center [862, 72] width 41 height 8
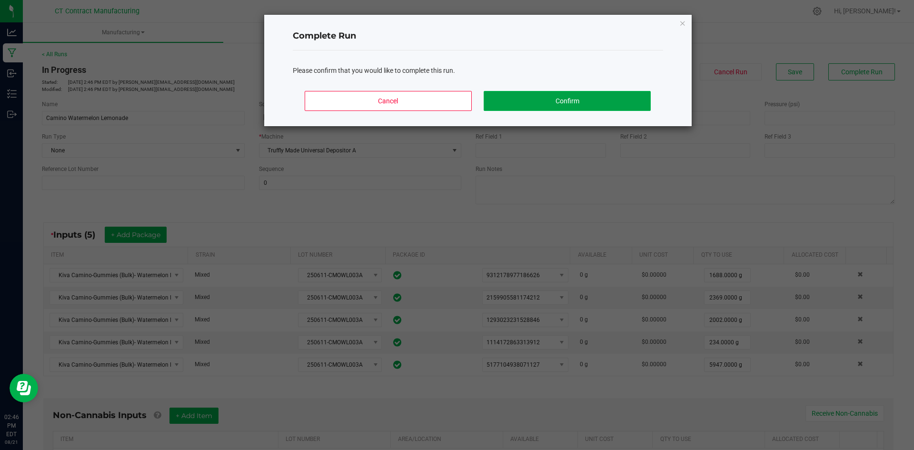
click at [571, 96] on button "Confirm" at bounding box center [567, 101] width 167 height 20
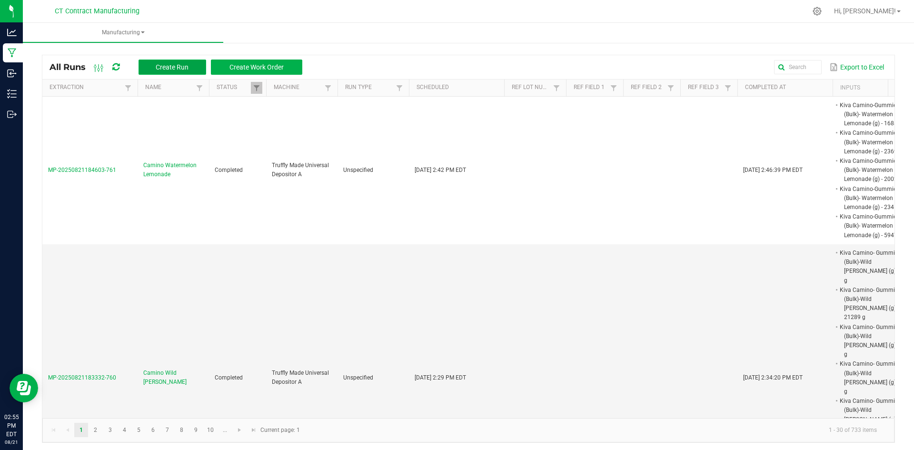
click at [187, 70] on span "Create Run" at bounding box center [172, 67] width 33 height 8
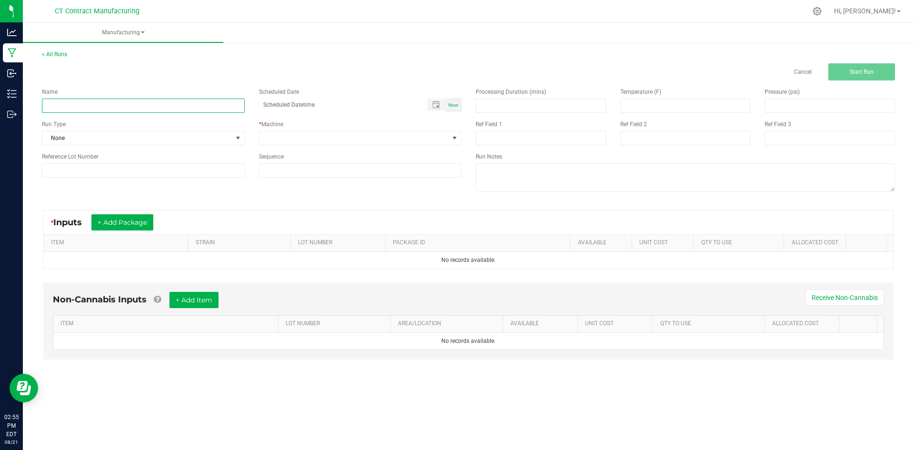
click at [120, 108] on input at bounding box center [143, 106] width 203 height 14
type input "Camino Midnight Blueberry"
click at [456, 100] on div "Now" at bounding box center [453, 105] width 15 height 13
type input "08/21/2025 2:56 PM"
click at [459, 136] on span at bounding box center [455, 137] width 12 height 13
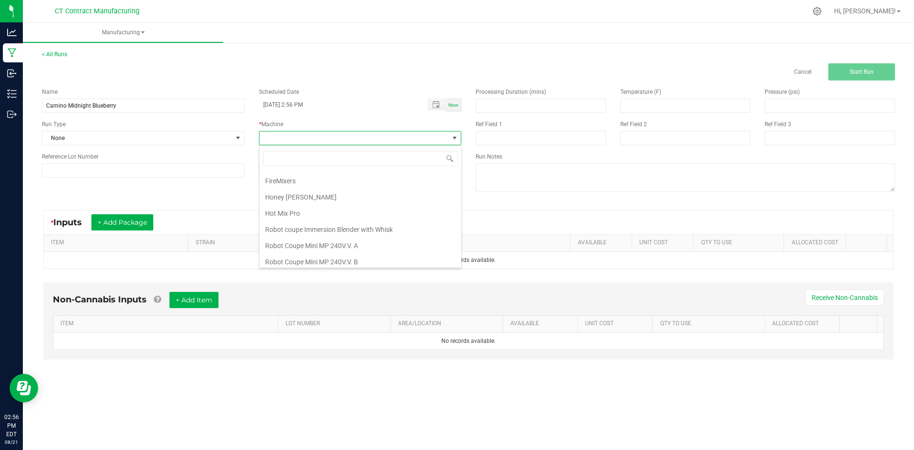
scroll to position [83, 0]
click at [324, 245] on li "Truffly Made Universal Depositor A" at bounding box center [361, 242] width 202 height 16
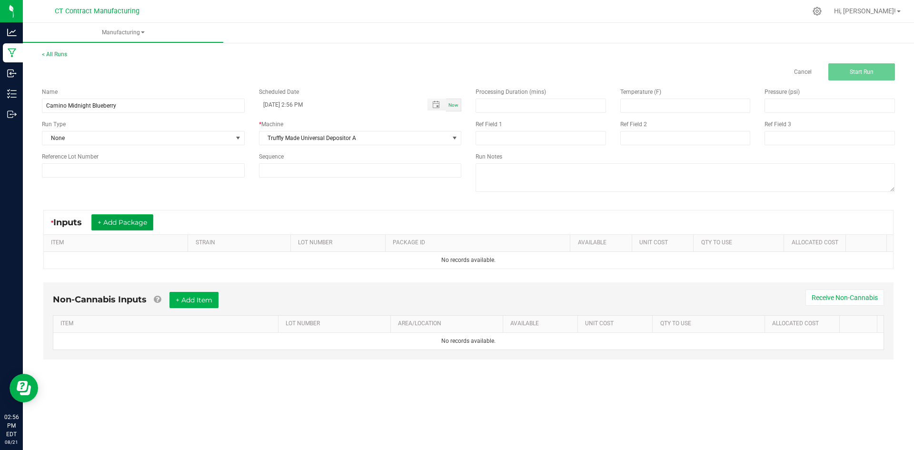
click at [143, 216] on button "+ Add Package" at bounding box center [122, 222] width 62 height 16
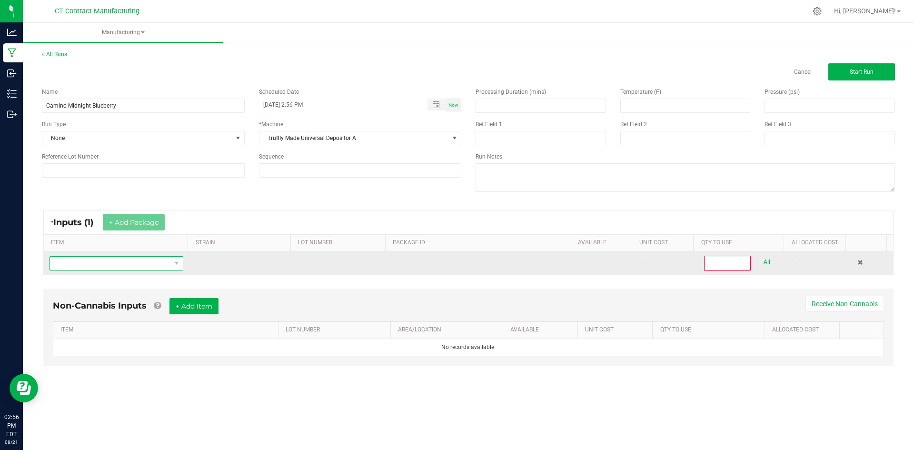
click at [144, 264] on span "NO DATA FOUND" at bounding box center [110, 263] width 121 height 13
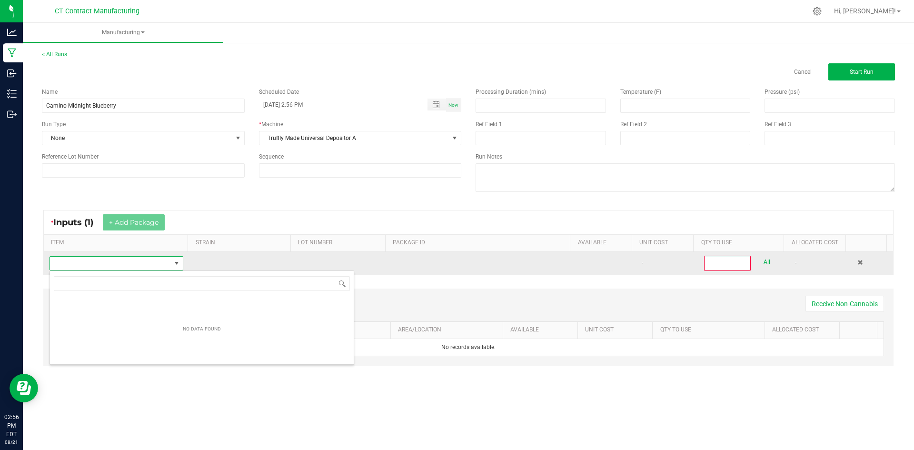
scroll to position [47610, 47491]
type input "Kiva Camino-Gummies (Bulk)- Midnight Blueberry (g)"
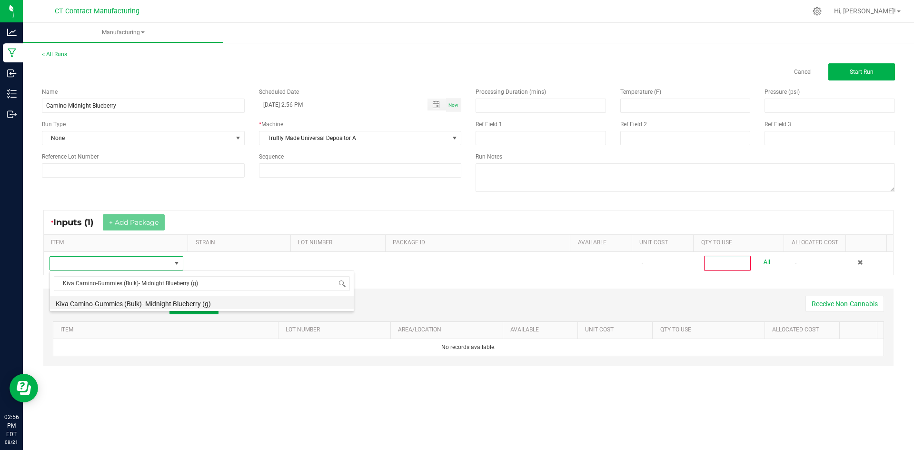
click at [197, 301] on li "Kiva Camino-Gummies (Bulk)- Midnight Blueberry (g)" at bounding box center [202, 302] width 304 height 13
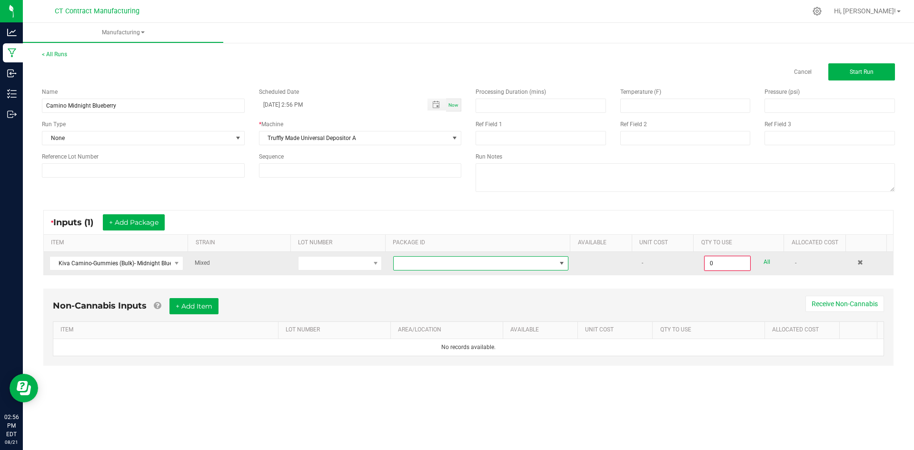
click at [461, 266] on span at bounding box center [475, 263] width 162 height 13
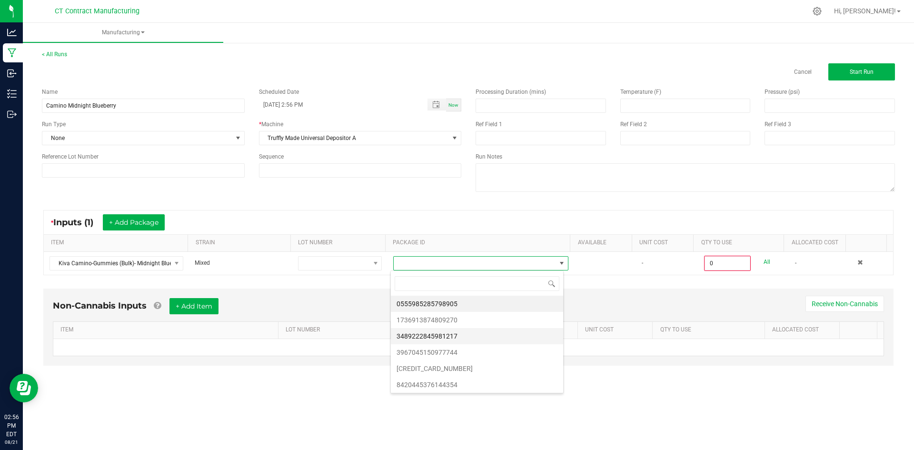
click at [461, 336] on li "3489222845981217" at bounding box center [477, 336] width 172 height 16
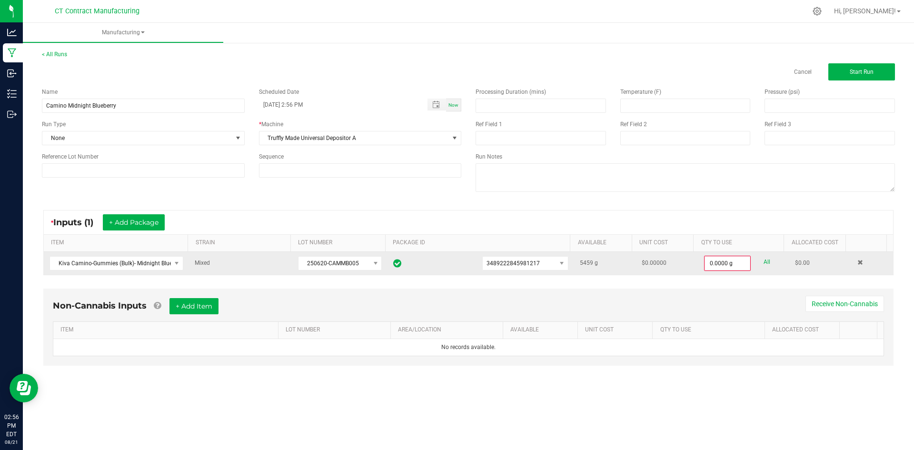
click at [764, 263] on link "All" at bounding box center [767, 262] width 7 height 13
type input "5459.0000 g"
click at [150, 223] on button "+ Add Package" at bounding box center [134, 222] width 62 height 16
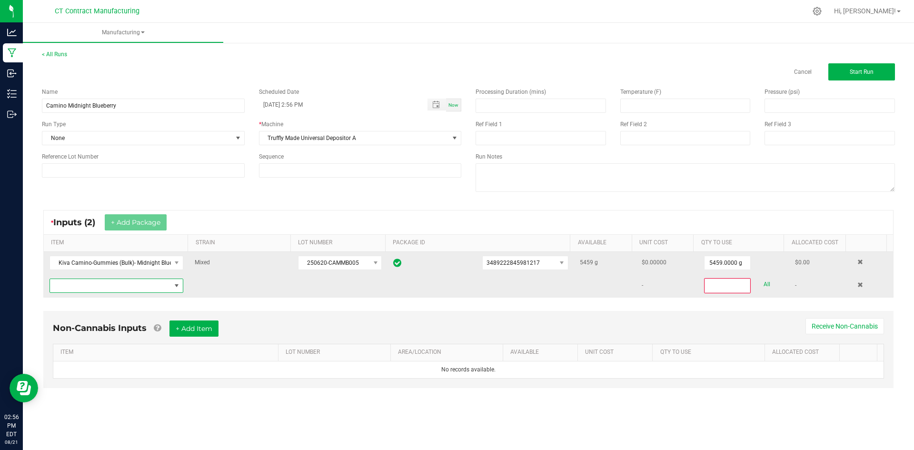
click at [147, 286] on span "NO DATA FOUND" at bounding box center [110, 285] width 121 height 13
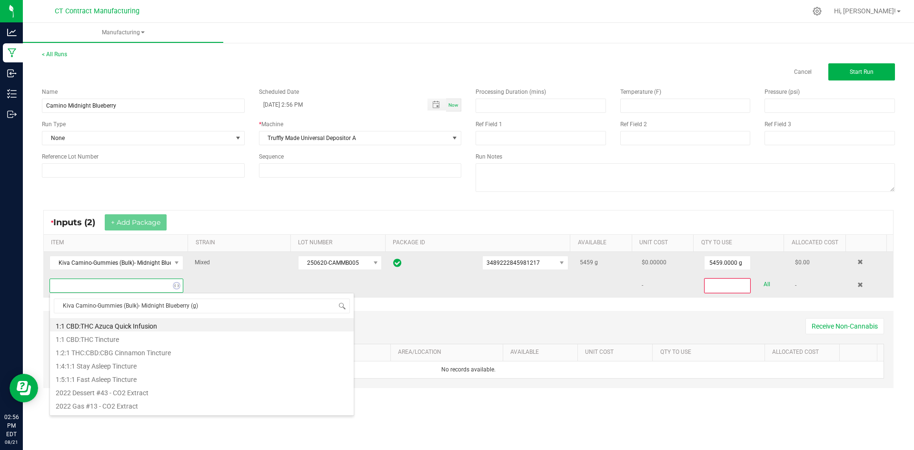
scroll to position [14, 131]
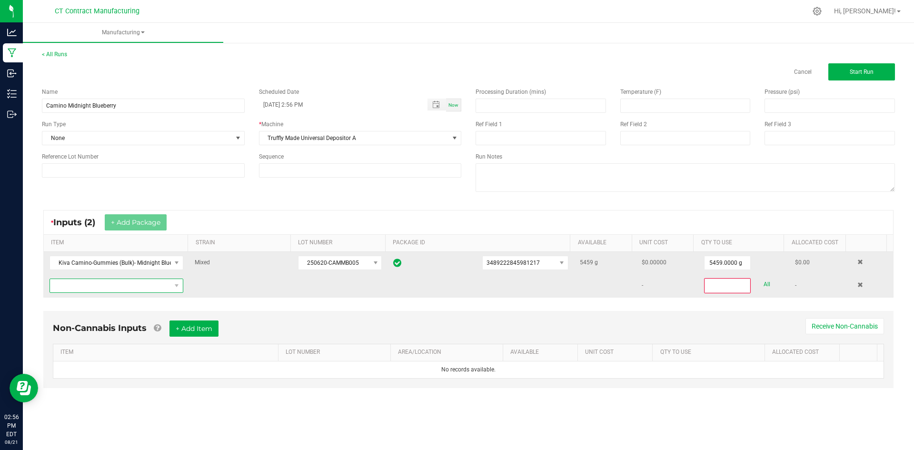
click at [168, 289] on span "NO DATA FOUND" at bounding box center [110, 285] width 121 height 13
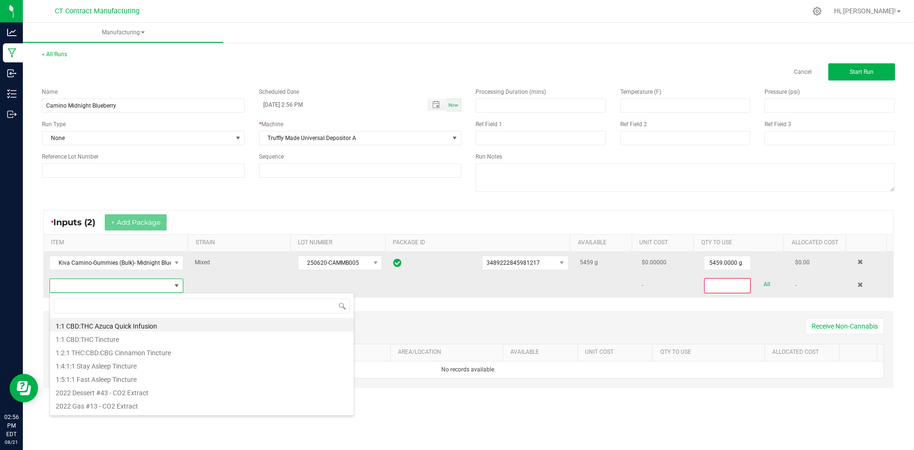
type input "Kiva Camino-Gummies (Bulk)- Midnight Blueberry (g)"
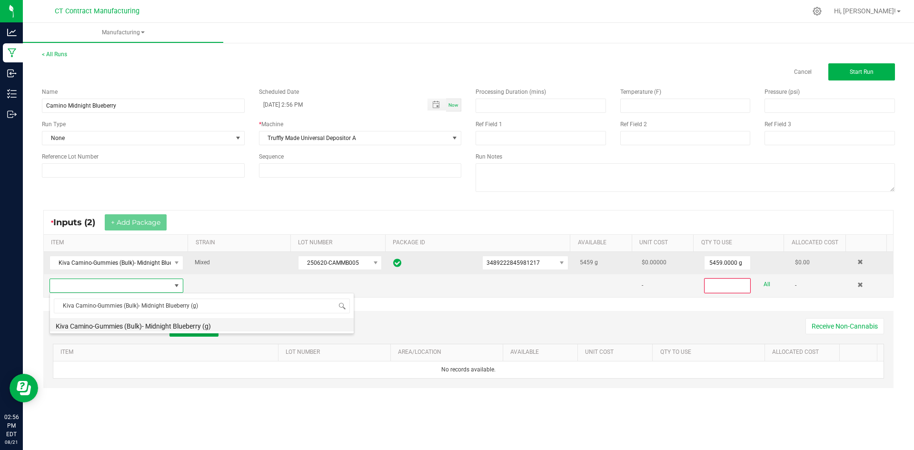
click at [177, 326] on li "Kiva Camino-Gummies (Bulk)- Midnight Blueberry (g)" at bounding box center [202, 324] width 304 height 13
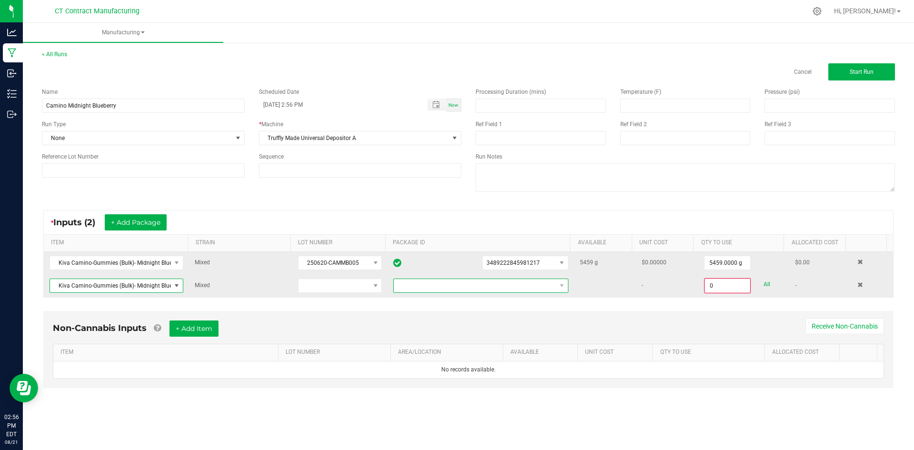
click at [541, 289] on span at bounding box center [475, 285] width 162 height 13
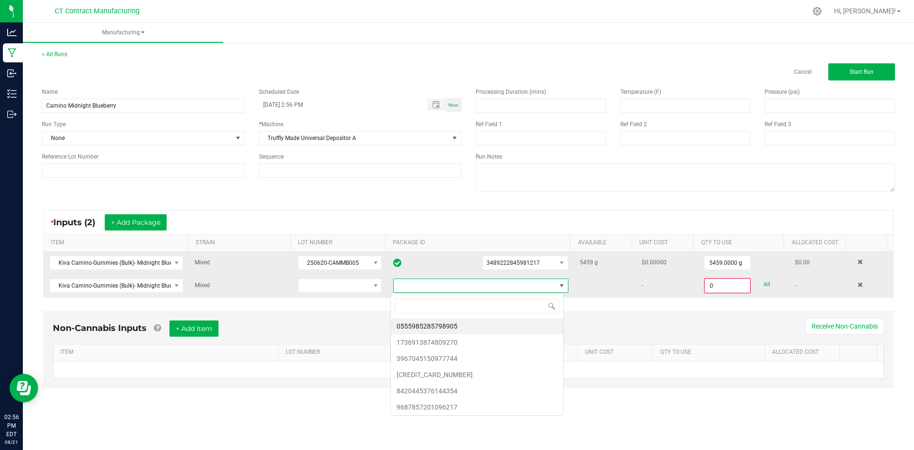
scroll to position [14, 174]
click at [473, 394] on li "8420445376144354" at bounding box center [477, 391] width 172 height 16
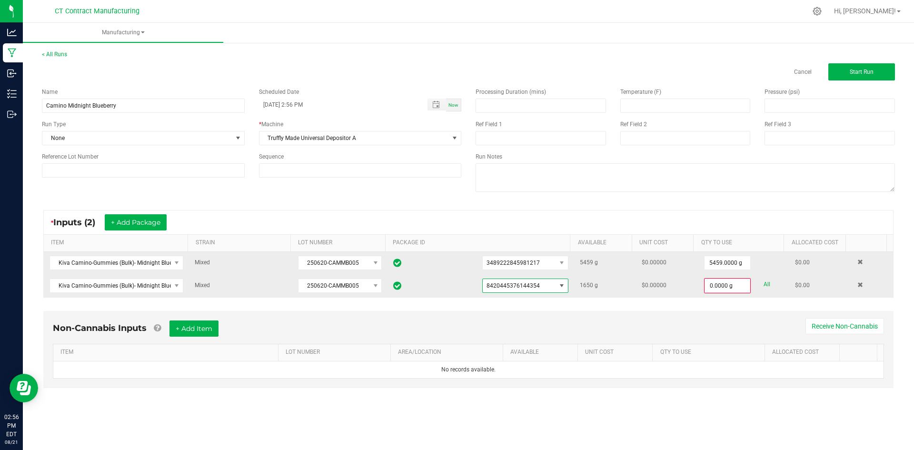
click at [764, 285] on link "All" at bounding box center [767, 284] width 7 height 13
type input "1650.0000 g"
click at [141, 221] on button "+ Add Package" at bounding box center [136, 222] width 62 height 16
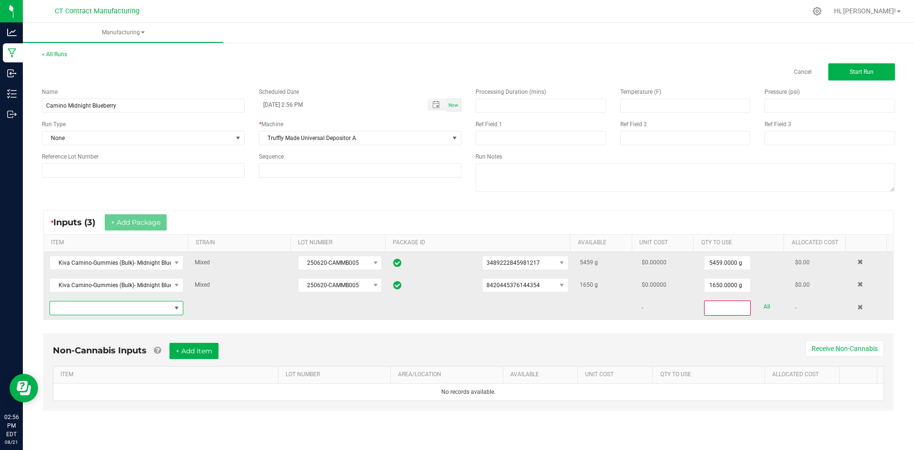
click at [122, 308] on span "NO DATA FOUND" at bounding box center [110, 307] width 121 height 13
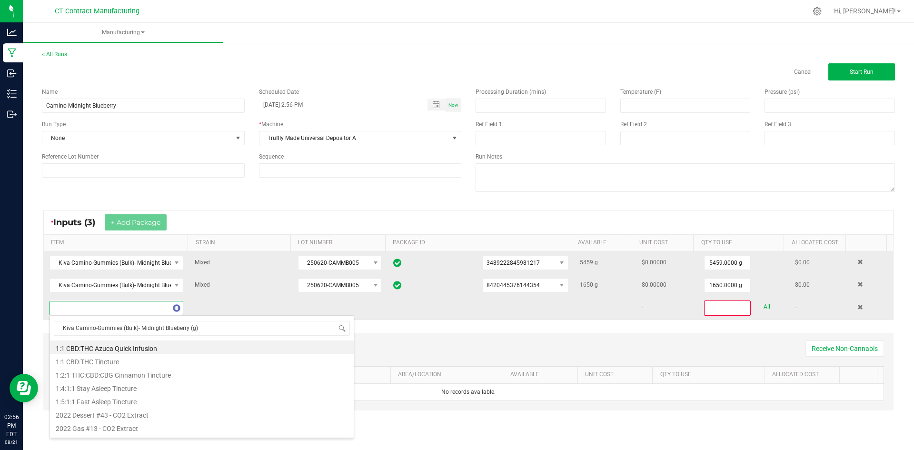
scroll to position [14, 131]
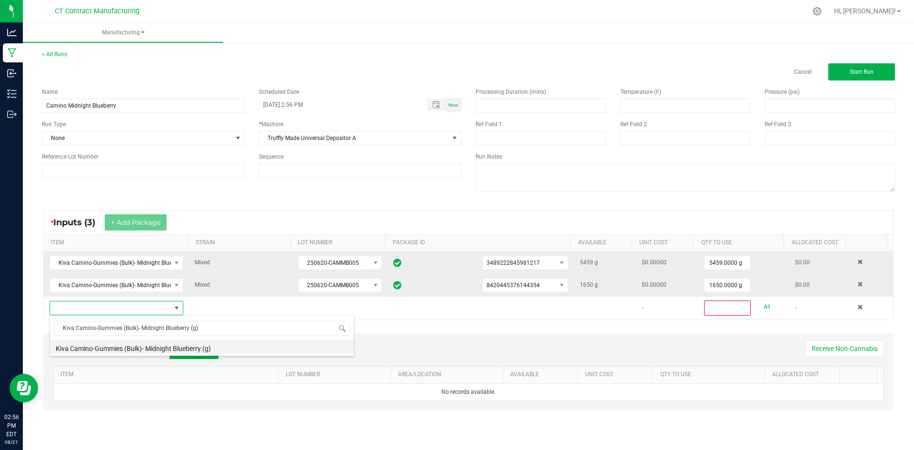
click at [180, 353] on li "Kiva Camino-Gummies (Bulk)- Midnight Blueberry (g)" at bounding box center [202, 347] width 304 height 13
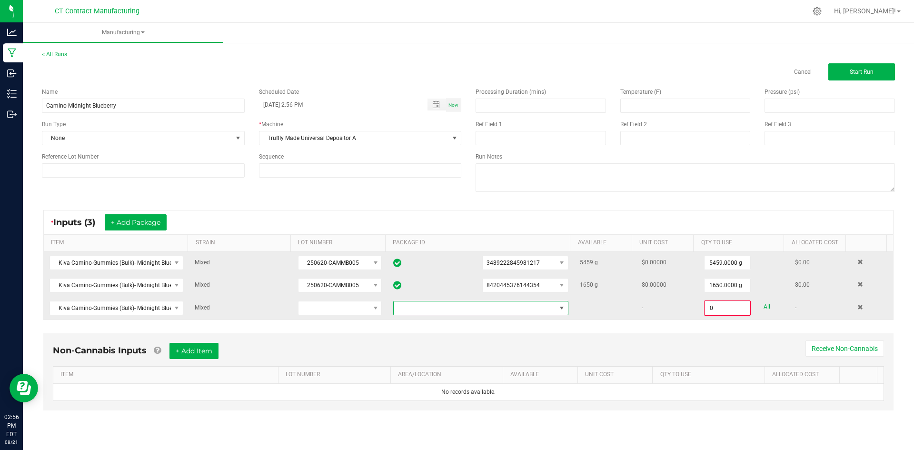
click at [456, 311] on span at bounding box center [475, 307] width 162 height 13
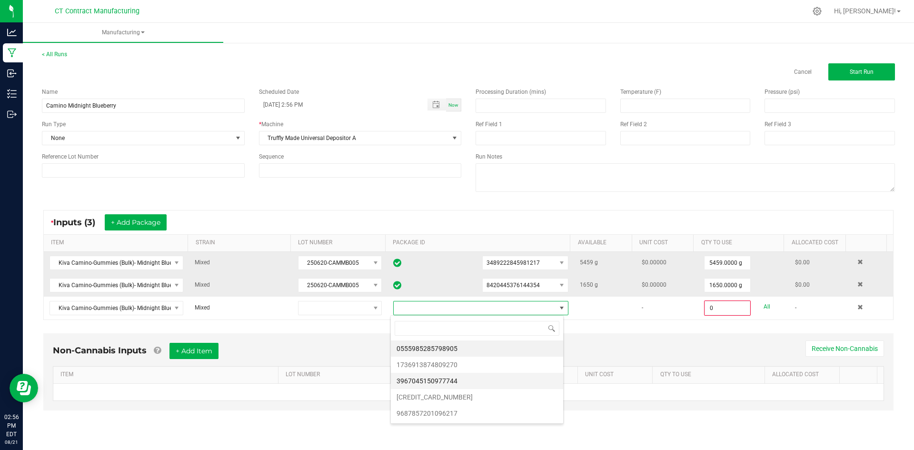
click at [459, 380] on li "3967045150977744" at bounding box center [477, 381] width 172 height 16
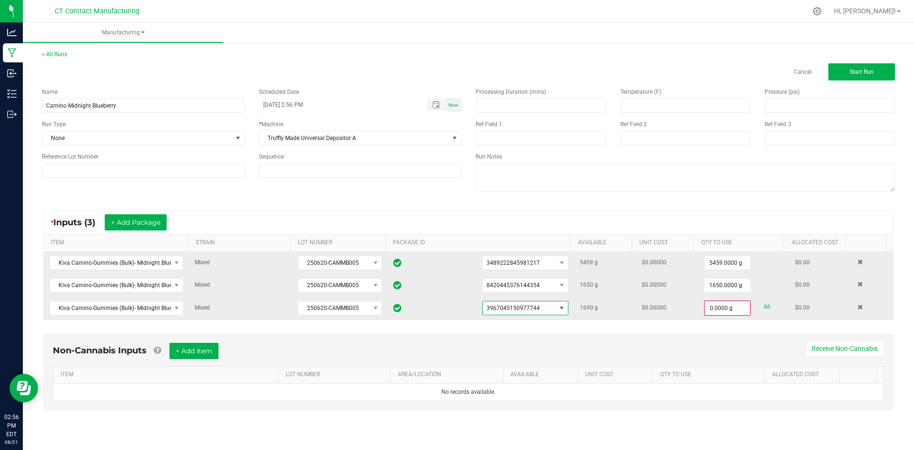
click at [764, 305] on link "All" at bounding box center [767, 307] width 7 height 13
type input "1690.0000 g"
click at [146, 224] on button "+ Add Package" at bounding box center [136, 222] width 62 height 16
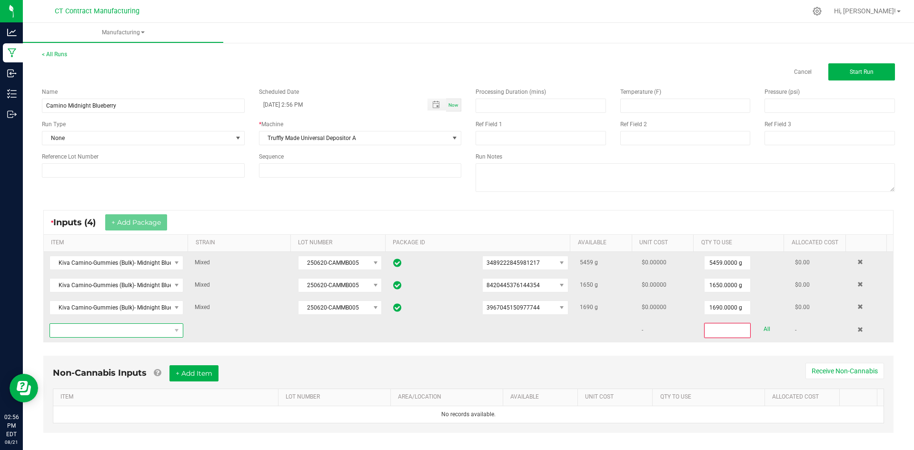
click at [133, 333] on span "NO DATA FOUND" at bounding box center [110, 330] width 121 height 13
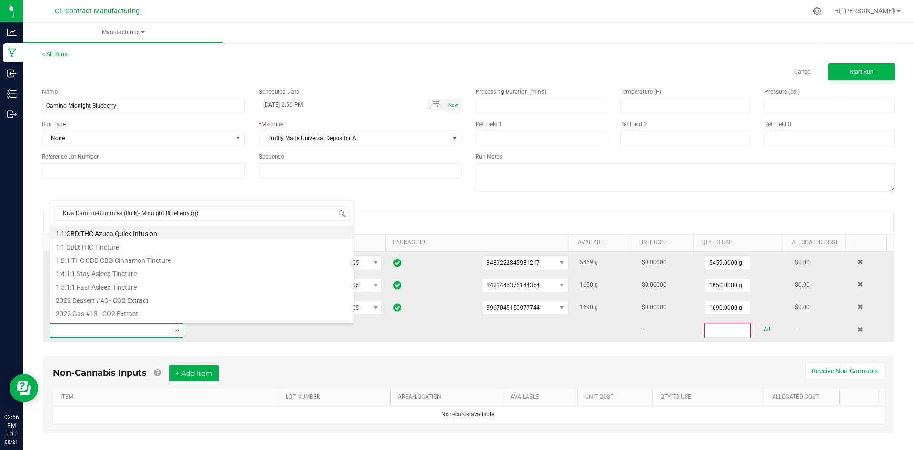
scroll to position [14, 130]
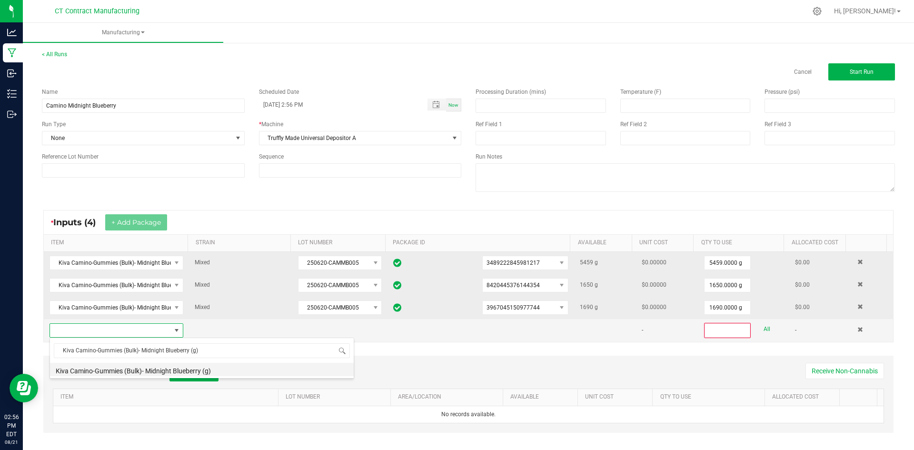
click at [194, 370] on li "Kiva Camino-Gummies (Bulk)- Midnight Blueberry (g)" at bounding box center [202, 369] width 304 height 13
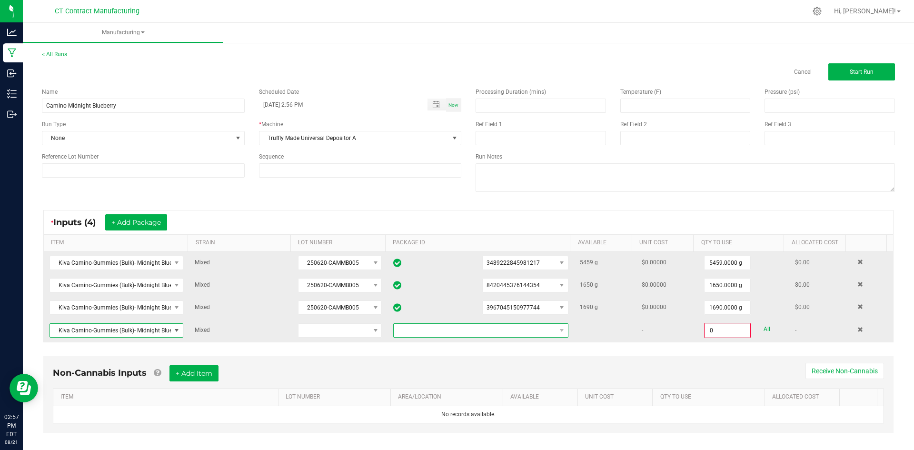
click at [463, 329] on span at bounding box center [475, 330] width 162 height 13
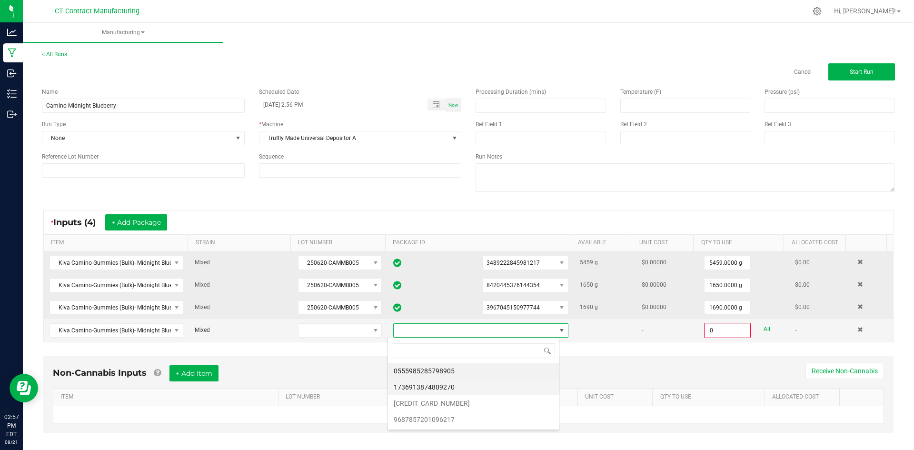
click at [482, 385] on li "1736913874809270" at bounding box center [473, 387] width 171 height 16
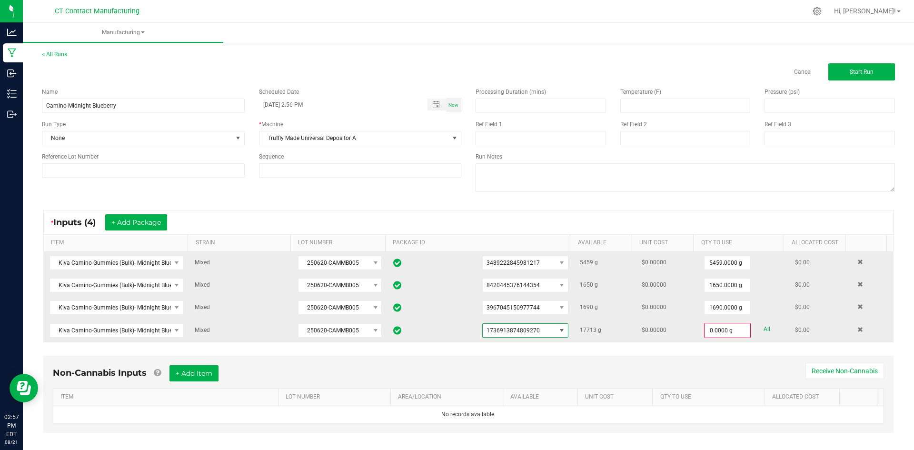
click at [558, 328] on span at bounding box center [562, 331] width 8 height 8
click at [556, 325] on span at bounding box center [562, 330] width 12 height 13
click at [556, 326] on span at bounding box center [562, 330] width 12 height 13
click at [764, 330] on link "All" at bounding box center [767, 329] width 7 height 13
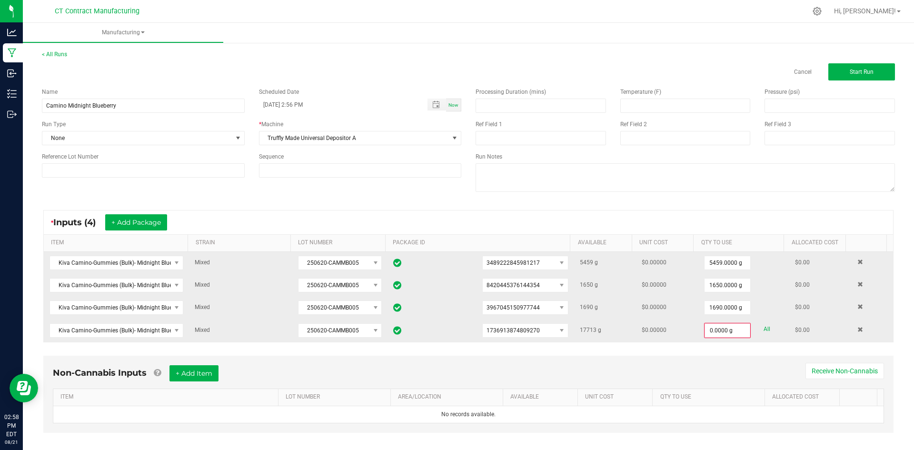
type input "17713.0000 g"
click at [688, 25] on ul "Manufacturing" at bounding box center [480, 33] width 914 height 20
click at [860, 70] on span "Start Run" at bounding box center [862, 72] width 24 height 7
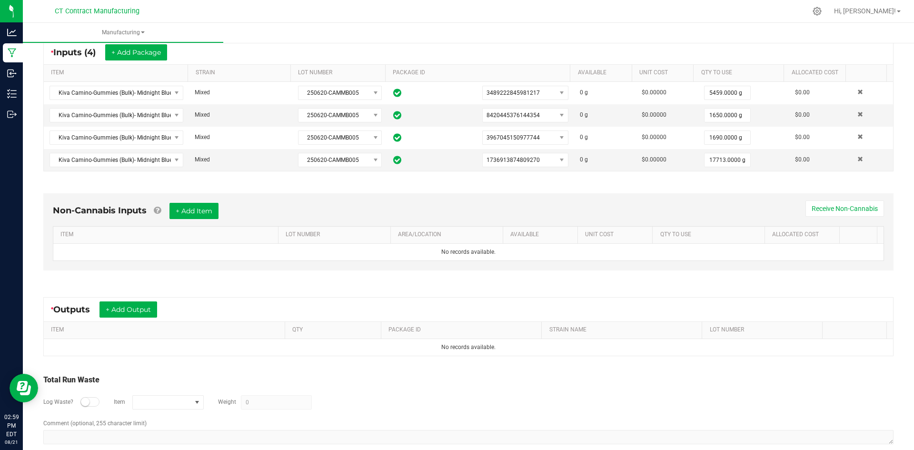
scroll to position [197, 0]
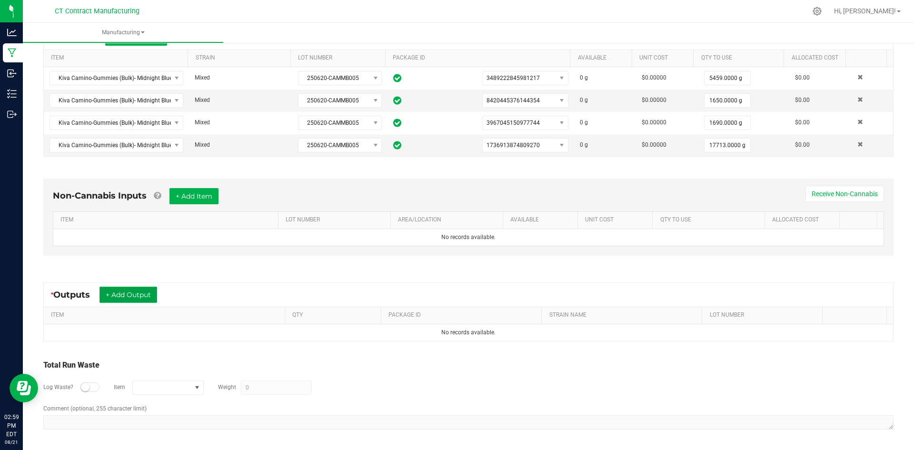
click at [134, 300] on button "+ Add Output" at bounding box center [129, 295] width 58 height 16
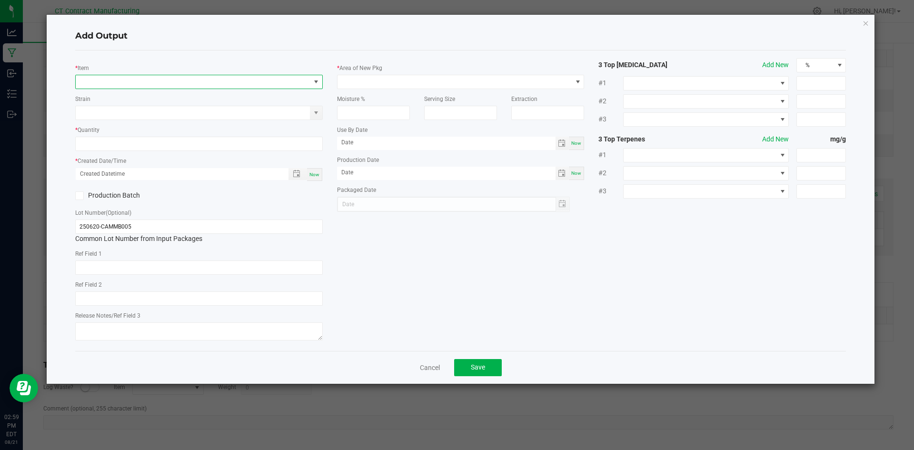
click at [121, 86] on span "NO DATA FOUND" at bounding box center [193, 81] width 235 height 13
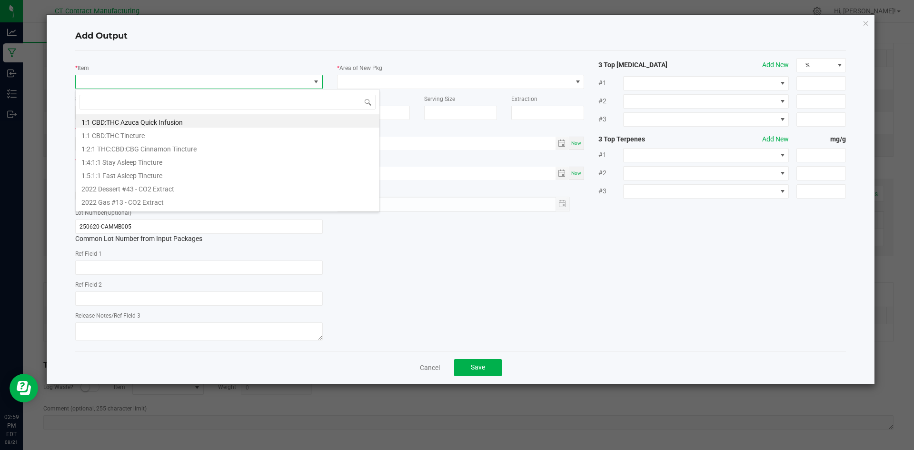
scroll to position [14, 248]
type input "Kiva Camino-Gummies (Bulk)- Midnight Blueberry (g)"
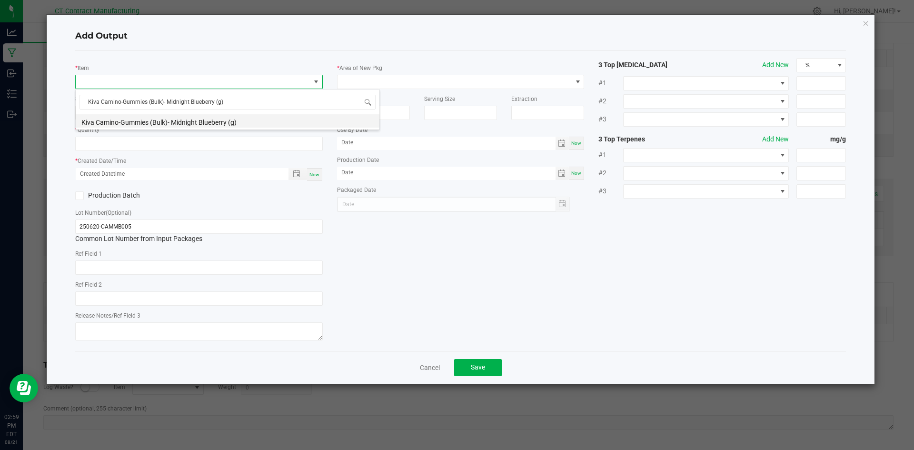
click at [132, 120] on li "Kiva Camino-Gummies (Bulk)- Midnight Blueberry (g)" at bounding box center [228, 120] width 304 height 13
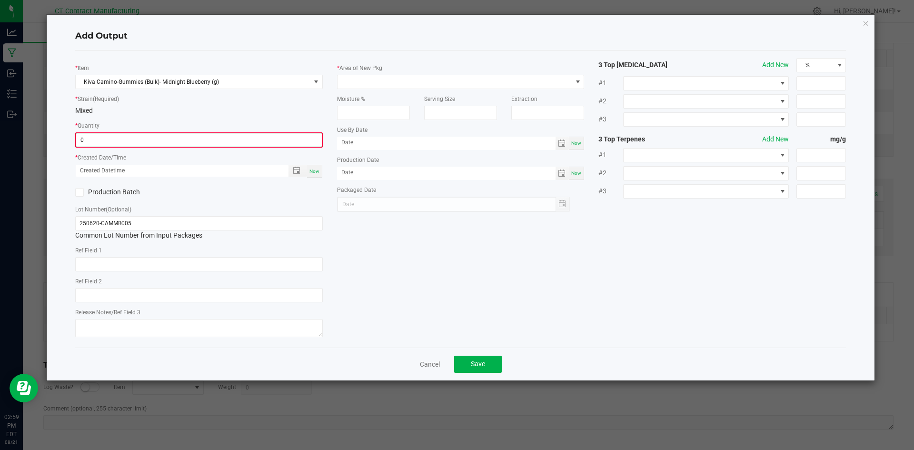
click at [131, 141] on input "0" at bounding box center [199, 139] width 246 height 13
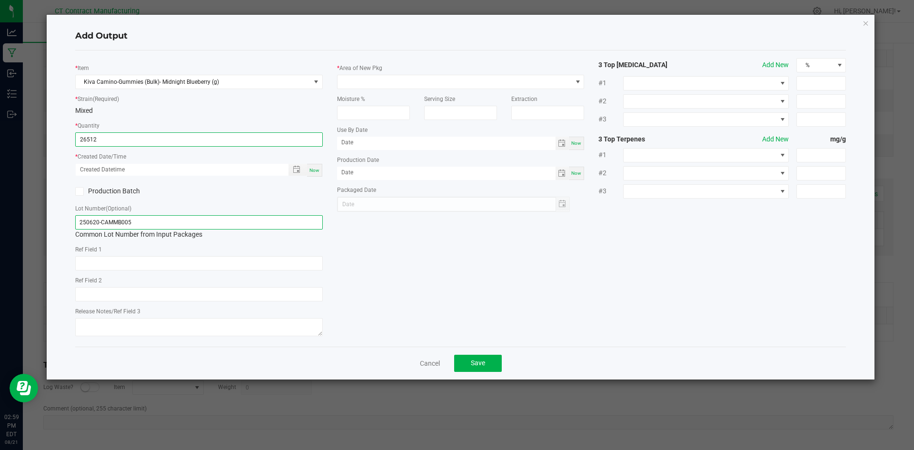
type input "26512.0000 g"
drag, startPoint x: 144, startPoint y: 219, endPoint x: 58, endPoint y: 224, distance: 86.3
click at [58, 224] on div "Add Output * Item Kiva Camino-Gummies (Bulk)- Midnight Blueberry (g) * Strain (…" at bounding box center [461, 197] width 829 height 365
type input "CAM-MB"
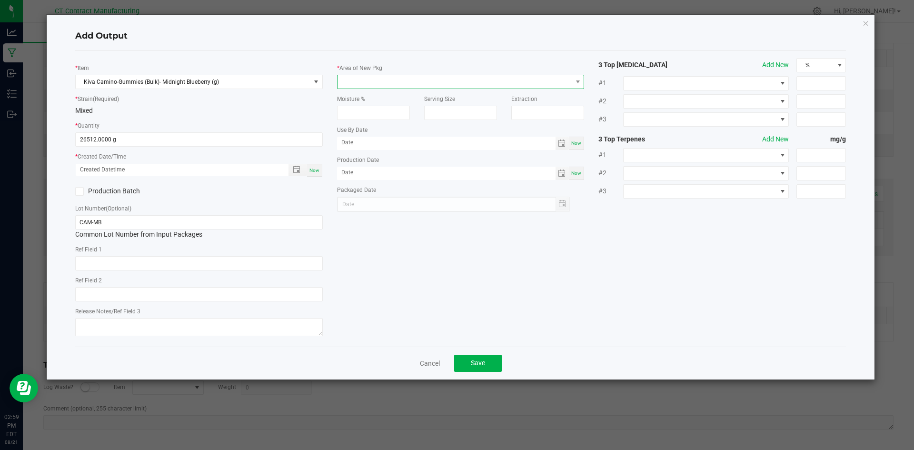
click at [577, 77] on span at bounding box center [578, 81] width 12 height 13
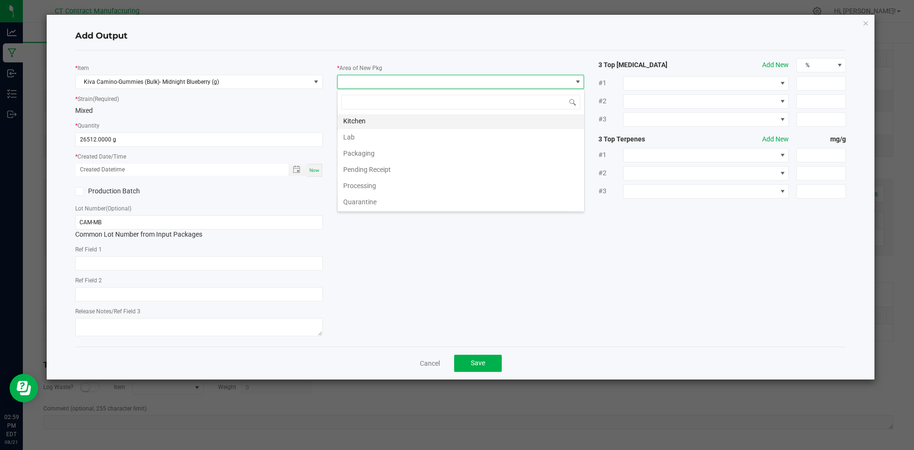
scroll to position [48, 0]
click at [373, 125] on li "Kitchen" at bounding box center [461, 123] width 247 height 16
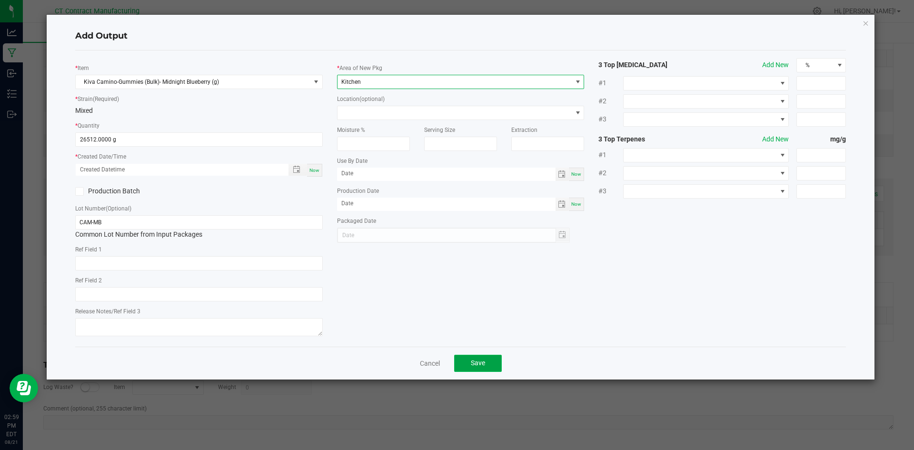
click at [484, 359] on button "Save" at bounding box center [478, 363] width 48 height 17
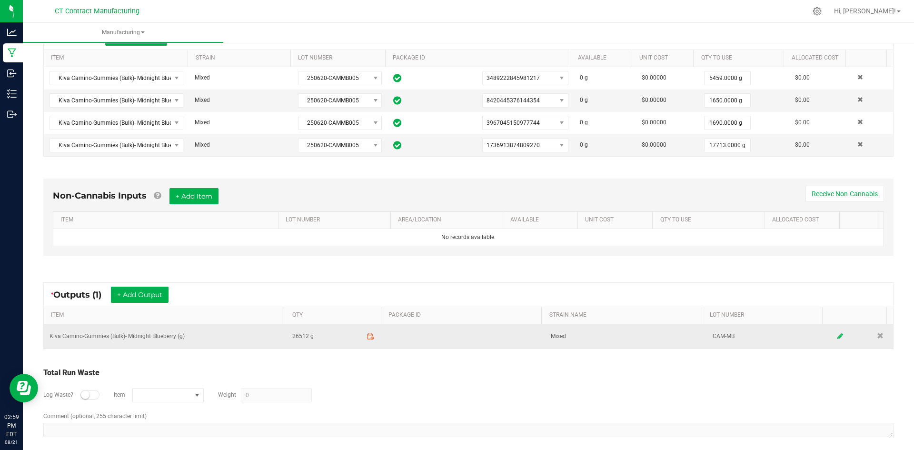
click at [838, 334] on icon at bounding box center [841, 336] width 6 height 7
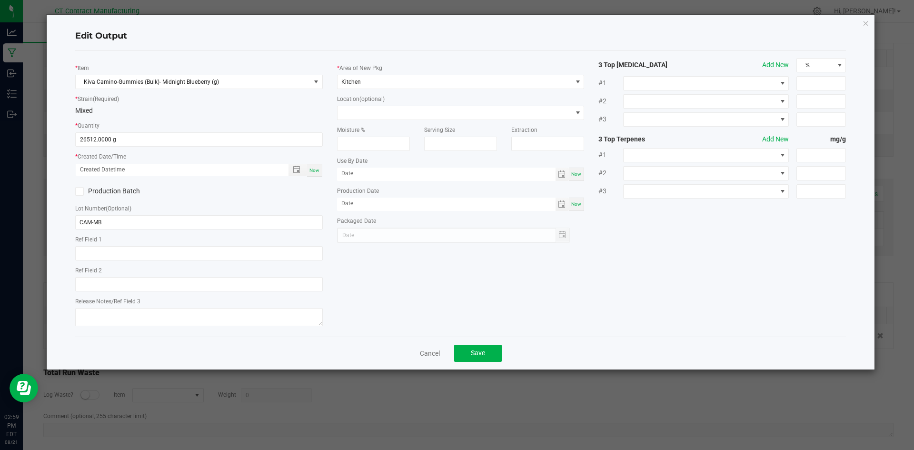
click at [321, 170] on div "Now" at bounding box center [314, 170] width 15 height 13
type input "08/21/2025 2:59 PM"
type input "[DATE]"
click at [490, 349] on button "Save" at bounding box center [478, 353] width 48 height 17
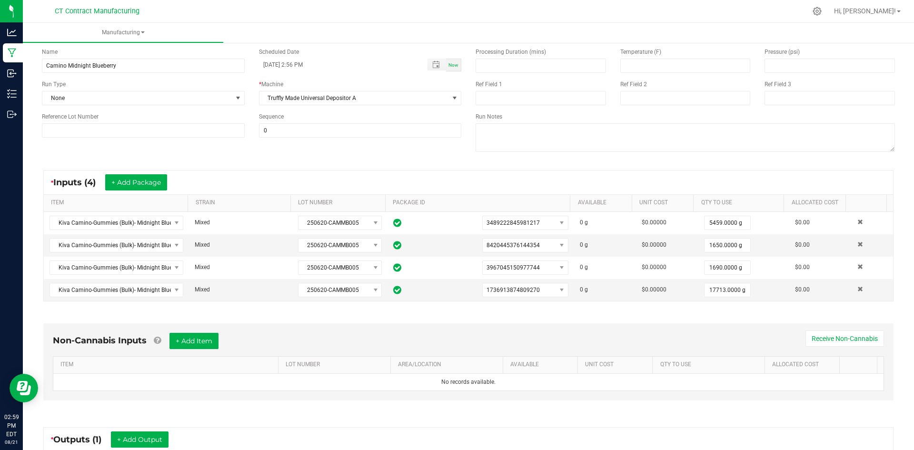
scroll to position [0, 0]
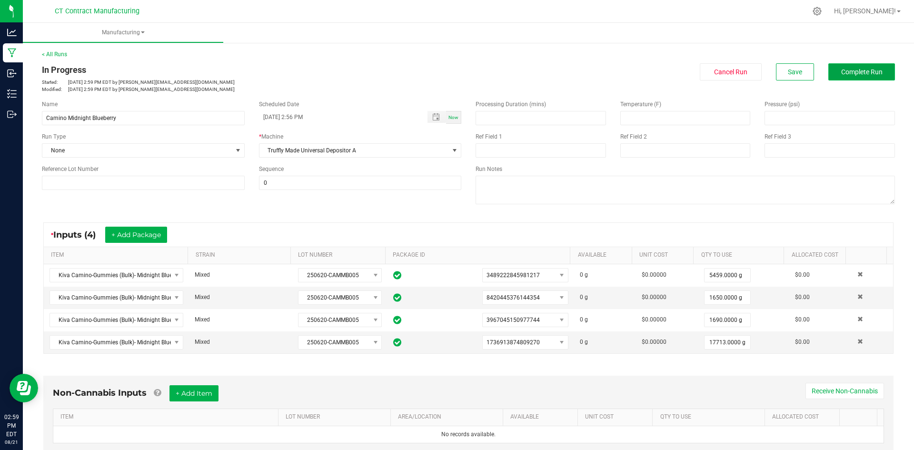
click at [847, 67] on button "Complete Run" at bounding box center [862, 71] width 67 height 17
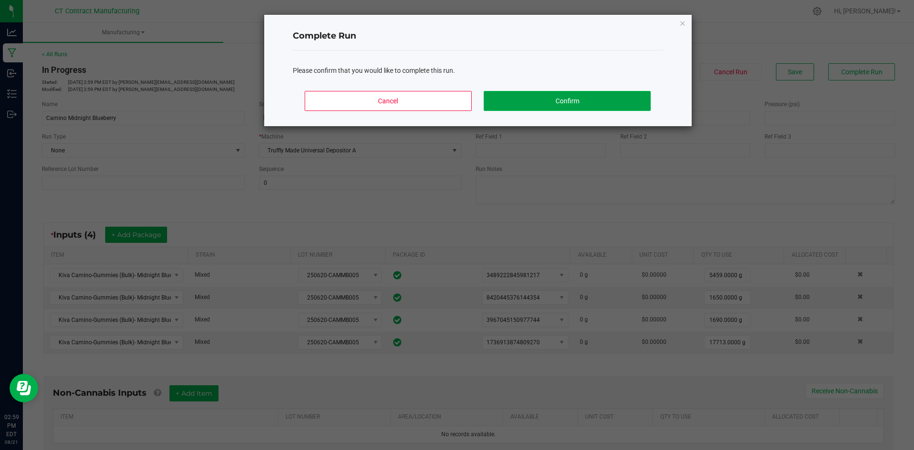
click at [590, 105] on button "Confirm" at bounding box center [567, 101] width 167 height 20
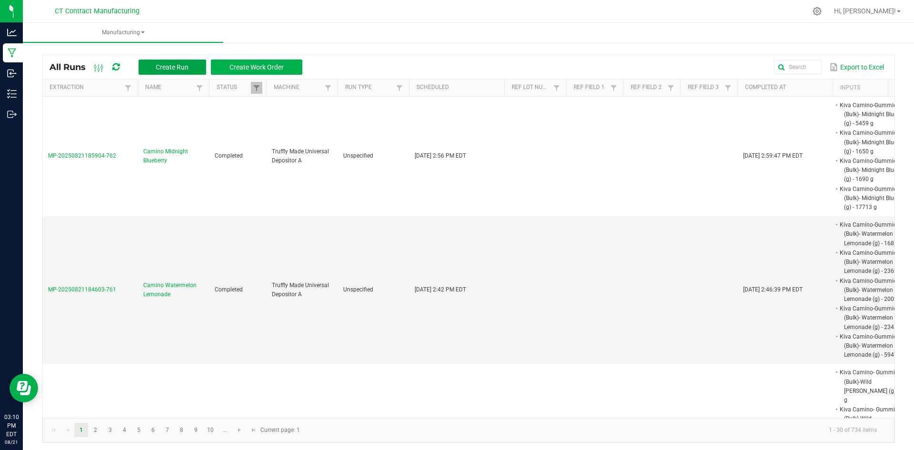
click at [170, 70] on span "Create Run" at bounding box center [172, 67] width 33 height 8
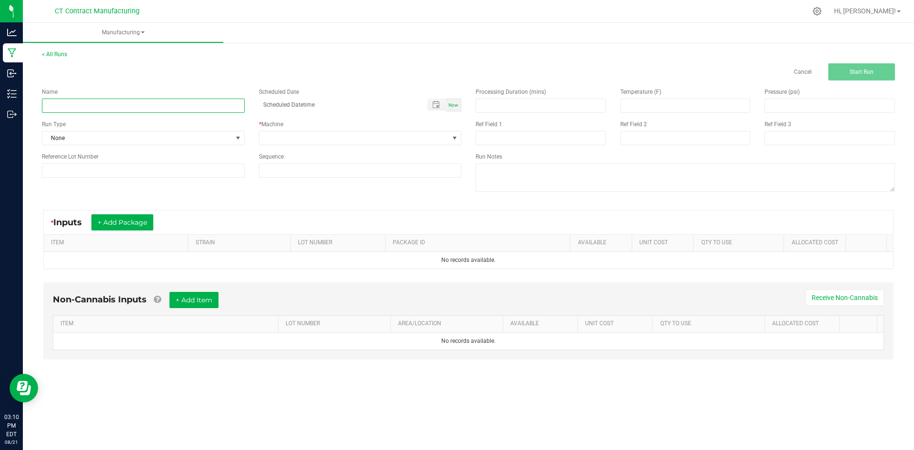
click at [135, 110] on input at bounding box center [143, 106] width 203 height 14
type input "Camino Pineapple Habanero"
click at [457, 106] on span "Now" at bounding box center [454, 104] width 10 height 5
type input "08/21/2025 3:10 PM"
click at [402, 144] on span at bounding box center [355, 137] width 190 height 13
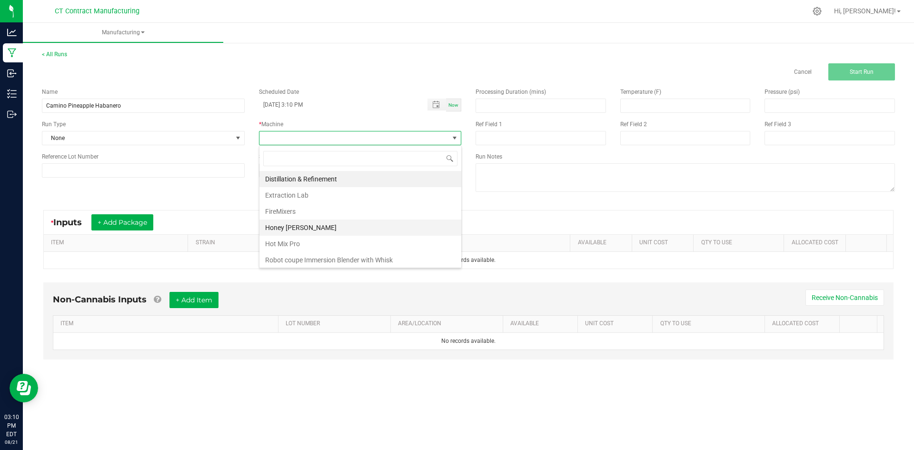
scroll to position [83, 0]
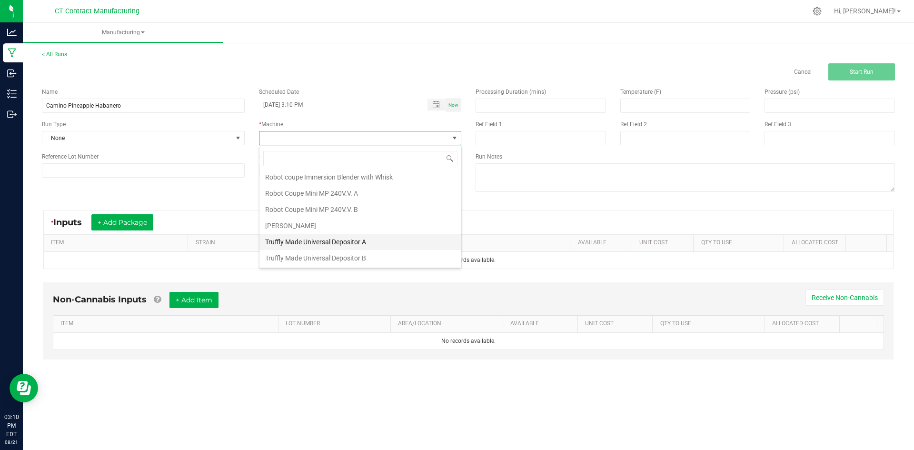
click at [311, 244] on li "Truffly Made Universal Depositor A" at bounding box center [361, 242] width 202 height 16
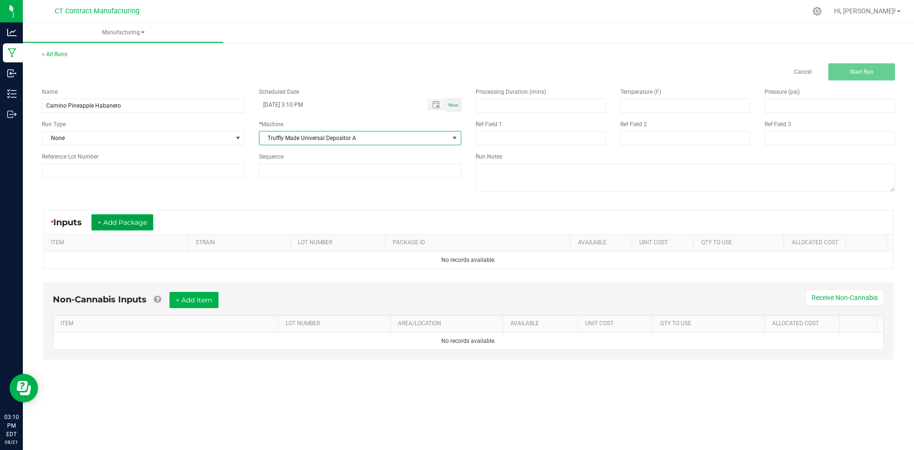
click at [140, 226] on button "+ Add Package" at bounding box center [122, 222] width 62 height 16
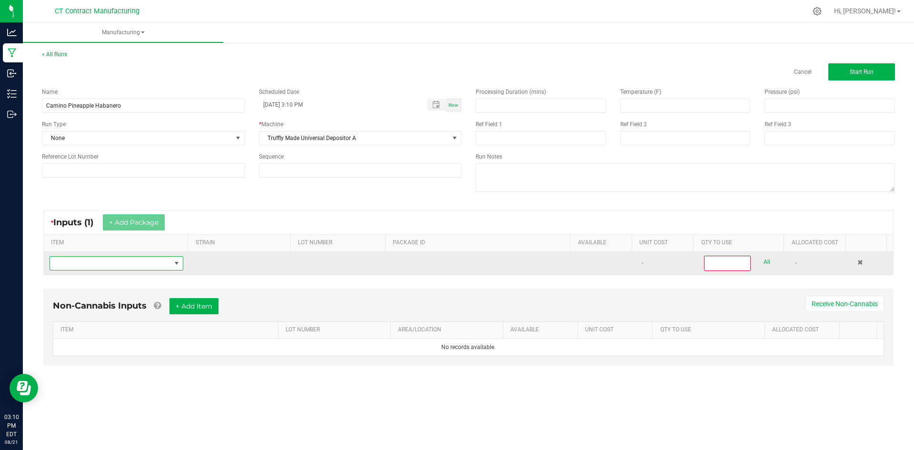
click at [111, 261] on span "NO DATA FOUND" at bounding box center [110, 263] width 121 height 13
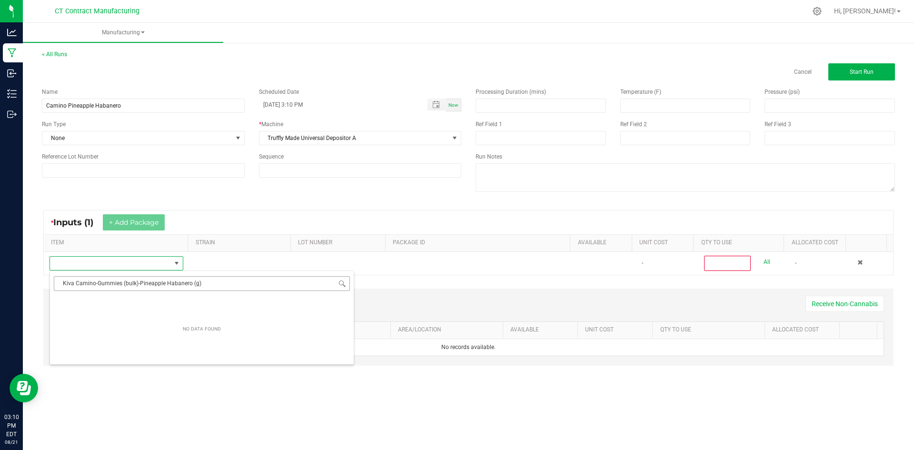
scroll to position [14, 131]
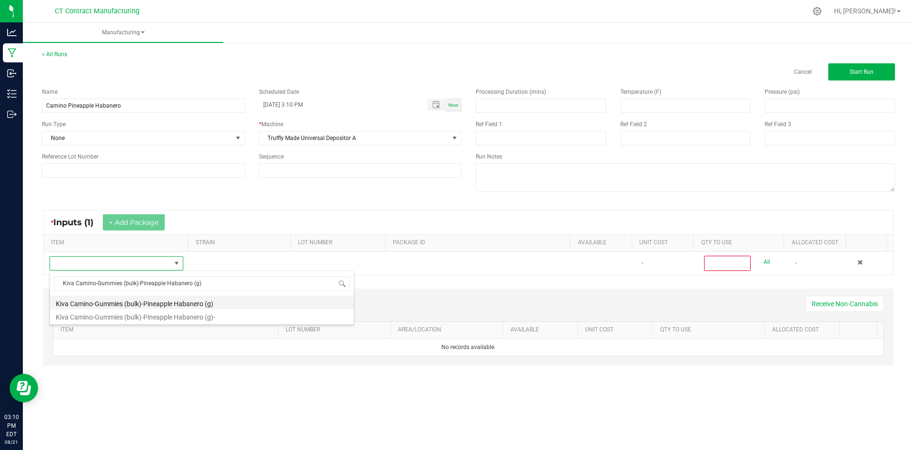
click at [239, 299] on li "Kiva Camino-Gummies (bulk)-Pineapple Habanero (g)" at bounding box center [202, 302] width 304 height 13
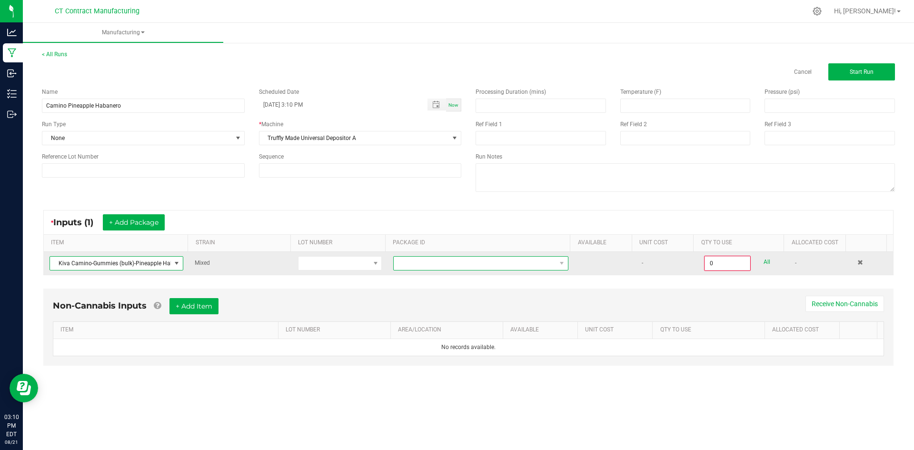
click at [471, 264] on span at bounding box center [475, 263] width 162 height 13
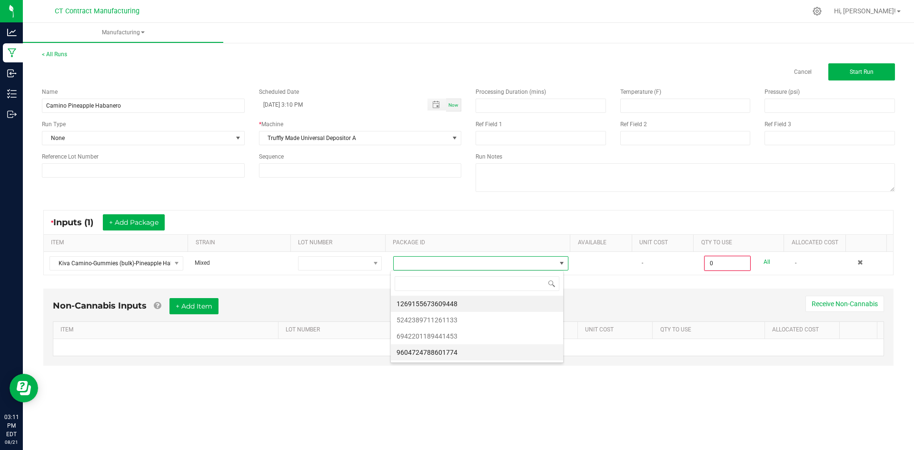
click at [462, 355] on li "9604724788601774" at bounding box center [477, 352] width 172 height 16
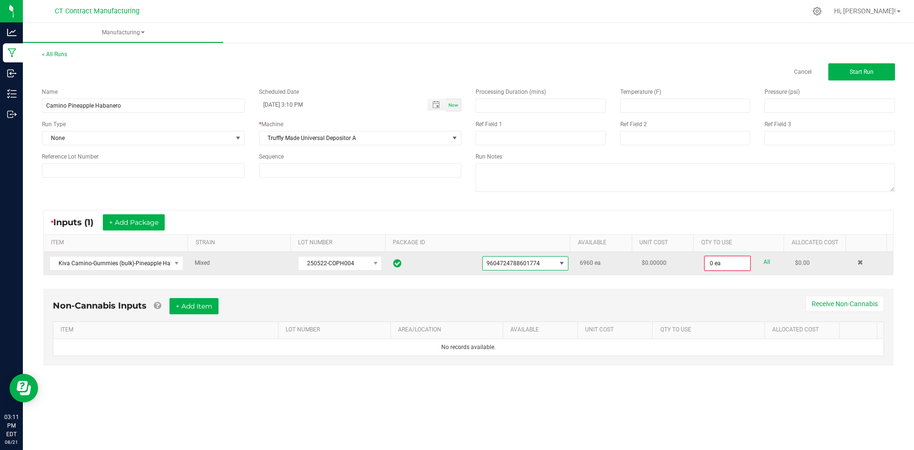
click at [764, 261] on link "All" at bounding box center [767, 262] width 7 height 13
type input "6960 ea"
click at [158, 223] on button "+ Add Package" at bounding box center [134, 222] width 62 height 16
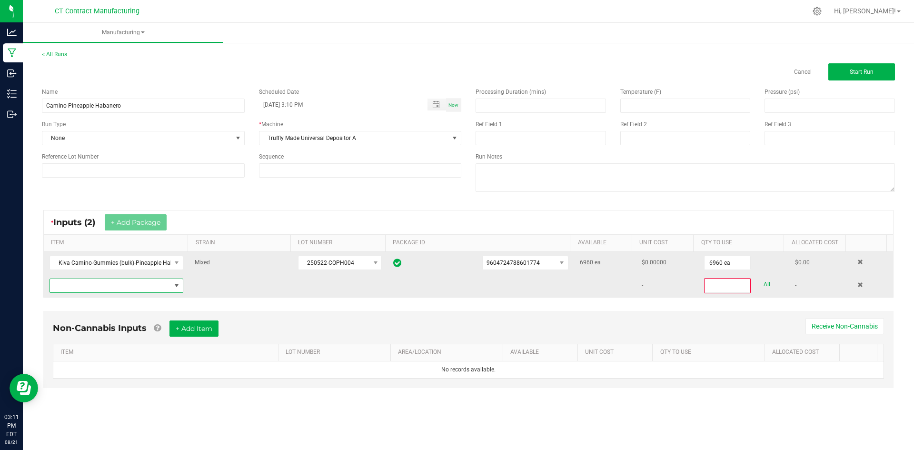
click at [150, 291] on span "NO DATA FOUND" at bounding box center [110, 285] width 121 height 13
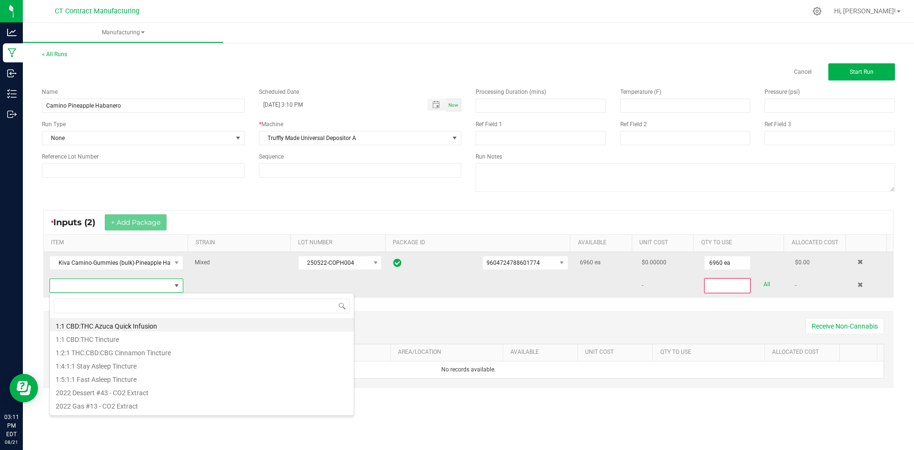
scroll to position [14, 131]
type input "Kiva Camino-Gummies (bulk)-Pineapple Habanero (g)"
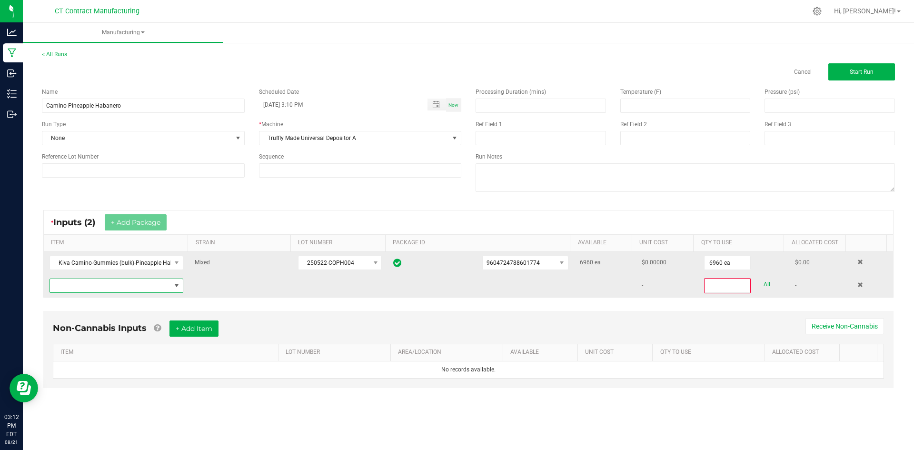
click at [135, 288] on span "NO DATA FOUND" at bounding box center [110, 285] width 121 height 13
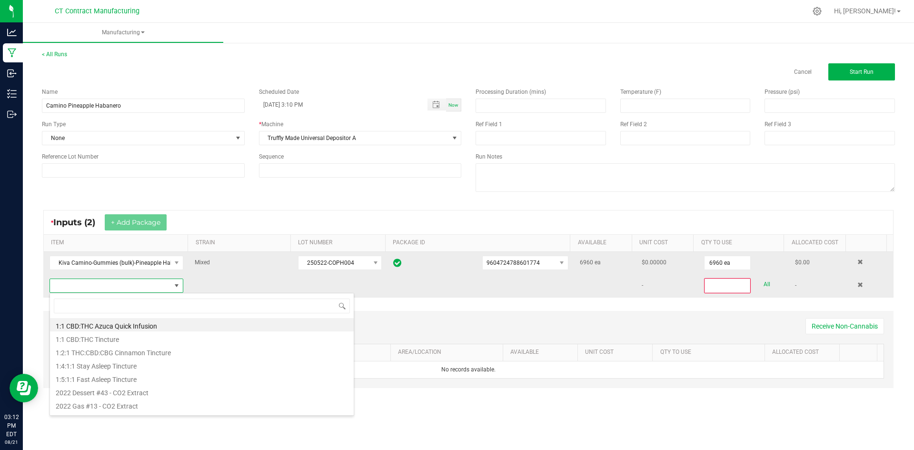
type input "Kiva Camino-Gummies (bulk)-Pineapple Habanero (g)"
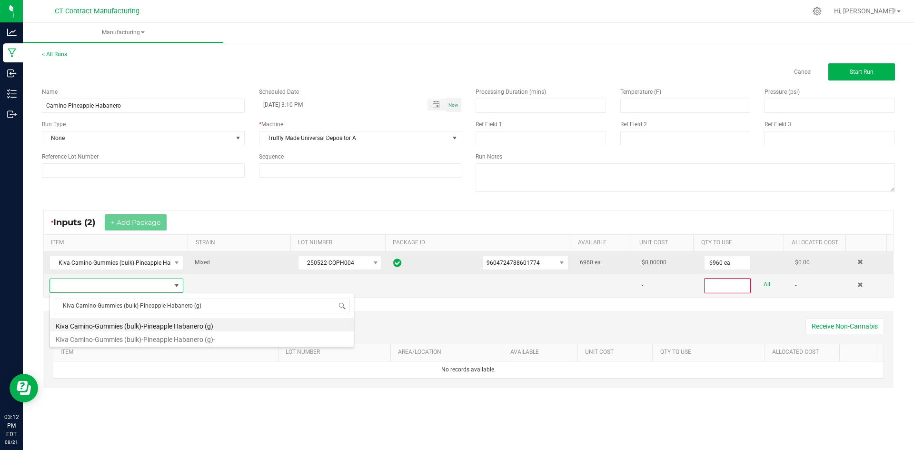
click at [139, 322] on li "Kiva Camino-Gummies (bulk)-Pineapple Habanero (g)" at bounding box center [202, 324] width 304 height 13
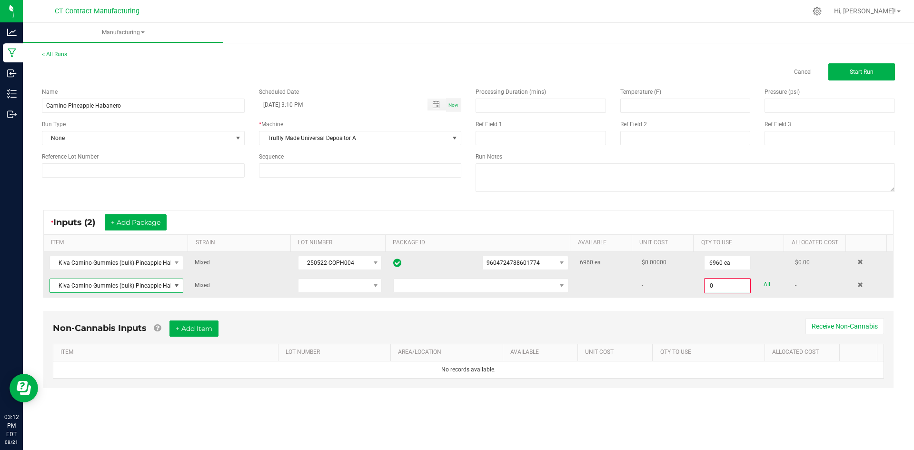
click at [465, 278] on td at bounding box center [481, 285] width 187 height 23
click at [465, 286] on span at bounding box center [475, 285] width 162 height 13
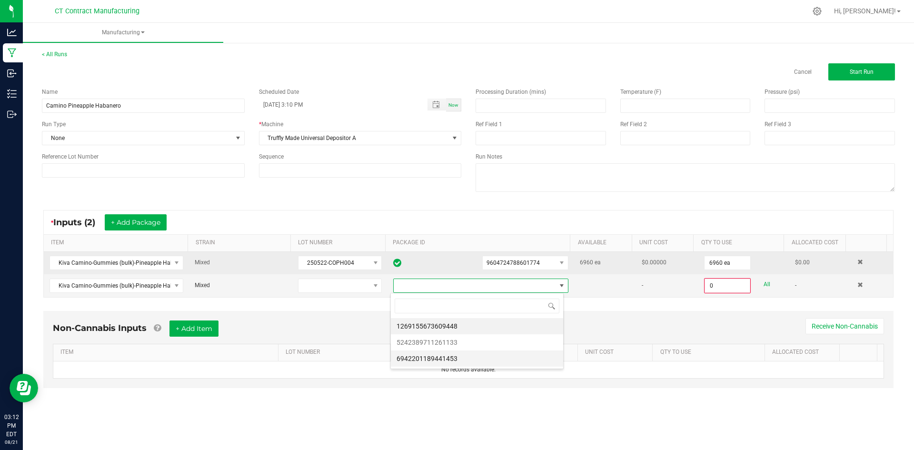
click at [461, 357] on li "6942201189441453" at bounding box center [477, 359] width 172 height 16
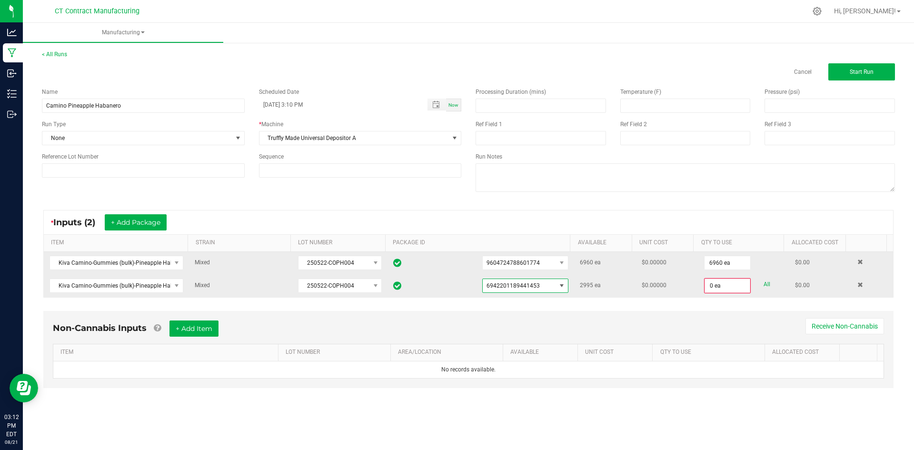
click at [764, 285] on link "All" at bounding box center [767, 284] width 7 height 13
type input "2995 ea"
click at [141, 224] on button "+ Add Package" at bounding box center [136, 222] width 62 height 16
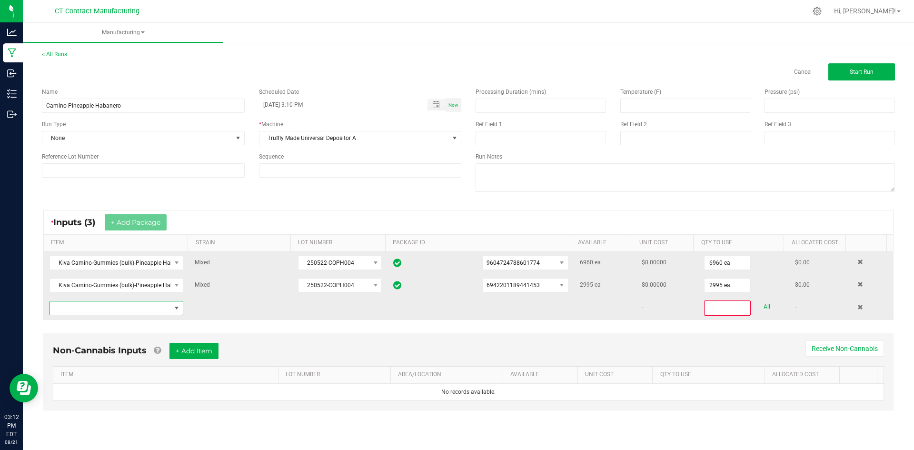
click at [136, 314] on span "NO DATA FOUND" at bounding box center [110, 307] width 121 height 13
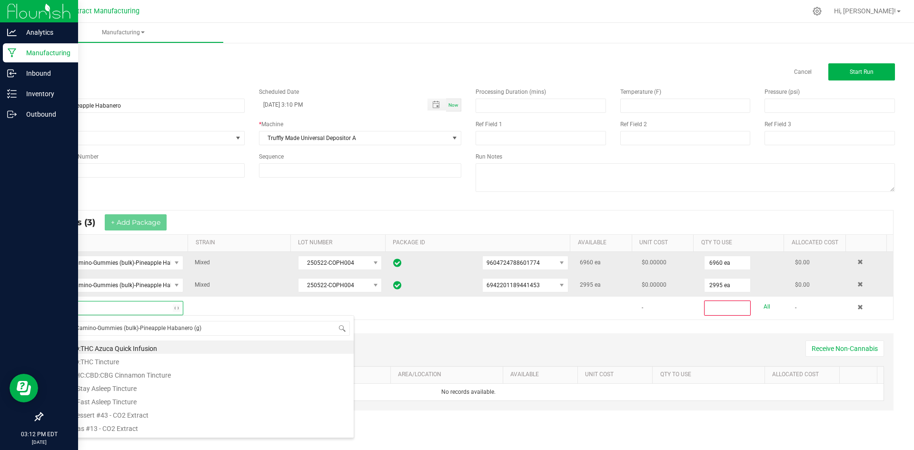
scroll to position [14, 131]
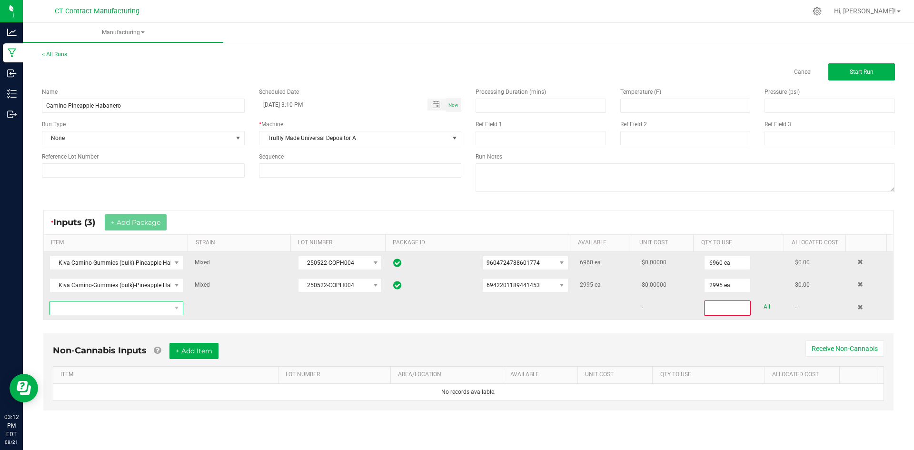
click at [152, 306] on span "NO DATA FOUND" at bounding box center [110, 307] width 121 height 13
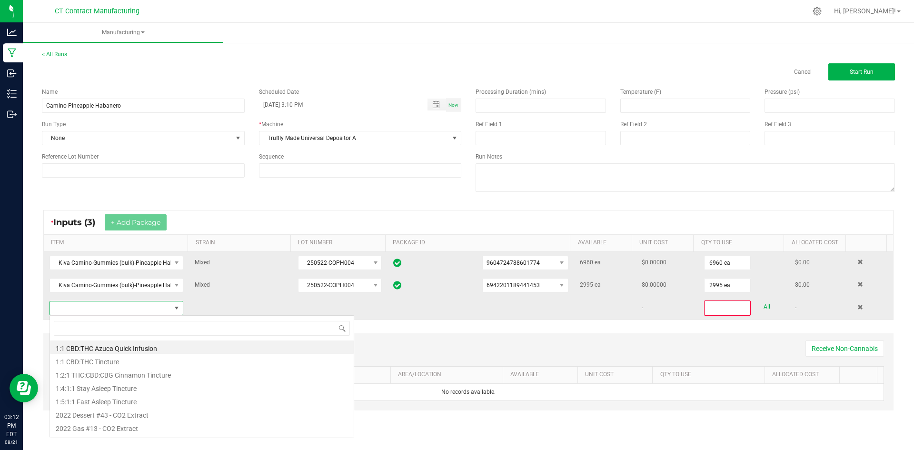
type input "Kiva Camino-Gummies (bulk)-Pineapple Habanero (g)"
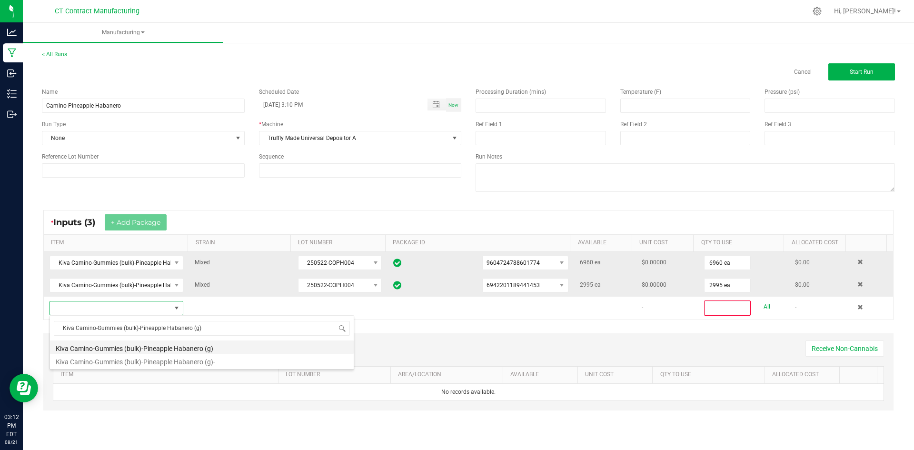
click at [192, 348] on li "Kiva Camino-Gummies (bulk)-Pineapple Habanero (g)" at bounding box center [202, 347] width 304 height 13
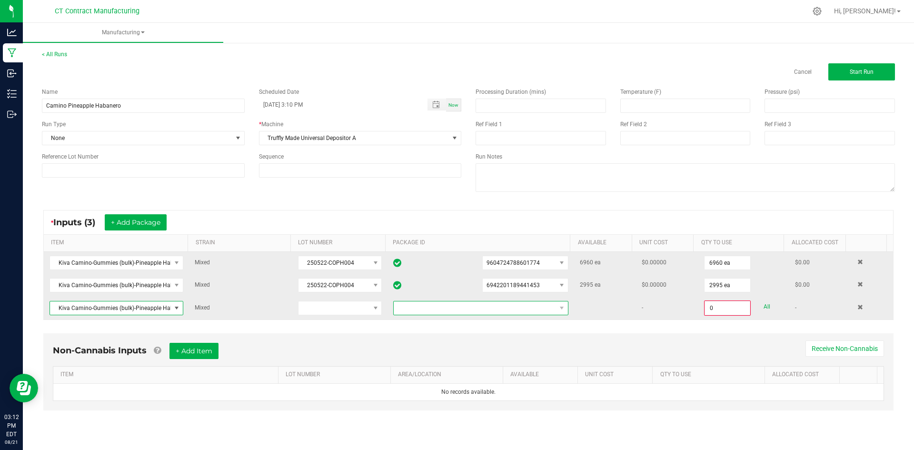
click at [518, 305] on span at bounding box center [475, 307] width 162 height 13
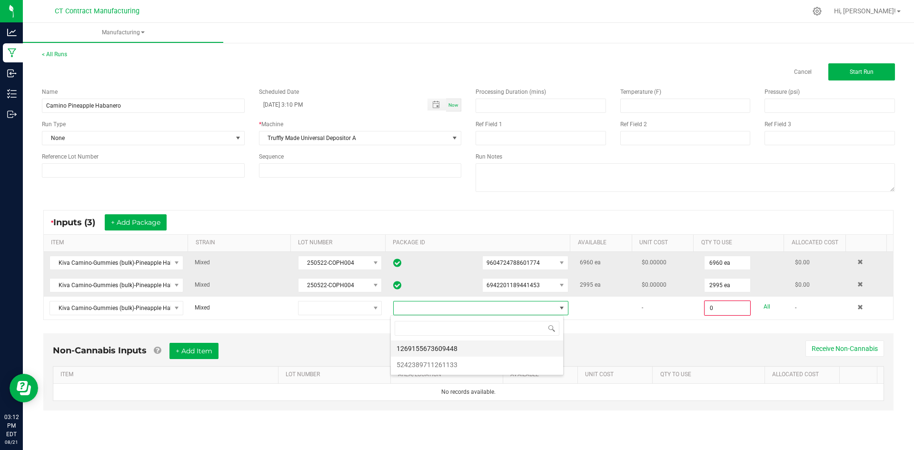
click at [494, 350] on li "1269155673609448" at bounding box center [477, 349] width 172 height 16
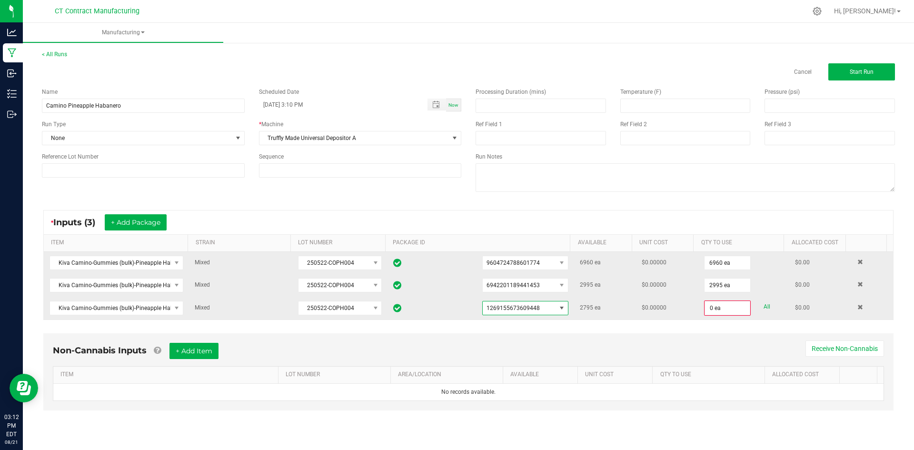
click at [529, 311] on span "1269155673609448" at bounding box center [513, 308] width 53 height 7
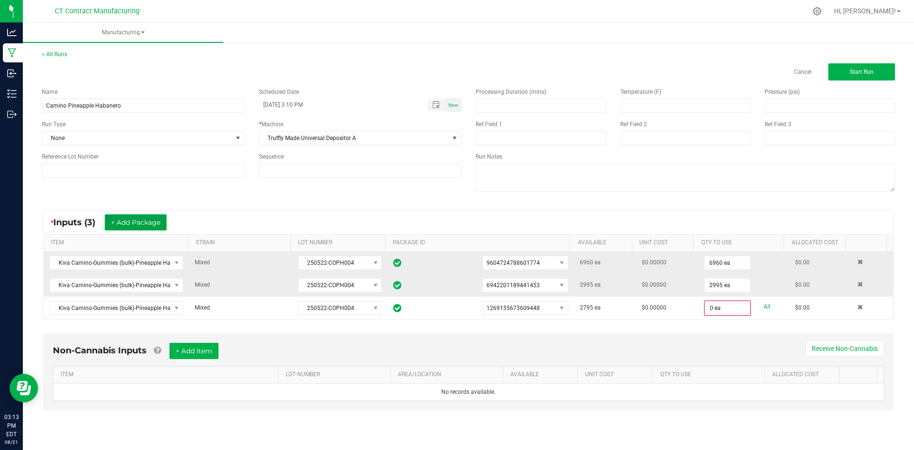
click at [147, 221] on button "+ Add Package" at bounding box center [136, 222] width 62 height 16
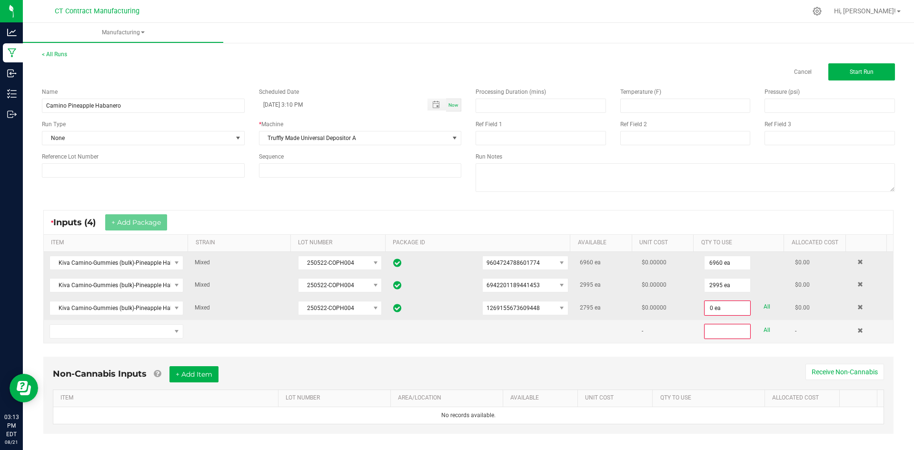
click at [764, 305] on link "All" at bounding box center [767, 307] width 7 height 13
type input "2795 ea"
click at [166, 330] on span "NO DATA FOUND" at bounding box center [110, 330] width 121 height 13
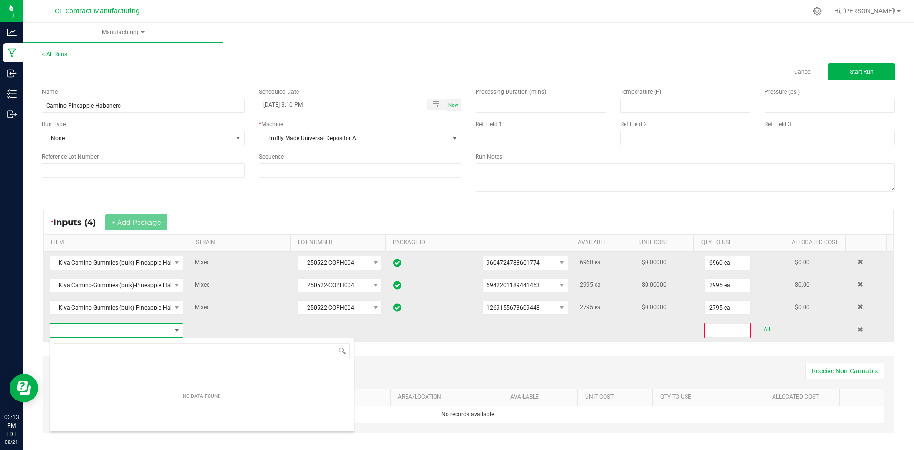
scroll to position [47610, 47493]
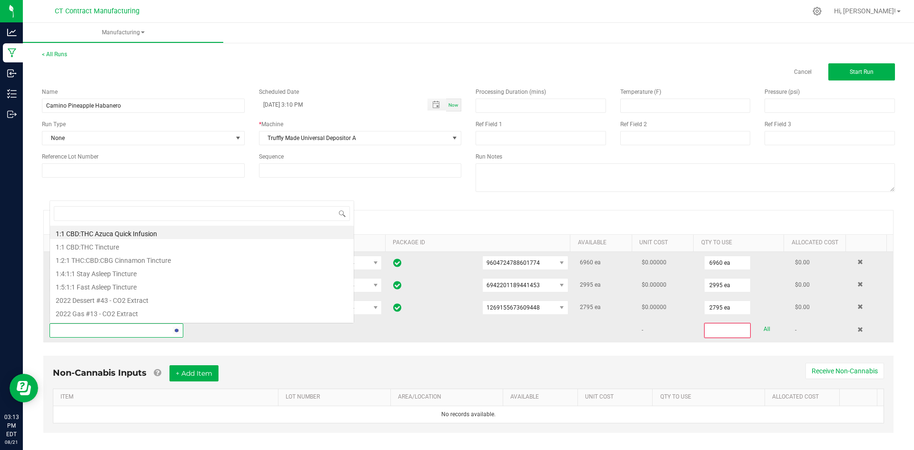
type input "Kiva Camino-Gummies (bulk)-Pineapple Habanero (g)"
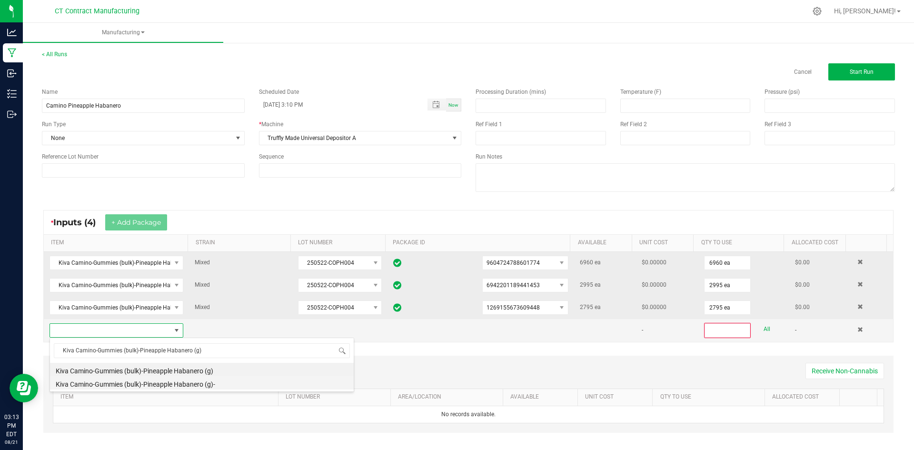
click at [177, 381] on li "Kiva Camino-Gummies (bulk)-Pineapple Habanero (g)-" at bounding box center [202, 382] width 304 height 13
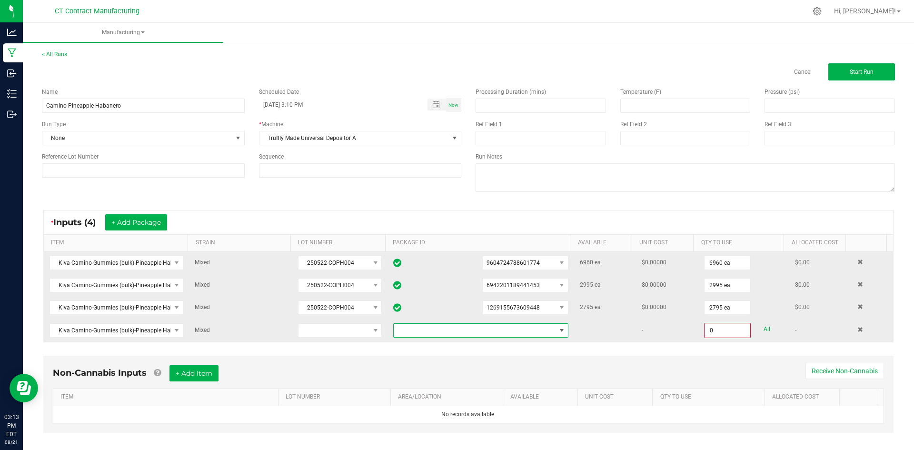
click at [533, 331] on span at bounding box center [475, 330] width 162 height 13
click at [470, 402] on li "7045949300370528" at bounding box center [473, 403] width 171 height 16
click at [764, 330] on link "All" at bounding box center [767, 329] width 7 height 13
type input "5333.0000 g"
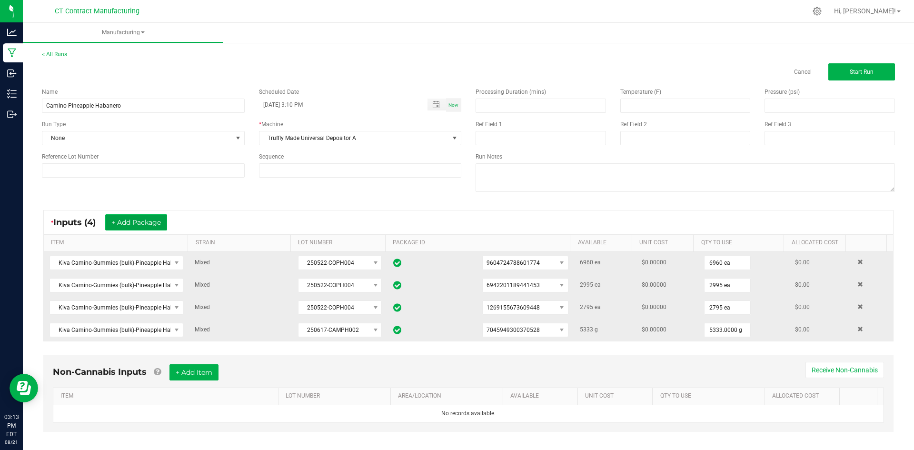
click at [139, 217] on button "+ Add Package" at bounding box center [136, 222] width 62 height 16
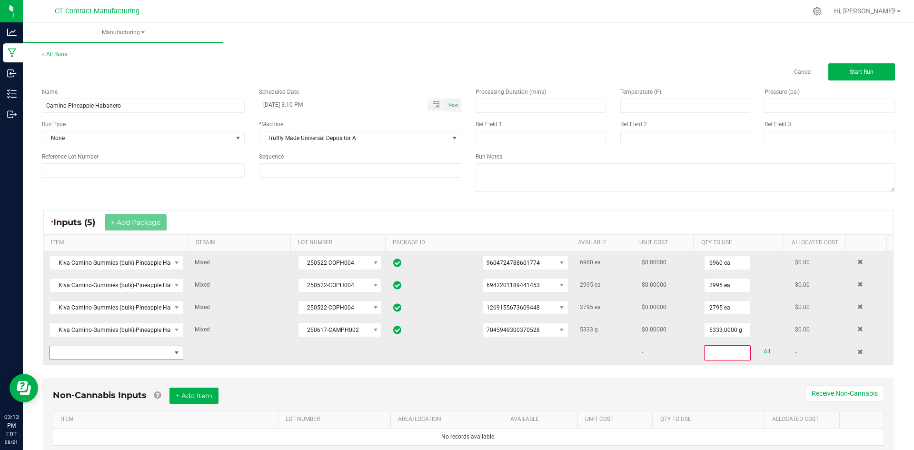
click at [157, 355] on span "NO DATA FOUND" at bounding box center [110, 352] width 121 height 13
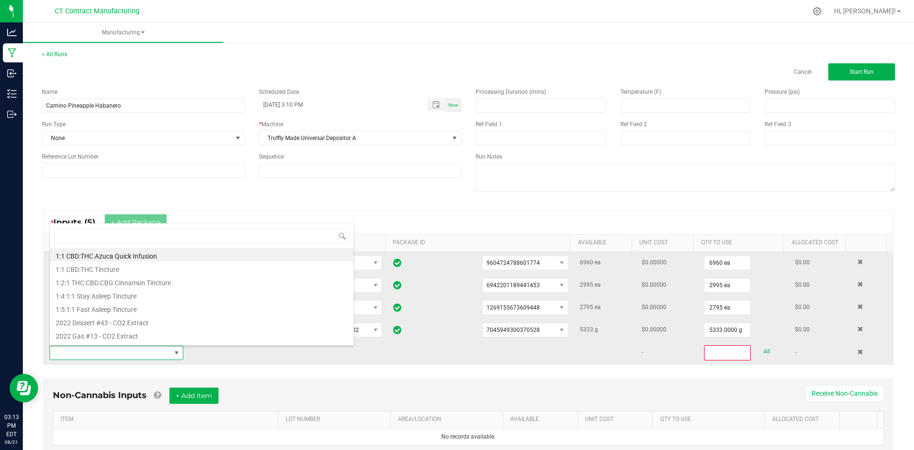
scroll to position [14, 130]
type input "Kiva Camino-Gummies (bulk)-Pineapple Habanero (g)"
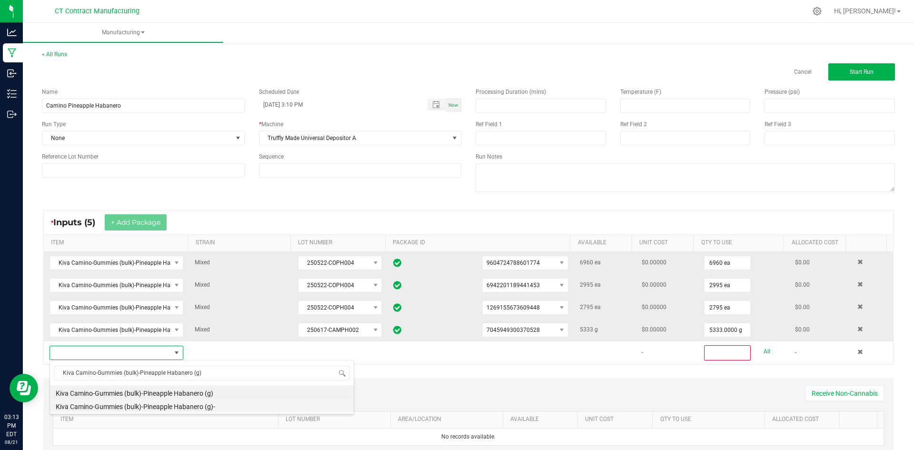
click at [175, 405] on li "Kiva Camino-Gummies (bulk)-Pineapple Habanero (g)-" at bounding box center [202, 405] width 304 height 13
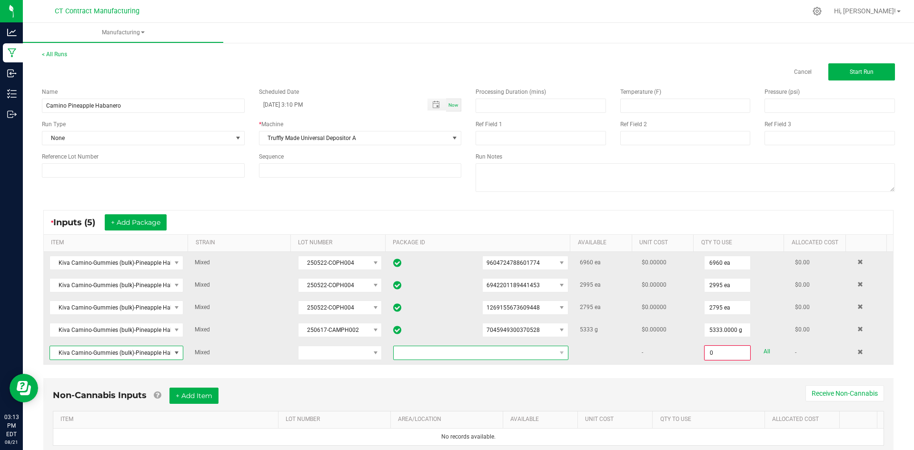
click at [537, 353] on span at bounding box center [475, 352] width 162 height 13
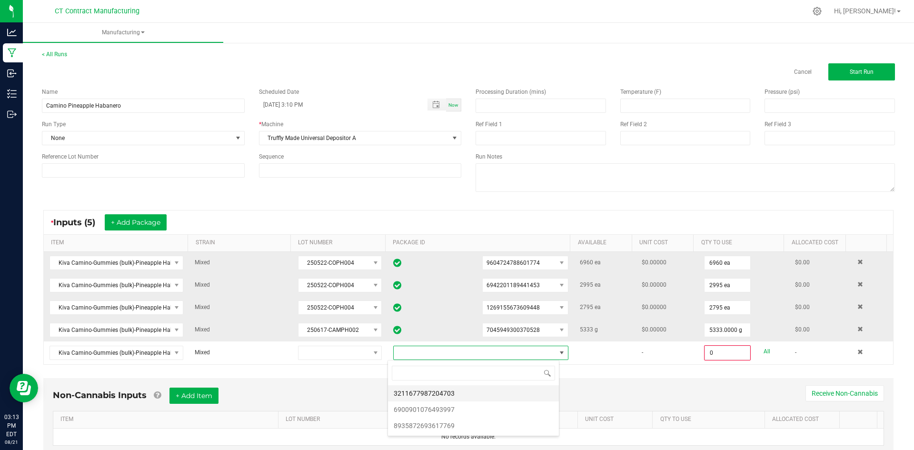
click at [505, 391] on li "3211677987204703" at bounding box center [473, 393] width 171 height 16
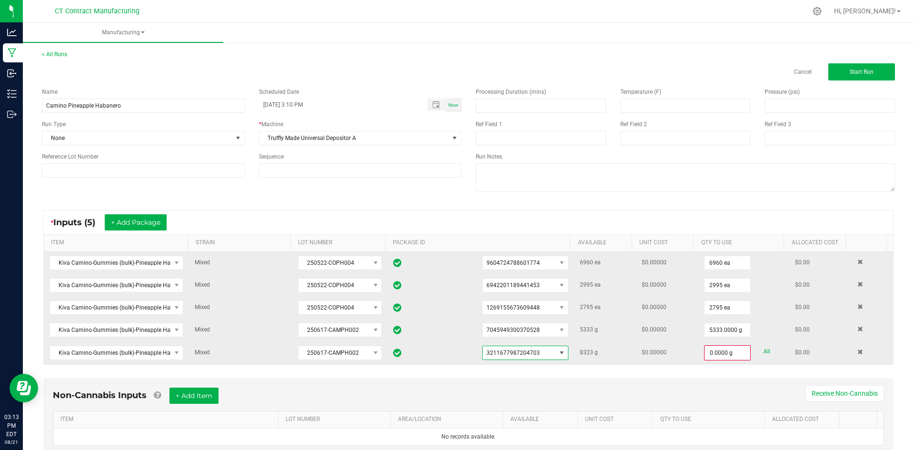
click at [764, 350] on link "All" at bounding box center [767, 351] width 7 height 13
type input "8323.0000 g"
click at [150, 226] on button "+ Add Package" at bounding box center [136, 222] width 62 height 16
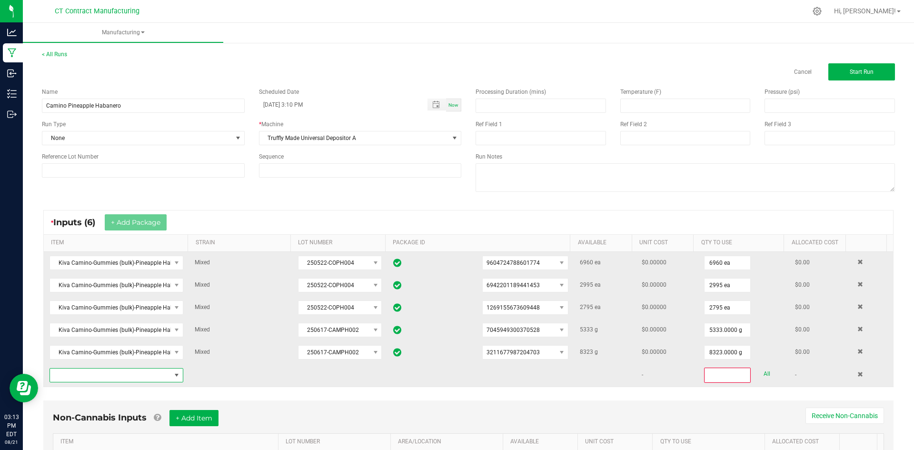
click at [147, 378] on span "NO DATA FOUND" at bounding box center [110, 375] width 121 height 13
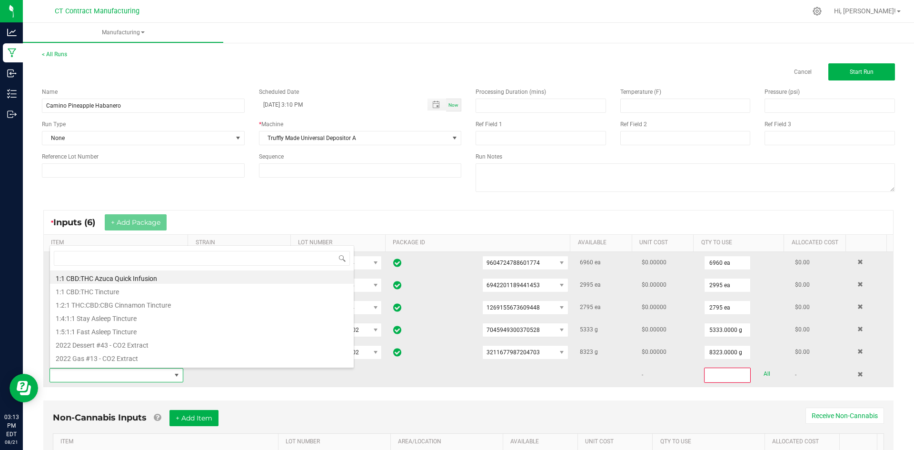
scroll to position [14, 130]
type input "Kiva Camino-Gummies (bulk)-Pineapple Habanero (g)"
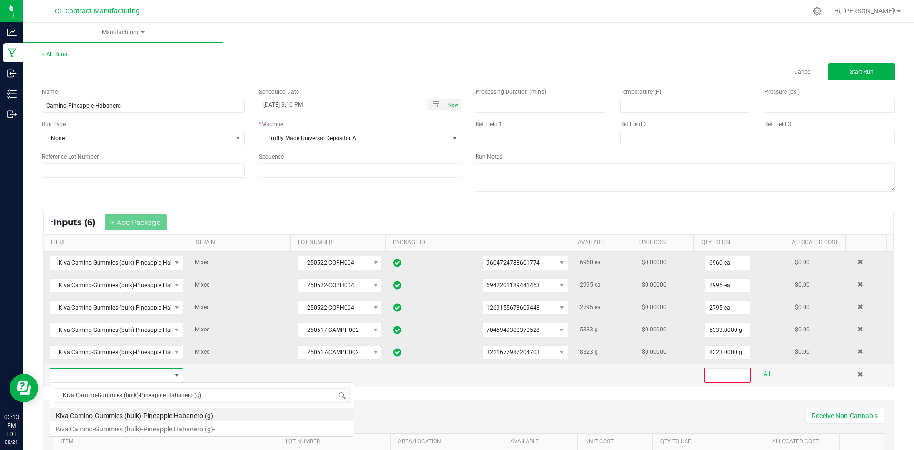
scroll to position [0, 0]
click at [162, 431] on li "Kiva Camino-Gummies (bulk)-Pineapple Habanero (g)-" at bounding box center [202, 427] width 304 height 13
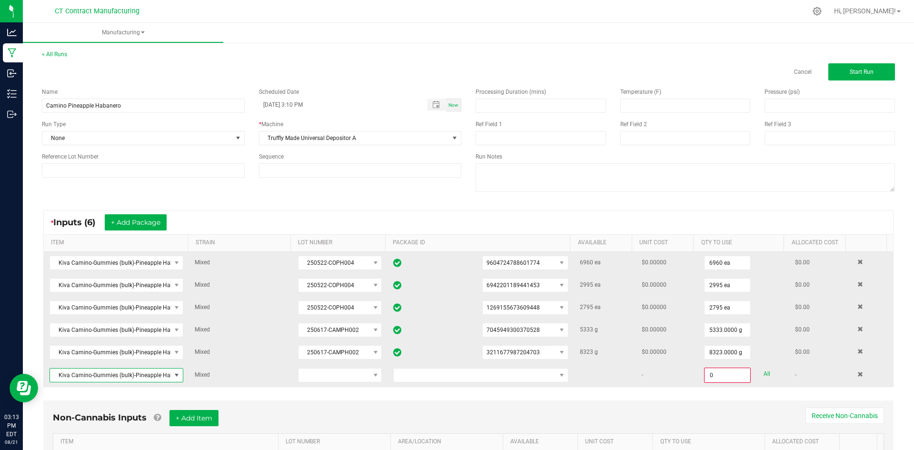
click at [560, 380] on td at bounding box center [481, 375] width 187 height 23
click at [558, 375] on span at bounding box center [562, 375] width 8 height 8
click at [468, 416] on li "6900901076493997" at bounding box center [473, 416] width 171 height 16
click at [764, 373] on link "All" at bounding box center [767, 374] width 7 height 13
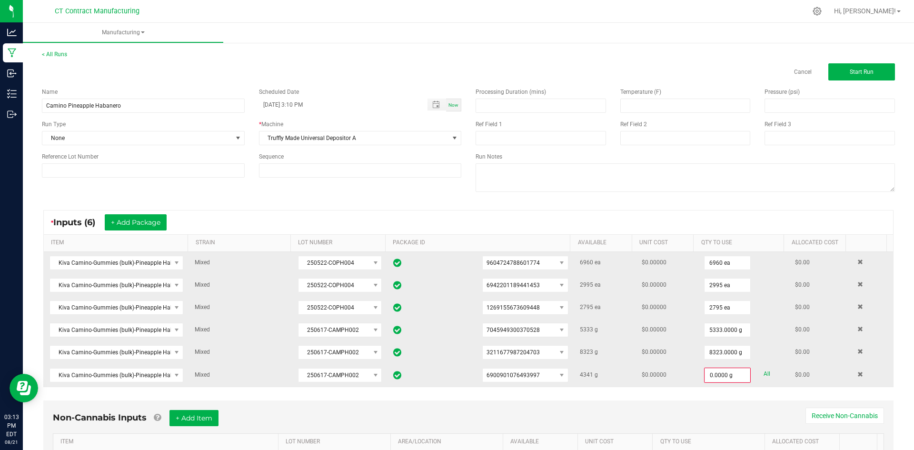
type input "4341.0000 g"
click at [435, 10] on div at bounding box center [488, 11] width 636 height 19
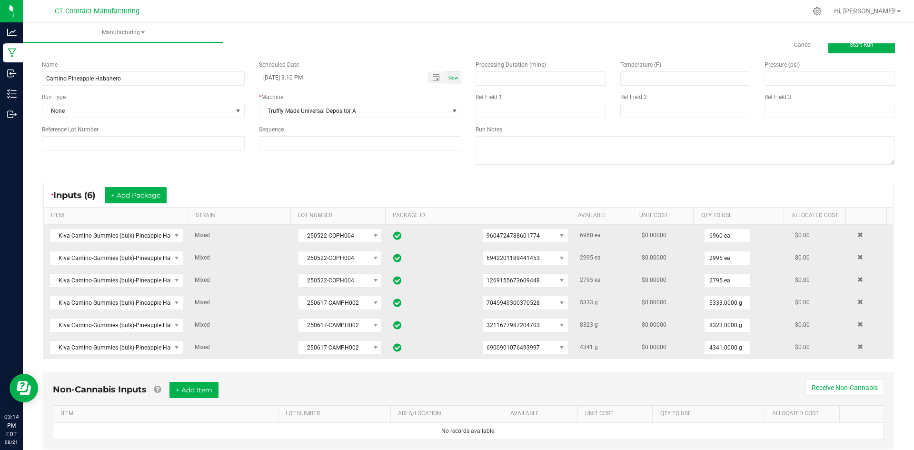
scroll to position [54, 0]
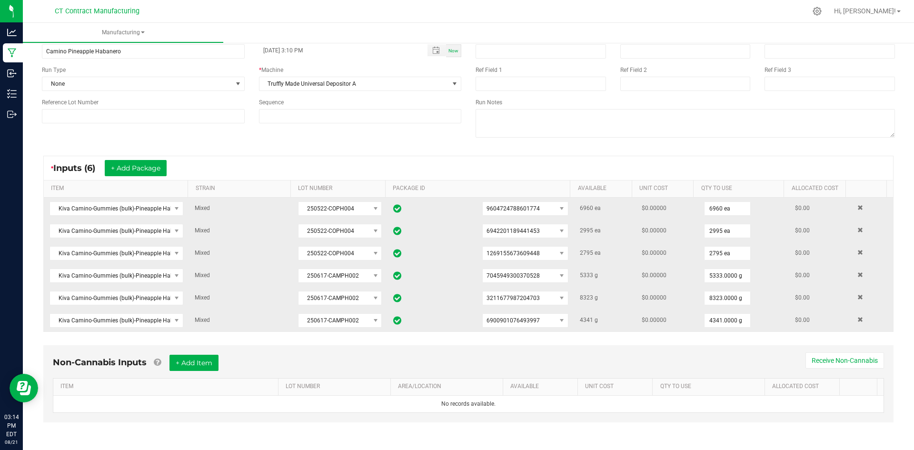
click at [561, 6] on div at bounding box center [488, 11] width 636 height 19
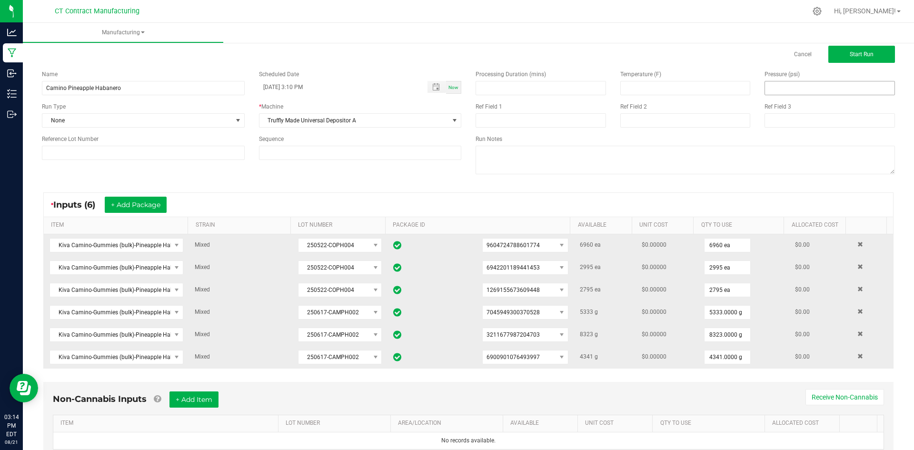
scroll to position [0, 0]
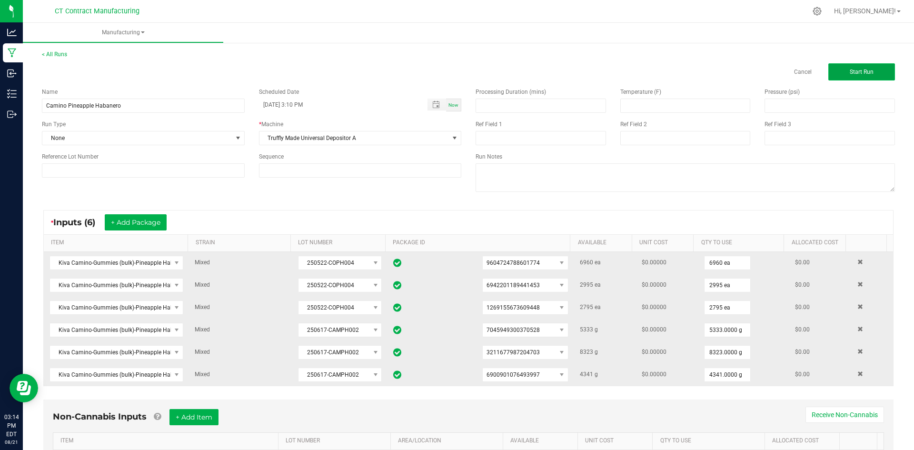
click at [870, 80] on button "Start Run" at bounding box center [862, 71] width 67 height 17
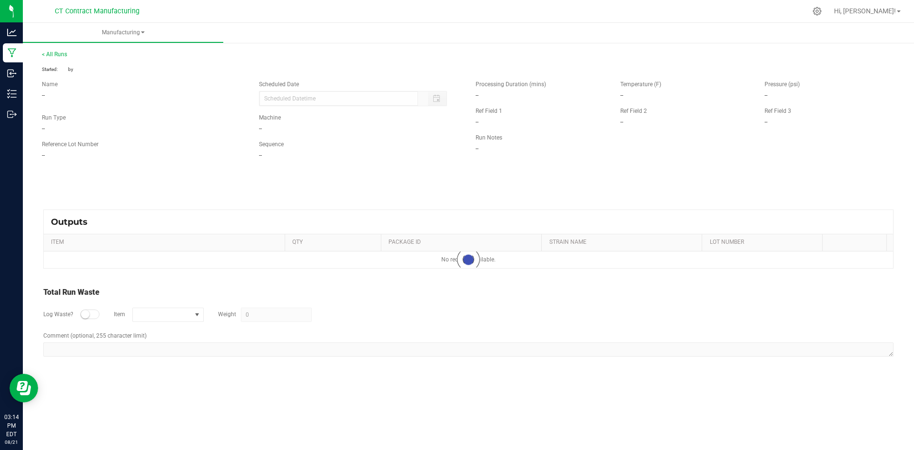
type input "08/21/2025 3:10 PM"
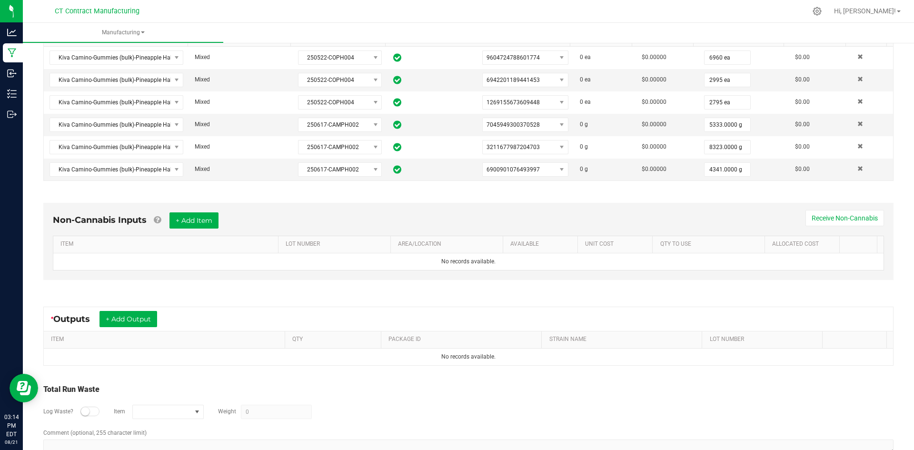
scroll to position [238, 0]
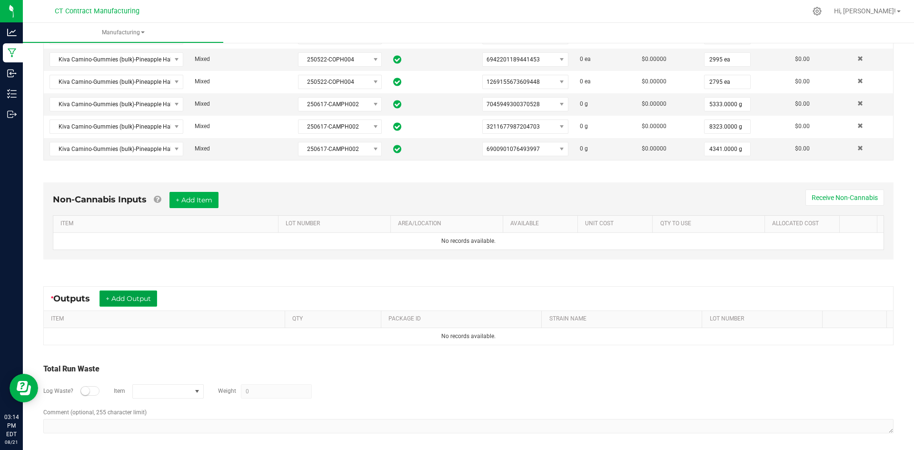
click at [150, 300] on button "+ Add Output" at bounding box center [129, 299] width 58 height 16
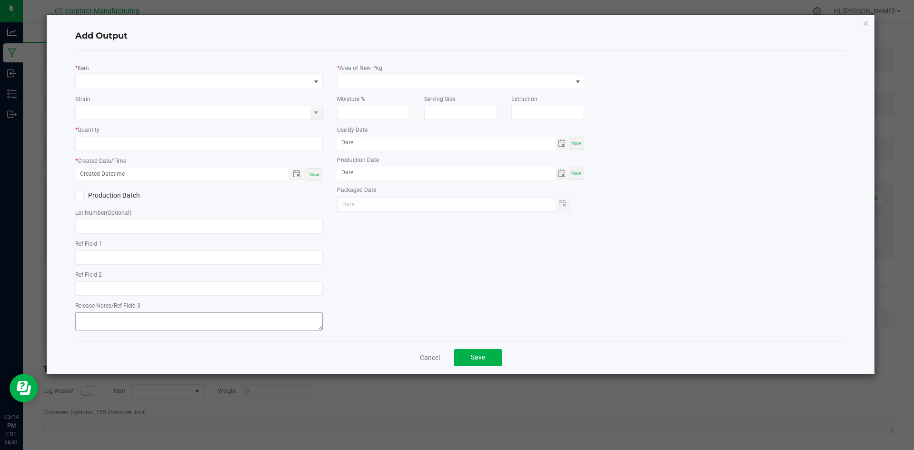
type input "1st pass"
click at [153, 76] on span "NO DATA FOUND" at bounding box center [193, 81] width 235 height 13
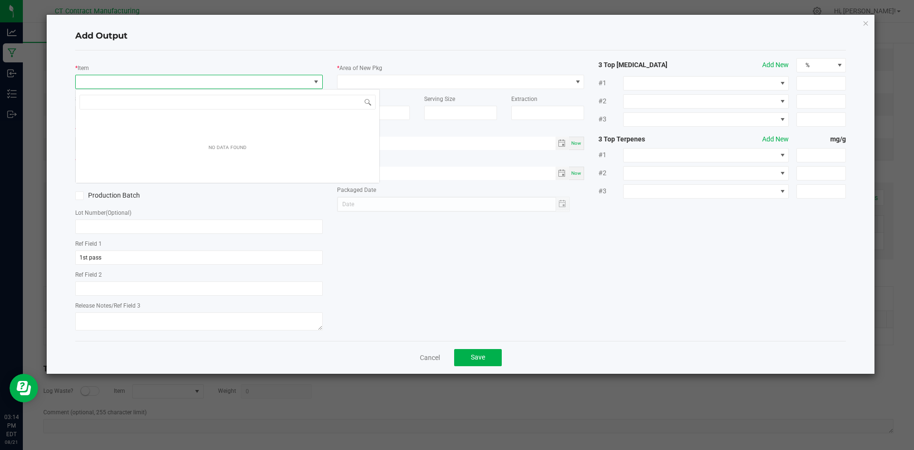
scroll to position [14, 248]
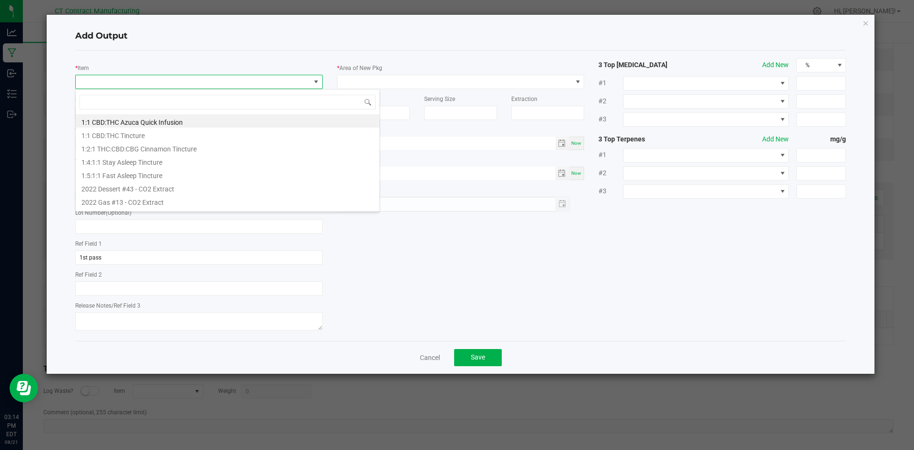
type input "Kiva Camino-Gummies (bulk)-Pineapple Habanero (g)"
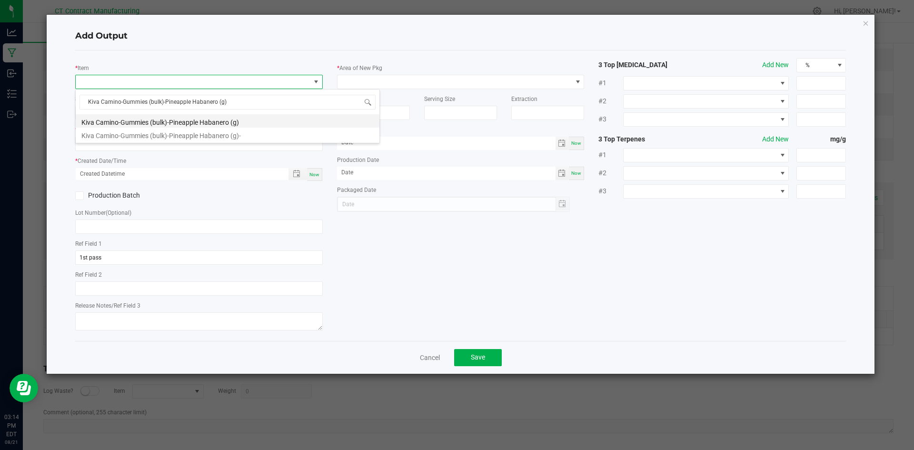
click at [198, 123] on li "Kiva Camino-Gummies (bulk)-Pineapple Habanero (g)" at bounding box center [228, 120] width 304 height 13
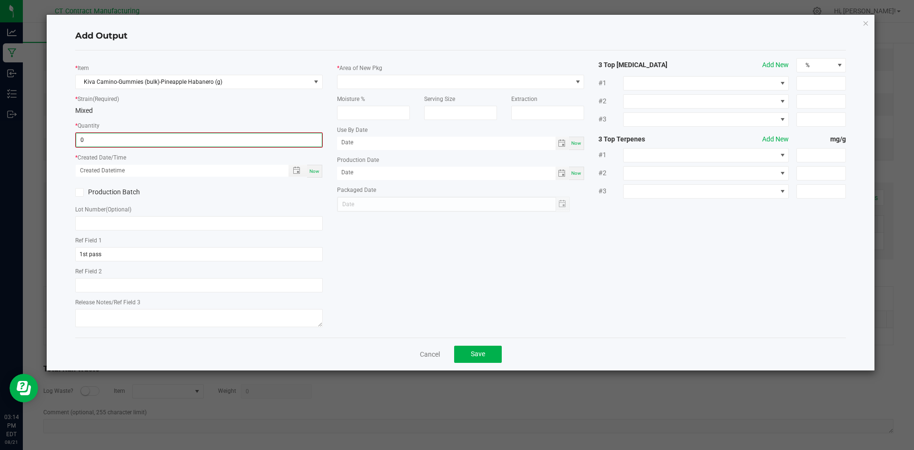
click at [166, 142] on input "0" at bounding box center [199, 139] width 246 height 13
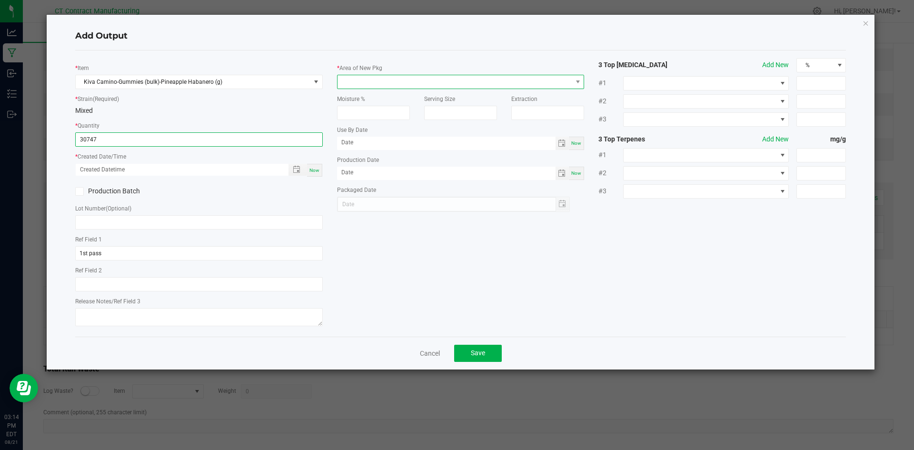
type input "30747 ea"
click at [368, 79] on span at bounding box center [455, 81] width 235 height 13
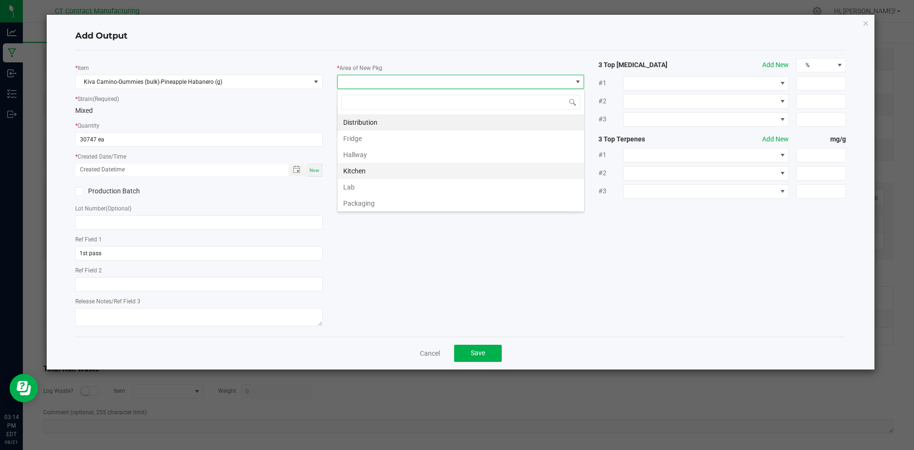
click at [397, 172] on li "Kitchen" at bounding box center [461, 171] width 247 height 16
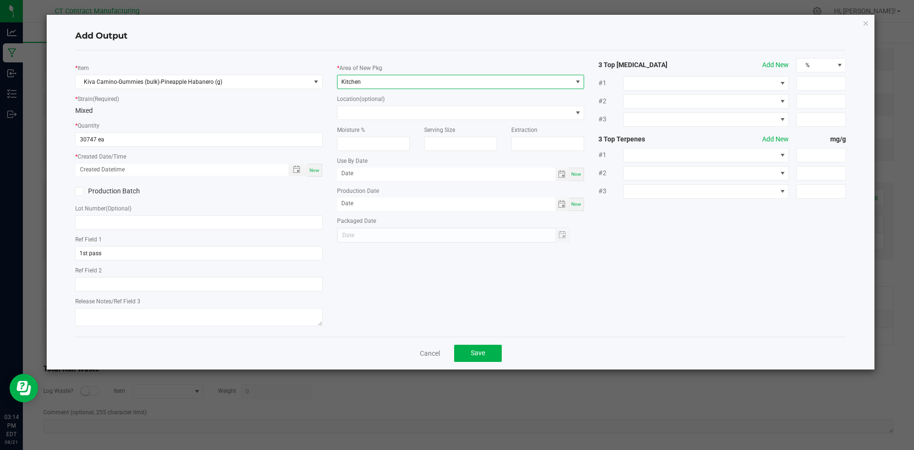
click at [314, 170] on span "Now" at bounding box center [315, 170] width 10 height 5
type input "08/21/2025 3:14 PM"
type input "[DATE]"
drag, startPoint x: 111, startPoint y: 252, endPoint x: 55, endPoint y: 259, distance: 56.2
click at [55, 259] on div "Add Output * Item Kiva Camino-Gummies (bulk)-Pineapple Habanero (g) * Strain (R…" at bounding box center [461, 192] width 829 height 355
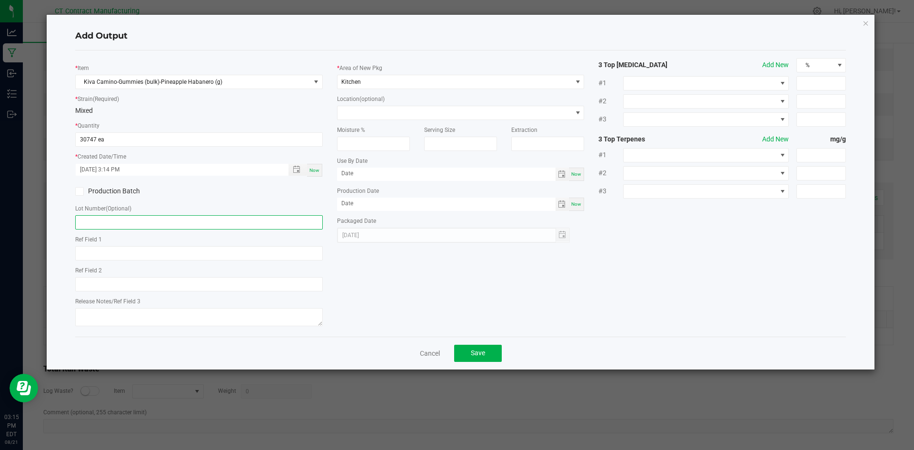
click at [96, 221] on input "text" at bounding box center [199, 222] width 248 height 14
type input "CAM-PH"
click at [482, 353] on span "Save" at bounding box center [478, 353] width 14 height 8
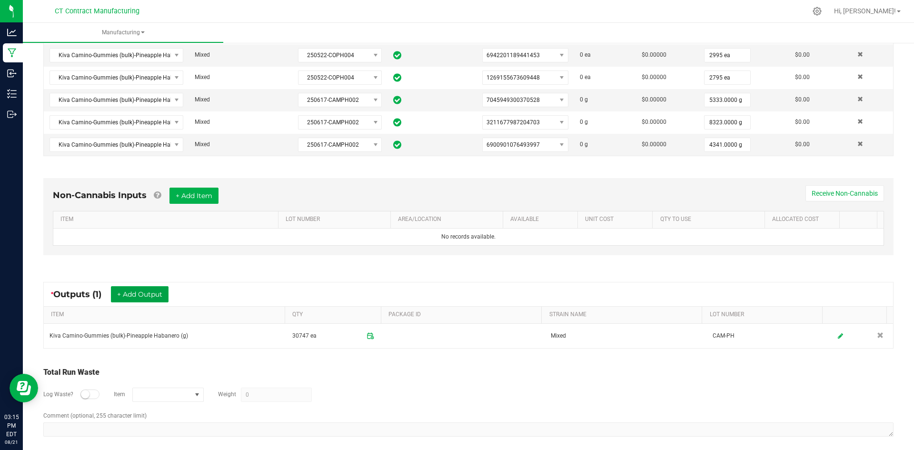
scroll to position [250, 0]
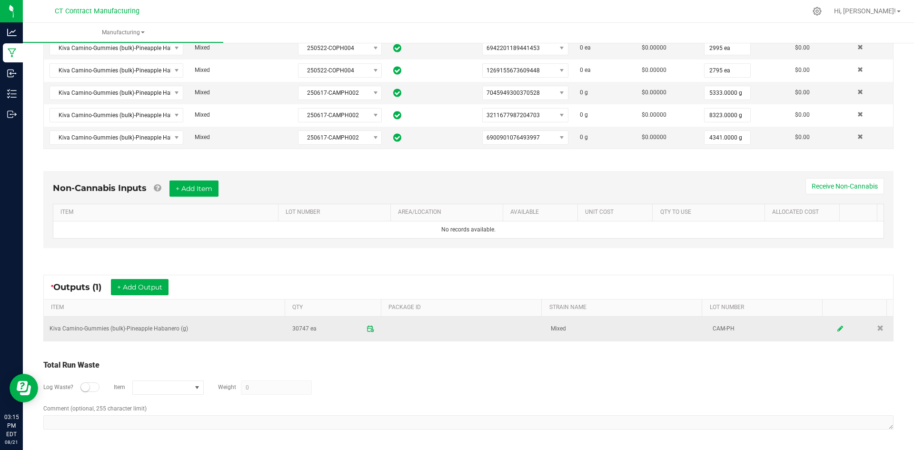
click at [834, 328] on link at bounding box center [841, 329] width 14 height 19
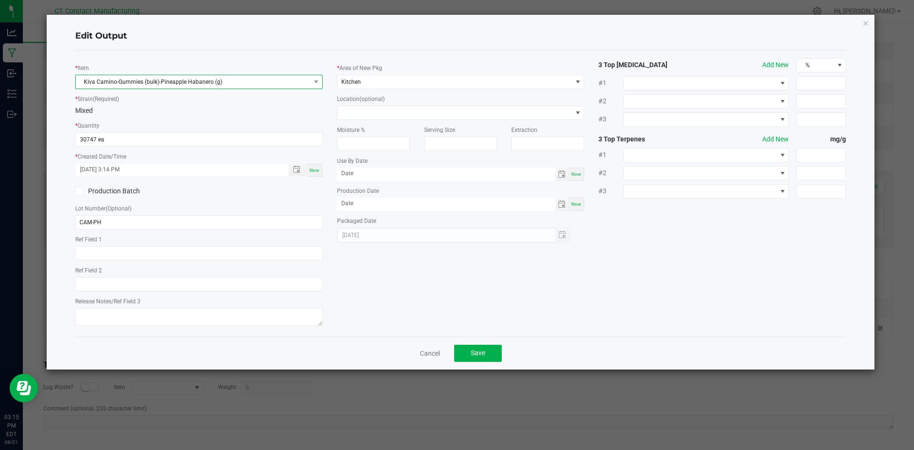
click at [211, 84] on span "Kiva Camino-Gummies (bulk)-Pineapple Habanero (g)" at bounding box center [193, 81] width 235 height 13
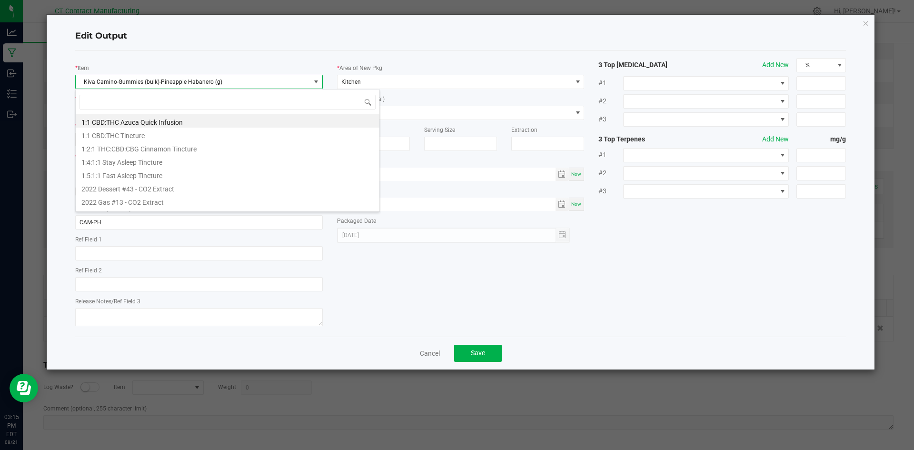
scroll to position [14, 248]
type input "Kiva Camino-Gummies (bulk)-Pineapple Habanero (g)"
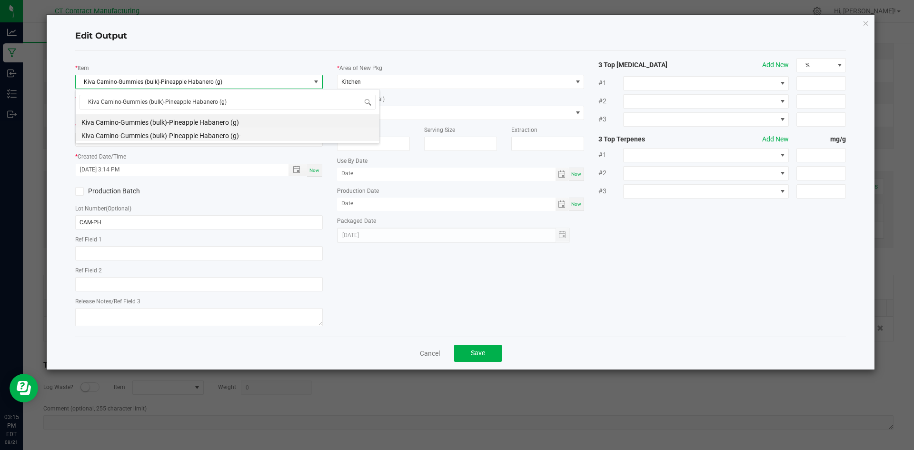
click at [218, 136] on li "Kiva Camino-Gummies (bulk)-Pineapple Habanero (g)-" at bounding box center [228, 134] width 304 height 13
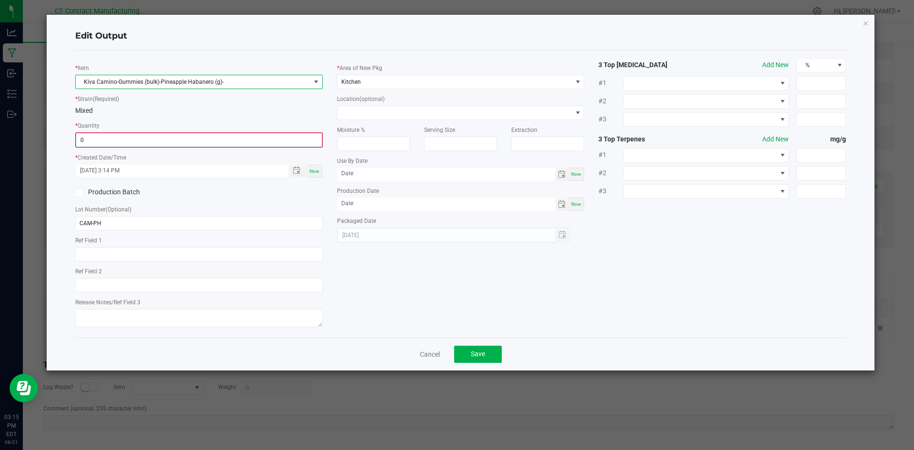
click at [229, 135] on input "0" at bounding box center [199, 139] width 246 height 13
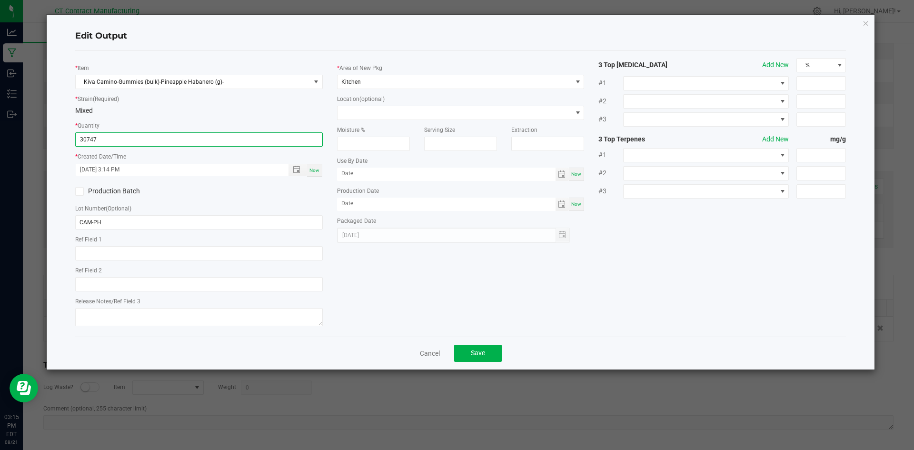
type input "30747.0000 g"
click at [315, 166] on div "Now" at bounding box center [314, 170] width 15 height 13
type input "08/21/2025 3:15 PM"
click at [482, 350] on span "Save" at bounding box center [478, 353] width 14 height 8
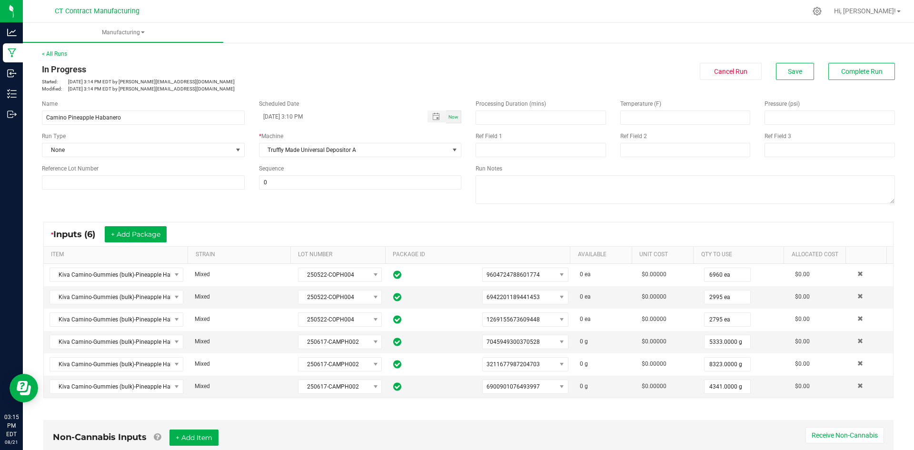
scroll to position [0, 0]
click at [842, 75] on span "Complete Run" at bounding box center [862, 72] width 41 height 8
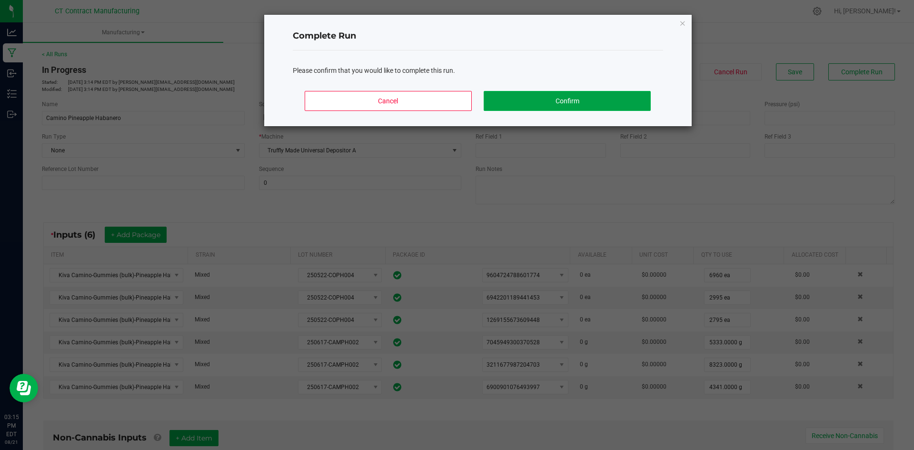
click at [629, 103] on button "Confirm" at bounding box center [567, 101] width 167 height 20
